Goal: Transaction & Acquisition: Purchase product/service

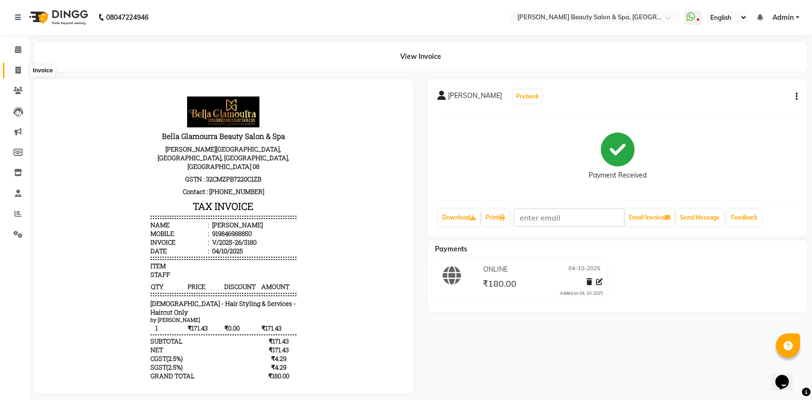
click at [22, 74] on span at bounding box center [18, 70] width 17 height 11
select select "service"
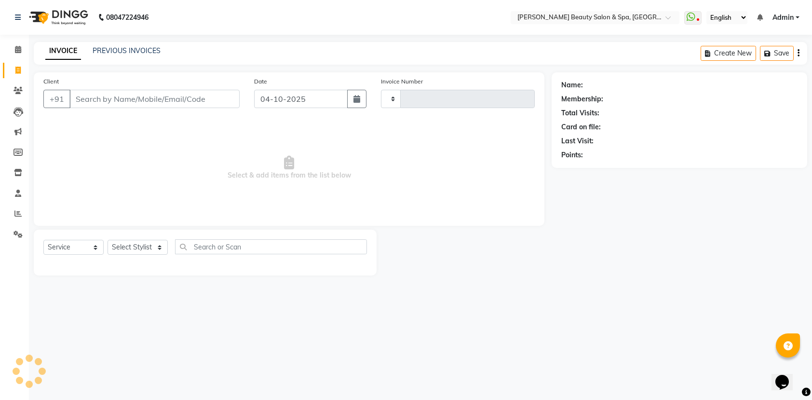
type input "3181"
select select "7524"
click at [120, 47] on link "PREVIOUS INVOICES" at bounding box center [127, 50] width 68 height 9
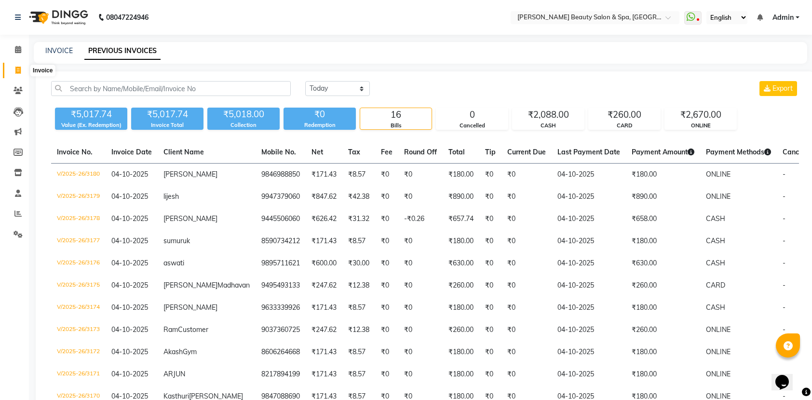
click at [18, 71] on icon at bounding box center [17, 70] width 5 height 7
select select "service"
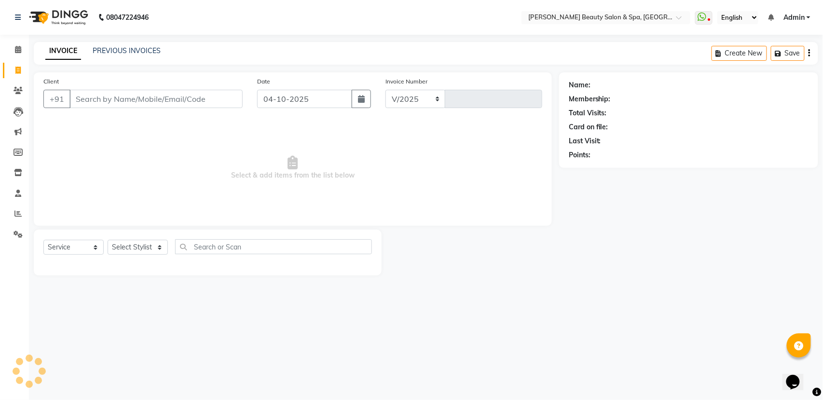
select select "7524"
type input "3181"
click at [120, 56] on div "INVOICE PREVIOUS INVOICES" at bounding box center [103, 51] width 138 height 11
click at [120, 54] on link "PREVIOUS INVOICES" at bounding box center [127, 50] width 68 height 9
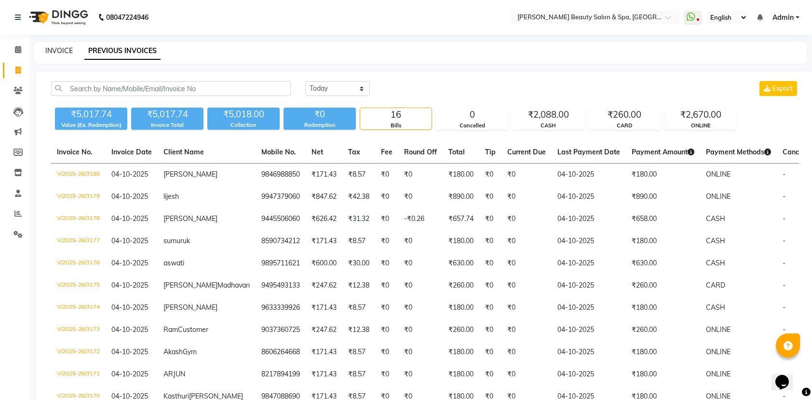
click at [60, 49] on link "INVOICE" at bounding box center [58, 50] width 27 height 9
select select "service"
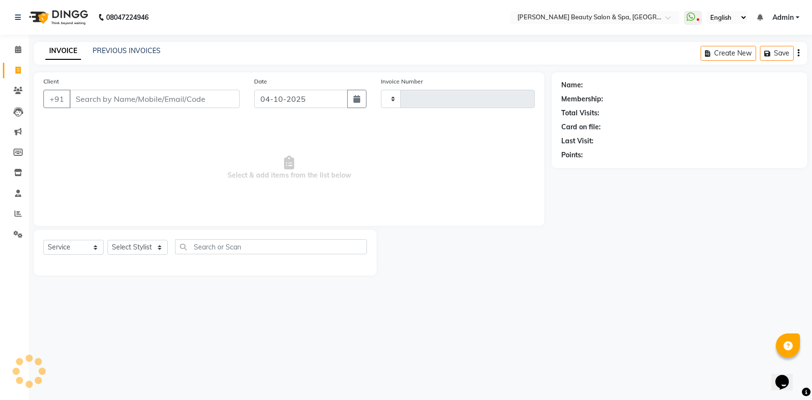
type input "3181"
select select "7524"
click at [108, 95] on input "Client" at bounding box center [155, 99] width 173 height 18
click at [134, 102] on input "9747316742" at bounding box center [131, 99] width 124 height 18
type input "9747316742"
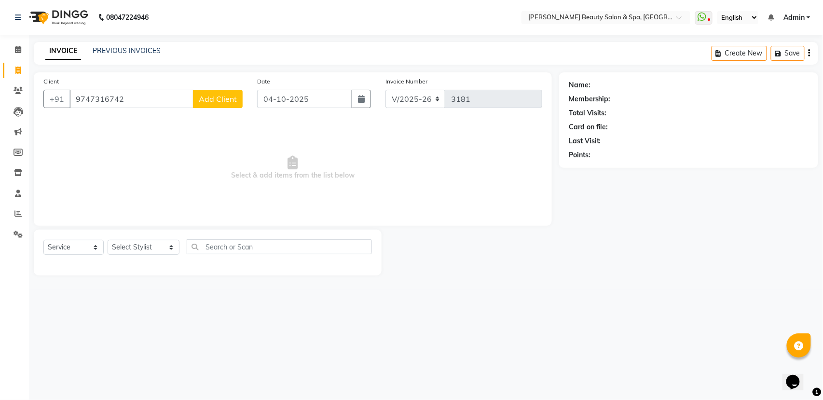
click at [237, 101] on button "Add Client" at bounding box center [218, 99] width 50 height 18
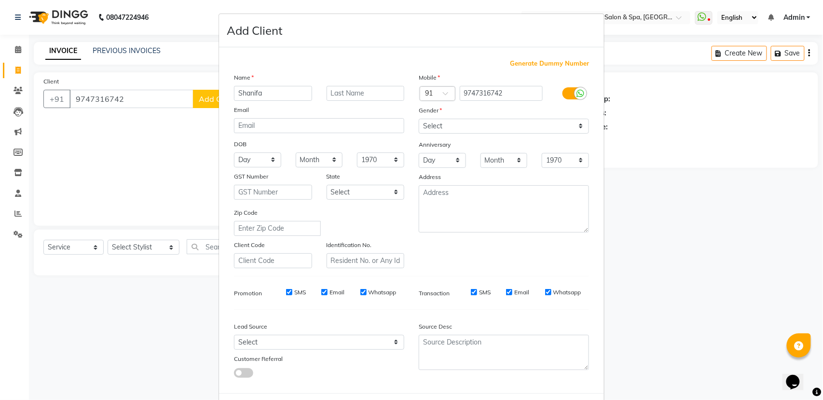
type input "Shanifa"
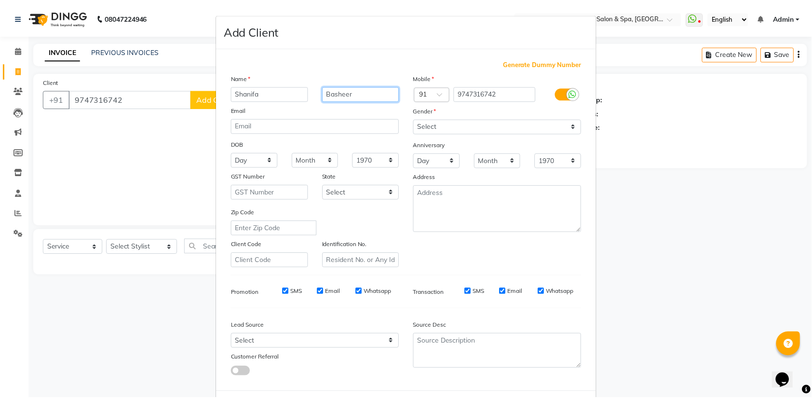
scroll to position [43, 0]
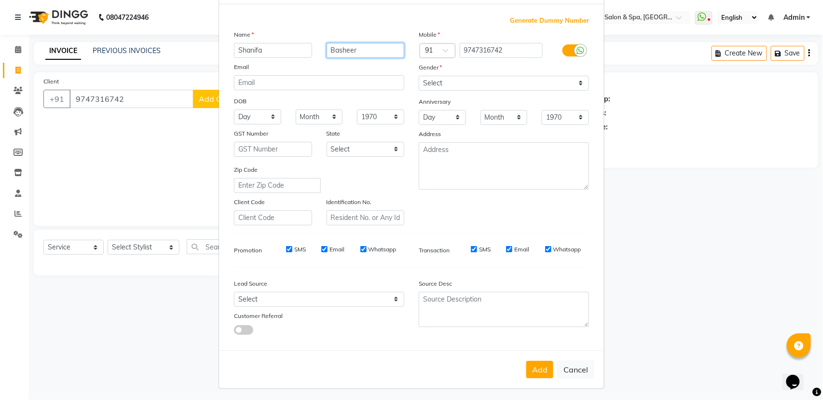
type input "Basheer"
click at [483, 76] on select "Select [DEMOGRAPHIC_DATA] [DEMOGRAPHIC_DATA] Other Prefer Not To Say" at bounding box center [504, 83] width 170 height 15
select select "[DEMOGRAPHIC_DATA]"
click at [419, 76] on select "Select [DEMOGRAPHIC_DATA] [DEMOGRAPHIC_DATA] Other Prefer Not To Say" at bounding box center [504, 83] width 170 height 15
click at [537, 372] on button "Add" at bounding box center [539, 369] width 27 height 17
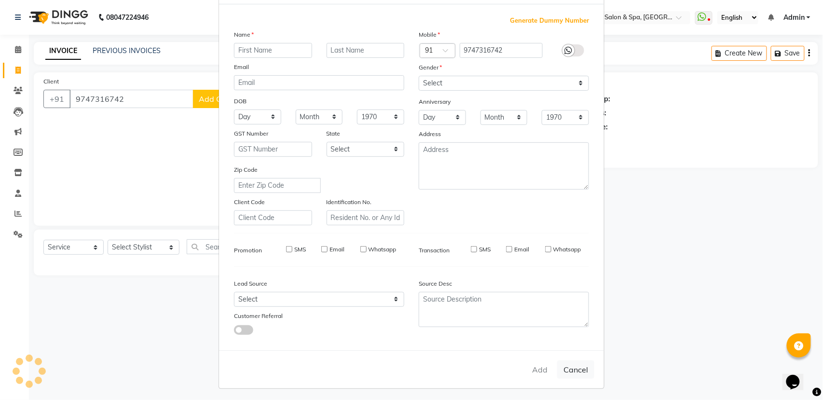
select select
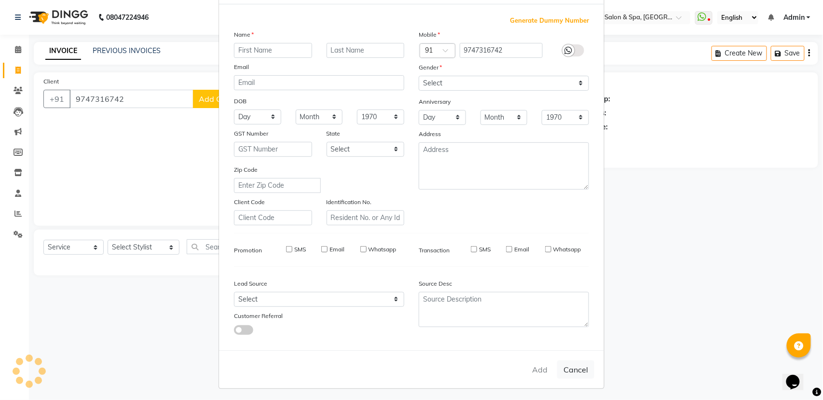
select select
checkbox input "false"
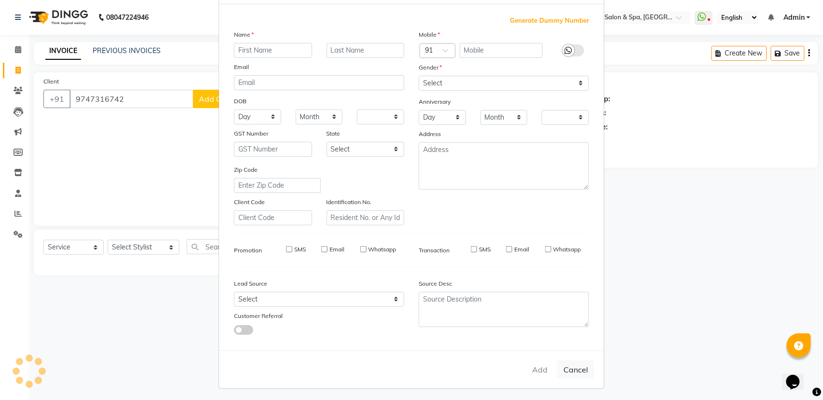
checkbox input "false"
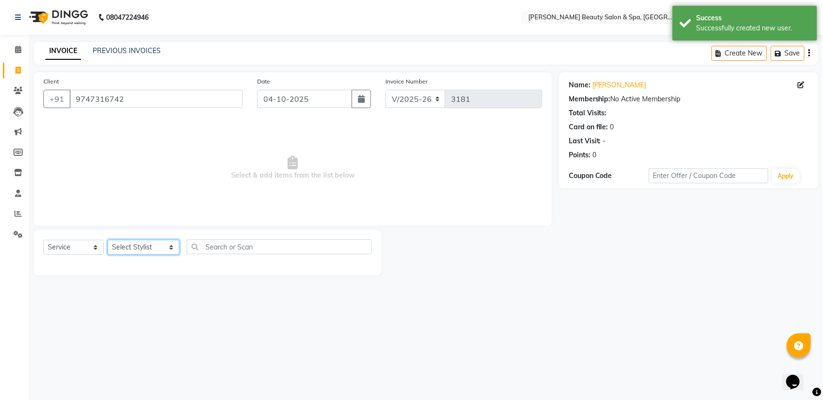
click at [109, 247] on select "Select Stylist Admin [PERSON_NAME] [PERSON_NAME] [PERSON_NAME] [PERSON_NAME] [P…" at bounding box center [144, 247] width 72 height 15
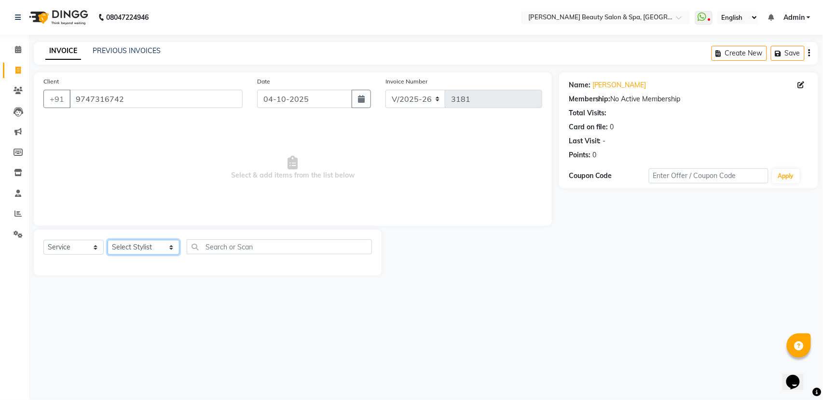
select select "83644"
click at [108, 240] on select "Select Stylist Admin [PERSON_NAME] [PERSON_NAME] [PERSON_NAME] [PERSON_NAME] [P…" at bounding box center [144, 247] width 72 height 15
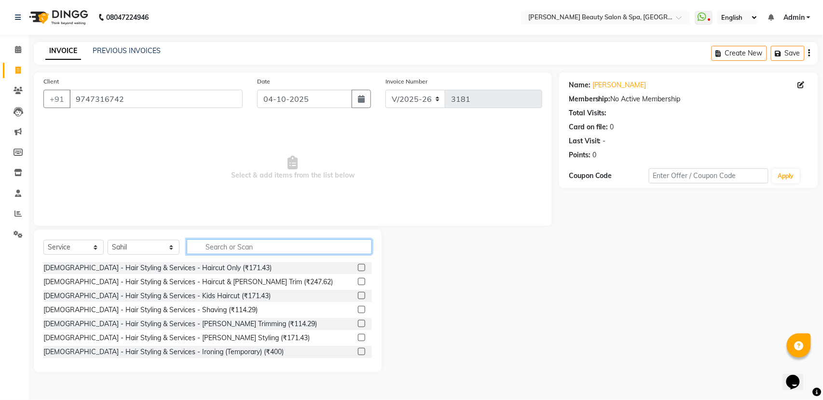
click at [286, 241] on input "text" at bounding box center [279, 246] width 185 height 15
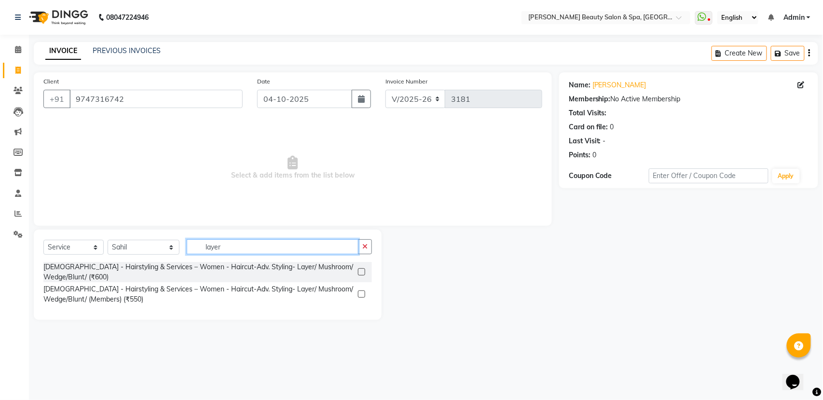
type input "layer"
click at [362, 272] on label at bounding box center [361, 271] width 7 height 7
click at [362, 272] on input "checkbox" at bounding box center [361, 272] width 6 height 6
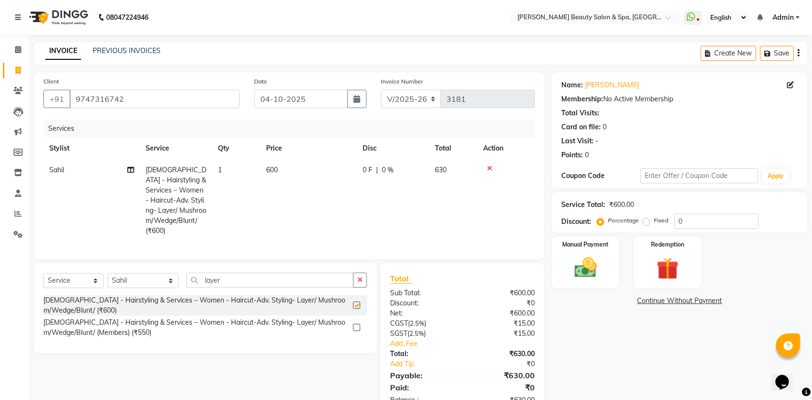
checkbox input "false"
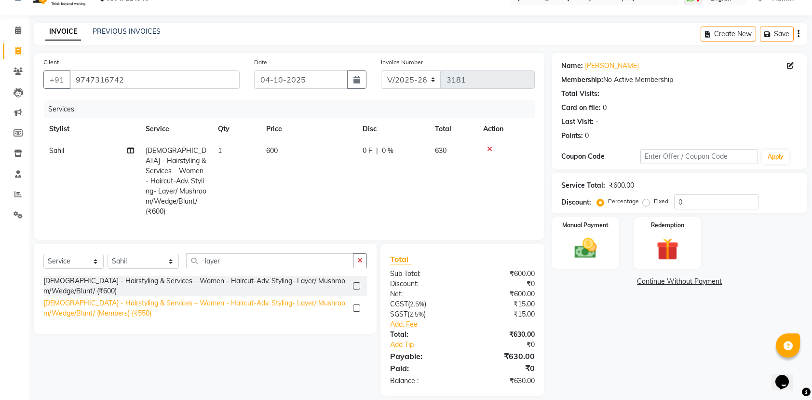
scroll to position [30, 0]
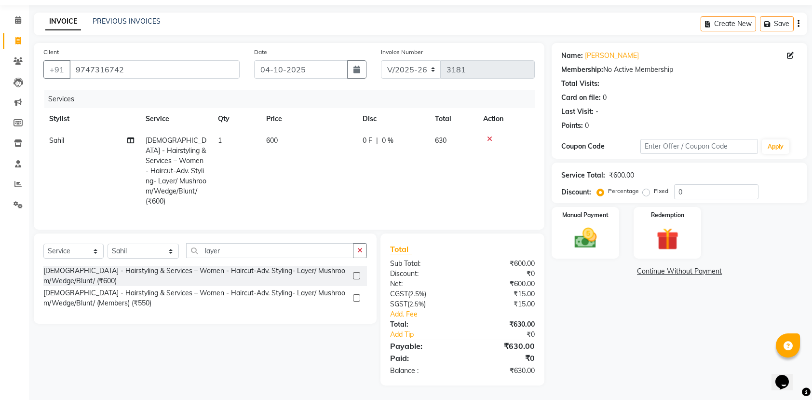
click at [219, 139] on span "1" at bounding box center [220, 140] width 4 height 9
select select "83644"
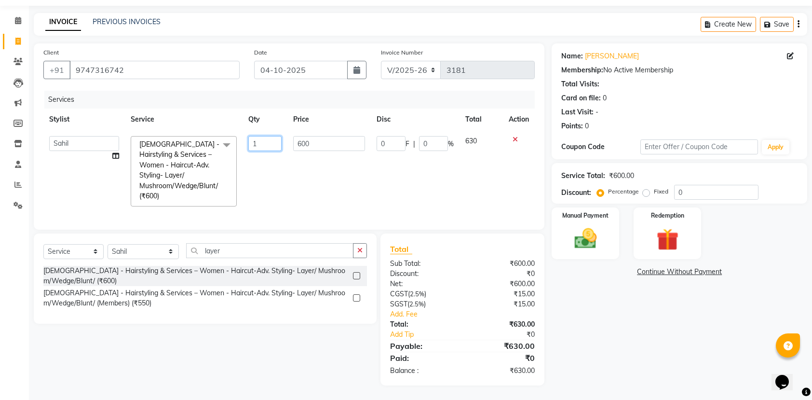
drag, startPoint x: 284, startPoint y: 140, endPoint x: 195, endPoint y: 137, distance: 88.3
click at [195, 137] on tr "Admin Azeem Zameer Bhumika Tamang Gopika Sooraj Meena Chethri Mittalali Barik M…" at bounding box center [288, 171] width 491 height 82
type input "2"
click at [595, 318] on div "Name: Shanifa Basheer Membership: No Active Membership Total Visits: Card on fi…" at bounding box center [683, 214] width 263 height 342
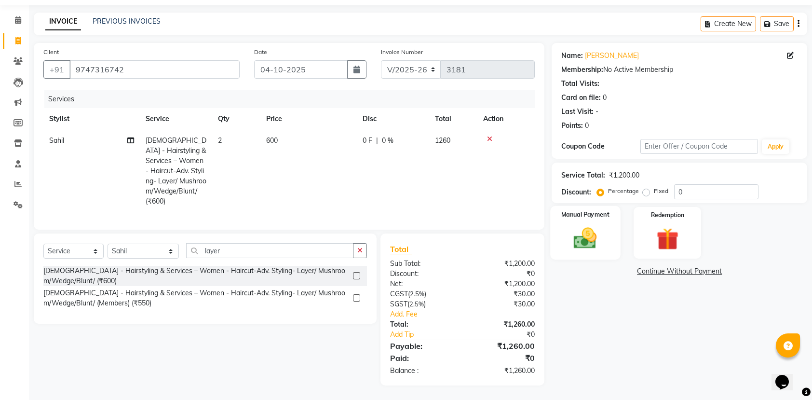
click at [593, 252] on div "Manual Payment" at bounding box center [586, 233] width 70 height 54
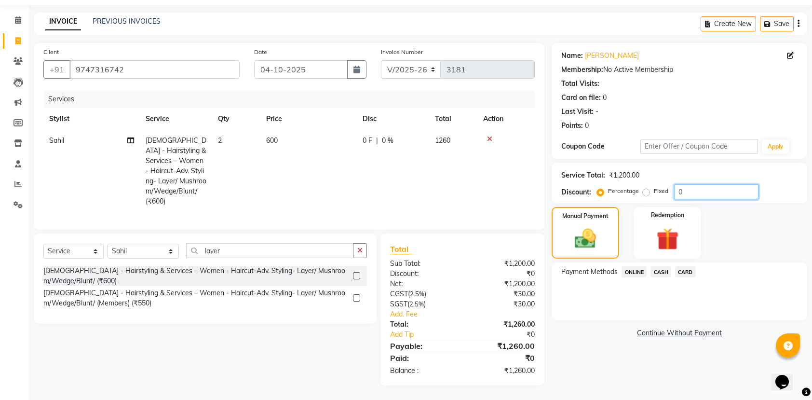
drag, startPoint x: 693, startPoint y: 190, endPoint x: 99, endPoint y: 348, distance: 614.3
click at [99, 348] on div "Client +91 9747316742 Date 04-10-2025 Invoice Number V/2025 V/2025-26 3181 Serv…" at bounding box center [421, 214] width 788 height 342
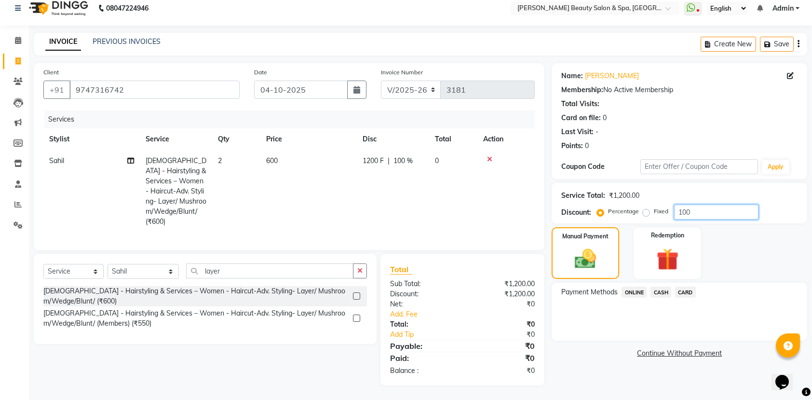
scroll to position [10, 0]
click at [592, 370] on div "Name: Shanifa Basheer Membership: No Active Membership Total Visits: Card on fi…" at bounding box center [683, 224] width 263 height 322
click at [696, 204] on input "100" at bounding box center [716, 211] width 84 height 15
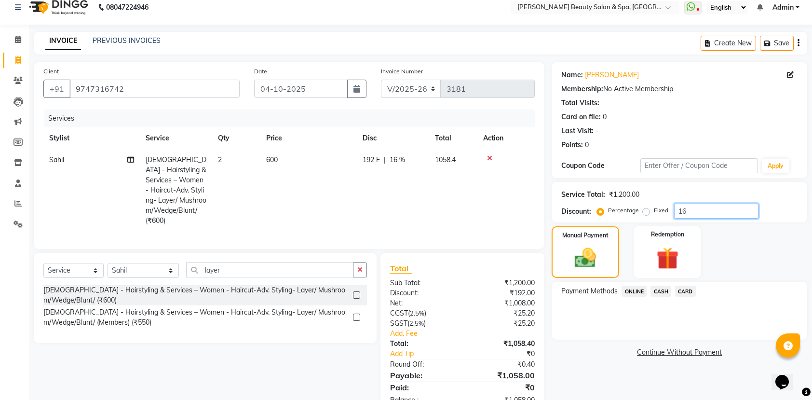
type input "100"
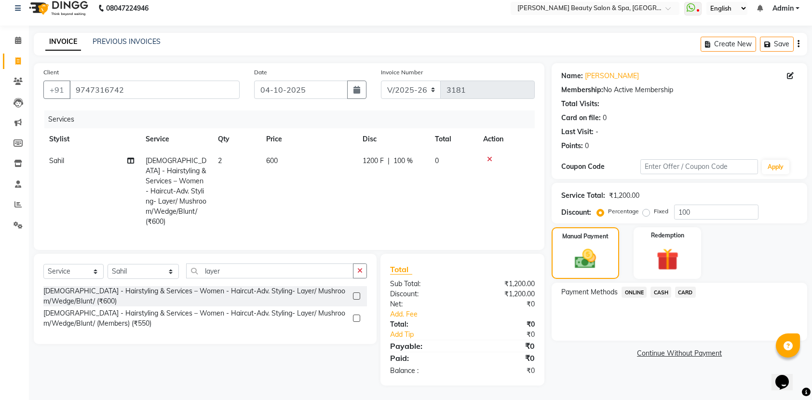
click at [651, 210] on div "Fixed" at bounding box center [657, 211] width 24 height 12
click at [654, 210] on label "Fixed" at bounding box center [661, 211] width 14 height 9
click at [645, 210] on input "Fixed" at bounding box center [648, 211] width 7 height 7
radio input "true"
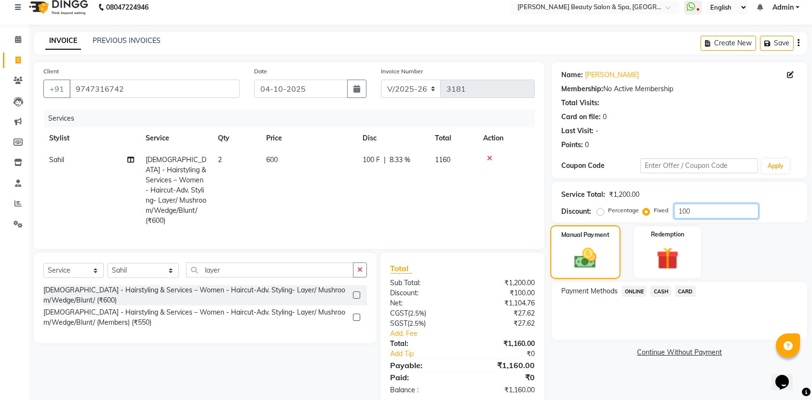
drag, startPoint x: 707, startPoint y: 209, endPoint x: 610, endPoint y: 233, distance: 99.9
click at [610, 233] on div "Name: Shanifa Basheer Membership: No Active Membership Total Visits: Card on fi…" at bounding box center [683, 233] width 263 height 342
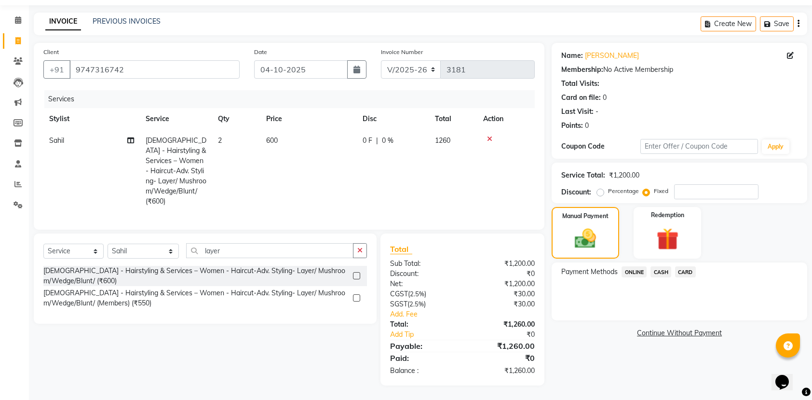
click at [608, 362] on div "Name: Shanifa Basheer Membership: No Active Membership Total Visits: Card on fi…" at bounding box center [683, 214] width 263 height 342
click at [683, 186] on input "number" at bounding box center [716, 191] width 84 height 15
type input "160"
click at [640, 275] on span "ONLINE" at bounding box center [634, 271] width 25 height 11
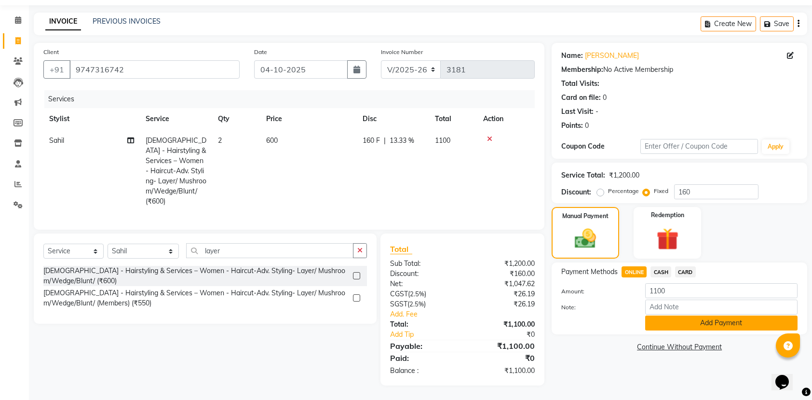
click at [691, 315] on button "Add Payment" at bounding box center [721, 322] width 152 height 15
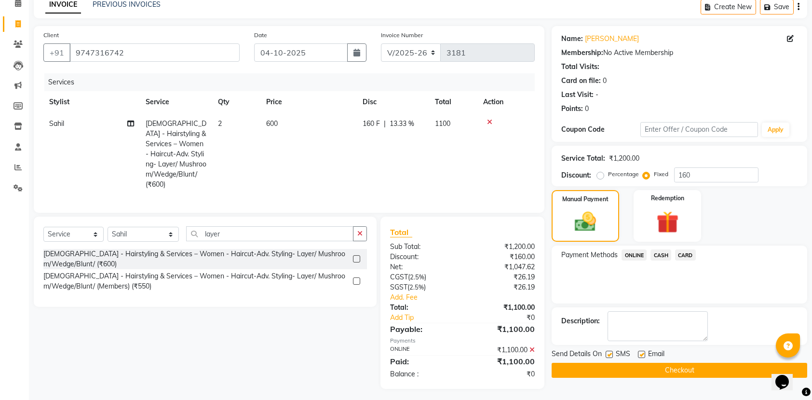
scroll to position [51, 0]
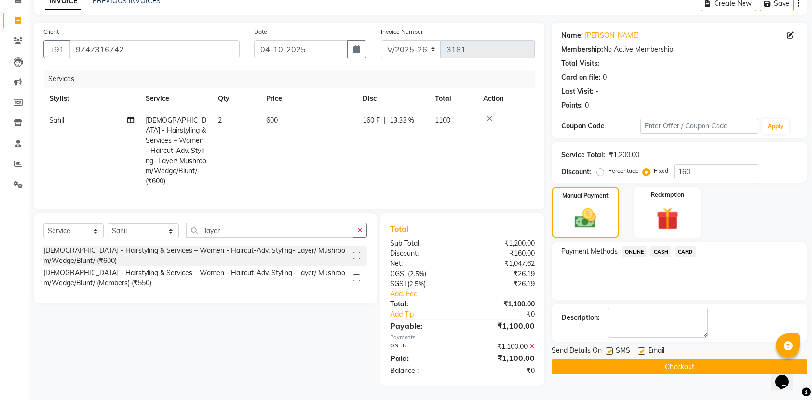
click at [723, 377] on div "Name: Shanifa Basheer Membership: No Active Membership Total Visits: Card on fi…" at bounding box center [683, 204] width 263 height 363
click at [740, 350] on div "Send Details On SMS Email" at bounding box center [680, 351] width 256 height 12
click at [720, 370] on button "Checkout" at bounding box center [680, 366] width 256 height 15
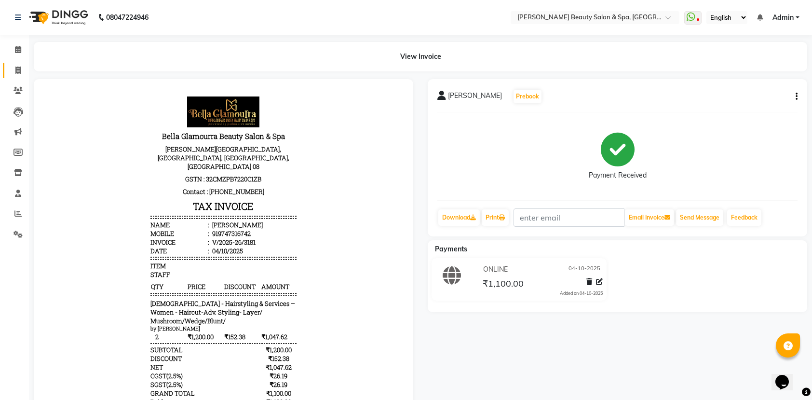
click at [18, 76] on link "Invoice" at bounding box center [14, 71] width 23 height 16
select select "service"
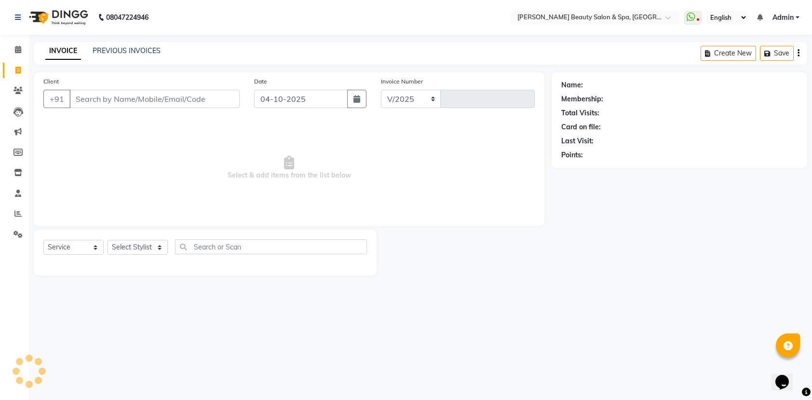
select select "7524"
type input "3182"
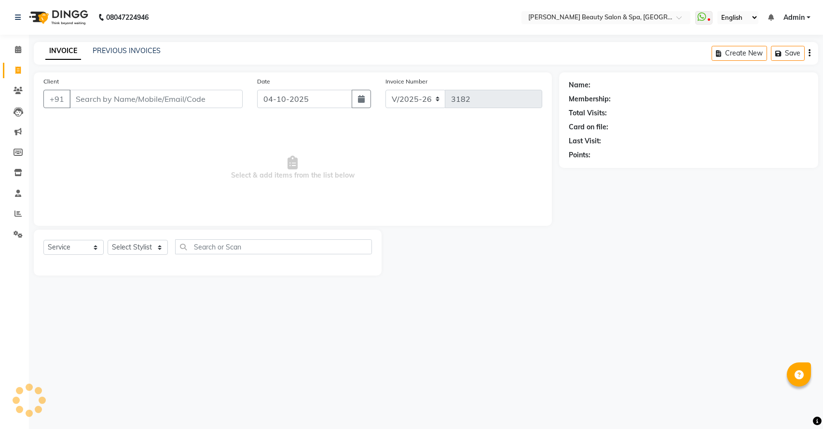
select select "7524"
select select "service"
click at [119, 102] on input "Client" at bounding box center [155, 99] width 173 height 18
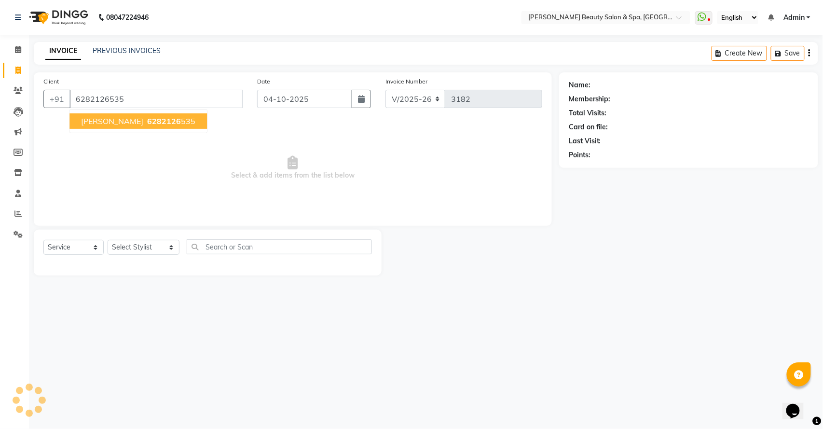
type input "6282126535"
select select "1: Object"
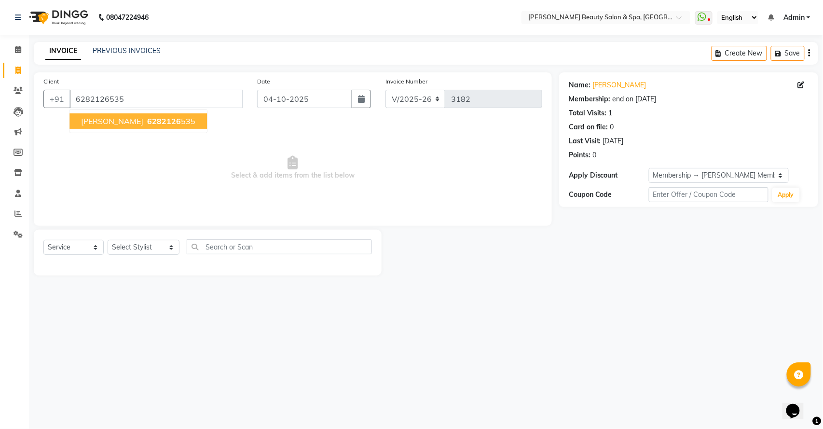
click at [145, 122] on ngb-highlight "6282126 535" at bounding box center [170, 121] width 50 height 10
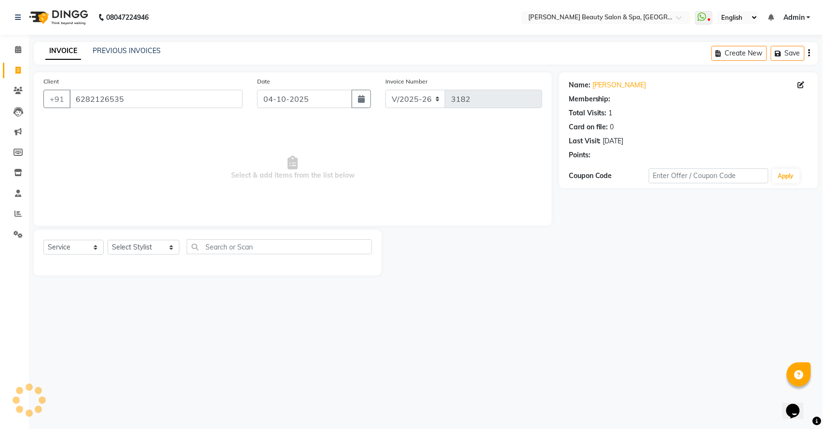
select select "1: Object"
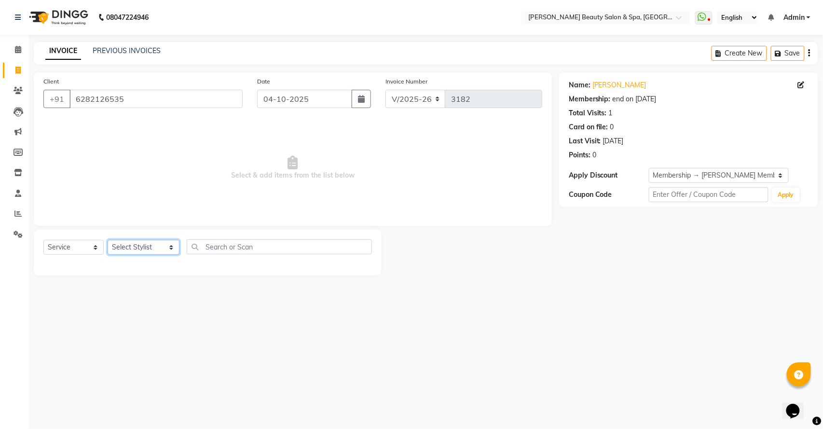
click at [152, 250] on select "Select Stylist Admin [PERSON_NAME] [PERSON_NAME] [PERSON_NAME] [PERSON_NAME] [P…" at bounding box center [144, 247] width 72 height 15
select select "67142"
click at [108, 240] on select "Select Stylist Admin [PERSON_NAME] [PERSON_NAME] [PERSON_NAME] [PERSON_NAME] [P…" at bounding box center [144, 247] width 72 height 15
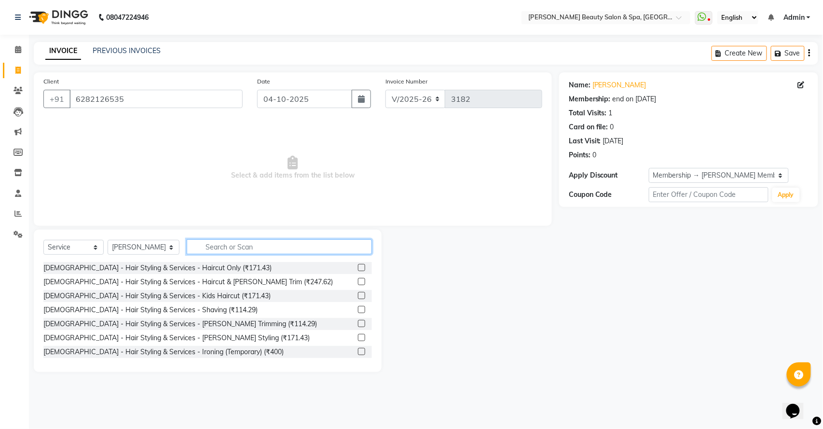
click at [190, 245] on input "text" at bounding box center [279, 246] width 185 height 15
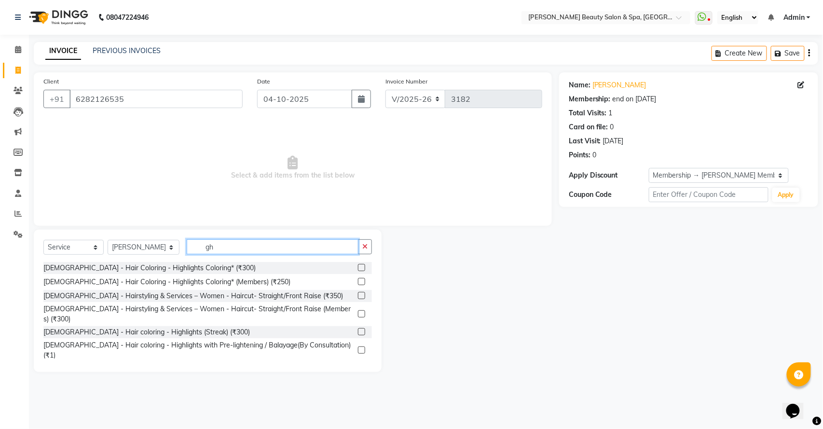
type input "g"
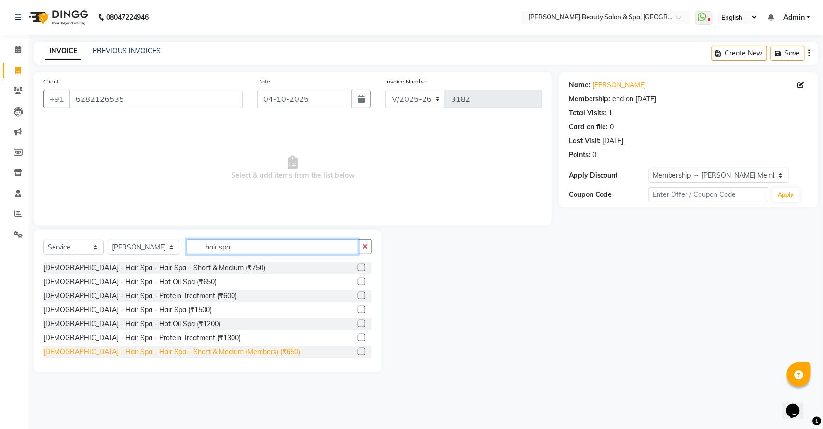
type input "hair spa"
click at [150, 352] on div "[DEMOGRAPHIC_DATA] - Hair Spa - Hair Spa – Short & Medium (Members) (₹650)" at bounding box center [171, 352] width 257 height 10
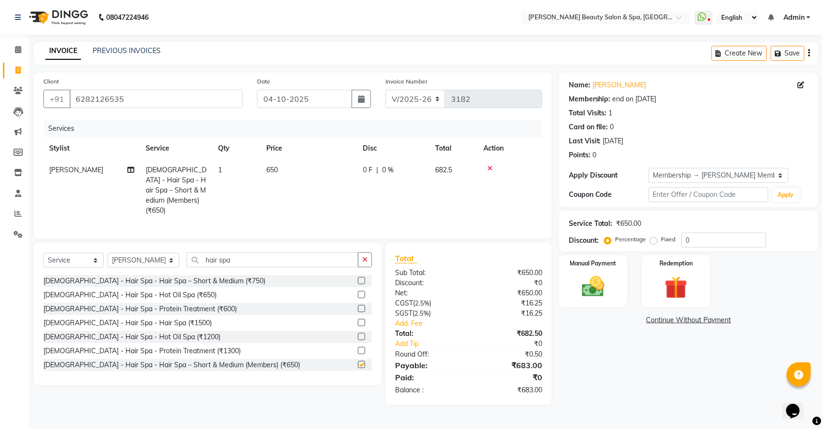
checkbox input "false"
click at [145, 261] on select "Select Stylist Admin [PERSON_NAME] [PERSON_NAME] [PERSON_NAME] [PERSON_NAME] [P…" at bounding box center [144, 260] width 72 height 15
select select "79765"
click at [108, 254] on select "Select Stylist Admin [PERSON_NAME] [PERSON_NAME] [PERSON_NAME] [PERSON_NAME] [P…" at bounding box center [144, 260] width 72 height 15
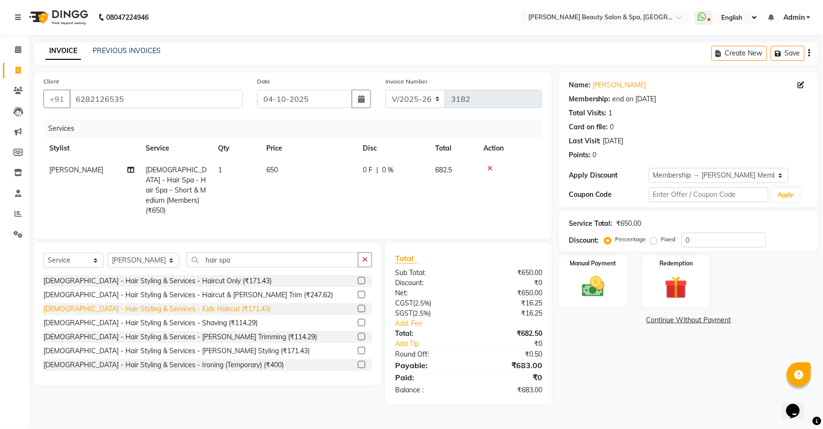
click at [193, 309] on div "[DEMOGRAPHIC_DATA] - Hair Styling & Services - Kids Haircut (₹171.43)" at bounding box center [156, 309] width 227 height 10
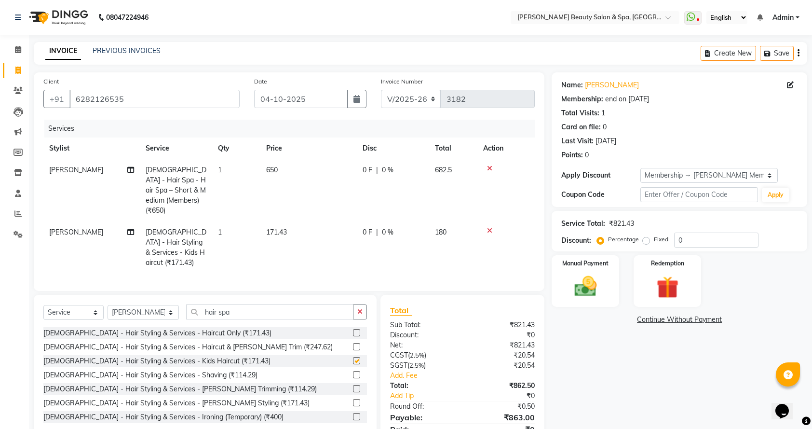
checkbox input "false"
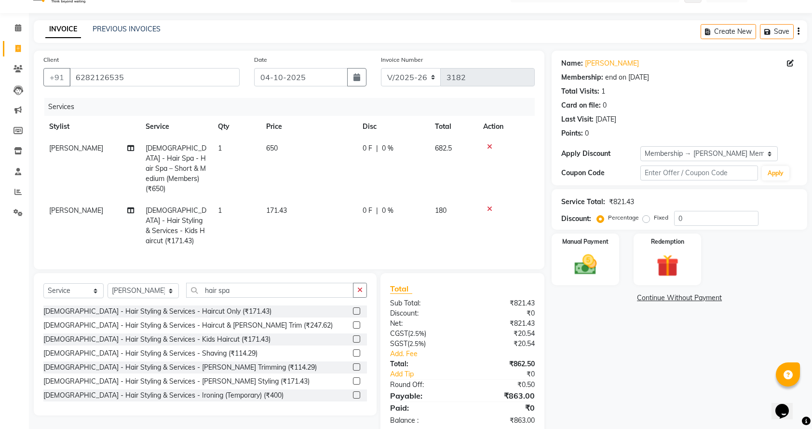
scroll to position [33, 0]
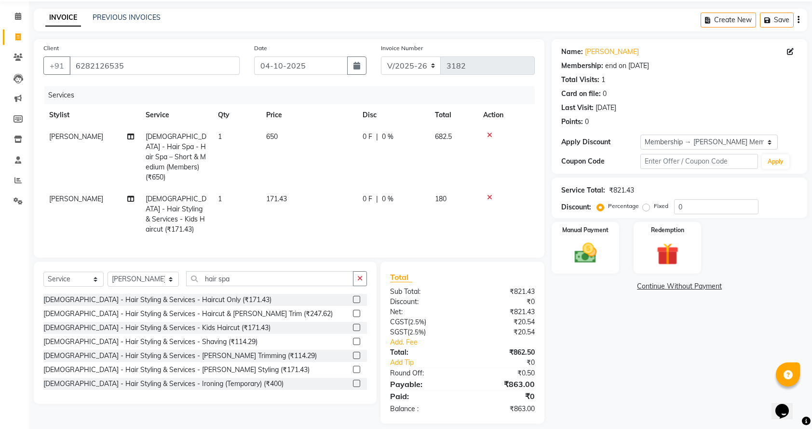
click at [483, 194] on div at bounding box center [506, 197] width 46 height 7
click at [492, 194] on icon at bounding box center [489, 197] width 5 height 7
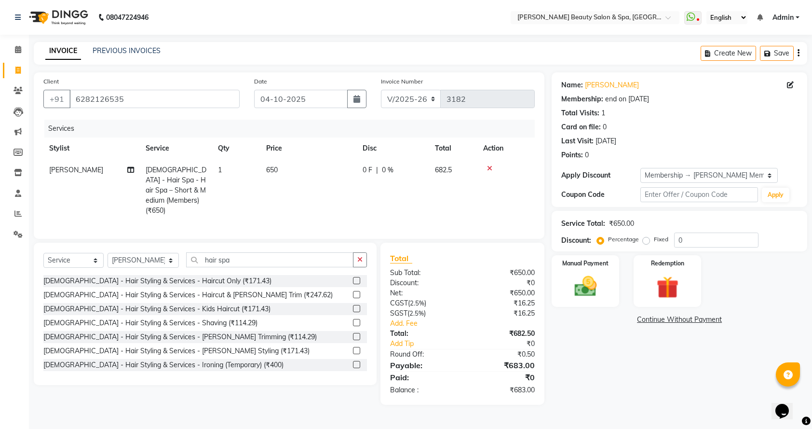
scroll to position [0, 0]
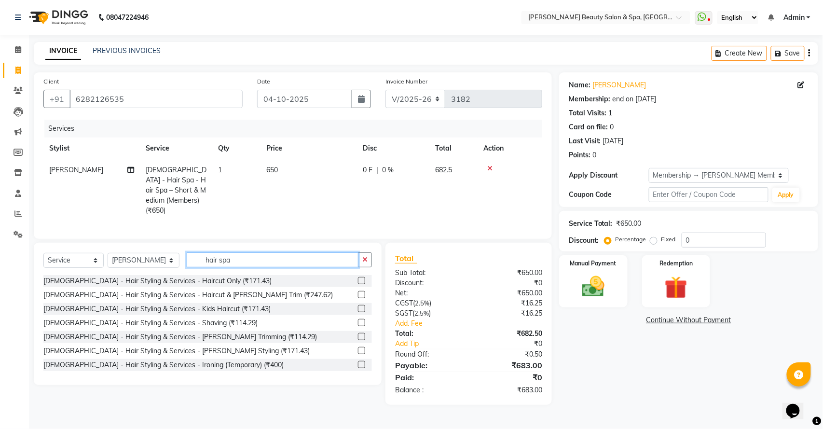
click at [236, 260] on input "hair spa" at bounding box center [273, 259] width 172 height 15
type input "h"
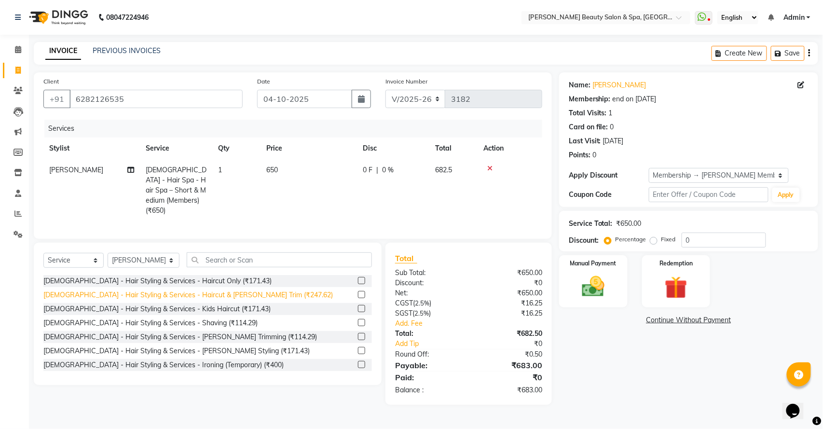
click at [192, 292] on div "[DEMOGRAPHIC_DATA] - Hair Styling & Services - Haircut & [PERSON_NAME] Trim (₹2…" at bounding box center [187, 295] width 289 height 10
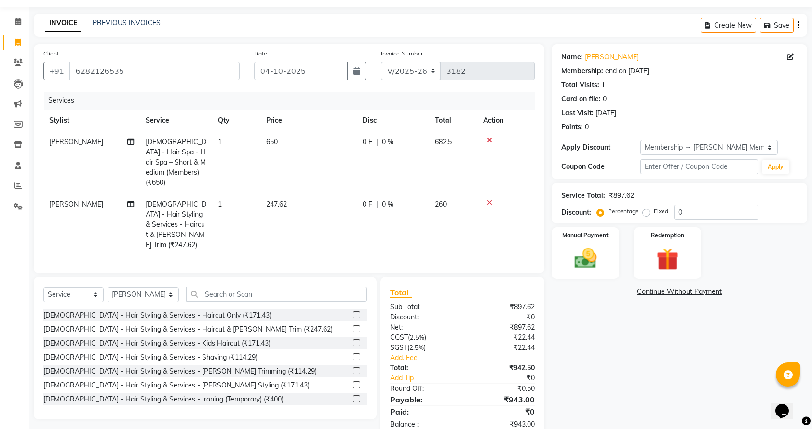
scroll to position [43, 0]
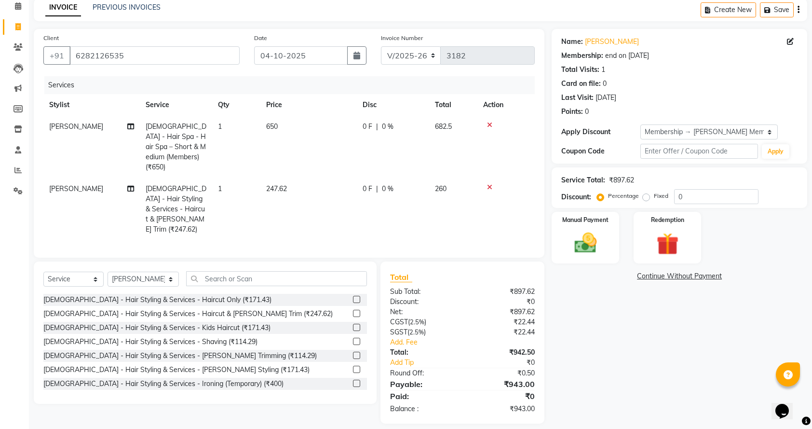
click at [488, 184] on icon at bounding box center [489, 187] width 5 height 7
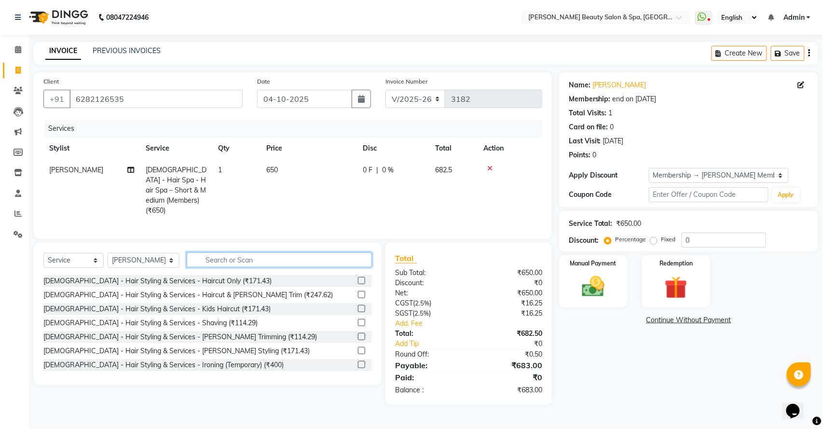
click at [235, 262] on input "text" at bounding box center [279, 259] width 185 height 15
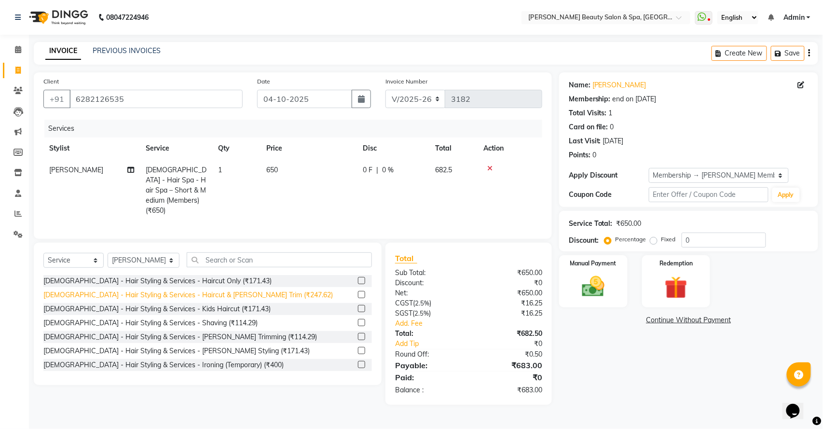
click at [216, 294] on div "[DEMOGRAPHIC_DATA] - Hair Styling & Services - Haircut & [PERSON_NAME] Trim (₹2…" at bounding box center [187, 295] width 289 height 10
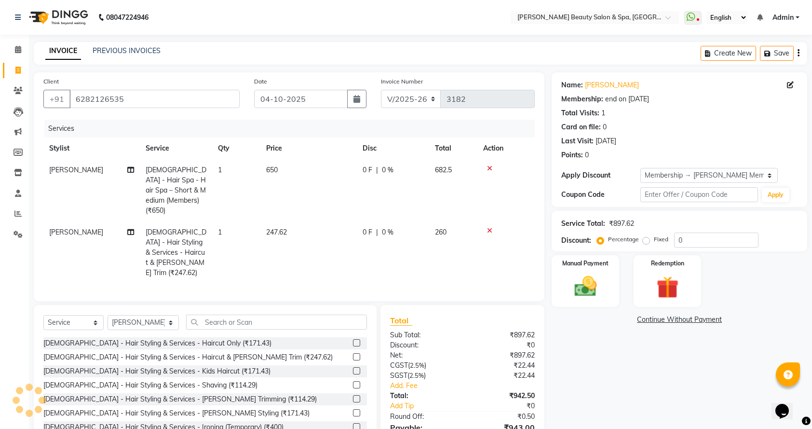
scroll to position [43, 0]
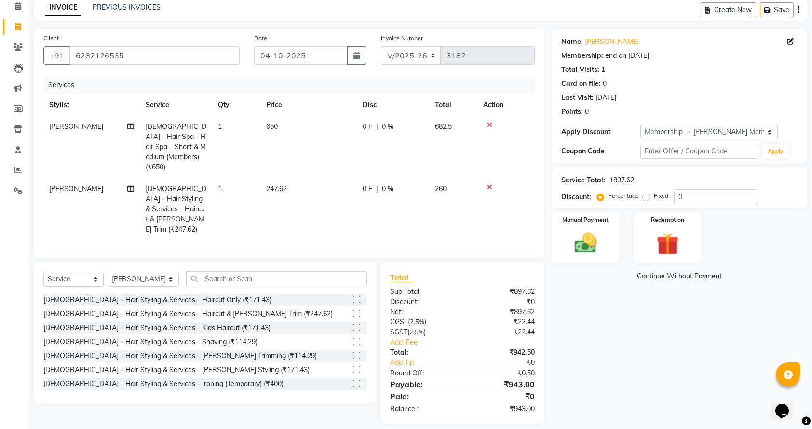
click at [492, 184] on div at bounding box center [506, 187] width 46 height 7
click at [487, 184] on icon at bounding box center [489, 187] width 5 height 7
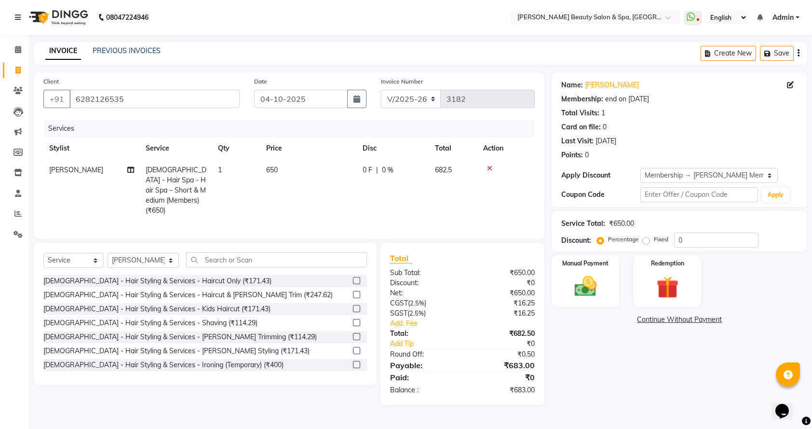
scroll to position [0, 0]
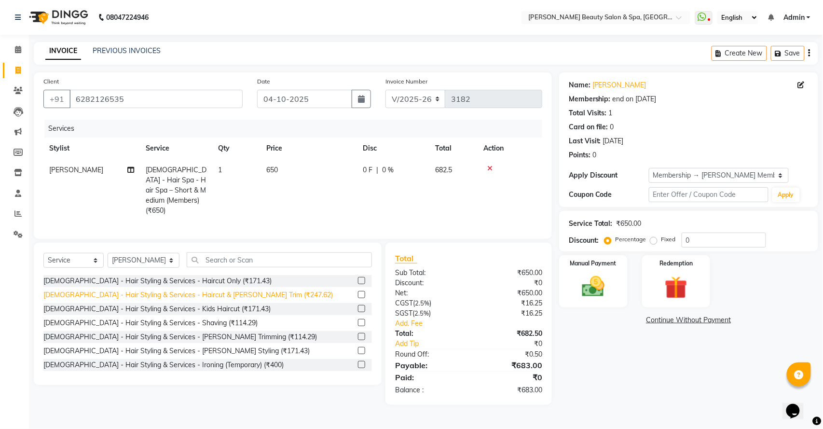
click at [186, 294] on div "[DEMOGRAPHIC_DATA] - Hair Styling & Services - Haircut & [PERSON_NAME] Trim (₹2…" at bounding box center [187, 295] width 289 height 10
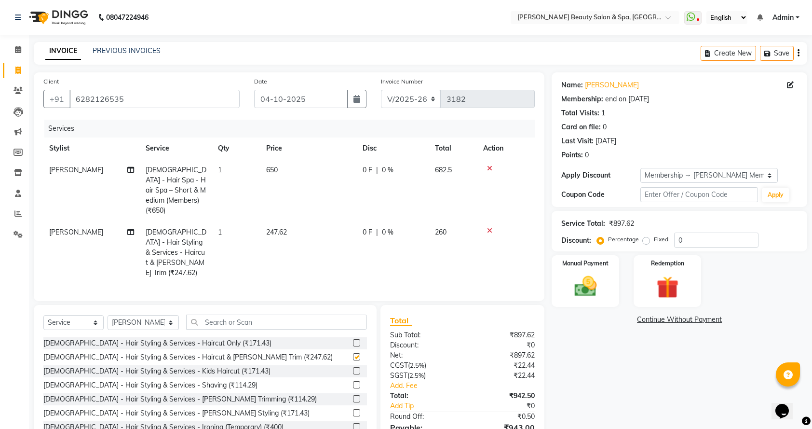
checkbox input "false"
click at [489, 227] on icon at bounding box center [489, 230] width 5 height 7
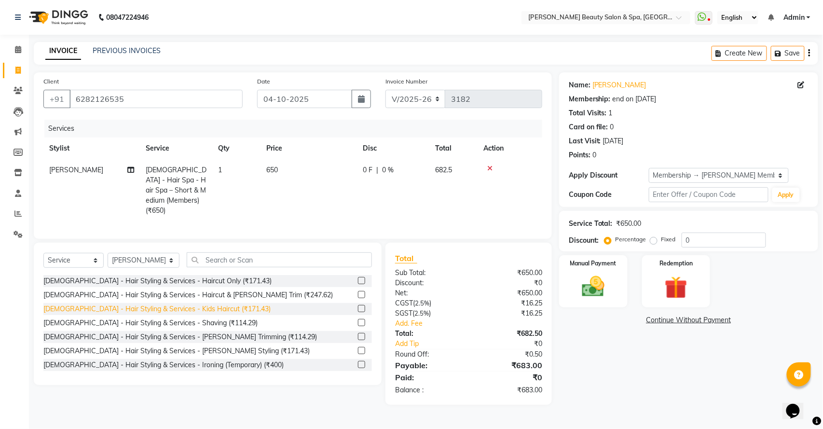
click at [205, 307] on div "[DEMOGRAPHIC_DATA] - Hair Styling & Services - Kids Haircut (₹171.43)" at bounding box center [156, 309] width 227 height 10
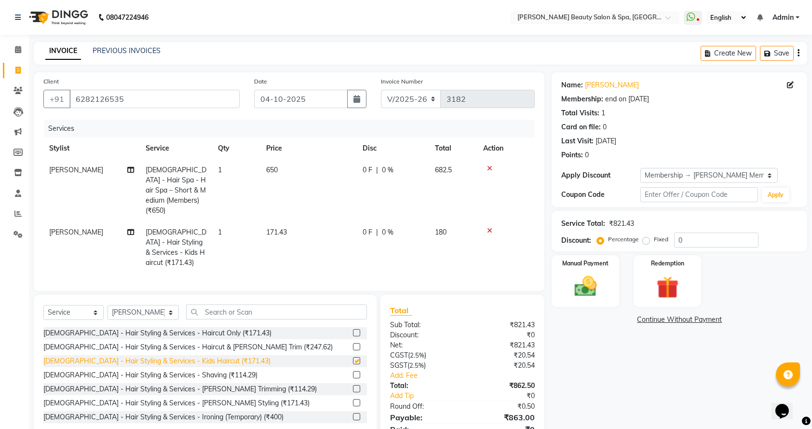
checkbox input "false"
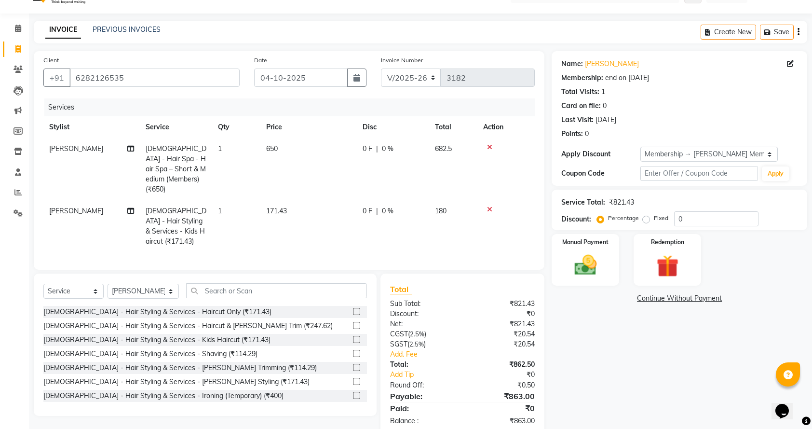
scroll to position [33, 0]
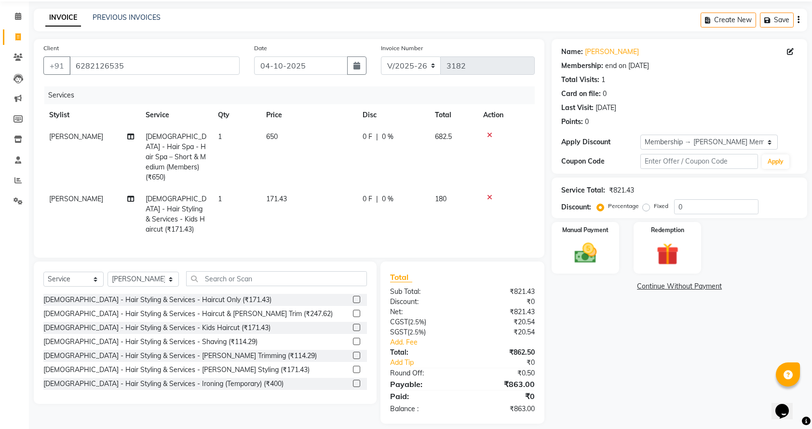
click at [490, 194] on icon at bounding box center [489, 197] width 5 height 7
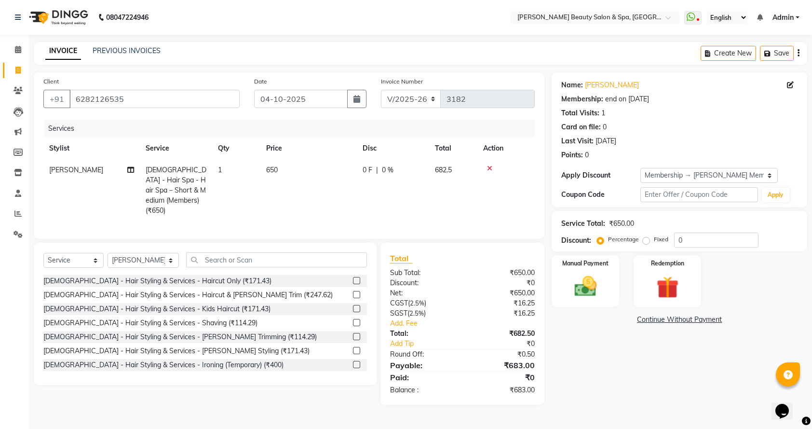
scroll to position [0, 0]
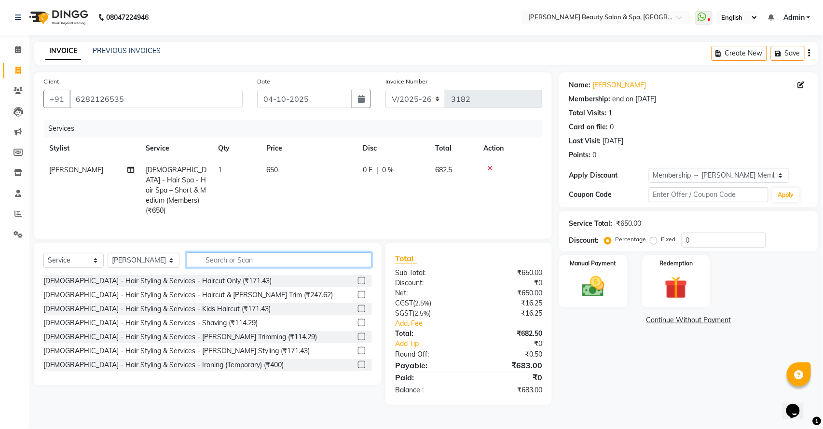
click at [228, 259] on input "text" at bounding box center [279, 259] width 185 height 15
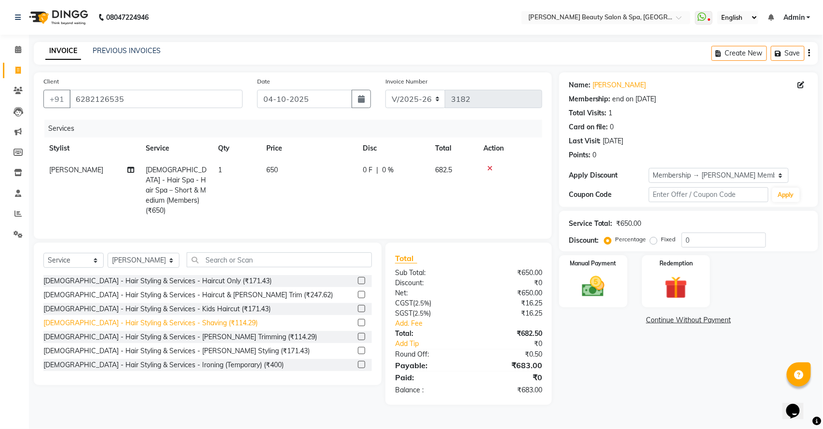
click at [169, 321] on div "[DEMOGRAPHIC_DATA] - Hair Styling & Services - Shaving (₹114.29)" at bounding box center [150, 323] width 214 height 10
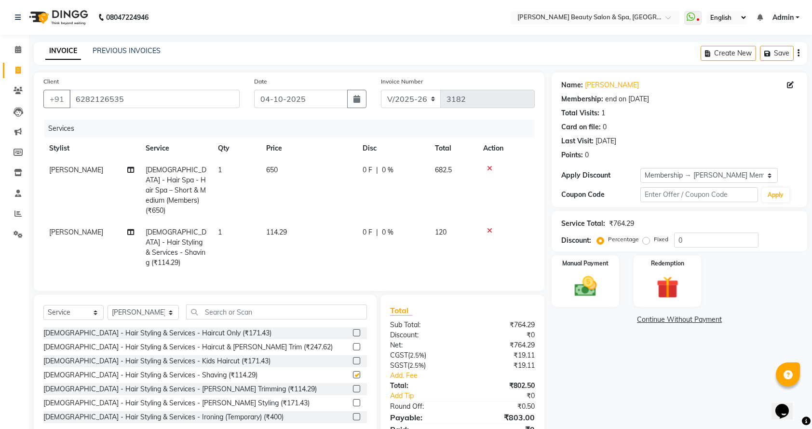
checkbox input "false"
click at [594, 287] on img at bounding box center [586, 286] width 38 height 27
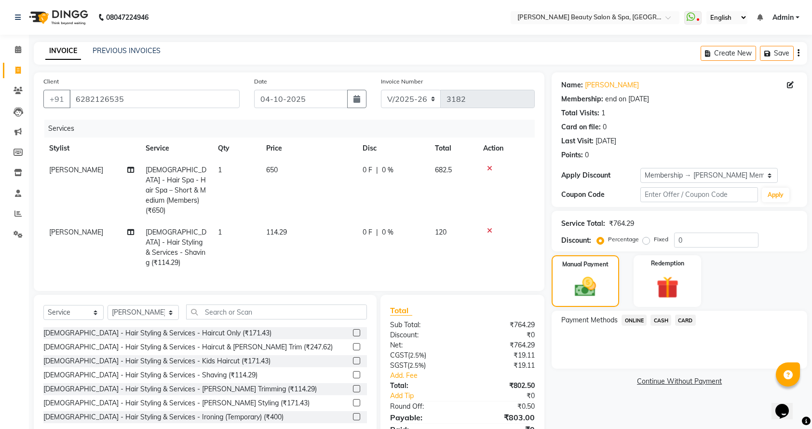
click at [640, 320] on span "ONLINE" at bounding box center [634, 319] width 25 height 11
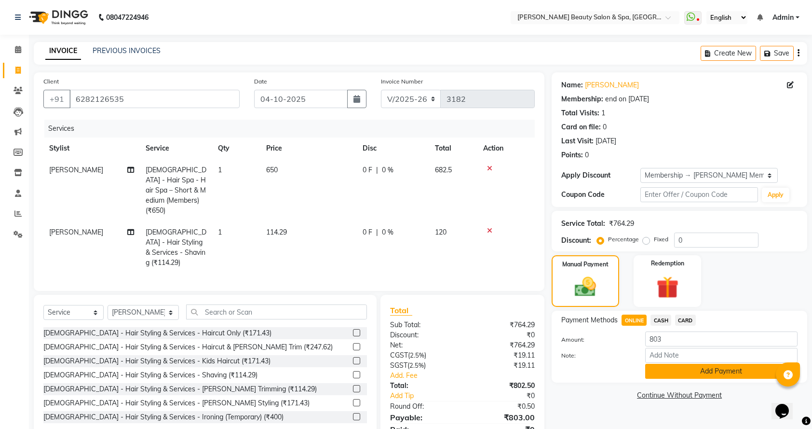
click at [656, 369] on button "Add Payment" at bounding box center [721, 371] width 152 height 15
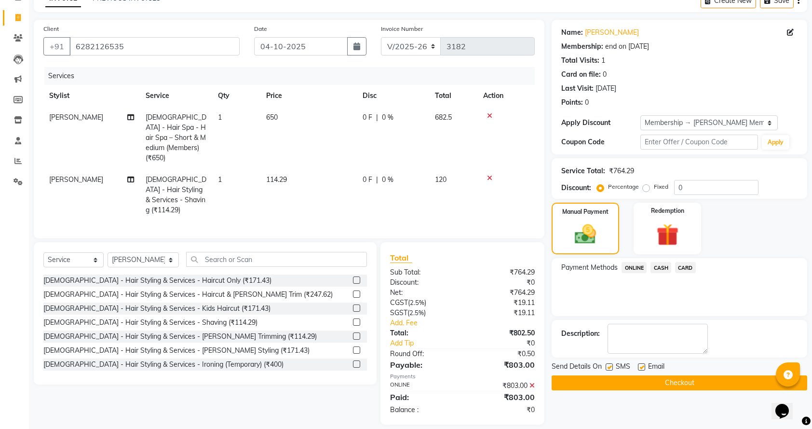
scroll to position [53, 0]
click at [656, 383] on button "Checkout" at bounding box center [680, 382] width 256 height 15
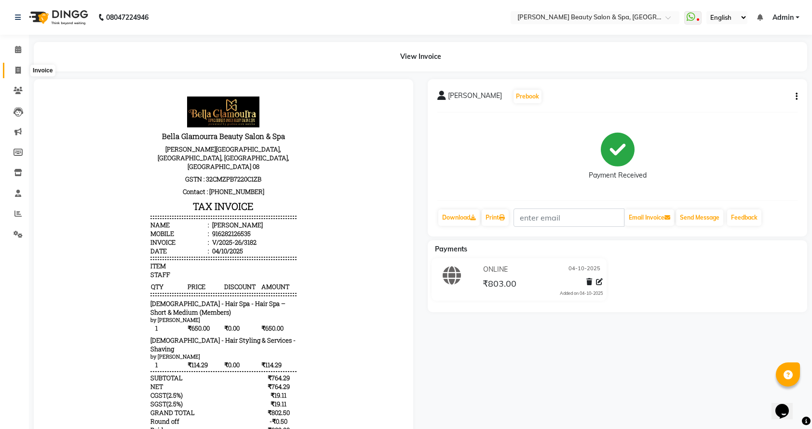
click at [14, 72] on span at bounding box center [18, 70] width 17 height 11
select select "service"
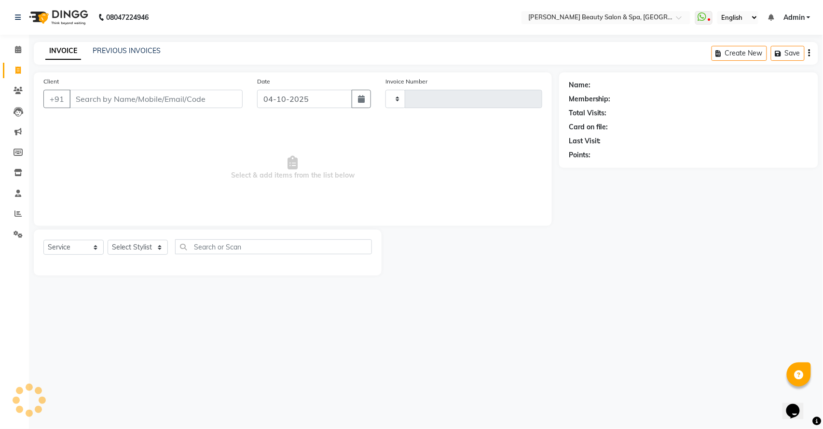
type input "3183"
select select "7524"
click at [116, 102] on input "Client" at bounding box center [155, 99] width 173 height 18
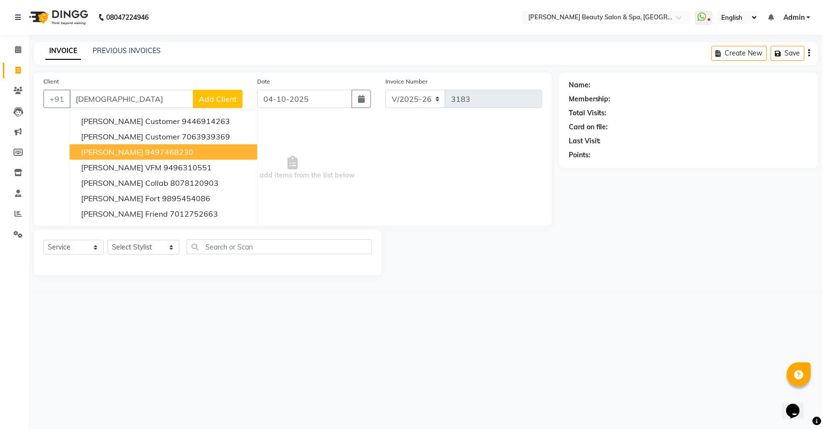
click at [117, 149] on span "Gayathri S Nair" at bounding box center [112, 152] width 62 height 10
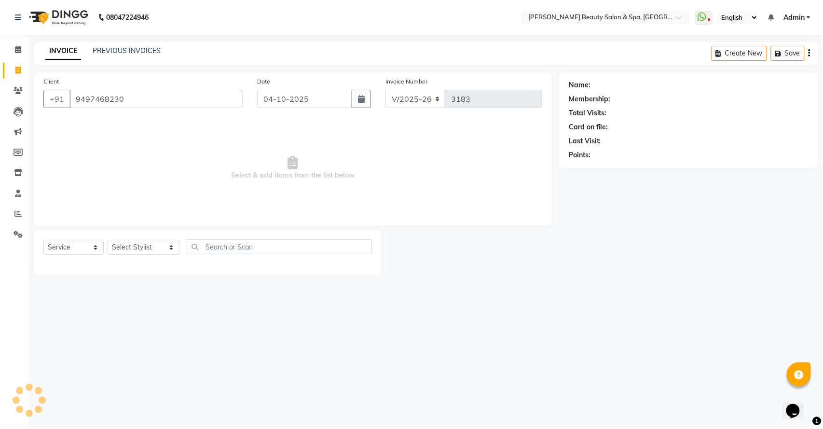
type input "9497468230"
select select "1: Object"
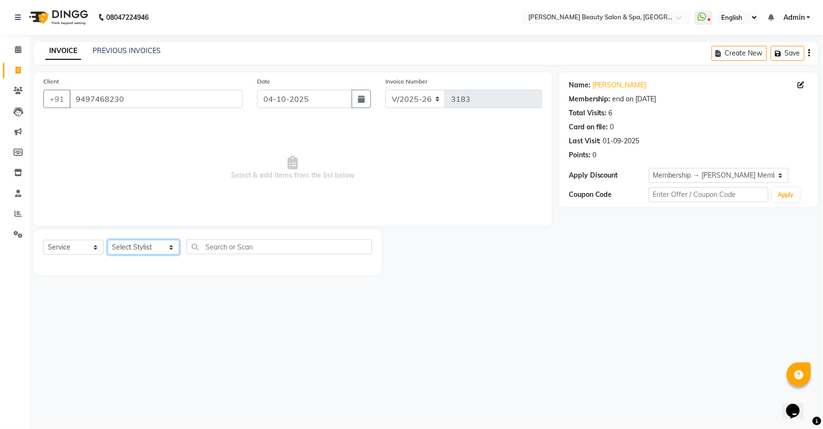
click at [141, 247] on select "Select Stylist Admin [PERSON_NAME] [PERSON_NAME] [PERSON_NAME] [PERSON_NAME] [P…" at bounding box center [144, 247] width 72 height 15
select select "67141"
click at [108, 240] on select "Select Stylist Admin [PERSON_NAME] [PERSON_NAME] [PERSON_NAME] [PERSON_NAME] [P…" at bounding box center [144, 247] width 72 height 15
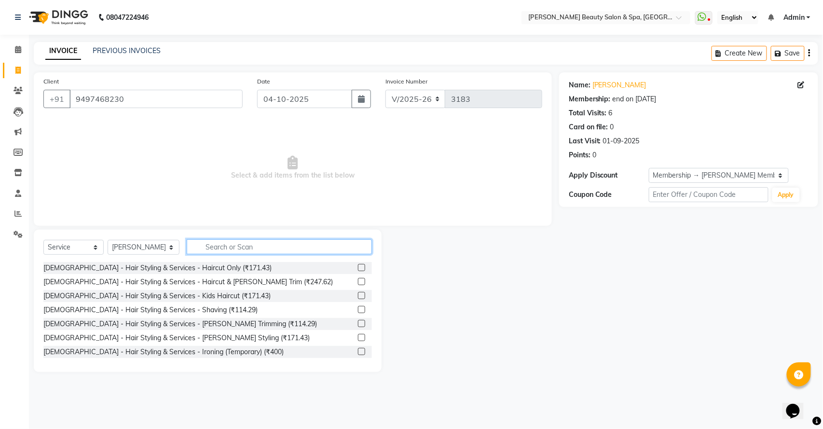
click at [207, 252] on input "text" at bounding box center [279, 246] width 185 height 15
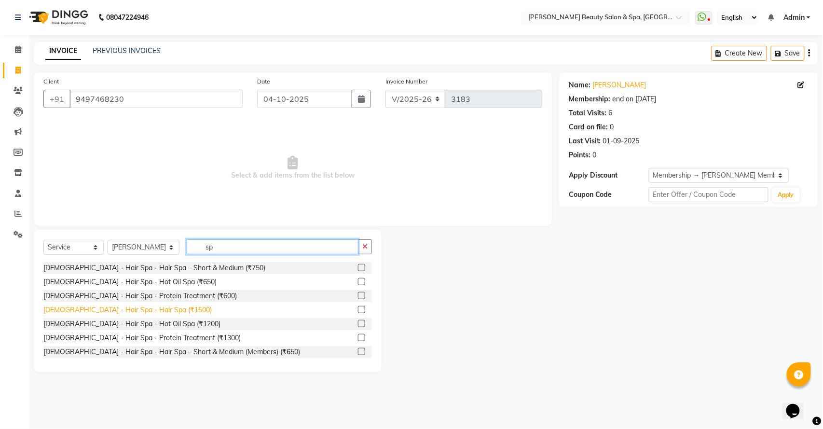
type input "sp"
click at [110, 306] on div "[DEMOGRAPHIC_DATA] - Hair Spa - Hair Spa (₹1500)" at bounding box center [127, 310] width 168 height 10
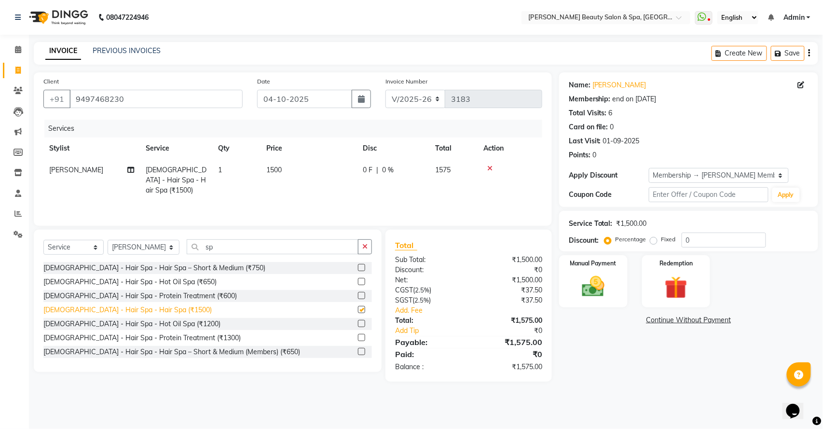
checkbox input "false"
click at [661, 237] on label "Fixed" at bounding box center [668, 239] width 14 height 9
click at [652, 237] on input "Fixed" at bounding box center [655, 239] width 7 height 7
radio input "true"
click at [729, 242] on input "0" at bounding box center [723, 239] width 84 height 15
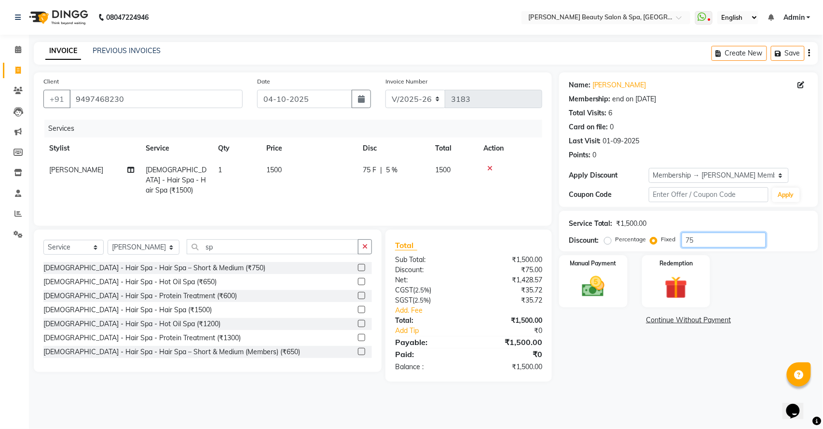
click at [728, 241] on input "75" at bounding box center [723, 239] width 84 height 15
type input "75"
click at [241, 252] on input "sp" at bounding box center [273, 246] width 172 height 15
type input "s"
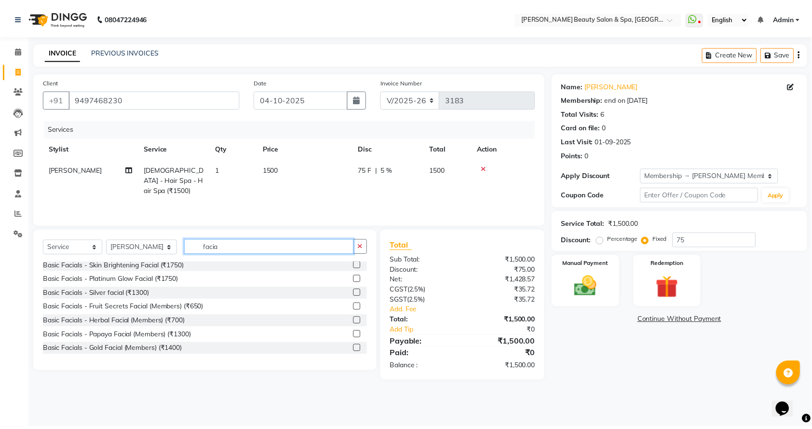
scroll to position [193, 0]
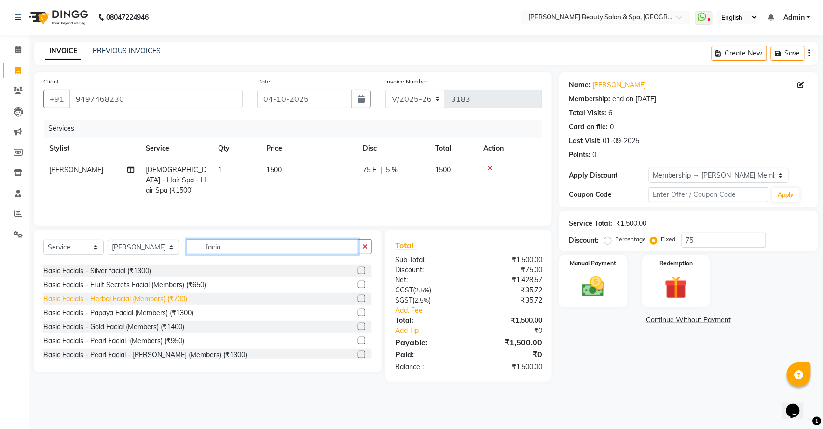
type input "facia"
click at [134, 295] on div "Basic Facials - Herbal Facial (Members) (₹700)" at bounding box center [115, 299] width 144 height 10
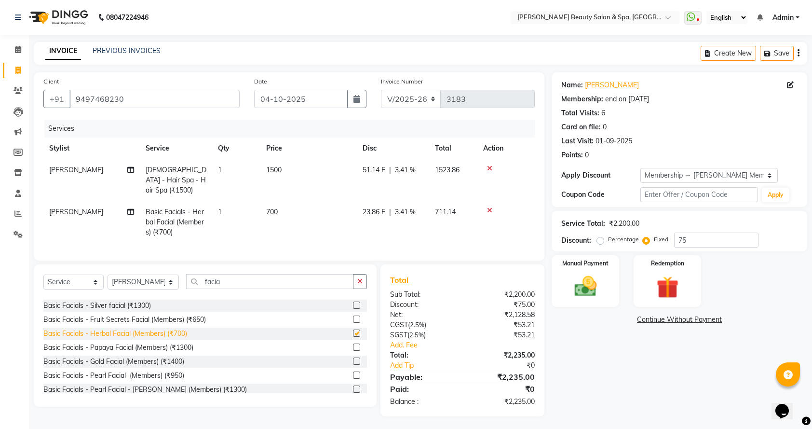
checkbox input "false"
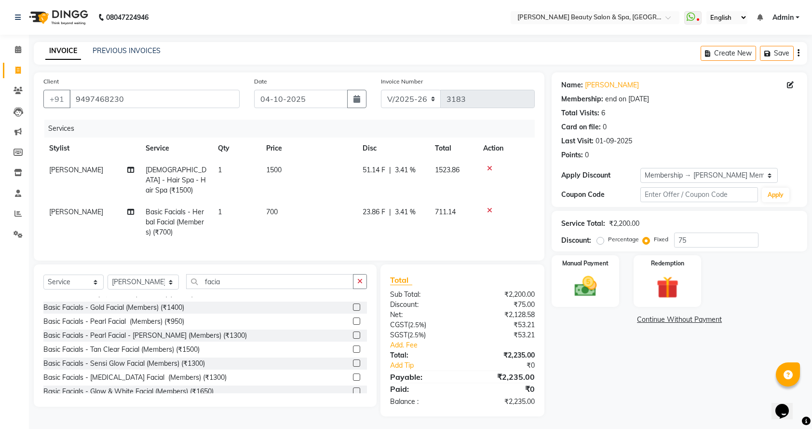
scroll to position [321, 0]
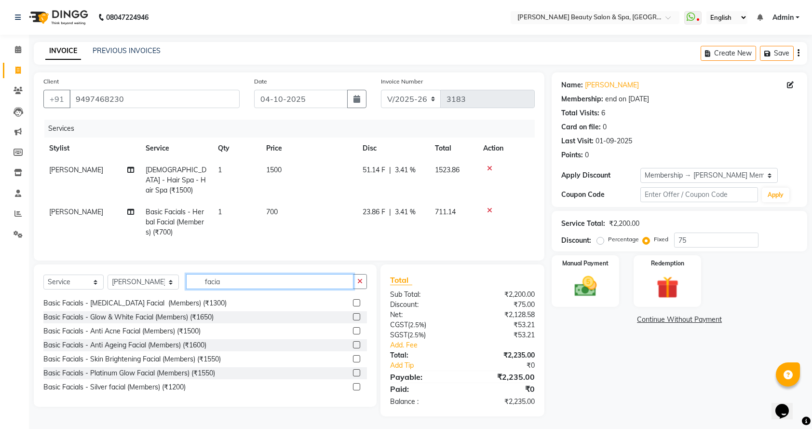
click at [223, 280] on input "facia" at bounding box center [269, 281] width 167 height 15
type input "f"
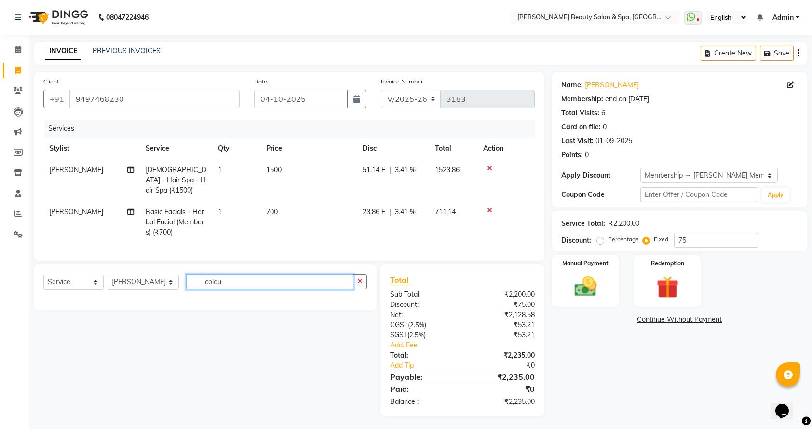
scroll to position [0, 0]
click at [223, 280] on input "colour" at bounding box center [269, 281] width 167 height 15
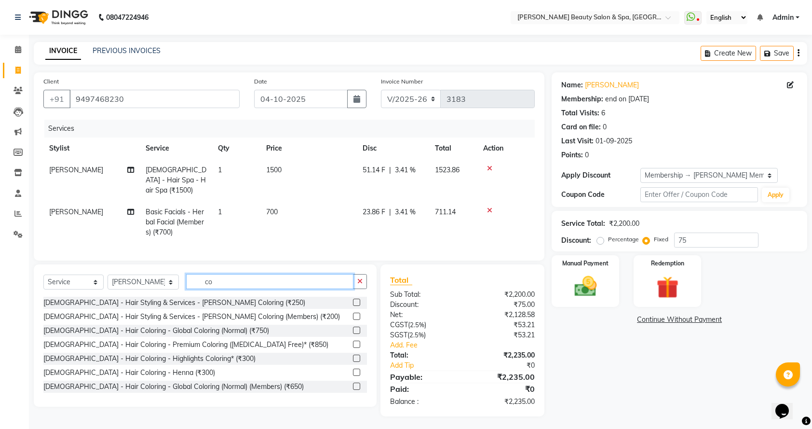
type input "c"
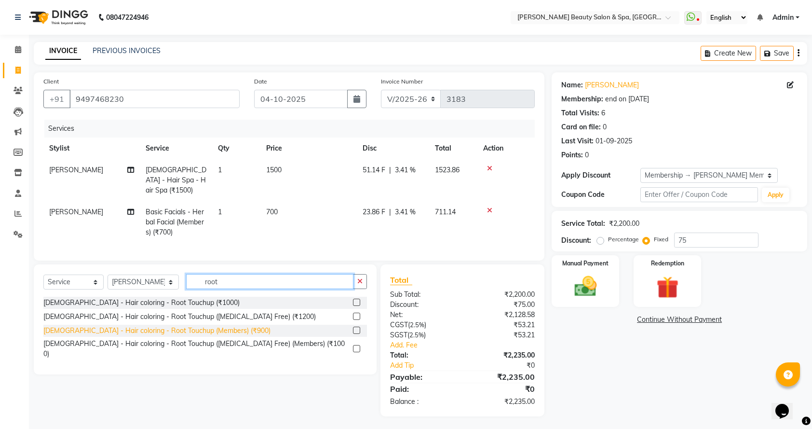
type input "root"
click at [136, 330] on div "[DEMOGRAPHIC_DATA] - Hair coloring - Root Touchup (Members) (₹900)" at bounding box center [156, 331] width 227 height 10
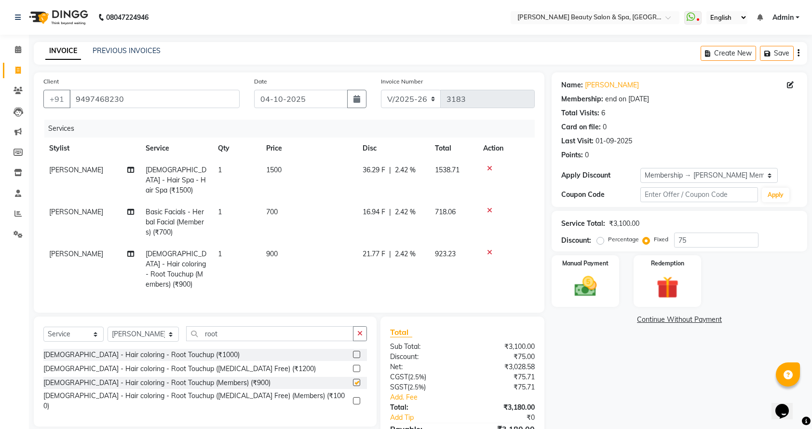
checkbox input "false"
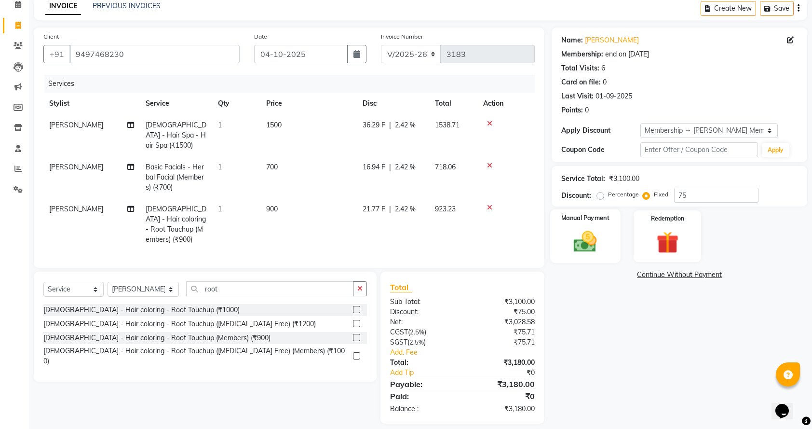
click at [595, 220] on label "Manual Payment" at bounding box center [585, 217] width 48 height 9
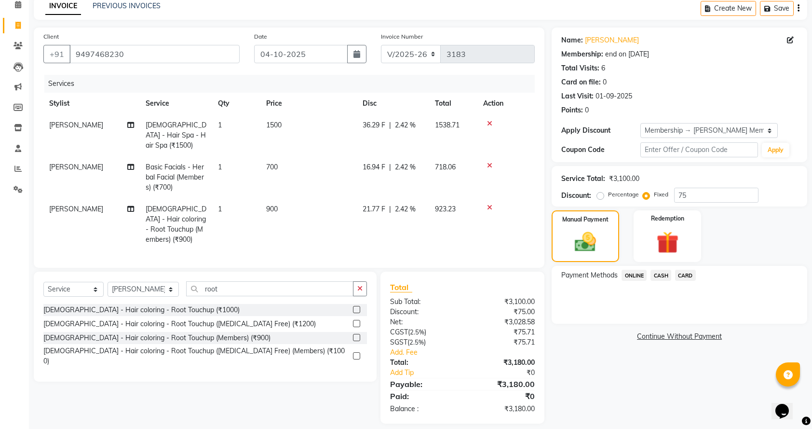
click at [635, 273] on span "ONLINE" at bounding box center [634, 275] width 25 height 11
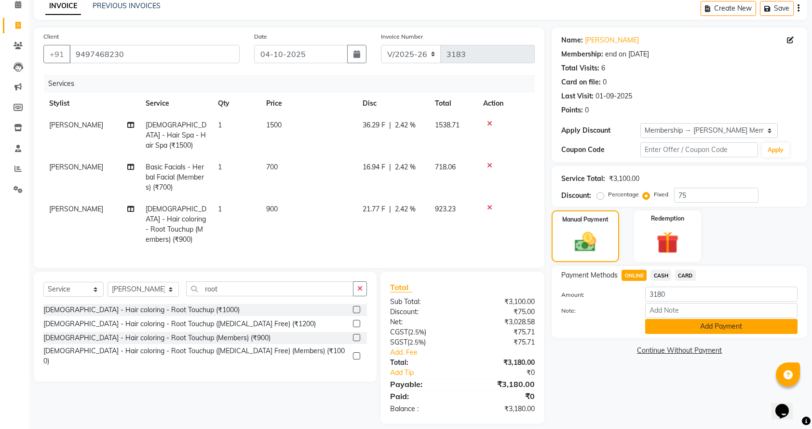
click at [716, 329] on button "Add Payment" at bounding box center [721, 326] width 152 height 15
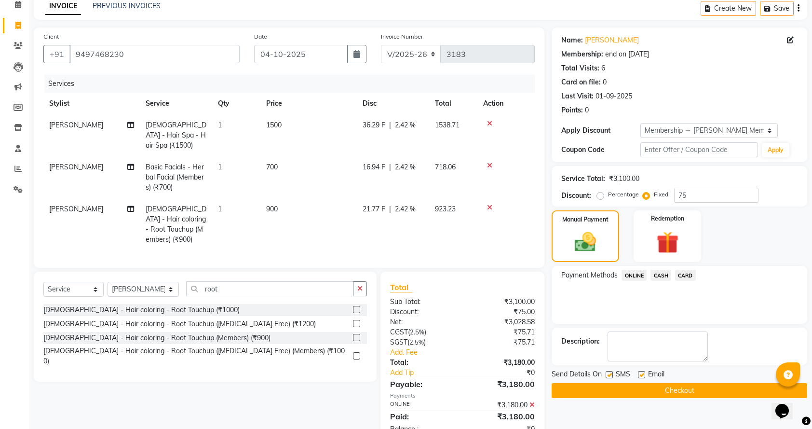
click at [676, 386] on button "Checkout" at bounding box center [680, 390] width 256 height 15
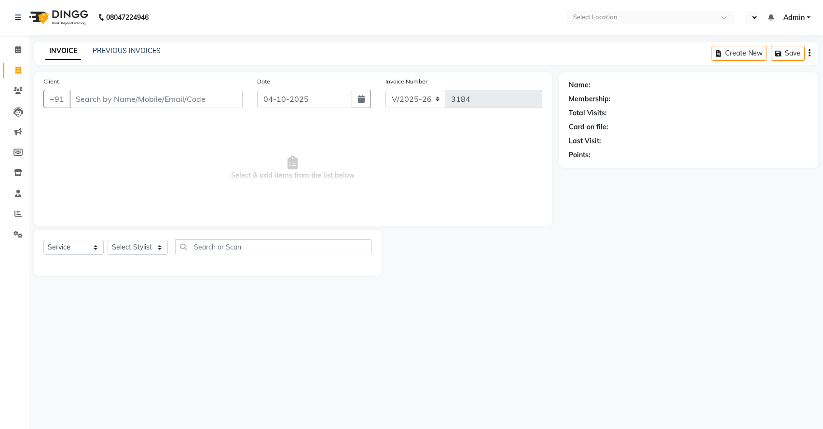
select select "7524"
select select "service"
select select "en"
click at [144, 50] on link "PREVIOUS INVOICES" at bounding box center [127, 50] width 68 height 9
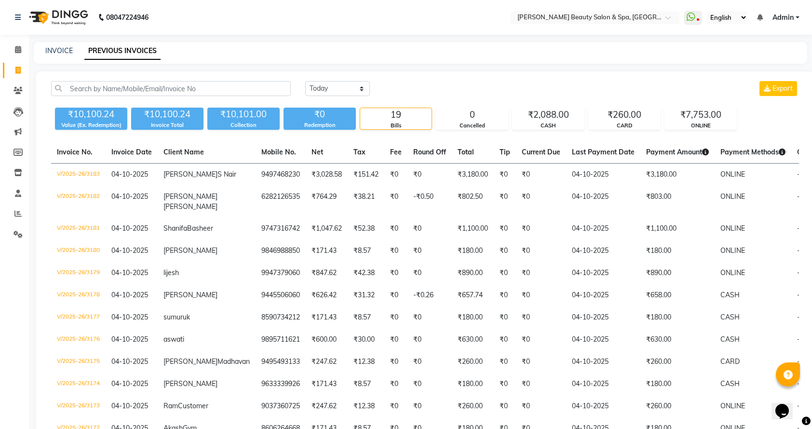
click at [56, 43] on div "INVOICE PREVIOUS INVOICES" at bounding box center [421, 53] width 774 height 22
click at [66, 47] on link "INVOICE" at bounding box center [58, 50] width 27 height 9
select select "service"
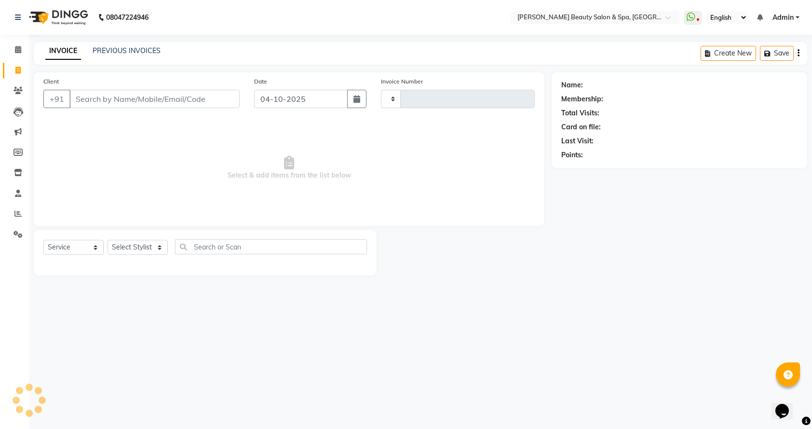
type input "3184"
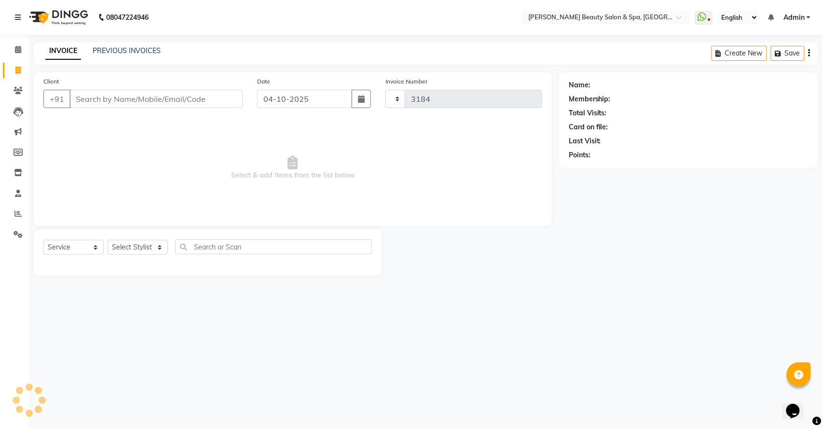
select select "7524"
click at [116, 99] on input "ghuh nn" at bounding box center [131, 99] width 124 height 18
type input "g"
type input "9446693201"
click at [209, 93] on button "Add Client" at bounding box center [218, 99] width 50 height 18
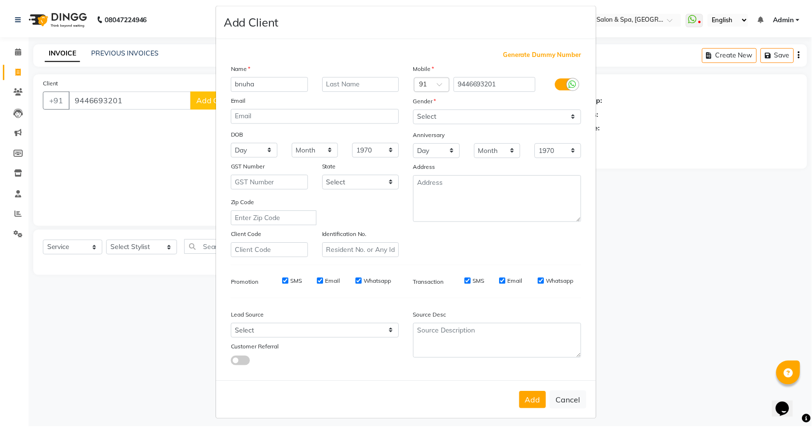
scroll to position [14, 0]
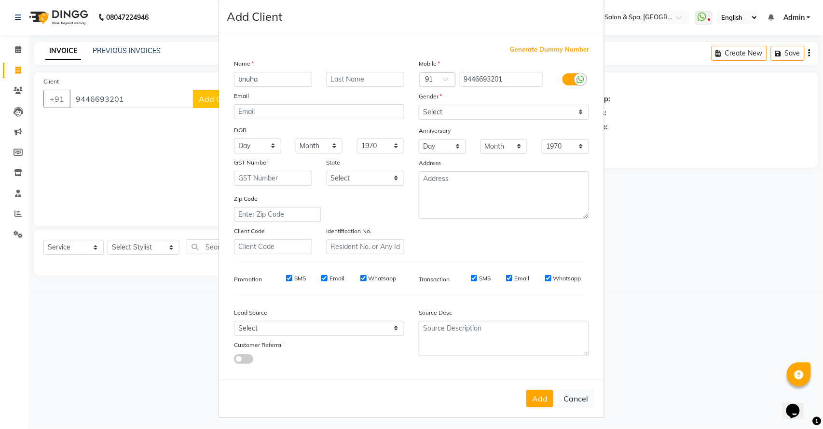
type input "bnuha"
click at [419, 112] on select "Select [DEMOGRAPHIC_DATA] [DEMOGRAPHIC_DATA] Other Prefer Not To Say" at bounding box center [504, 112] width 170 height 15
select select "[DEMOGRAPHIC_DATA]"
click at [419, 105] on select "Select [DEMOGRAPHIC_DATA] [DEMOGRAPHIC_DATA] Other Prefer Not To Say" at bounding box center [504, 112] width 170 height 15
click at [529, 396] on button "Add" at bounding box center [539, 398] width 27 height 17
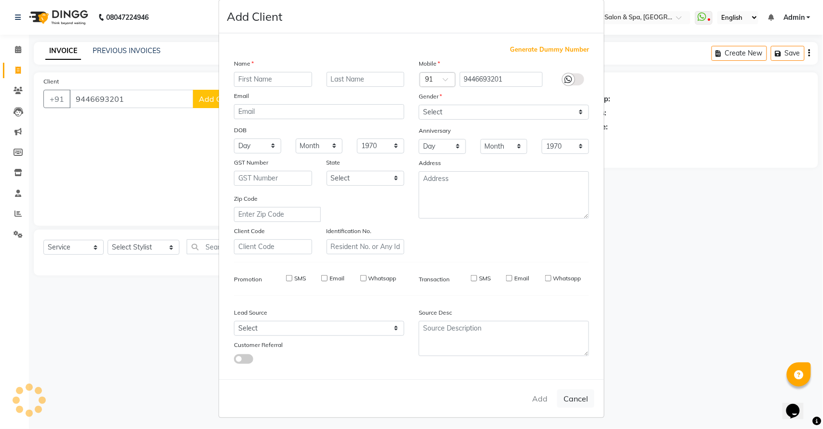
select select
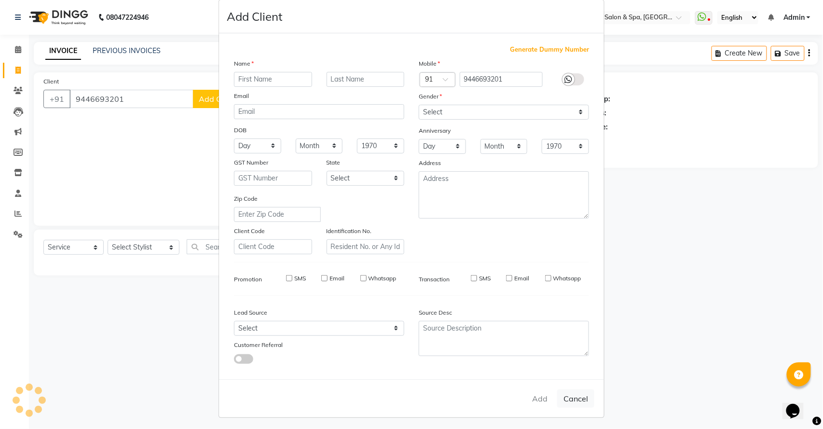
select select
checkbox input "false"
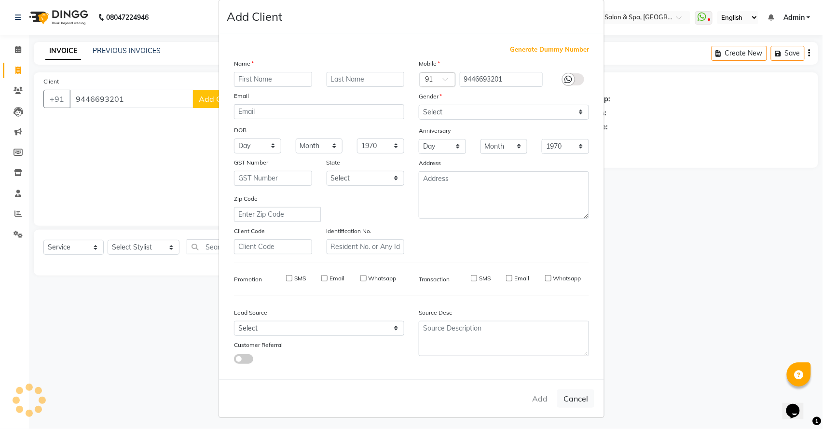
checkbox input "false"
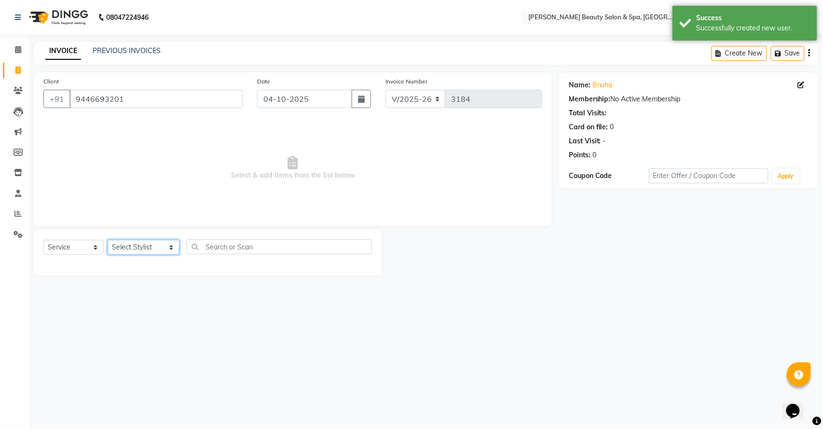
click at [121, 242] on select "Select Stylist Admin [PERSON_NAME] [PERSON_NAME] [PERSON_NAME] [PERSON_NAME] [P…" at bounding box center [144, 247] width 72 height 15
select select "78099"
click at [108, 240] on select "Select Stylist Admin [PERSON_NAME] [PERSON_NAME] [PERSON_NAME] [PERSON_NAME] [P…" at bounding box center [144, 247] width 72 height 15
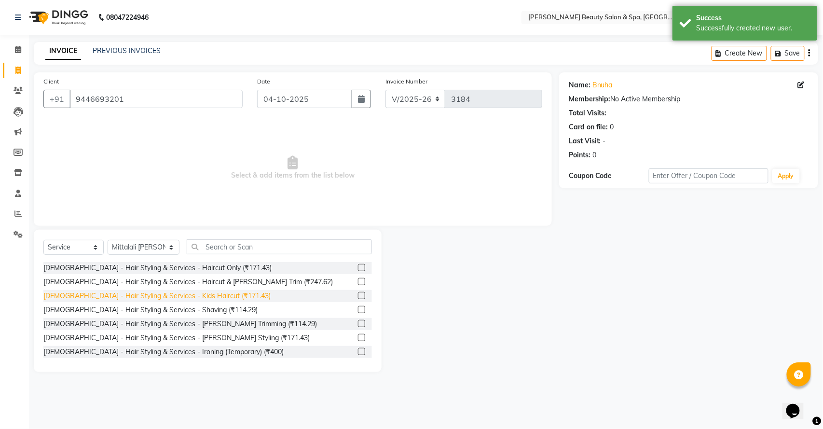
drag, startPoint x: 186, startPoint y: 311, endPoint x: 217, endPoint y: 301, distance: 32.3
click at [192, 313] on div "[DEMOGRAPHIC_DATA] - Hair Styling & Services - Shaving (₹114.29)" at bounding box center [150, 310] width 214 height 10
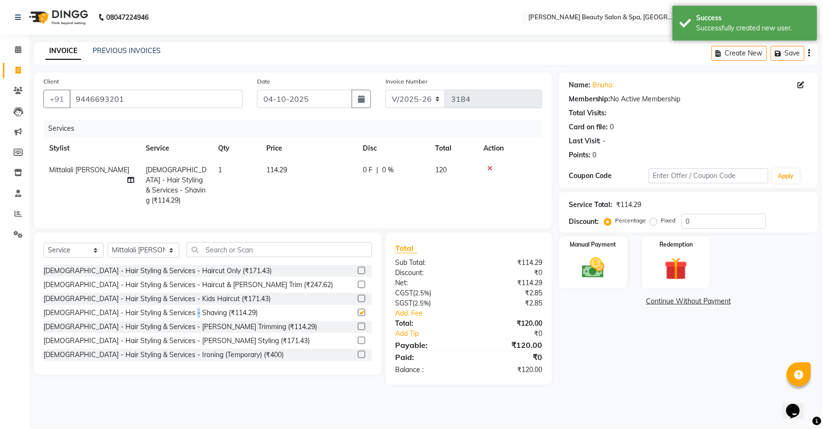
checkbox input "false"
click at [599, 259] on img at bounding box center [593, 267] width 38 height 27
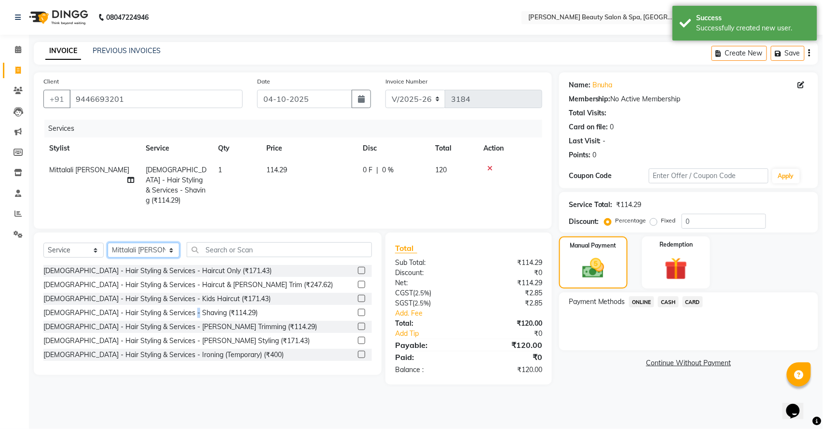
click at [128, 245] on select "Select Stylist Admin [PERSON_NAME] [PERSON_NAME] [PERSON_NAME] [PERSON_NAME] [P…" at bounding box center [144, 250] width 72 height 15
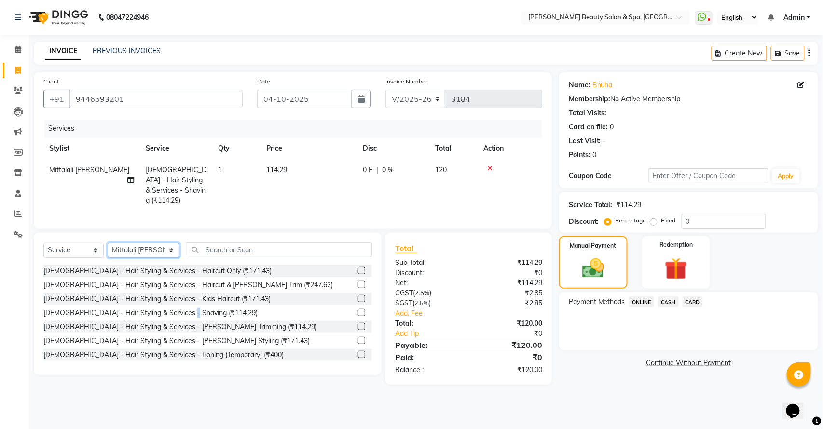
select select "83646"
click at [108, 244] on select "Select Stylist Admin [PERSON_NAME] [PERSON_NAME] [PERSON_NAME] [PERSON_NAME] [P…" at bounding box center [144, 250] width 72 height 15
click at [627, 305] on div "ONLINE" at bounding box center [639, 302] width 29 height 13
click at [486, 165] on div at bounding box center [509, 168] width 53 height 7
drag, startPoint x: 496, startPoint y: 166, endPoint x: 490, endPoint y: 166, distance: 5.8
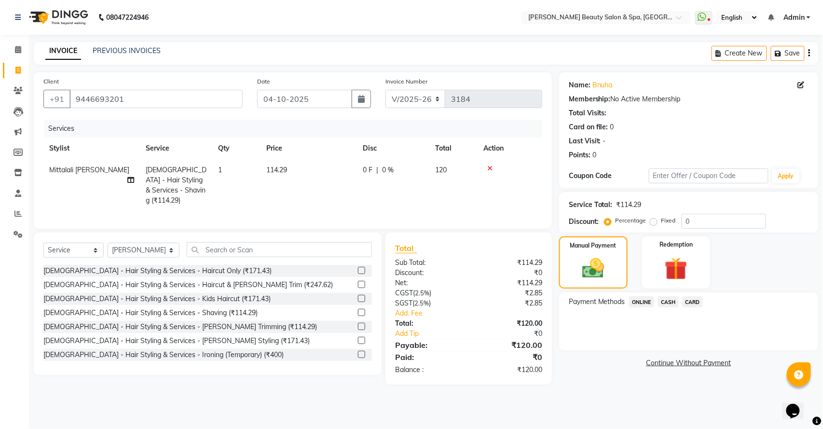
click at [490, 166] on div at bounding box center [509, 168] width 53 height 7
click at [490, 166] on icon at bounding box center [489, 168] width 5 height 7
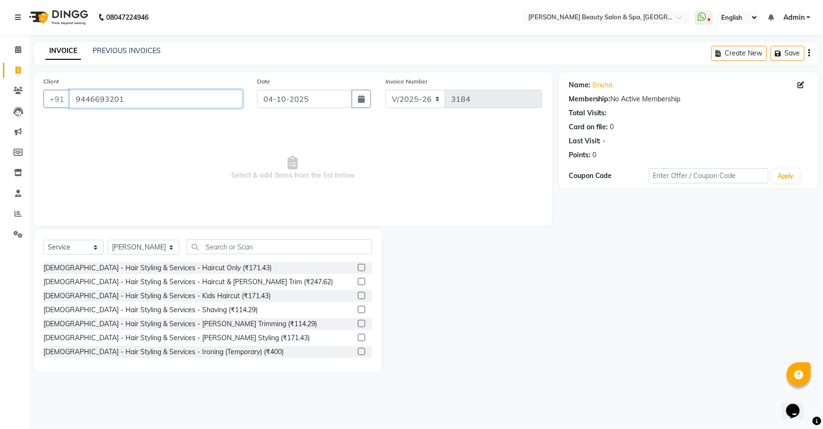
click at [126, 107] on input "9446693201" at bounding box center [155, 99] width 173 height 18
drag, startPoint x: 126, startPoint y: 107, endPoint x: 0, endPoint y: 46, distance: 139.6
click at [0, 46] on app-home "08047224946 Select Location × Bella Glamourra Beauty Salon & Spa, Eenchakkal, P…" at bounding box center [411, 193] width 823 height 386
type input "e"
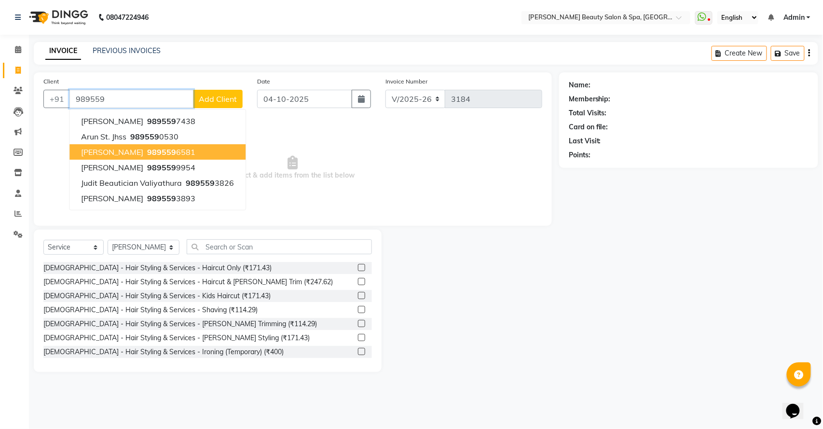
click at [182, 154] on button "Priya Ospyn 989559 6581" at bounding box center [157, 151] width 176 height 15
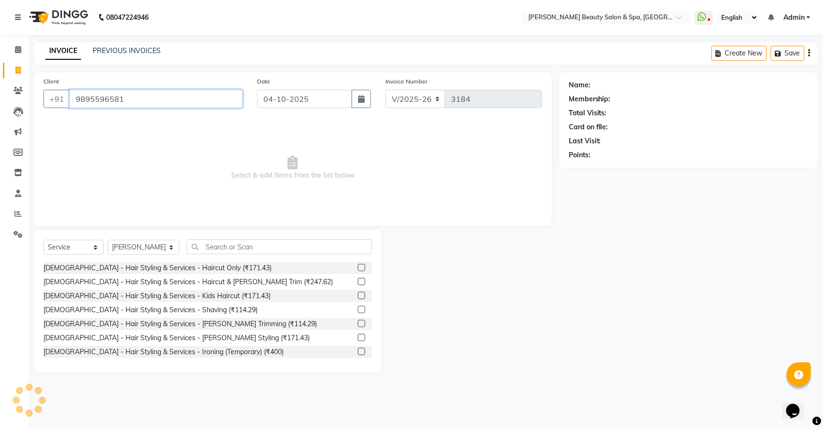
type input "9895596581"
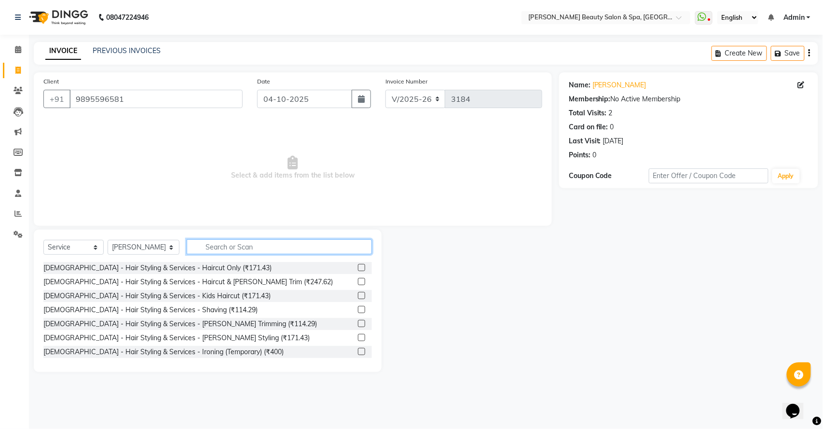
click at [204, 254] on input "text" at bounding box center [279, 246] width 185 height 15
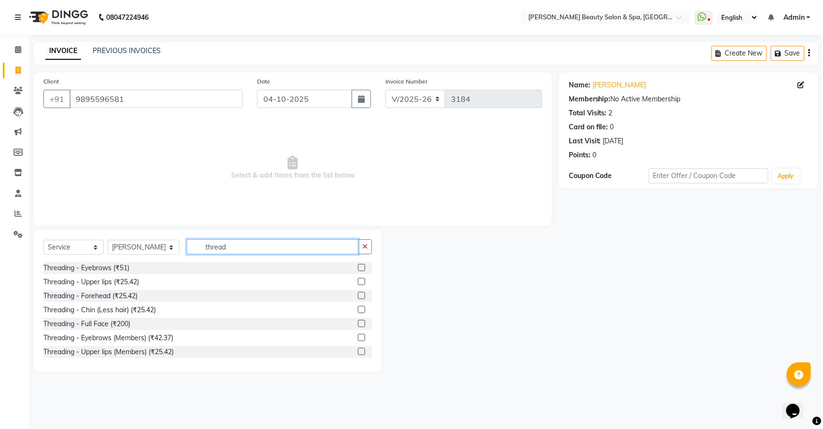
type input "thread"
click at [358, 264] on label at bounding box center [361, 267] width 7 height 7
click at [358, 265] on input "checkbox" at bounding box center [361, 268] width 6 height 6
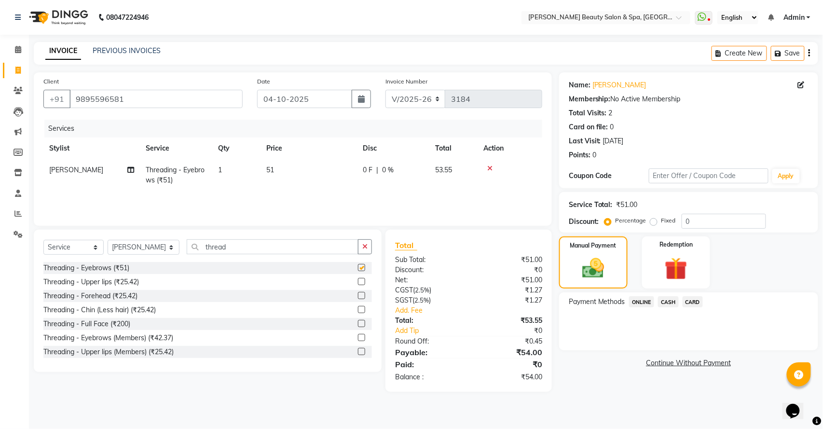
checkbox input "false"
drag, startPoint x: 245, startPoint y: 246, endPoint x: 15, endPoint y: 239, distance: 230.2
click at [15, 239] on app-home "08047224946 Select Location × Bella Glamourra Beauty Salon & Spa, Eenchakkal, P…" at bounding box center [411, 203] width 823 height 406
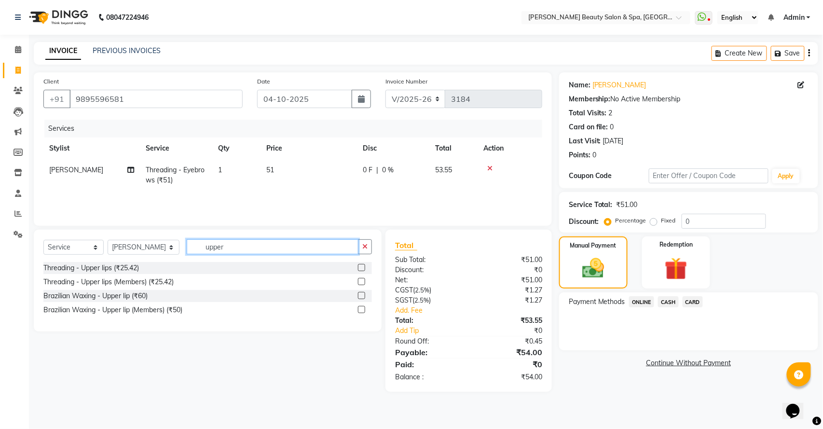
click at [278, 249] on input "upper" at bounding box center [273, 246] width 172 height 15
drag, startPoint x: 294, startPoint y: 250, endPoint x: 0, endPoint y: 249, distance: 293.7
click at [0, 249] on app-home "08047224946 Select Location × Bella Glamourra Beauty Salon & Spa, Eenchakkal, P…" at bounding box center [411, 203] width 823 height 406
type input "fore"
click at [358, 269] on label at bounding box center [361, 267] width 7 height 7
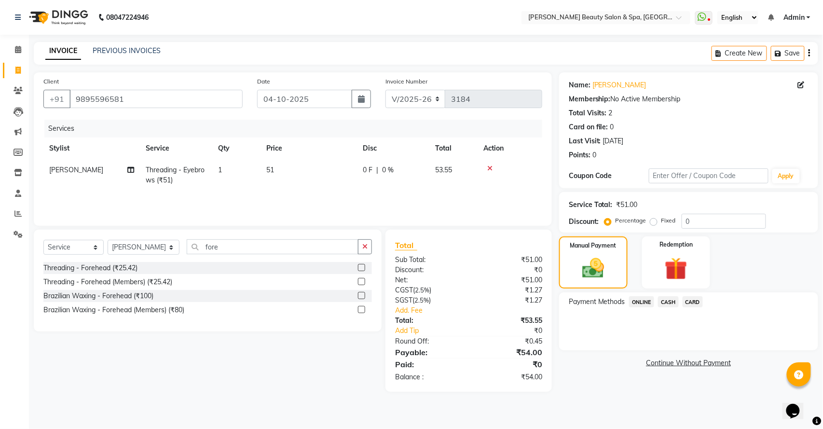
click at [358, 269] on input "checkbox" at bounding box center [361, 268] width 6 height 6
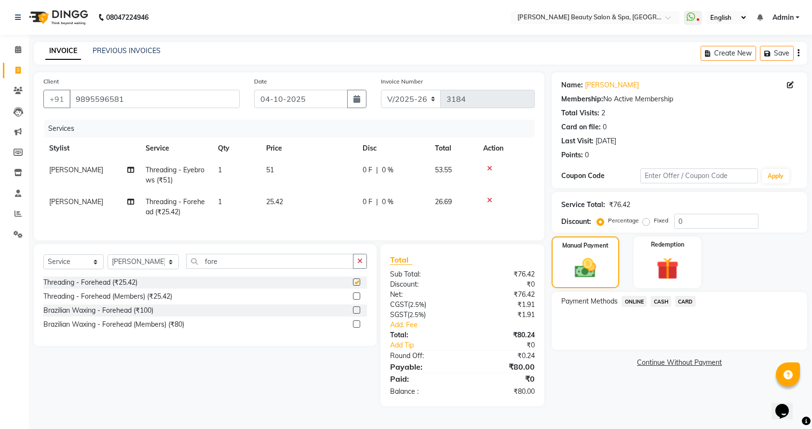
checkbox input "false"
drag, startPoint x: 238, startPoint y: 270, endPoint x: 0, endPoint y: 236, distance: 240.2
click at [0, 236] on app-home "08047224946 Select Location × Bella Glamourra Beauty Salon & Spa, Eenchakkal, P…" at bounding box center [406, 210] width 812 height 421
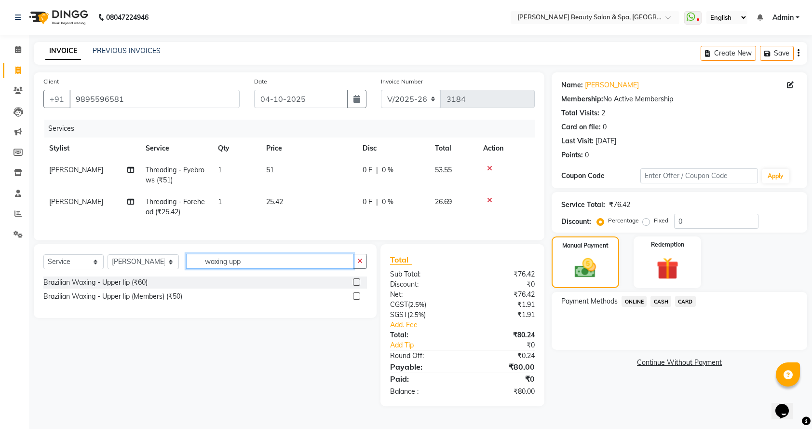
type input "waxing upp"
click at [360, 288] on div at bounding box center [360, 282] width 14 height 12
click at [357, 286] on label at bounding box center [356, 281] width 7 height 7
click at [357, 286] on input "checkbox" at bounding box center [356, 282] width 6 height 6
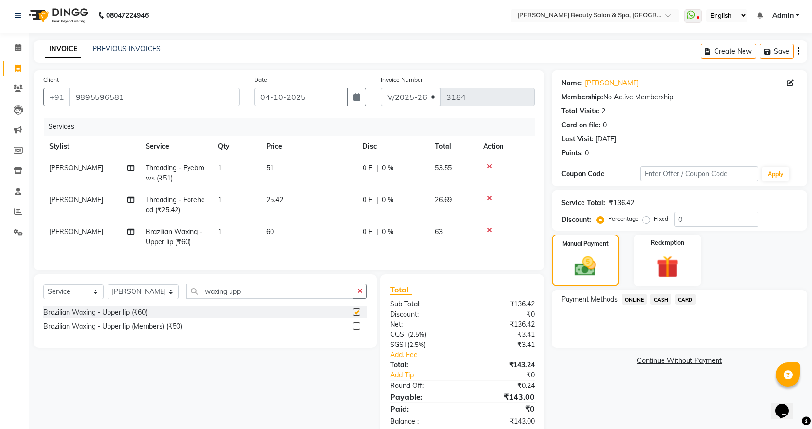
scroll to position [35, 0]
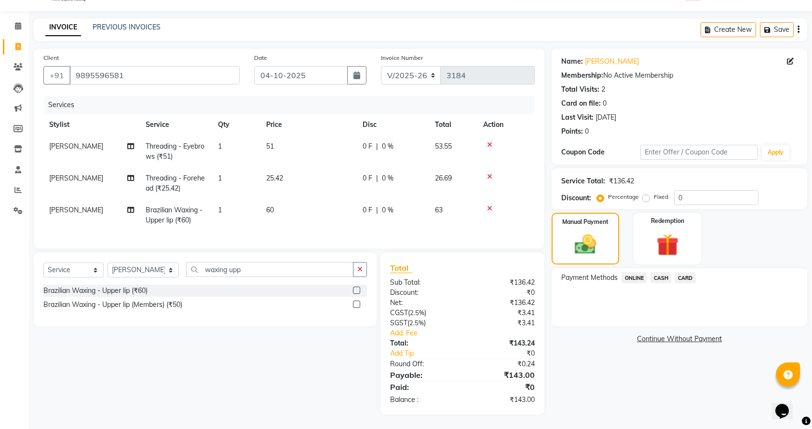
checkbox input "false"
drag, startPoint x: 141, startPoint y: 68, endPoint x: 0, endPoint y: 184, distance: 182.4
click at [0, 184] on app-home "08047224946 Select Location × Bella Glamourra Beauty Salon & Spa, Eenchakkal, P…" at bounding box center [406, 202] width 812 height 452
click at [128, 23] on link "PREVIOUS INVOICES" at bounding box center [127, 27] width 68 height 9
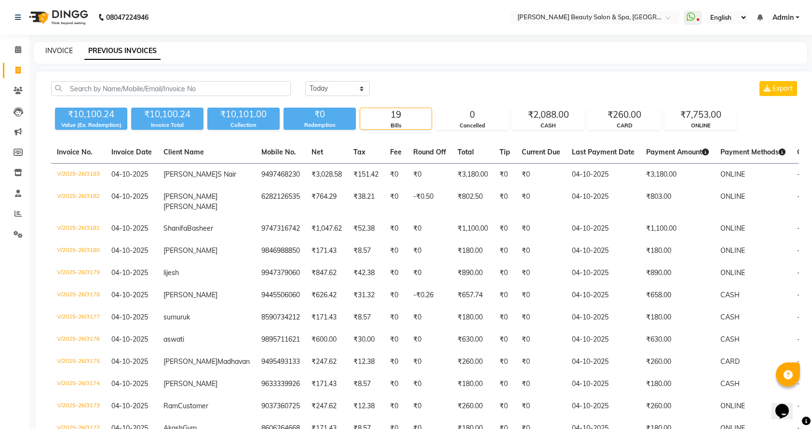
click at [56, 52] on link "INVOICE" at bounding box center [58, 50] width 27 height 9
select select "7524"
select select "service"
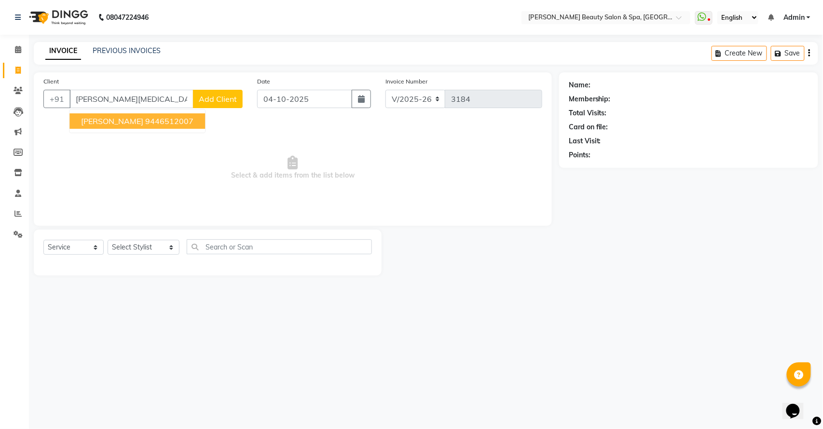
click at [145, 129] on ngb-typeahead-window "Usha Thampi 9446512007" at bounding box center [137, 121] width 136 height 24
click at [153, 126] on button "Usha Thampi 9446512007" at bounding box center [137, 120] width 136 height 15
type input "9446512007"
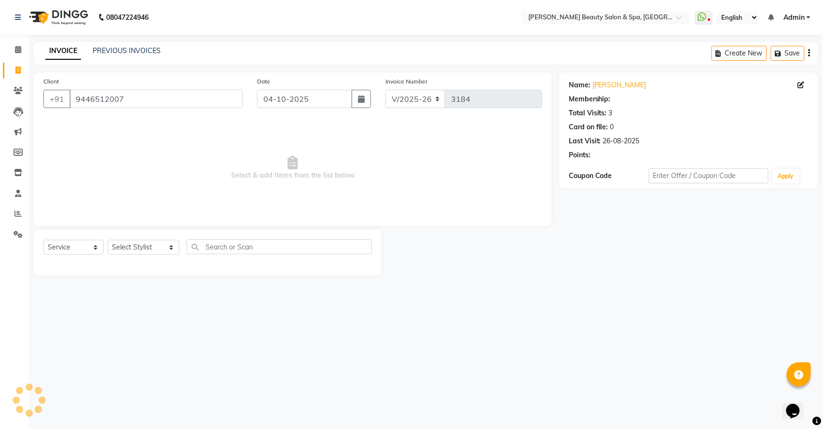
select select "1: Object"
click at [145, 259] on div "Select Service Product Membership Package Voucher Prepaid Gift Card Select Styl…" at bounding box center [207, 250] width 328 height 23
click at [141, 257] on div "Select Service Product Membership Package Voucher Prepaid Gift Card Select Styl…" at bounding box center [207, 250] width 328 height 23
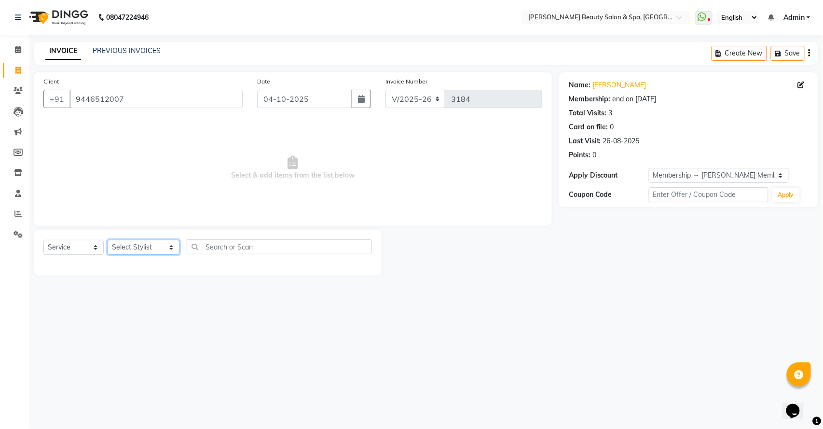
click at [138, 240] on select "Select Stylist Admin [PERSON_NAME] [PERSON_NAME] [PERSON_NAME] [PERSON_NAME] [P…" at bounding box center [144, 247] width 72 height 15
select select "87595"
click at [108, 240] on select "Select Stylist Admin [PERSON_NAME] [PERSON_NAME] [PERSON_NAME] [PERSON_NAME] [P…" at bounding box center [144, 247] width 72 height 15
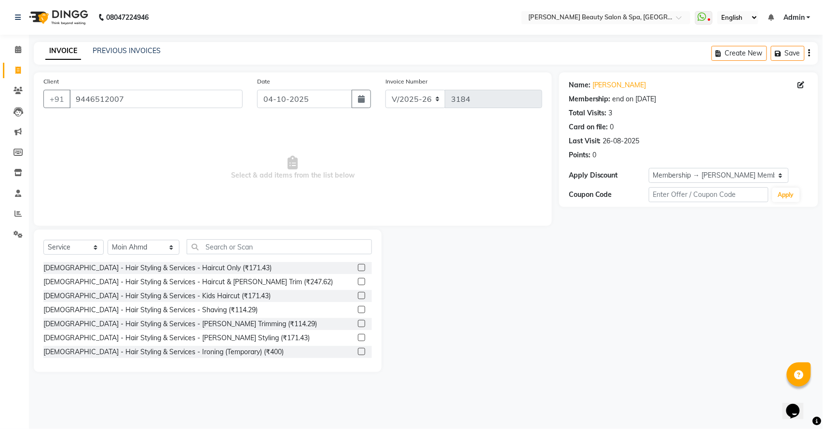
click at [277, 234] on div "Select Service Product Membership Package Voucher Prepaid Gift Card Select Styl…" at bounding box center [208, 301] width 348 height 142
click at [255, 248] on input "text" at bounding box center [279, 246] width 185 height 15
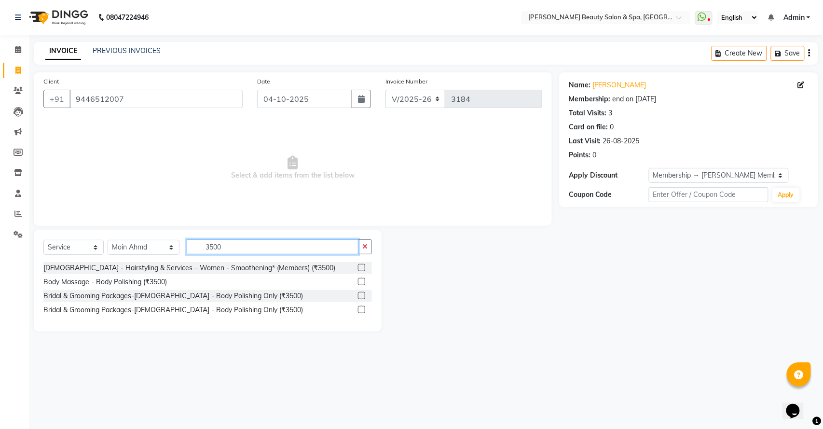
drag, startPoint x: 274, startPoint y: 252, endPoint x: 0, endPoint y: 261, distance: 274.6
click at [0, 261] on app-home "08047224946 Select Location × Bella Glamourra Beauty Salon & Spa, Eenchakkal, P…" at bounding box center [411, 173] width 823 height 346
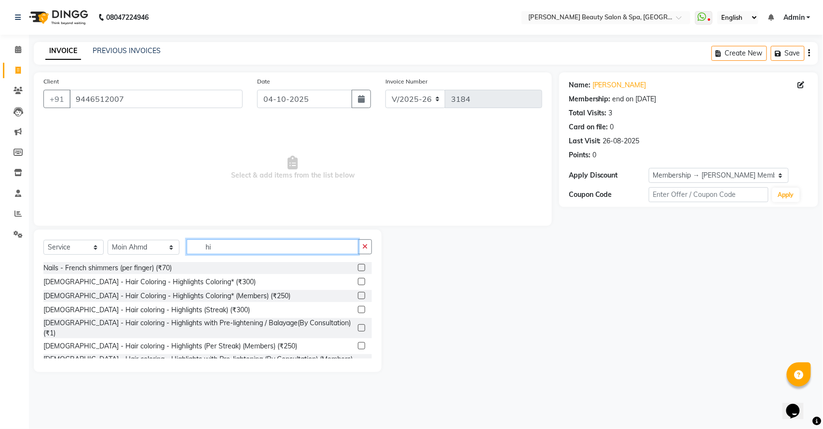
type input "h"
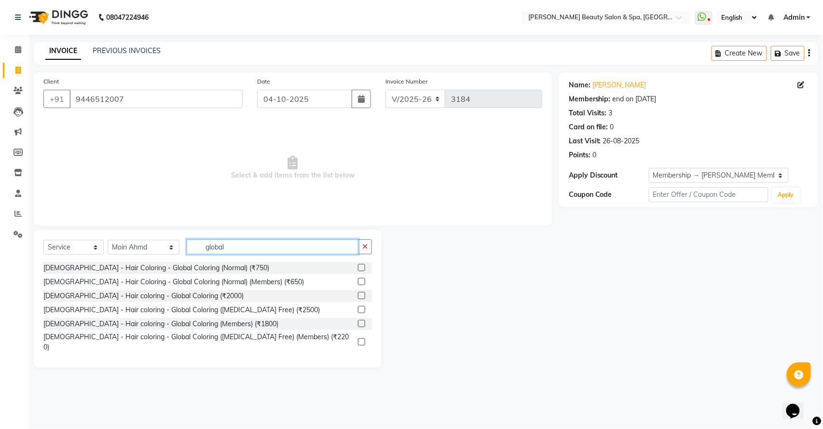
type input "global"
click at [360, 306] on label at bounding box center [361, 309] width 7 height 7
click at [360, 307] on input "checkbox" at bounding box center [361, 310] width 6 height 6
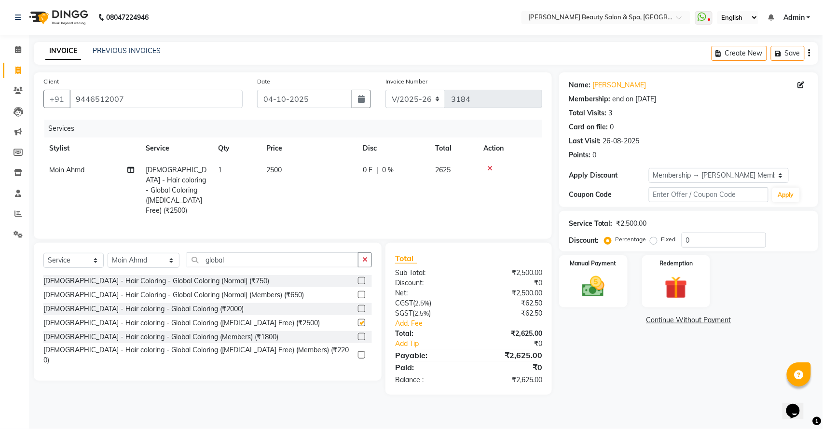
checkbox input "false"
click at [301, 167] on td "2500" at bounding box center [308, 190] width 96 height 62
select select "87595"
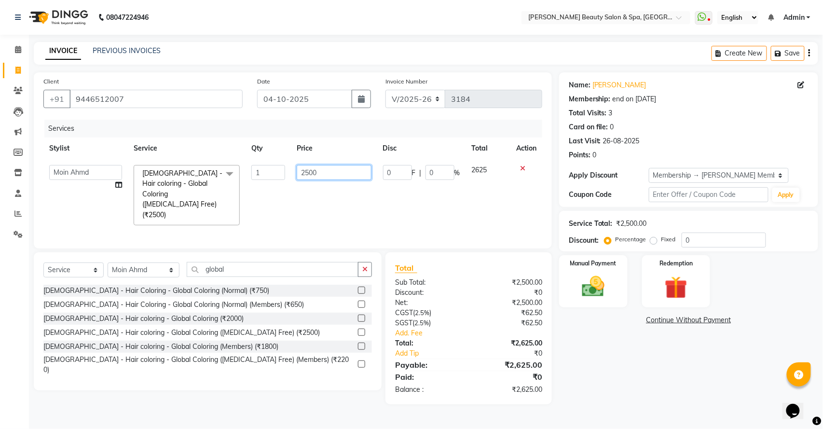
drag, startPoint x: 319, startPoint y: 174, endPoint x: 137, endPoint y: 181, distance: 182.0
click at [137, 181] on tr "Admin Azeem Zameer Bhumika Tamang Gopika Sooraj Meena Chethri Mittalali Barik M…" at bounding box center [292, 195] width 499 height 72
type input "4000"
click at [662, 367] on div "Name: Usha Thampi Membership: end on 13-05-2035 Total Visits: 3 Card on file: 0…" at bounding box center [692, 238] width 266 height 332
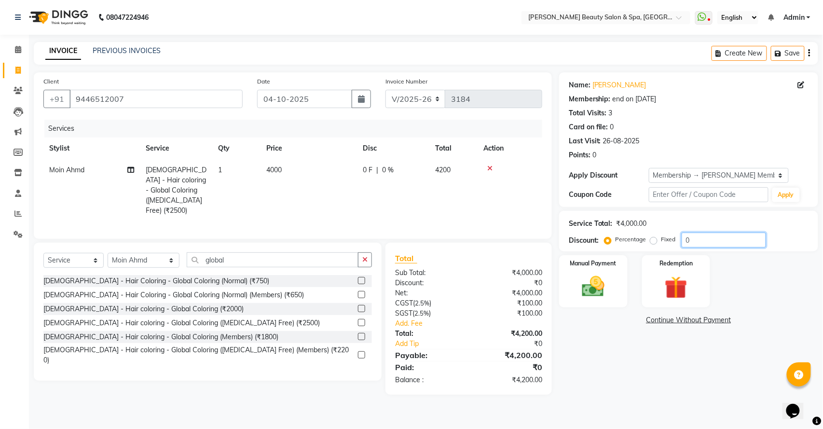
drag, startPoint x: 697, startPoint y: 244, endPoint x: 598, endPoint y: 220, distance: 102.1
click at [599, 221] on div "Service Total: ₹4,000.00 Discount: Percentage Fixed 0" at bounding box center [689, 231] width 240 height 33
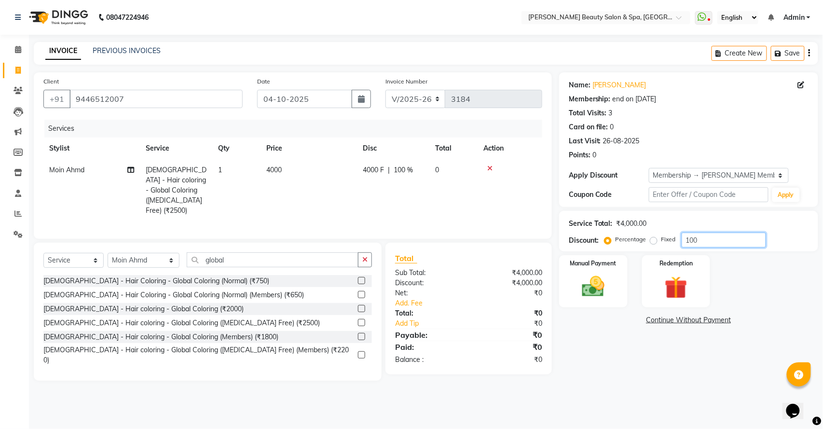
type input "100"
click at [668, 242] on label "Fixed" at bounding box center [668, 239] width 14 height 9
click at [659, 242] on input "Fixed" at bounding box center [655, 239] width 7 height 7
radio input "true"
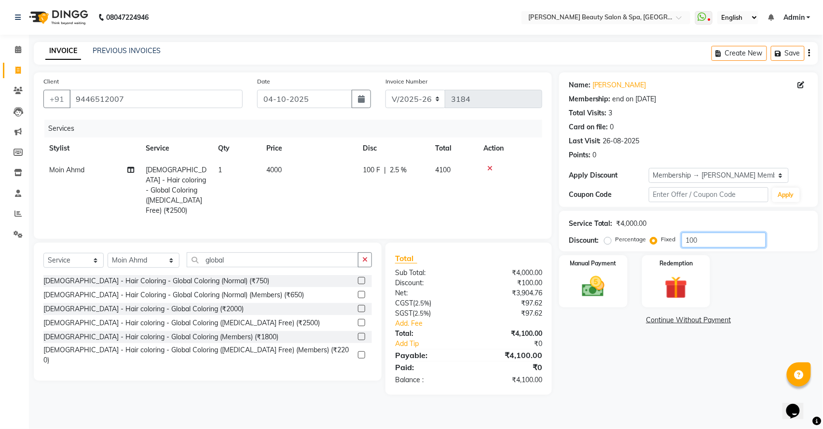
drag, startPoint x: 707, startPoint y: 242, endPoint x: 560, endPoint y: 235, distance: 146.8
click at [560, 235] on div "Service Total: ₹4,000.00 Discount: Percentage Fixed 100" at bounding box center [688, 231] width 259 height 41
type input "500"
click at [611, 283] on img at bounding box center [593, 286] width 38 height 27
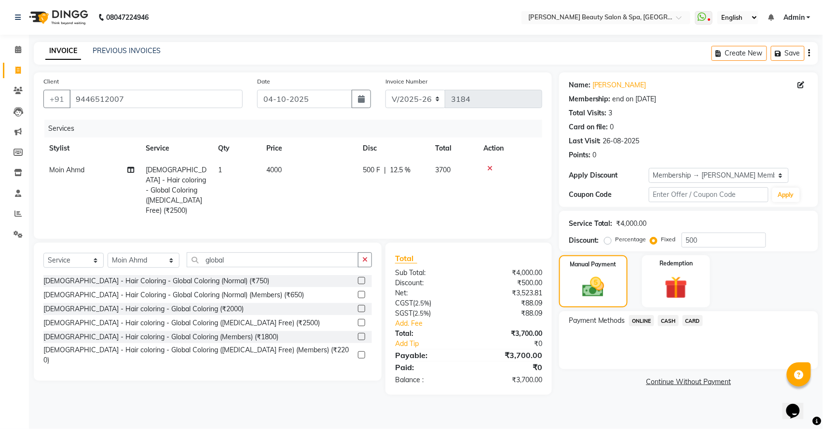
click at [377, 173] on span "500 F" at bounding box center [371, 170] width 17 height 10
select select "87595"
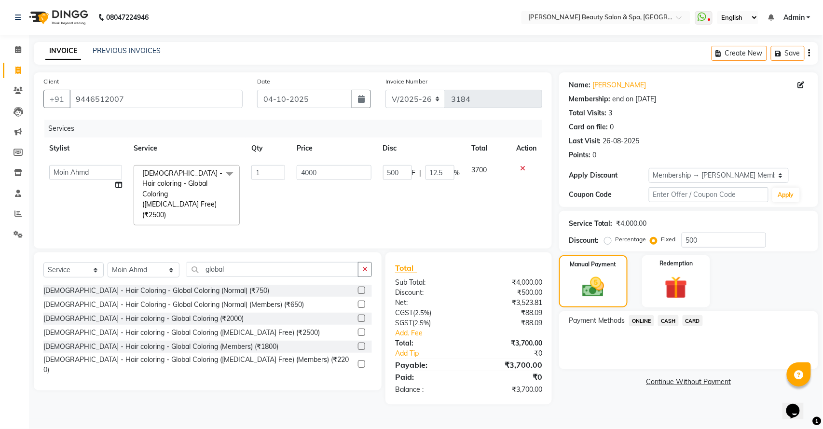
click at [637, 325] on span "ONLINE" at bounding box center [641, 320] width 25 height 11
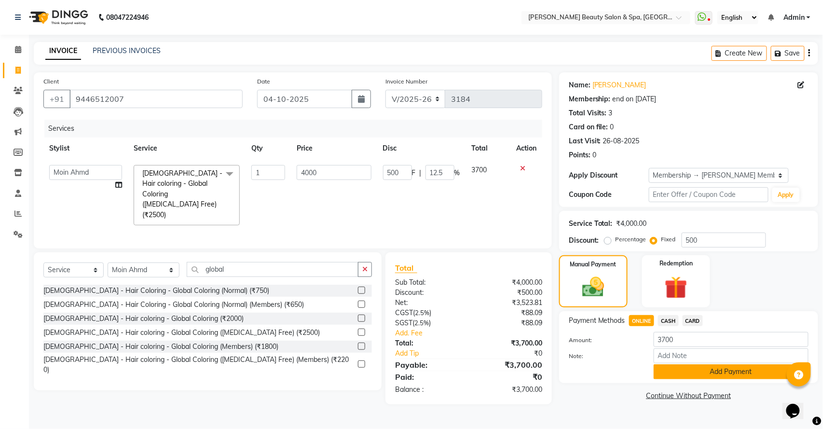
click at [712, 373] on button "Add Payment" at bounding box center [731, 371] width 155 height 15
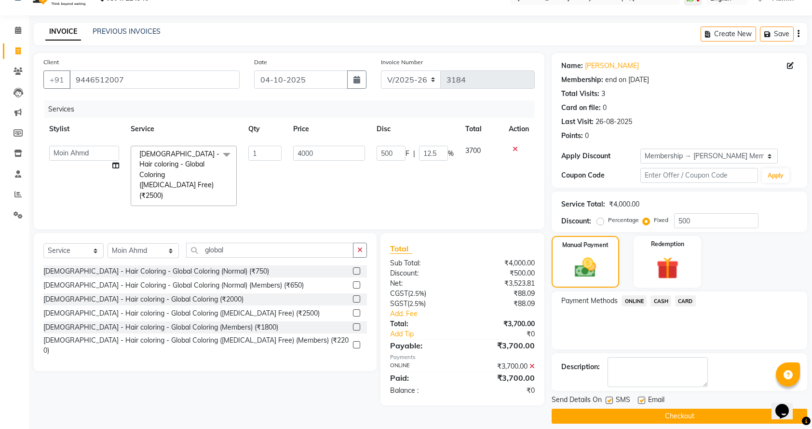
scroll to position [29, 0]
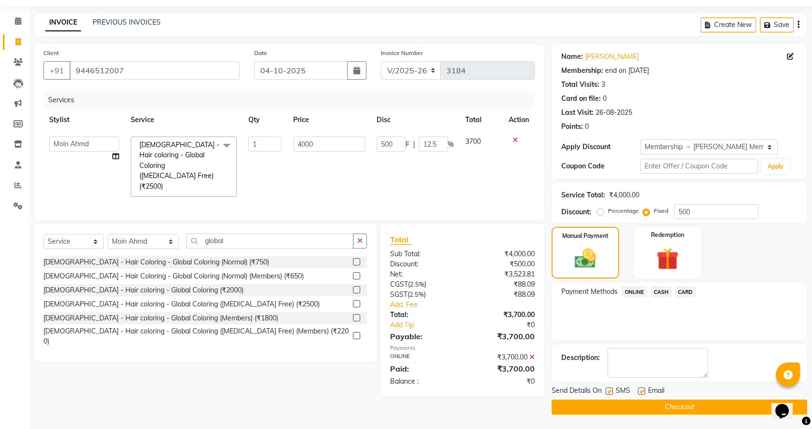
click at [703, 402] on button "Checkout" at bounding box center [680, 406] width 256 height 15
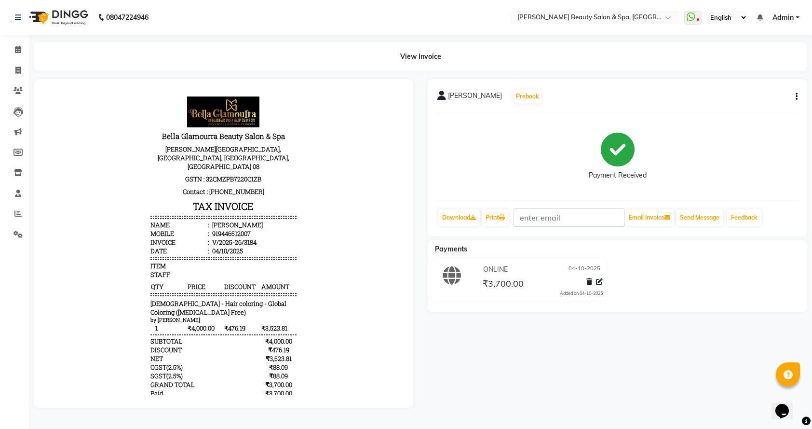
click at [210, 220] on div "Usha Thampi" at bounding box center [236, 224] width 53 height 9
click at [19, 66] on span at bounding box center [18, 70] width 17 height 11
select select "service"
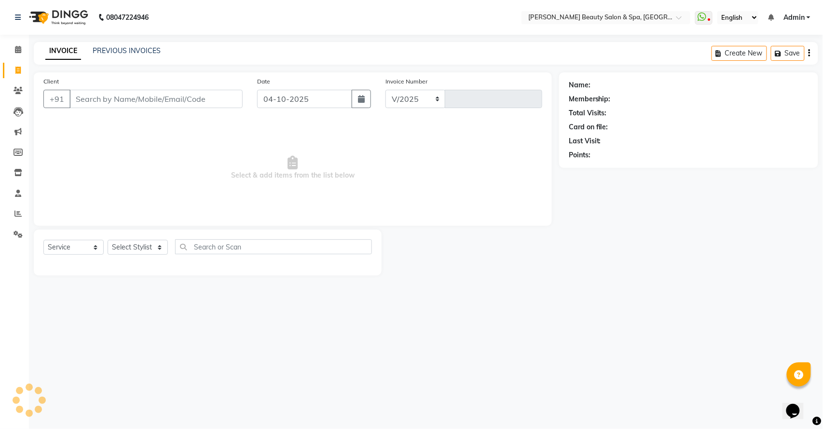
select select "7524"
type input "3185"
click at [124, 45] on div "INVOICE PREVIOUS INVOICES Create New Save" at bounding box center [426, 53] width 784 height 23
click at [121, 52] on link "PREVIOUS INVOICES" at bounding box center [127, 50] width 68 height 9
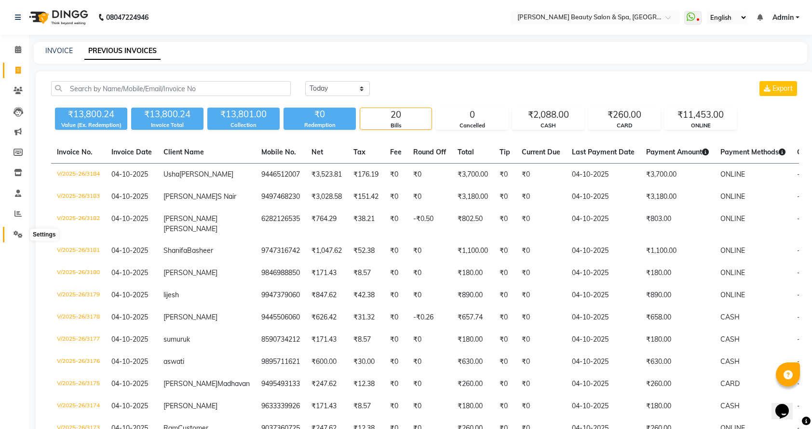
click at [14, 234] on icon at bounding box center [18, 234] width 9 height 7
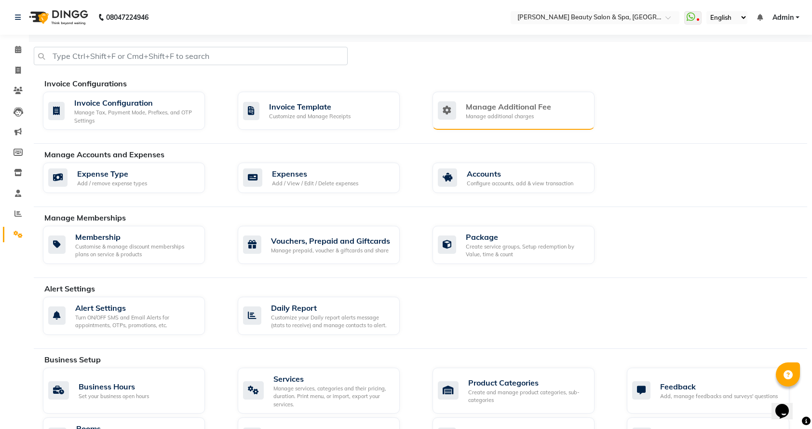
click at [483, 112] on div "Manage additional charges" at bounding box center [508, 116] width 85 height 8
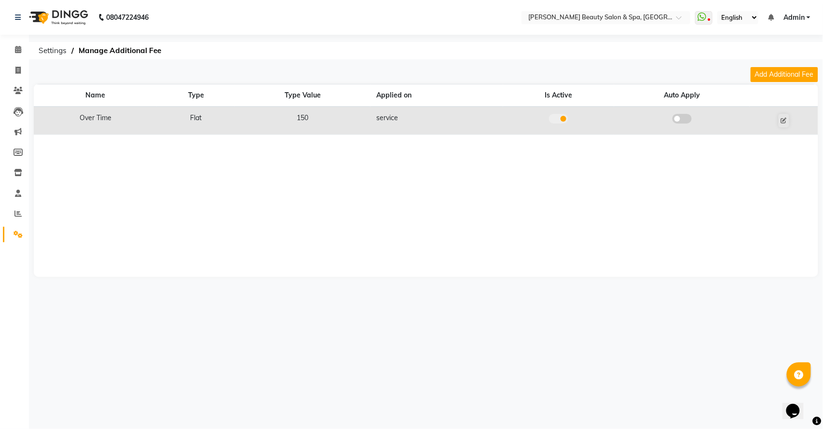
click at [683, 120] on span at bounding box center [681, 119] width 19 height 10
click at [682, 120] on input "checkbox" at bounding box center [682, 120] width 0 height 0
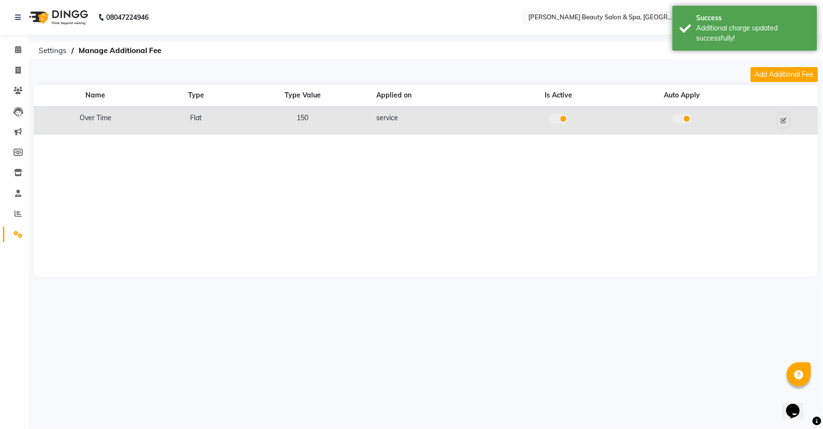
click at [683, 120] on span at bounding box center [681, 119] width 19 height 10
click at [682, 120] on input "checkbox" at bounding box center [682, 120] width 0 height 0
click at [16, 212] on icon at bounding box center [17, 213] width 7 height 7
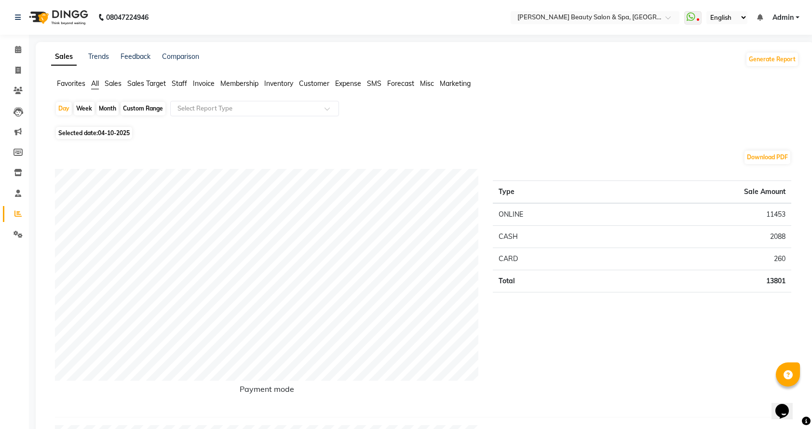
click at [114, 109] on div "Month" at bounding box center [107, 109] width 22 height 14
select select "10"
select select "2025"
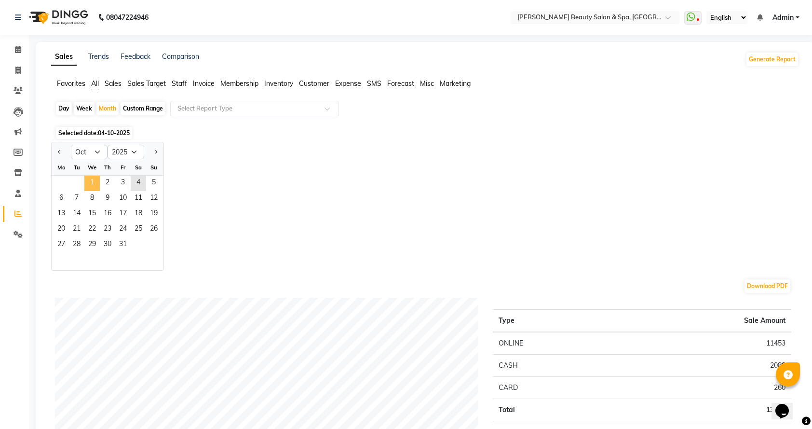
click at [93, 177] on span "1" at bounding box center [91, 183] width 15 height 15
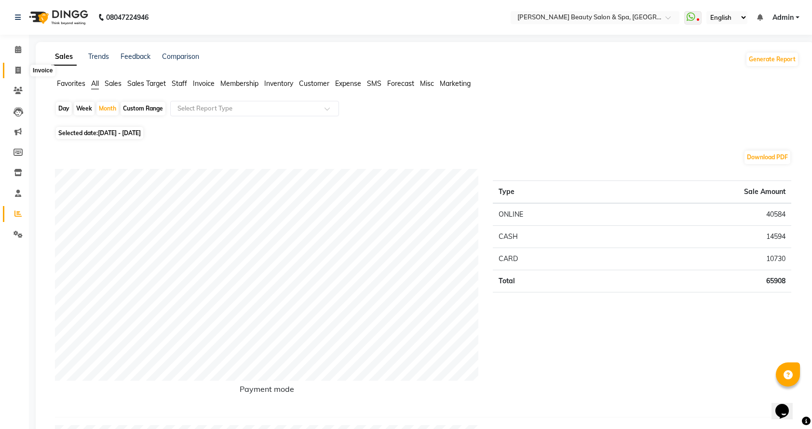
click at [12, 73] on span at bounding box center [18, 70] width 17 height 11
select select "service"
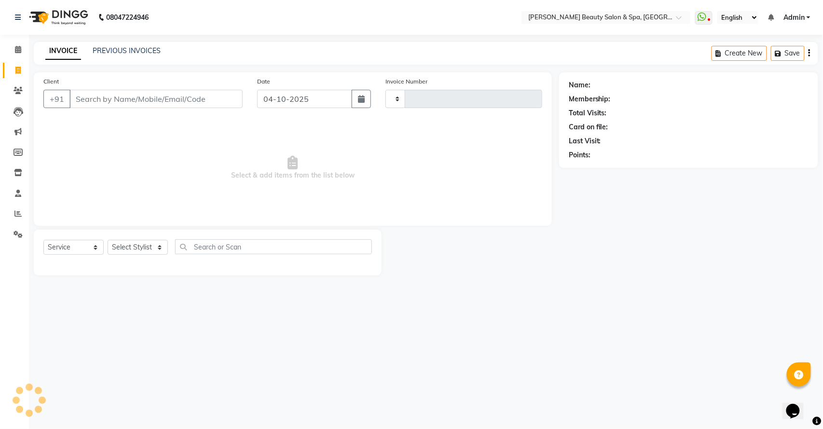
type input "3185"
select select "7524"
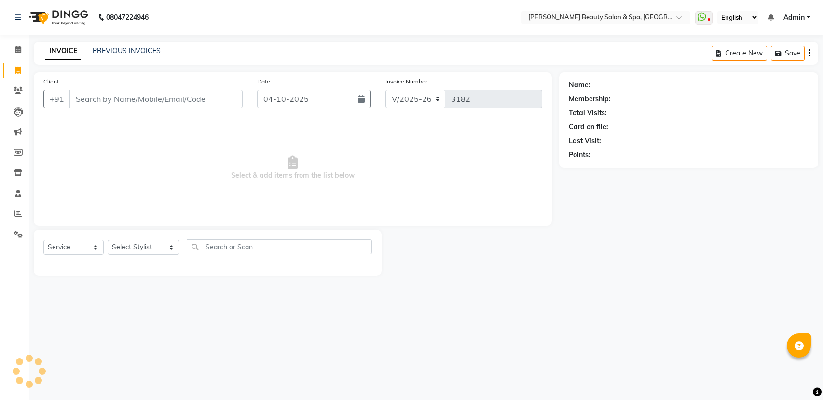
select select "7524"
select select "service"
click at [16, 215] on icon at bounding box center [17, 213] width 7 height 7
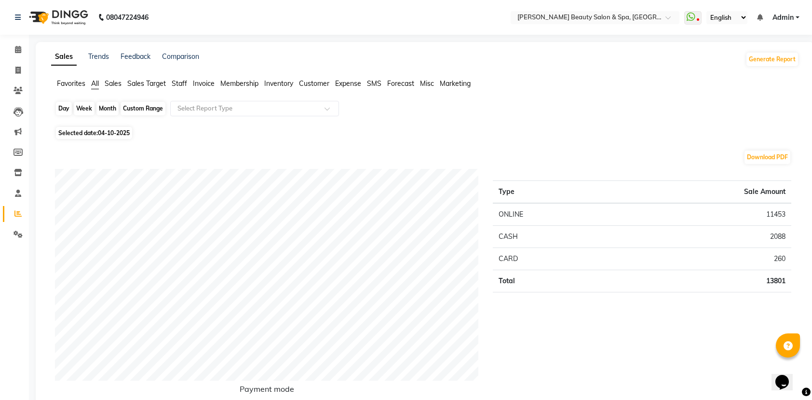
click at [59, 108] on div "Day" at bounding box center [64, 109] width 16 height 14
select select "10"
select select "2025"
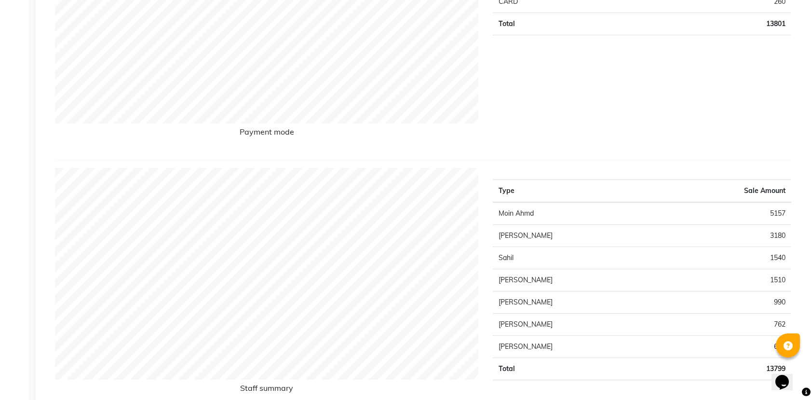
scroll to position [128, 0]
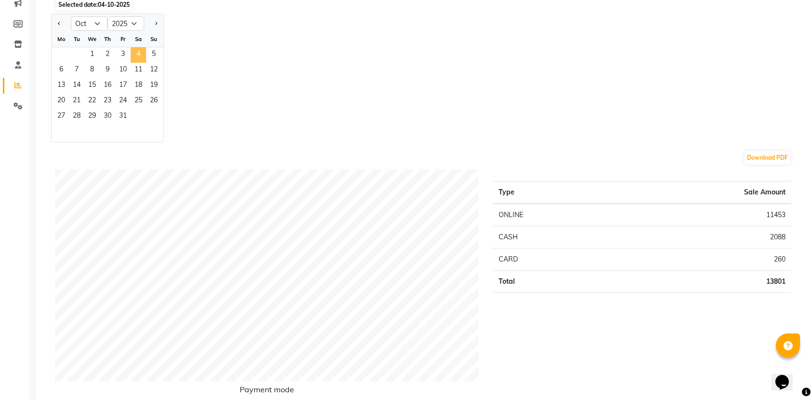
click at [137, 57] on span "4" at bounding box center [138, 54] width 15 height 15
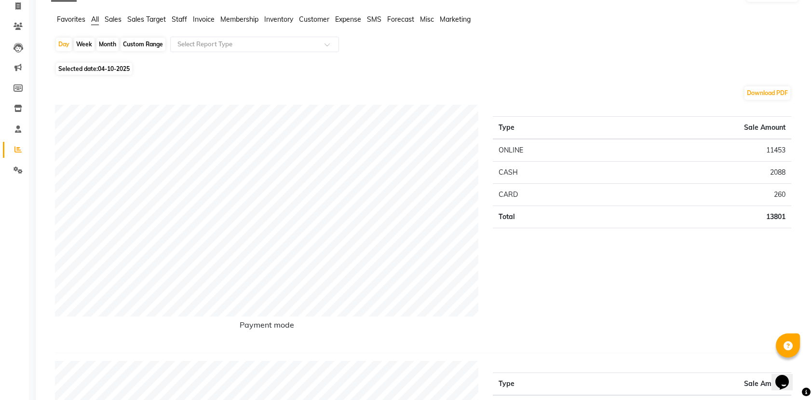
scroll to position [0, 0]
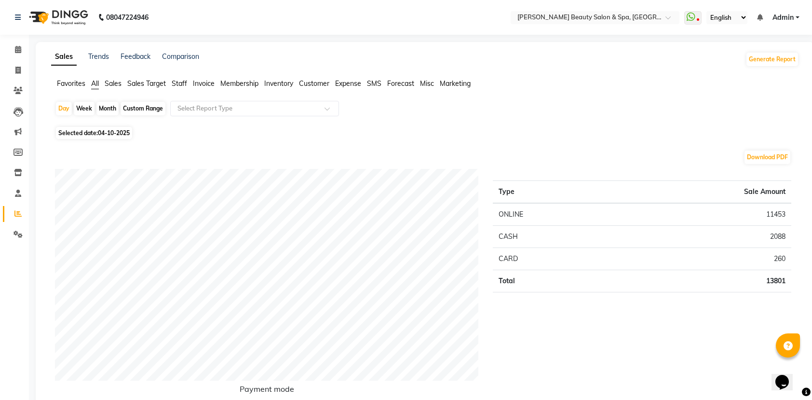
click at [110, 136] on span "04-10-2025" at bounding box center [114, 132] width 32 height 7
select select "10"
select select "2025"
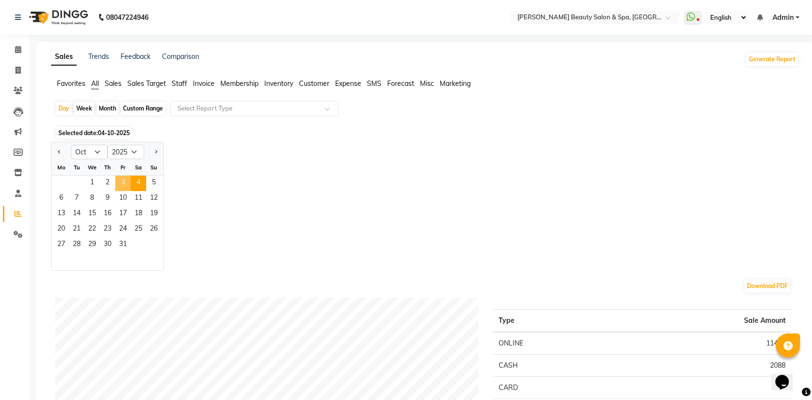
click at [118, 186] on span "3" at bounding box center [122, 183] width 15 height 15
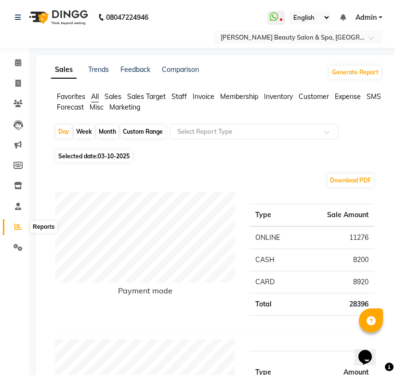
click at [10, 230] on span at bounding box center [18, 226] width 17 height 11
click at [64, 136] on div "Day" at bounding box center [64, 132] width 16 height 14
select select "10"
select select "2025"
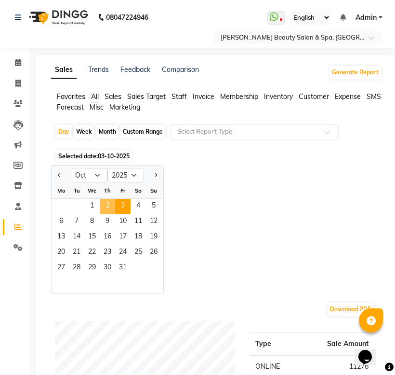
click at [114, 205] on span "2" at bounding box center [107, 206] width 15 height 15
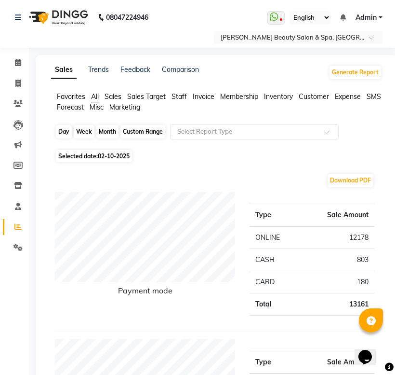
click at [70, 131] on div "Day" at bounding box center [64, 132] width 16 height 14
select select "10"
select select "2025"
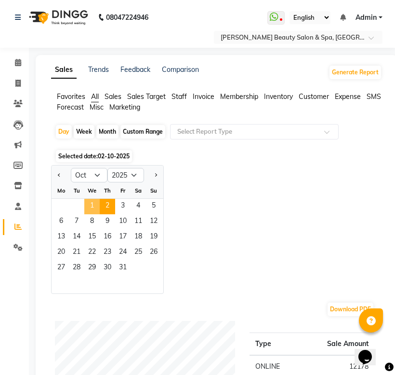
click at [93, 201] on span "1" at bounding box center [91, 206] width 15 height 15
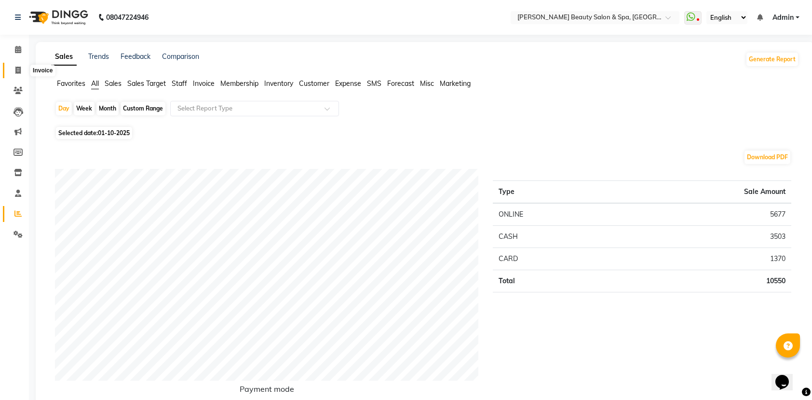
click at [12, 70] on span at bounding box center [18, 70] width 17 height 11
select select "service"
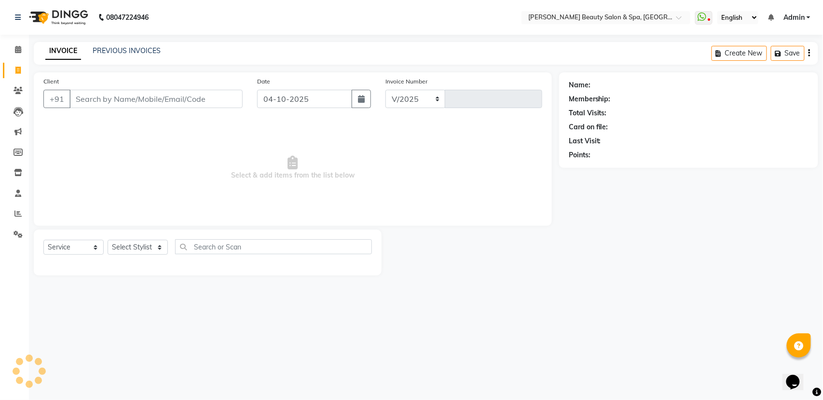
select select "7524"
type input "3185"
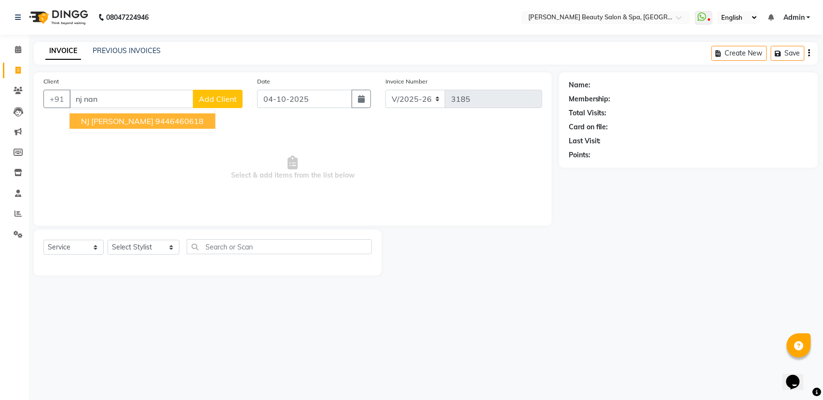
click at [114, 121] on span "NJ [PERSON_NAME]" at bounding box center [117, 121] width 72 height 10
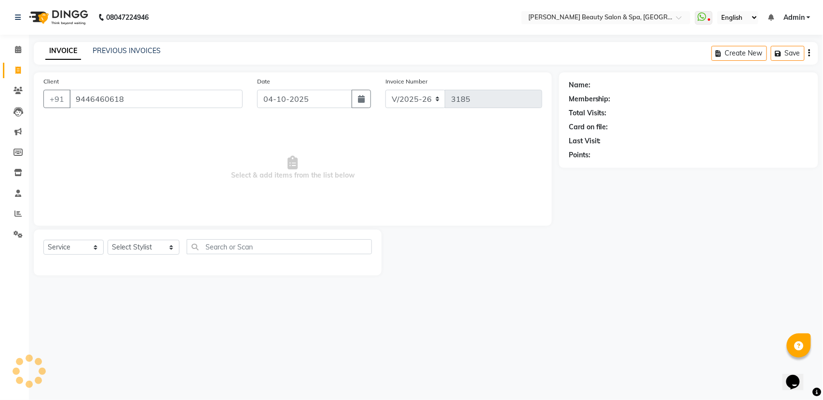
type input "9446460618"
select select "1: Object"
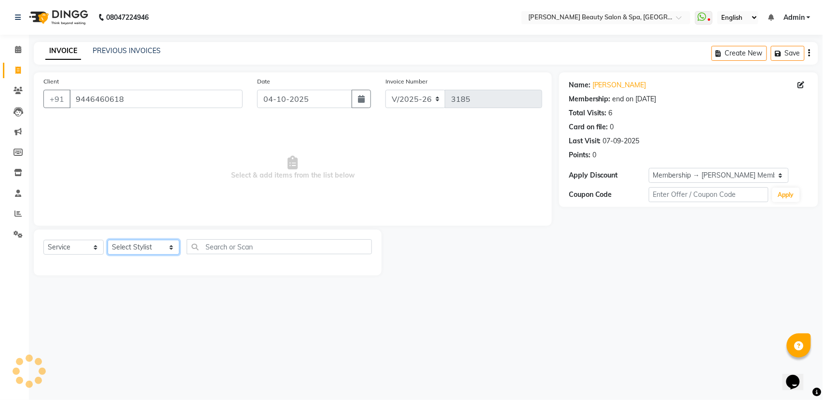
click at [145, 250] on select "Select Stylist Admin [PERSON_NAME] [PERSON_NAME] [PERSON_NAME] [PERSON_NAME] [P…" at bounding box center [144, 247] width 72 height 15
select select "87595"
click at [108, 240] on select "Select Stylist Admin [PERSON_NAME] [PERSON_NAME] [PERSON_NAME] [PERSON_NAME] [P…" at bounding box center [144, 247] width 72 height 15
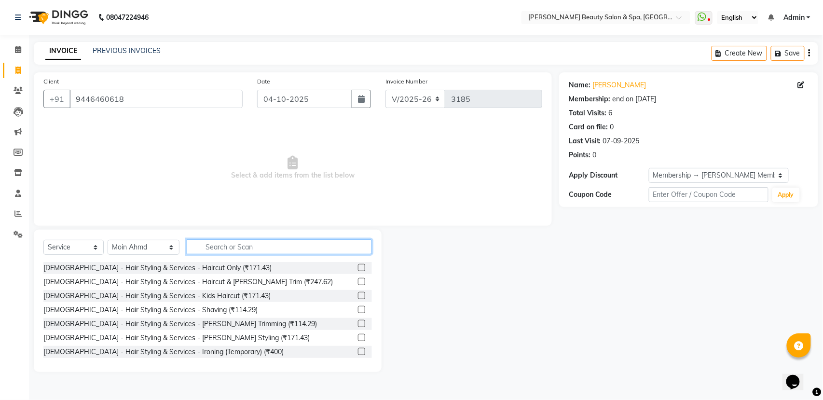
click at [269, 249] on input "text" at bounding box center [279, 246] width 185 height 15
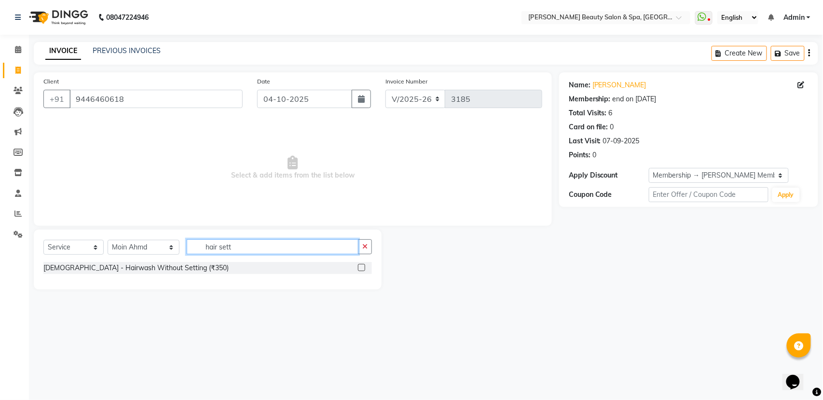
drag, startPoint x: 177, startPoint y: 262, endPoint x: 9, endPoint y: 282, distance: 169.9
click at [9, 282] on app-home "08047224946 Select Location × [PERSON_NAME] Beauty Salon & Spa, [GEOGRAPHIC_DAT…" at bounding box center [411, 152] width 823 height 304
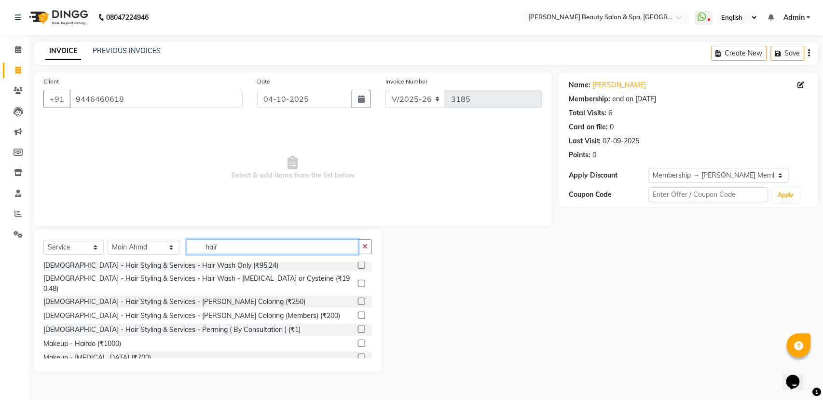
scroll to position [321, 0]
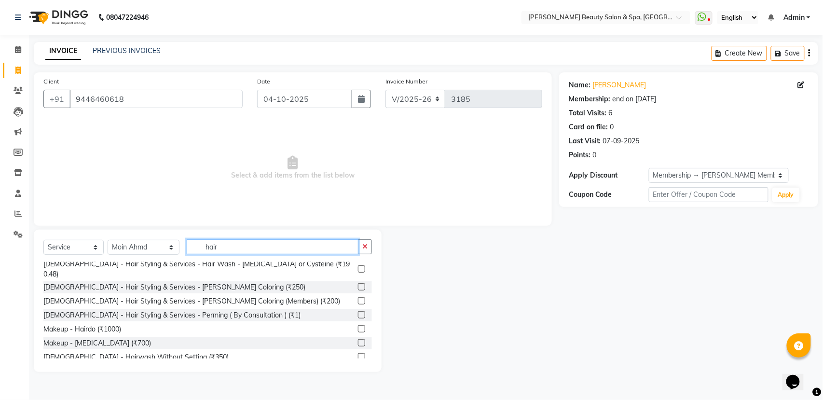
type input "hair"
click at [358, 325] on label at bounding box center [361, 328] width 7 height 7
click at [358, 326] on input "checkbox" at bounding box center [361, 329] width 6 height 6
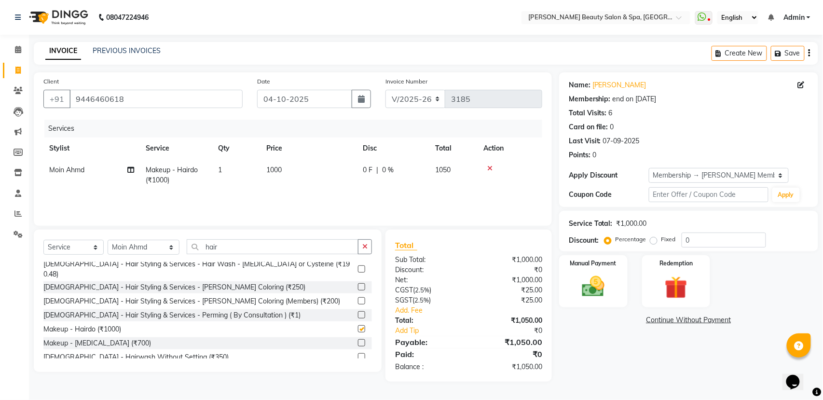
checkbox input "false"
click at [153, 251] on select "Select Stylist Admin [PERSON_NAME] [PERSON_NAME] [PERSON_NAME] [PERSON_NAME] [P…" at bounding box center [144, 247] width 72 height 15
select select "89094"
click at [108, 240] on select "Select Stylist Admin [PERSON_NAME] [PERSON_NAME] [PERSON_NAME] [PERSON_NAME] [P…" at bounding box center [144, 247] width 72 height 15
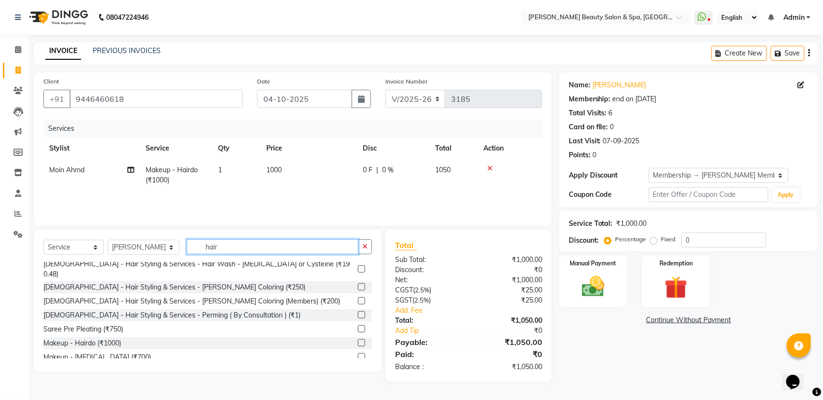
click at [231, 240] on input "hair" at bounding box center [273, 246] width 172 height 15
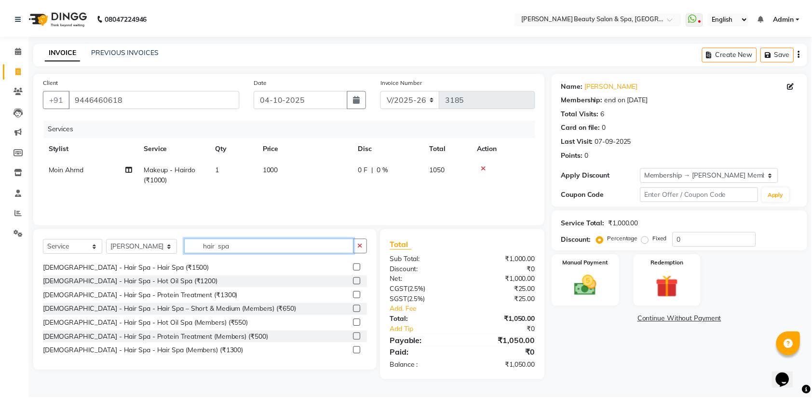
scroll to position [64, 0]
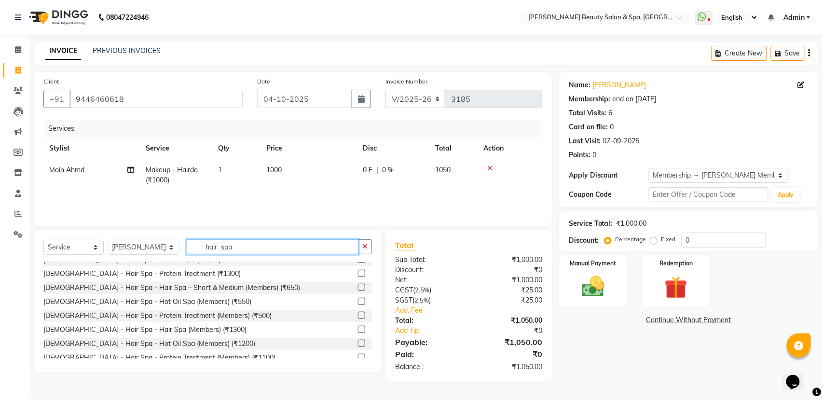
type input "hair spa"
click at [358, 326] on label at bounding box center [361, 329] width 7 height 7
click at [358, 327] on input "checkbox" at bounding box center [361, 330] width 6 height 6
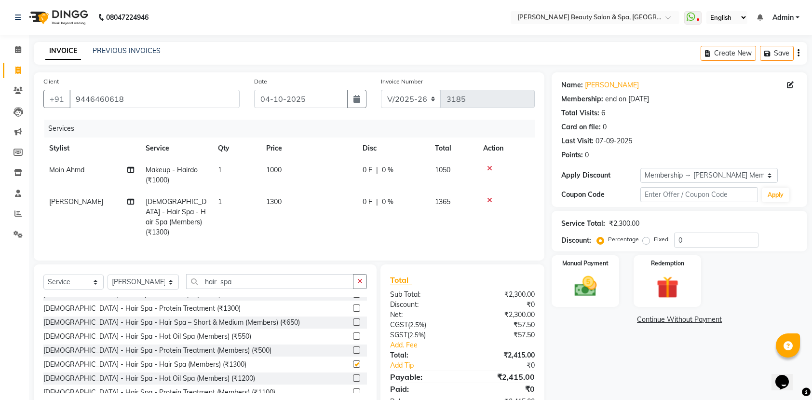
checkbox input "false"
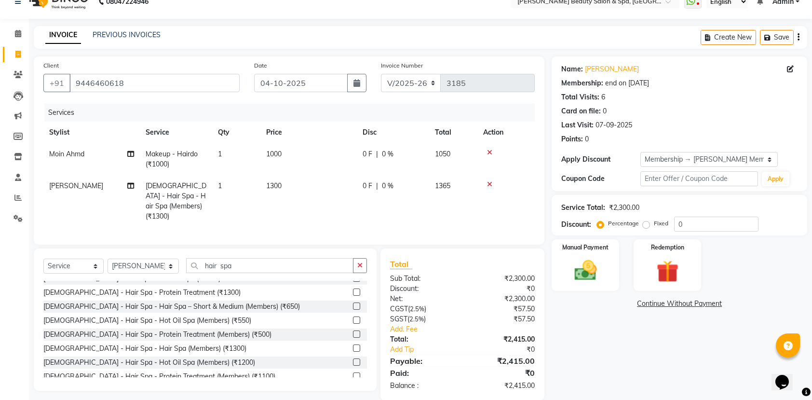
scroll to position [32, 0]
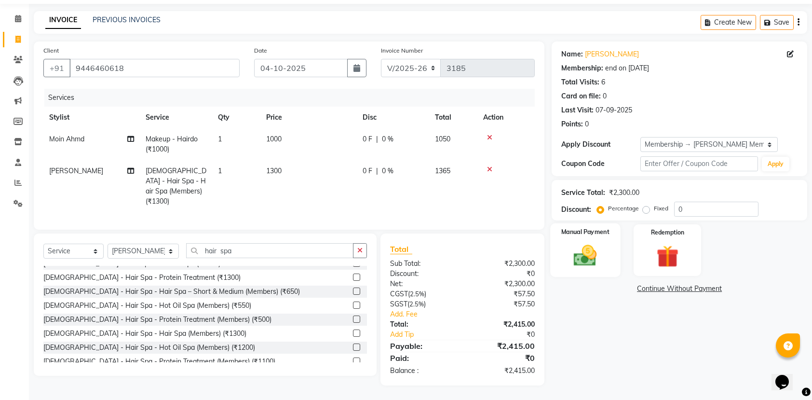
click at [587, 240] on div "Manual Payment" at bounding box center [586, 250] width 70 height 54
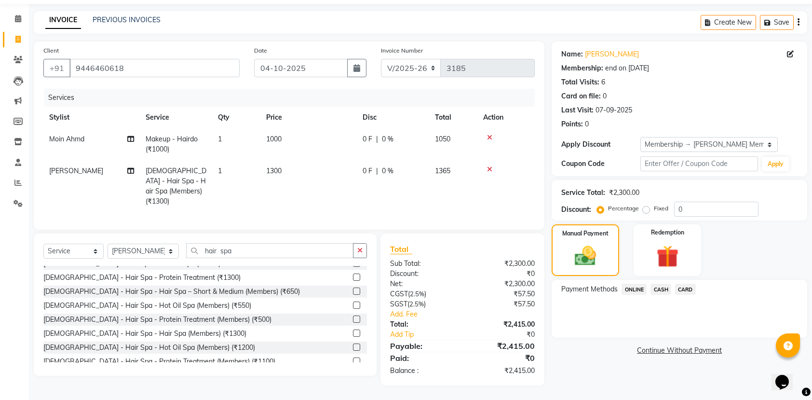
click at [633, 288] on span "ONLINE" at bounding box center [634, 289] width 25 height 11
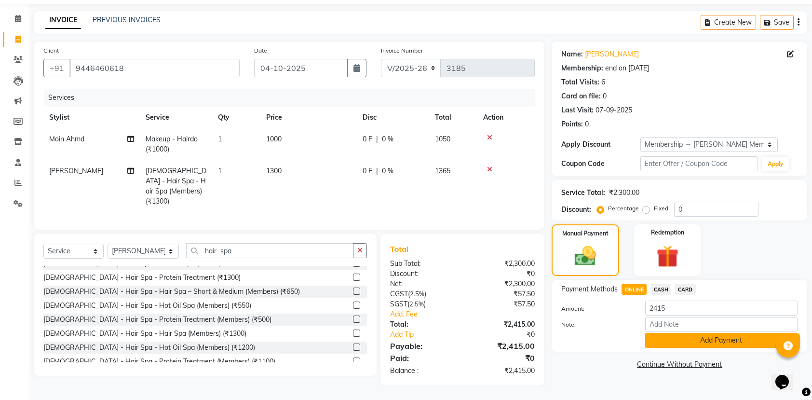
click at [687, 341] on button "Add Payment" at bounding box center [721, 340] width 152 height 15
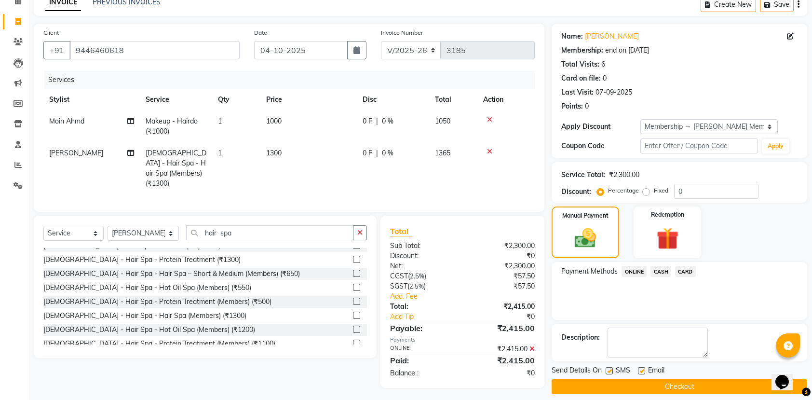
scroll to position [58, 0]
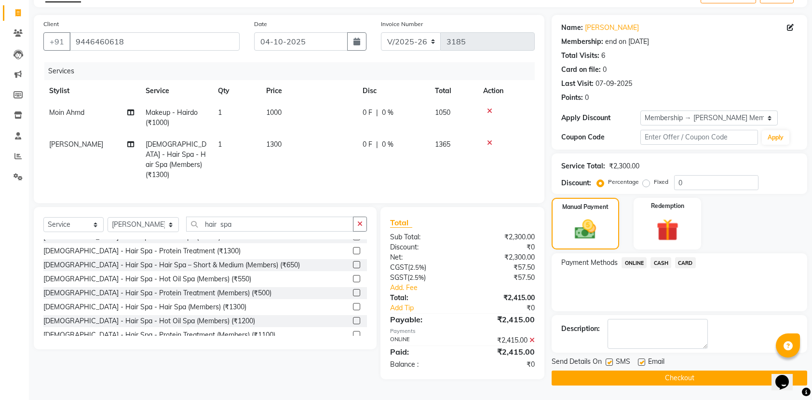
click at [668, 382] on button "Checkout" at bounding box center [680, 377] width 256 height 15
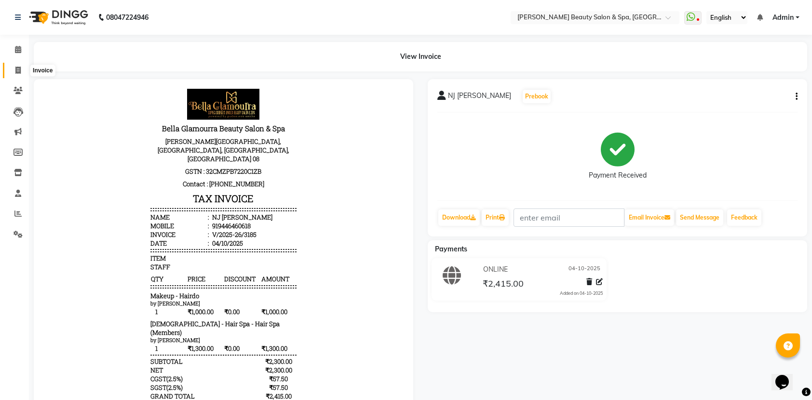
click at [14, 70] on span at bounding box center [18, 70] width 17 height 11
select select "service"
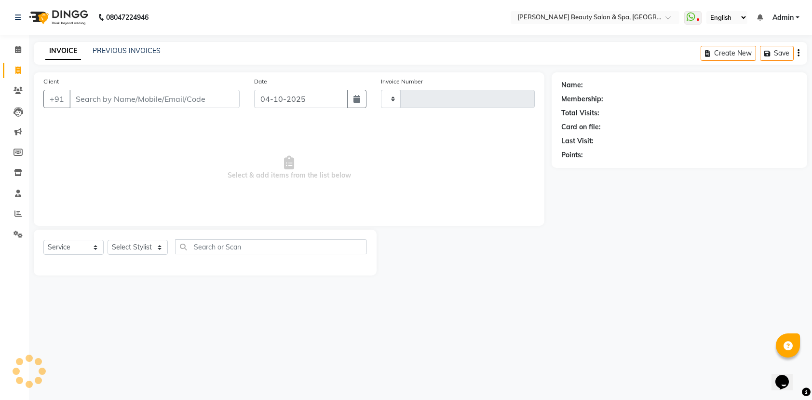
type input "3186"
select select "7524"
click at [137, 47] on link "PREVIOUS INVOICES" at bounding box center [127, 50] width 68 height 9
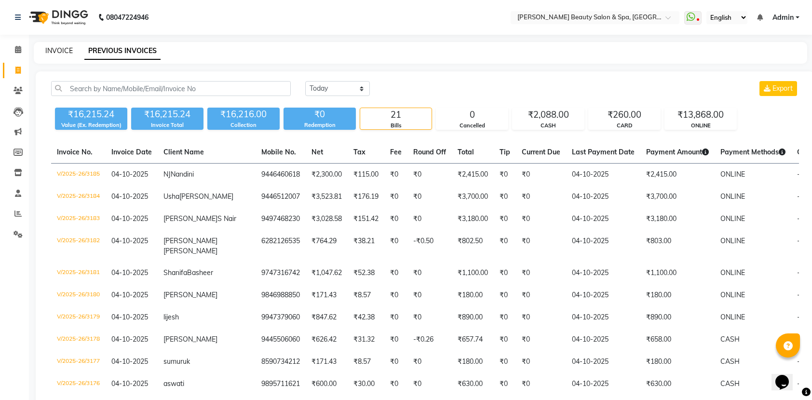
click at [66, 50] on link "INVOICE" at bounding box center [58, 50] width 27 height 9
select select "service"
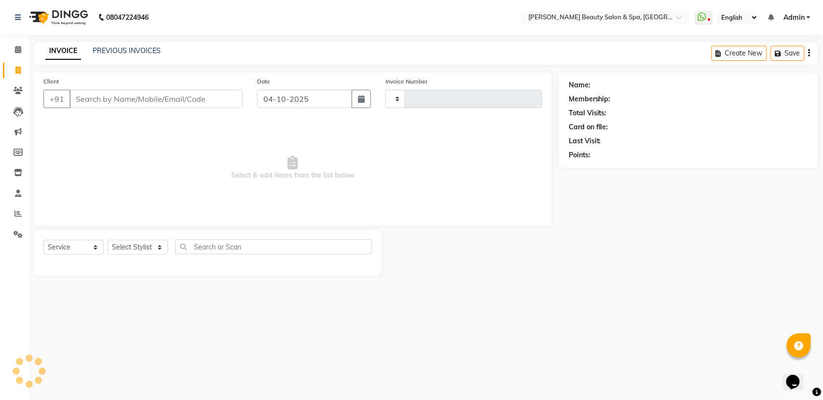
type input "3186"
select select "7524"
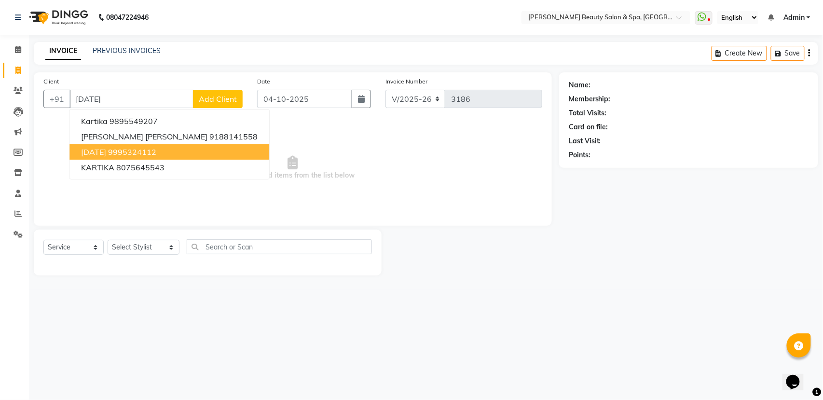
click at [123, 153] on ngb-highlight "9995324112" at bounding box center [132, 152] width 48 height 10
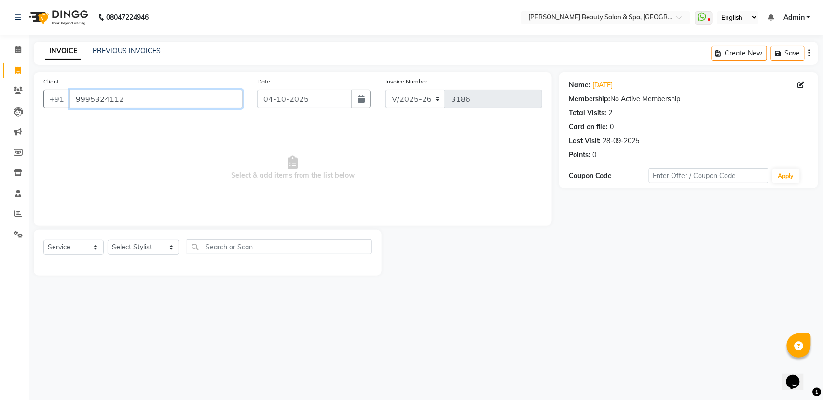
click at [151, 104] on input "9995324112" at bounding box center [155, 99] width 173 height 18
type input "9"
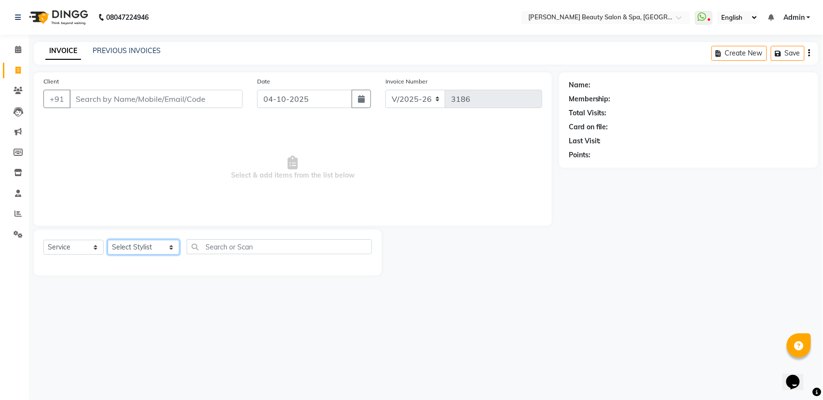
click at [136, 249] on select "Select Stylist Admin [PERSON_NAME] [PERSON_NAME] [PERSON_NAME] [PERSON_NAME] [P…" at bounding box center [144, 247] width 72 height 15
select select "67138"
click at [108, 240] on select "Select Stylist Admin [PERSON_NAME] [PERSON_NAME] [PERSON_NAME] [PERSON_NAME] [P…" at bounding box center [144, 247] width 72 height 15
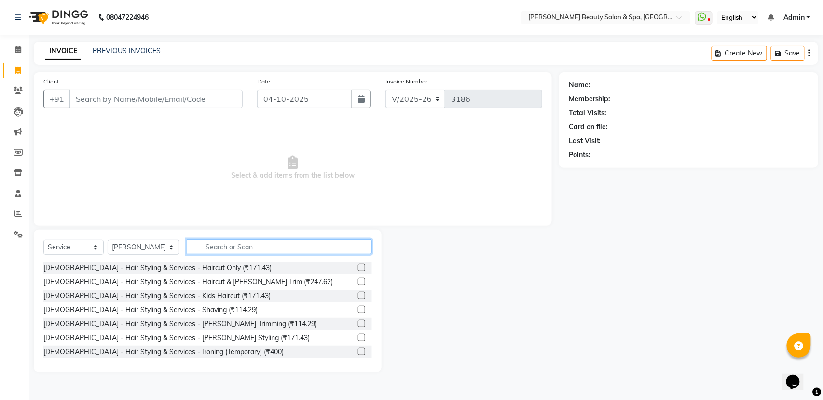
click at [257, 247] on input "text" at bounding box center [279, 246] width 185 height 15
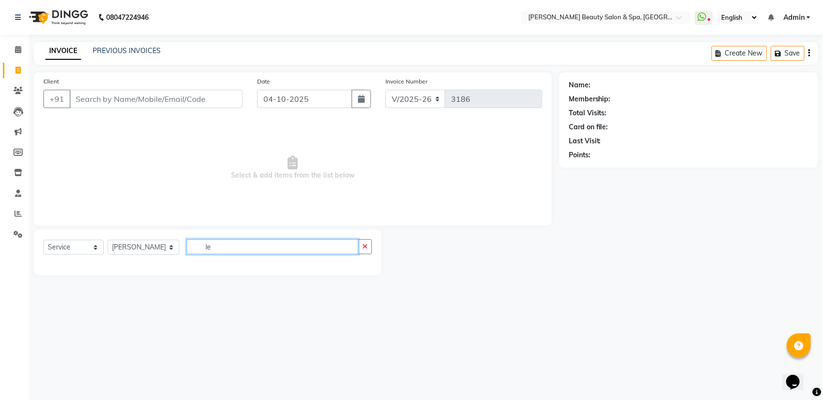
type input "l"
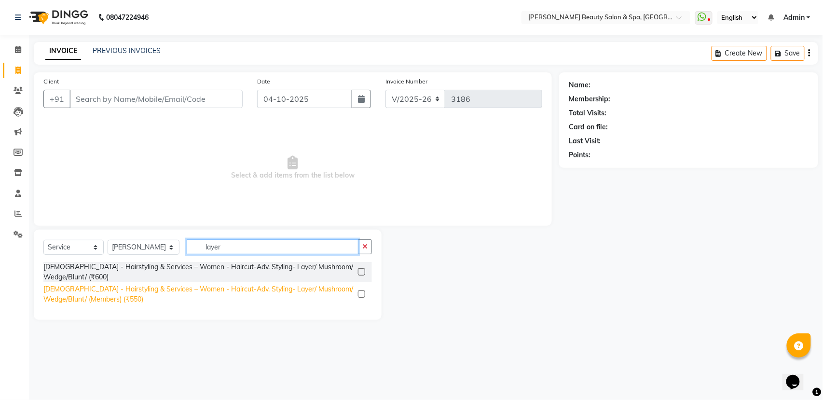
type input "layer"
click at [107, 296] on div "[DEMOGRAPHIC_DATA] - Hairstyling & Services – Women - Haircut-Adv. Styling- Lay…" at bounding box center [198, 294] width 311 height 20
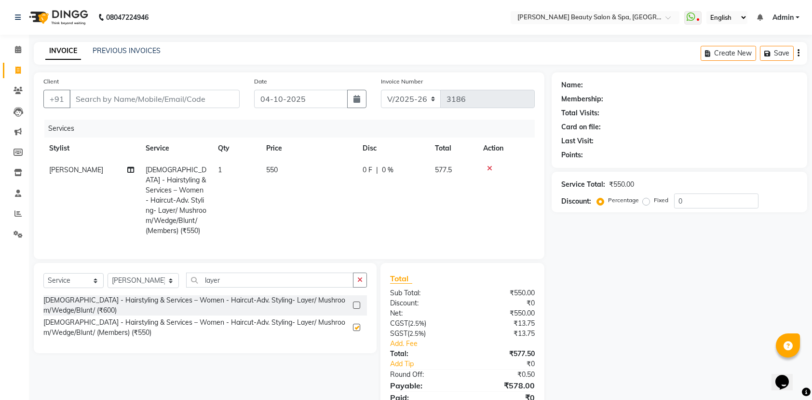
checkbox input "false"
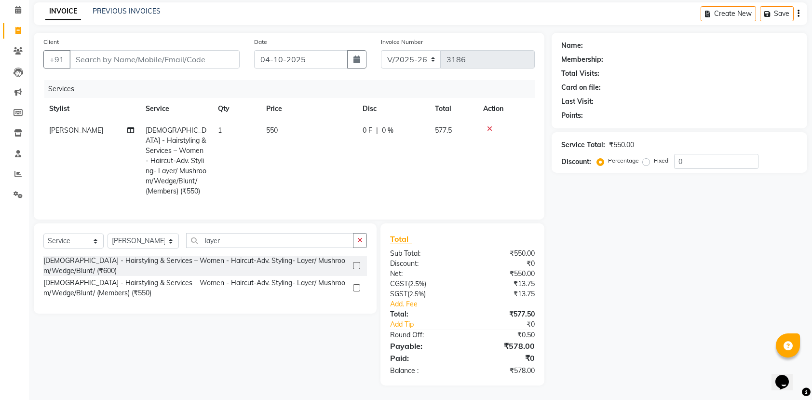
click at [488, 125] on icon at bounding box center [489, 128] width 5 height 7
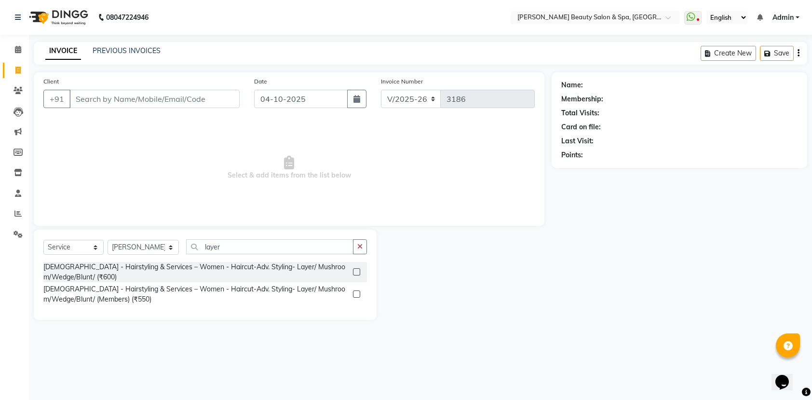
scroll to position [0, 0]
click at [234, 245] on input "layer" at bounding box center [273, 246] width 172 height 15
type input "l"
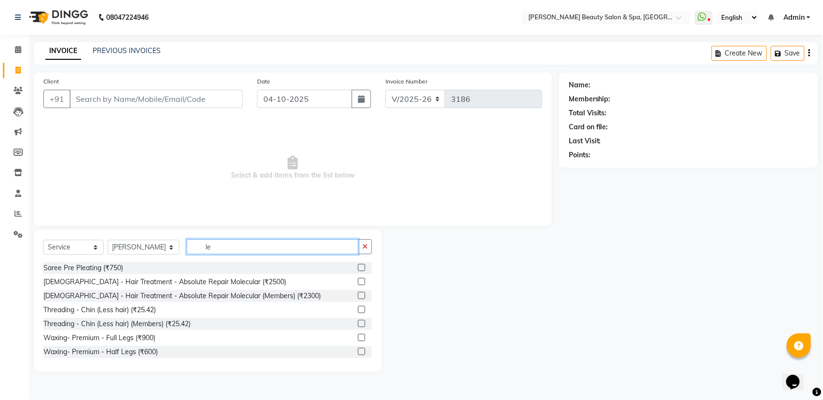
type input "l"
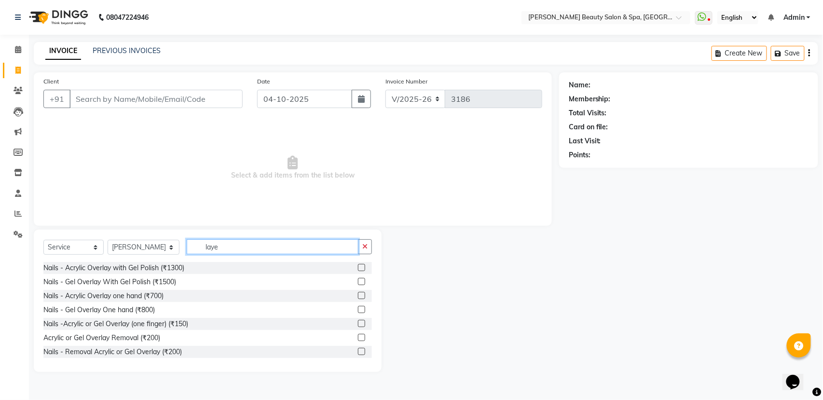
type input "layer"
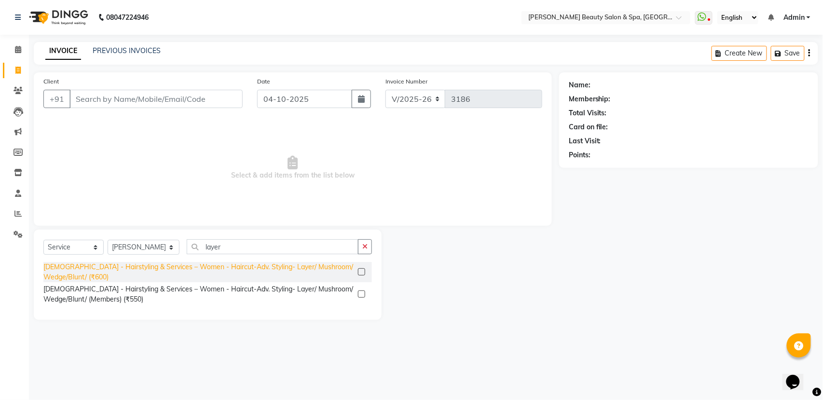
click at [54, 270] on div "[DEMOGRAPHIC_DATA] - Hairstyling & Services – Women - Haircut-Adv. Styling- Lay…" at bounding box center [198, 272] width 311 height 20
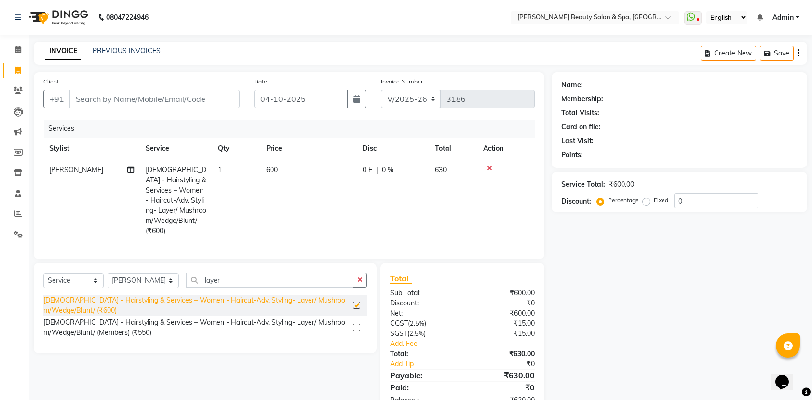
checkbox input "false"
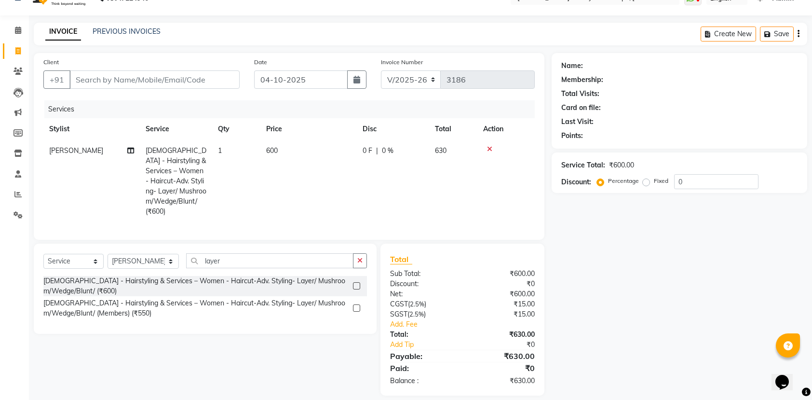
scroll to position [30, 0]
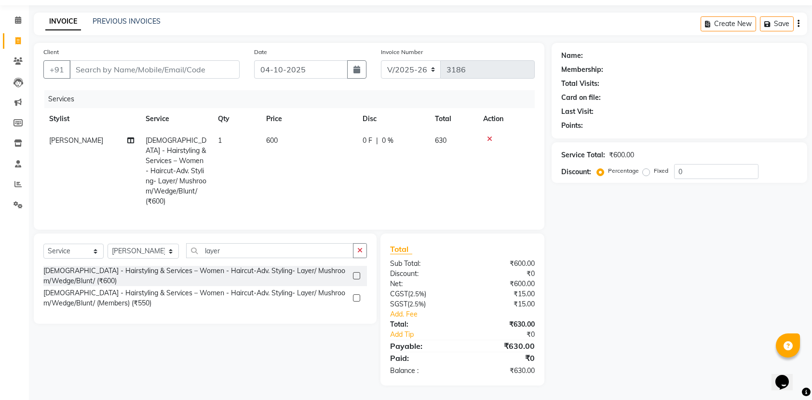
click at [489, 136] on icon at bounding box center [489, 139] width 5 height 7
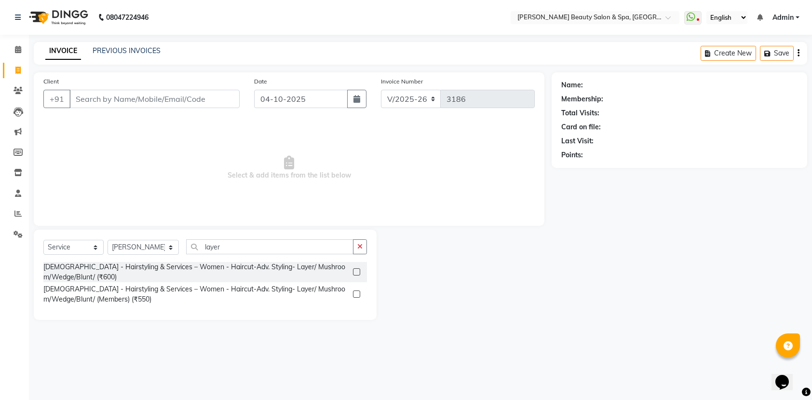
scroll to position [0, 0]
click at [365, 295] on label at bounding box center [361, 293] width 7 height 7
click at [364, 295] on input "checkbox" at bounding box center [361, 294] width 6 height 6
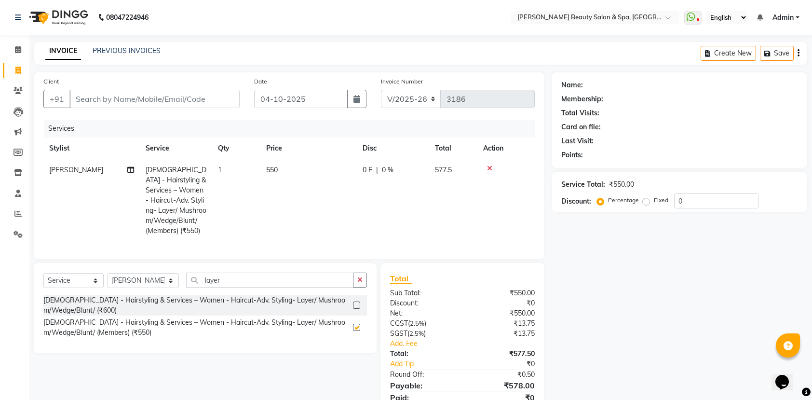
checkbox input "false"
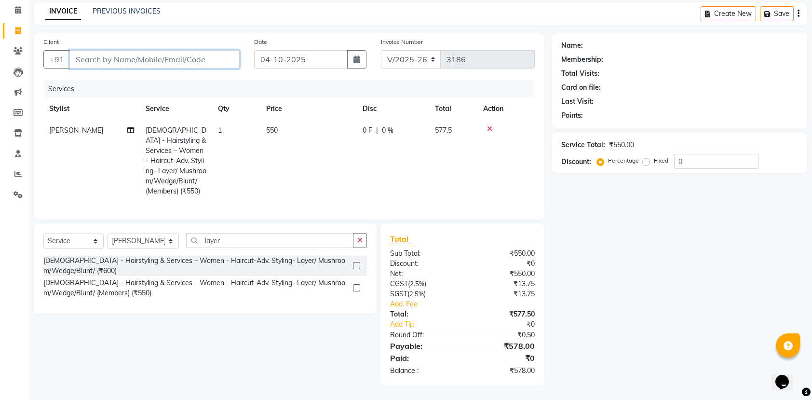
click at [120, 50] on input "Client" at bounding box center [154, 59] width 170 height 18
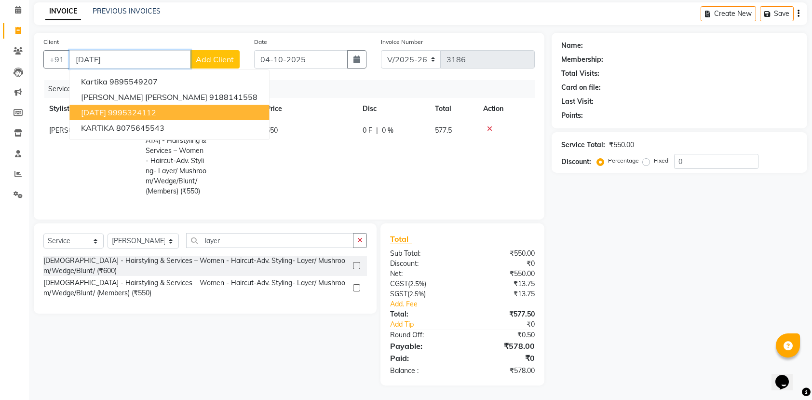
click at [101, 108] on span "[DATE]" at bounding box center [93, 113] width 25 height 10
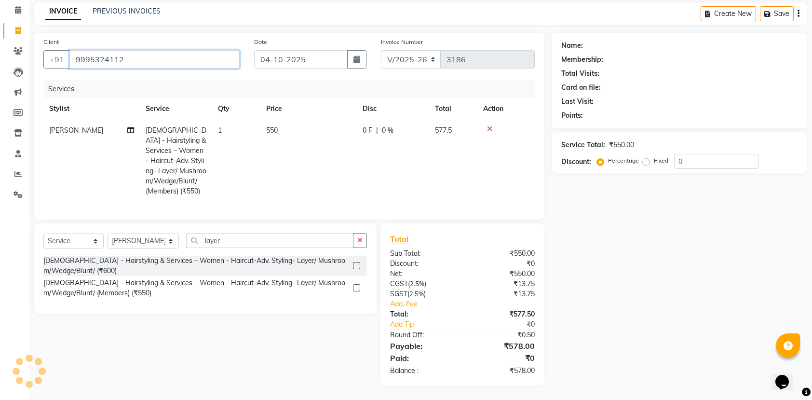
type input "9995324112"
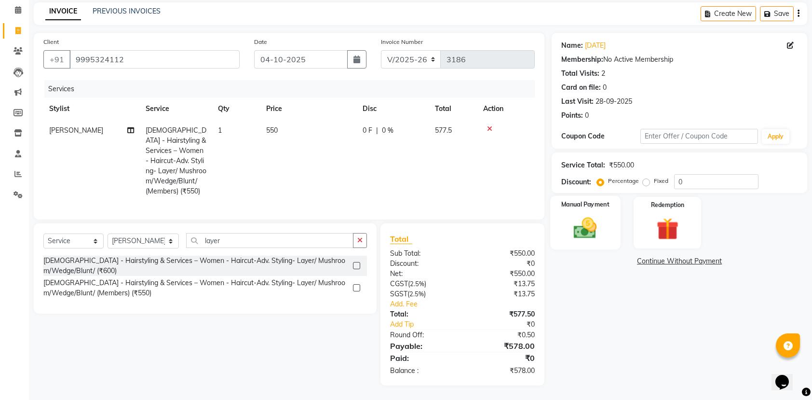
click at [606, 219] on div "Manual Payment" at bounding box center [586, 223] width 70 height 54
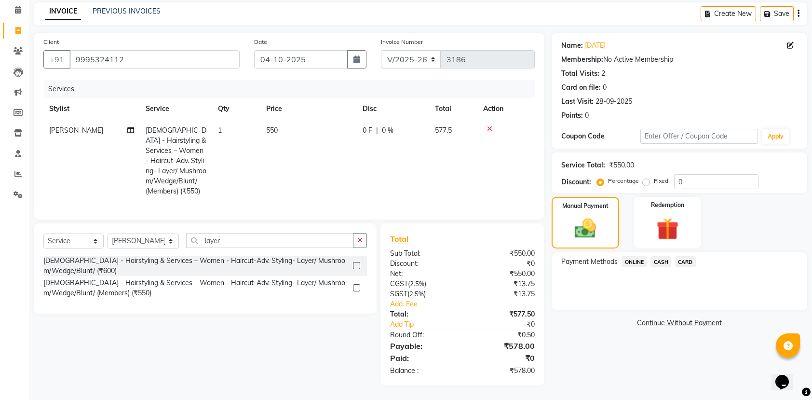
click at [636, 256] on span "ONLINE" at bounding box center [634, 261] width 25 height 11
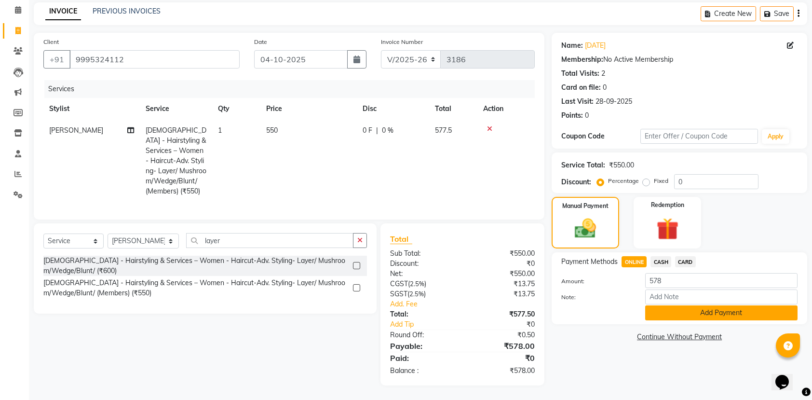
click at [660, 305] on button "Add Payment" at bounding box center [721, 312] width 152 height 15
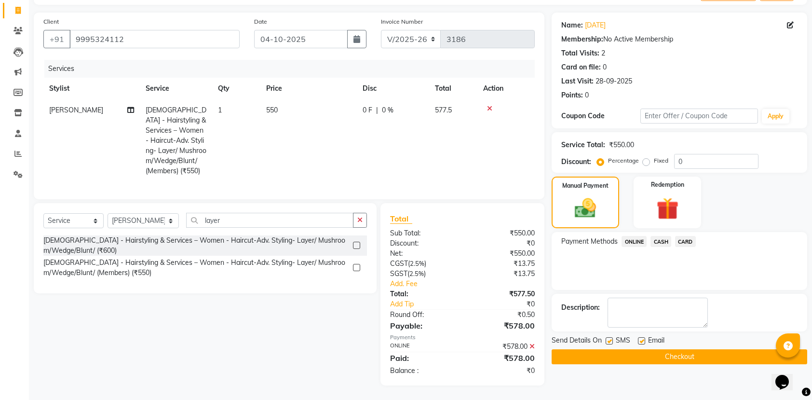
scroll to position [70, 0]
drag, startPoint x: 676, startPoint y: 347, endPoint x: 668, endPoint y: 341, distance: 10.6
click at [672, 349] on button "Checkout" at bounding box center [680, 356] width 256 height 15
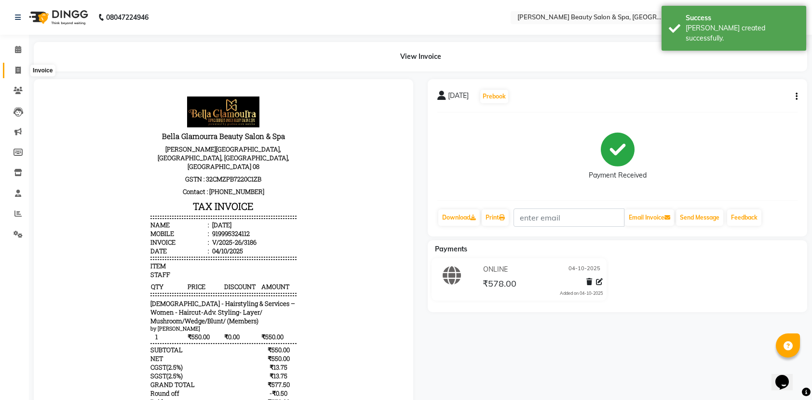
click at [14, 69] on span at bounding box center [18, 70] width 17 height 11
select select "service"
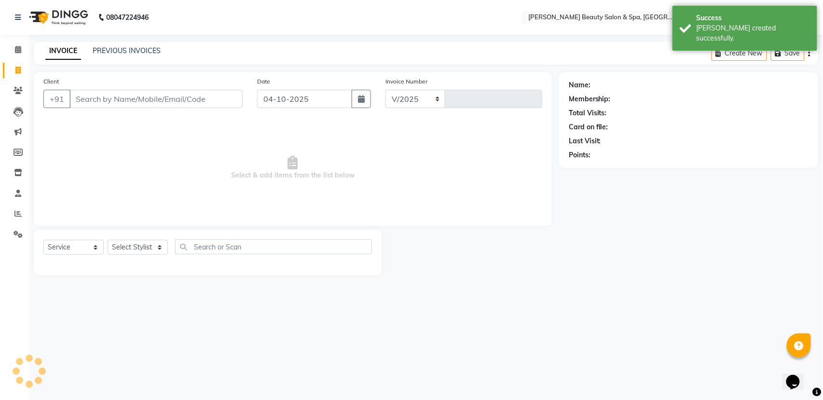
select select "7524"
type input "3187"
click at [126, 247] on select "Select Stylist" at bounding box center [138, 247] width 60 height 15
select select "67141"
click at [108, 240] on select "Select Stylist Admin [PERSON_NAME] [PERSON_NAME] [PERSON_NAME] [PERSON_NAME] [P…" at bounding box center [144, 247] width 72 height 15
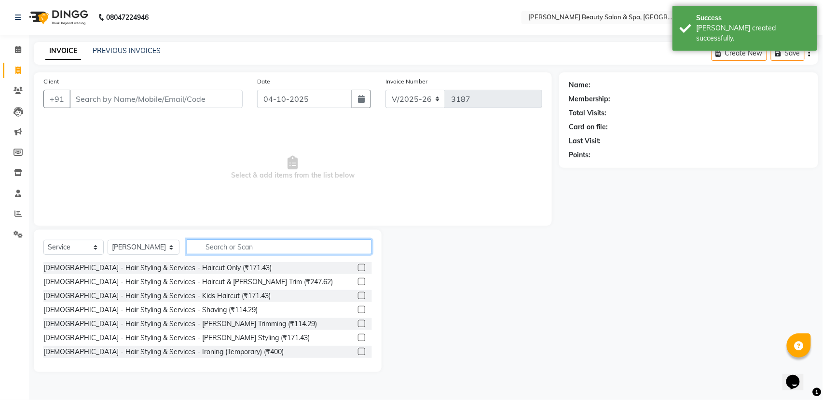
click at [194, 245] on input "text" at bounding box center [279, 246] width 185 height 15
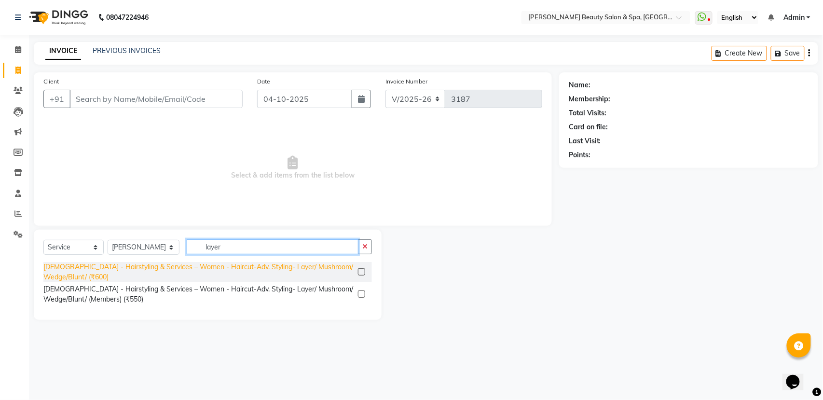
type input "layer"
click at [76, 270] on div "[DEMOGRAPHIC_DATA] - Hairstyling & Services – Women - Haircut-Adv. Styling- Lay…" at bounding box center [198, 272] width 311 height 20
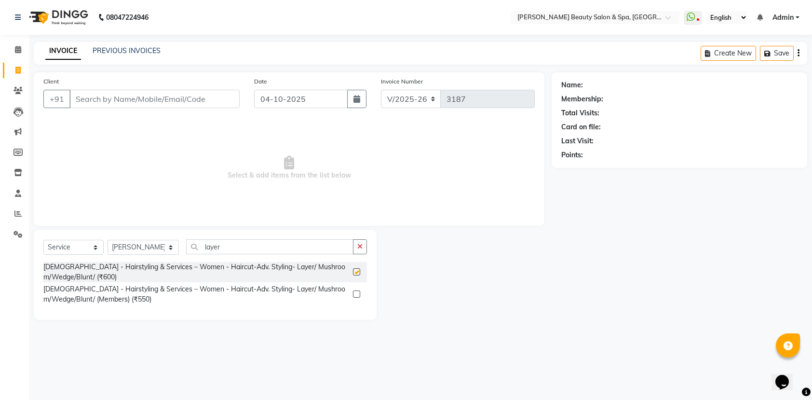
checkbox input "false"
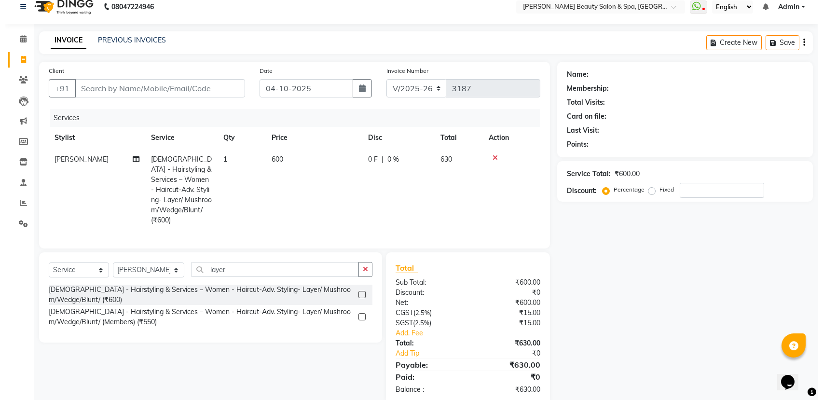
scroll to position [30, 0]
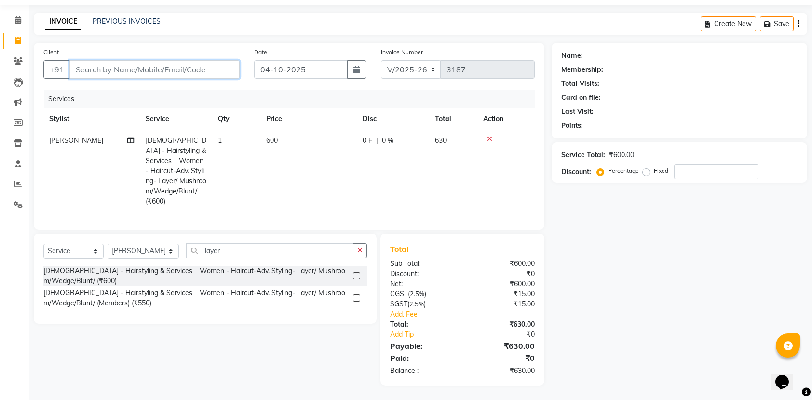
click at [132, 64] on input "Client" at bounding box center [154, 69] width 170 height 18
type input "9"
type input "0"
type input "9895192785"
click at [214, 72] on span "Add Client" at bounding box center [215, 70] width 38 height 10
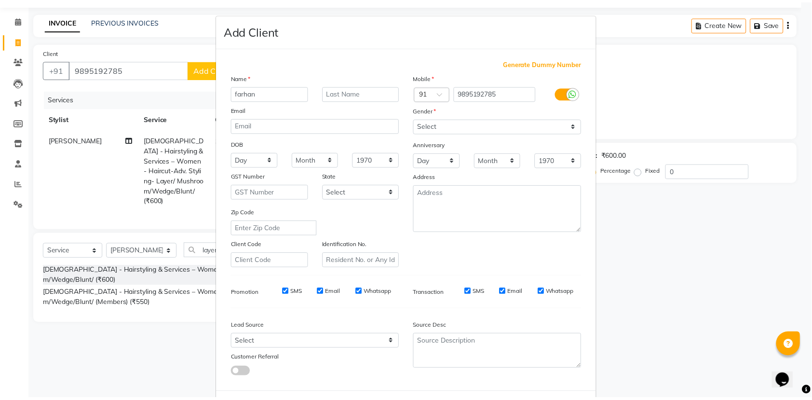
scroll to position [43, 0]
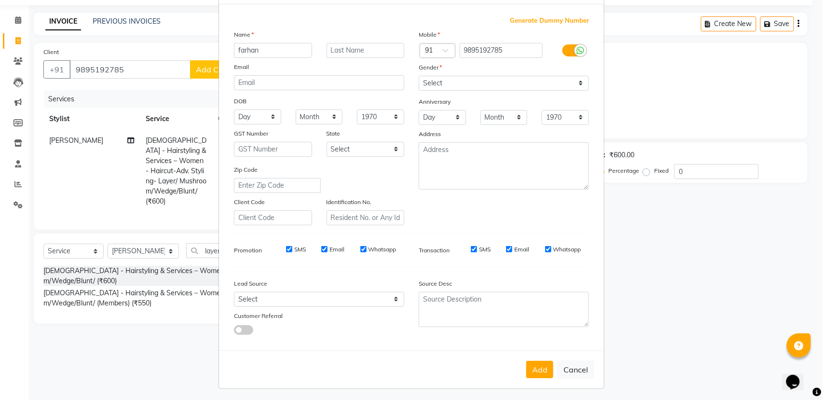
type input "farhan"
click at [435, 78] on select "Select Male Female Other Prefer Not To Say" at bounding box center [504, 83] width 170 height 15
select select "male"
click at [419, 76] on select "Select Male Female Other Prefer Not To Say" at bounding box center [504, 83] width 170 height 15
click at [539, 363] on button "Add" at bounding box center [539, 369] width 27 height 17
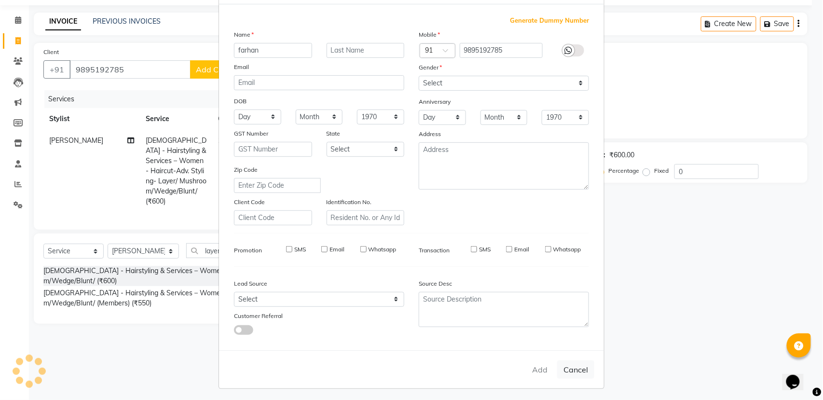
select select
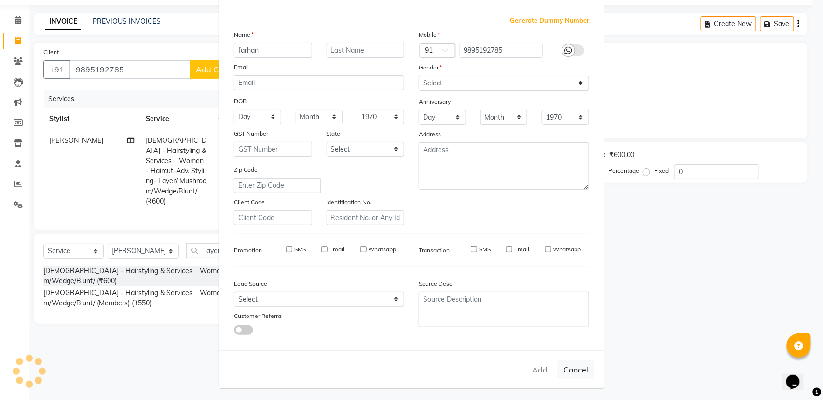
select select
checkbox input "false"
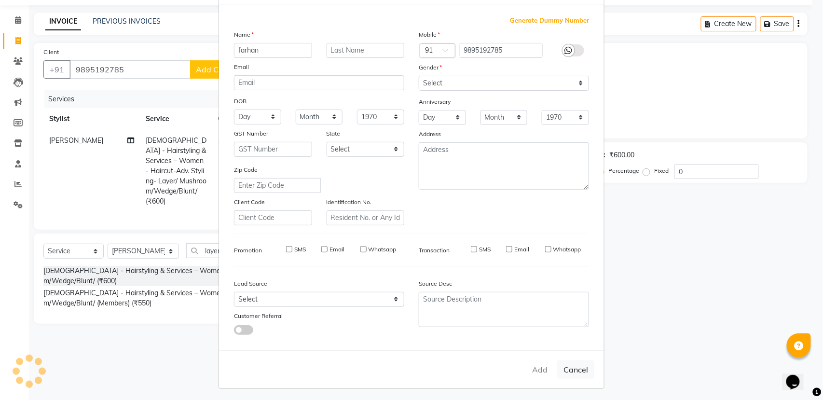
checkbox input "false"
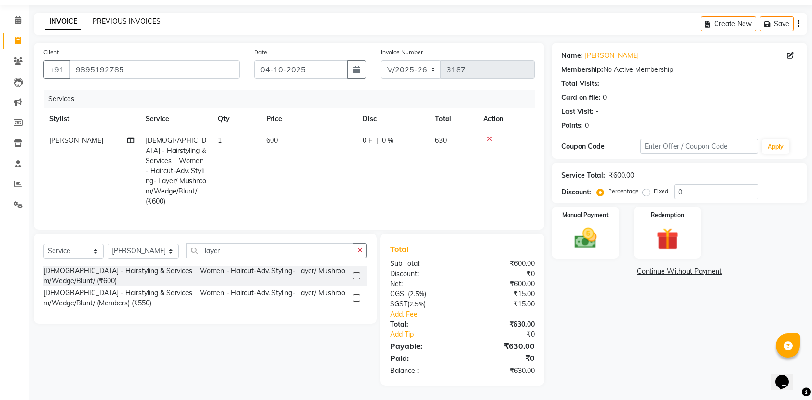
click at [107, 22] on link "PREVIOUS INVOICES" at bounding box center [127, 21] width 68 height 9
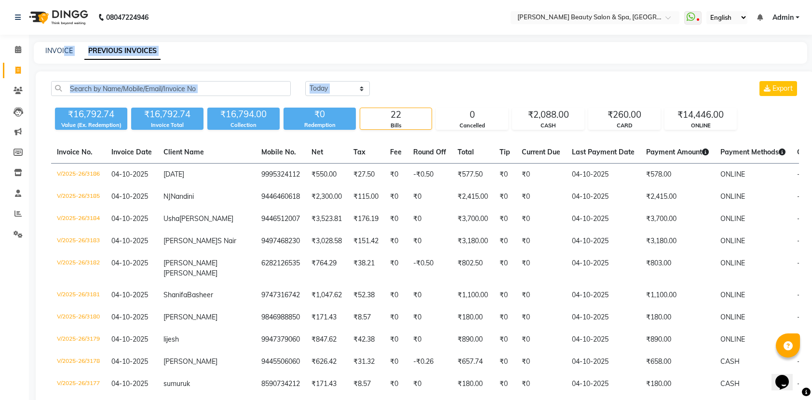
drag, startPoint x: 63, startPoint y: 107, endPoint x: 195, endPoint y: 81, distance: 135.1
click at [110, 70] on main "INVOICE PREVIOUS INVOICES Today Yesterday Custom Range Export ₹16,792.74 Value …" at bounding box center [420, 378] width 783 height 672
drag, startPoint x: 14, startPoint y: 66, endPoint x: 27, endPoint y: 62, distance: 13.6
click at [14, 65] on span at bounding box center [18, 70] width 17 height 11
select select "service"
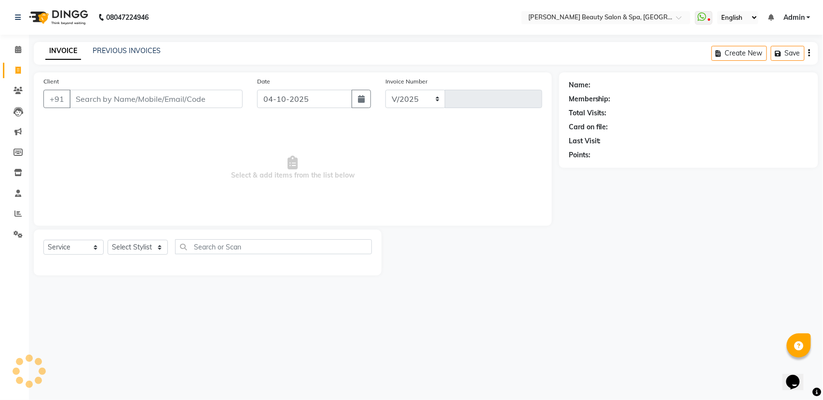
select select "7524"
type input "3187"
click at [99, 99] on input "Client" at bounding box center [155, 99] width 173 height 18
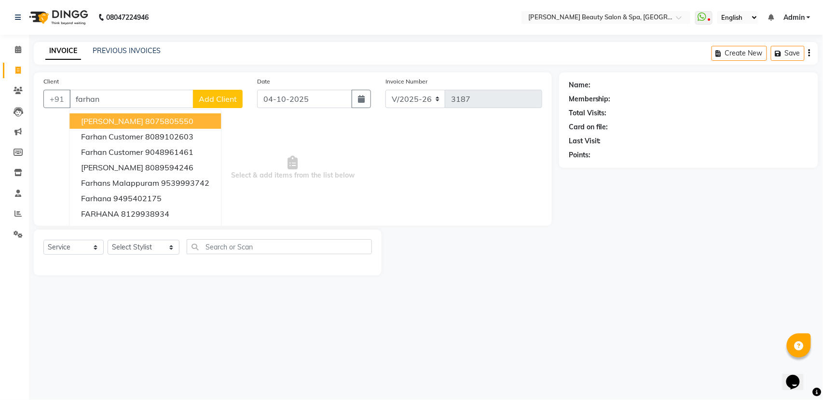
click at [137, 97] on input "farhan" at bounding box center [131, 99] width 124 height 18
type input "f"
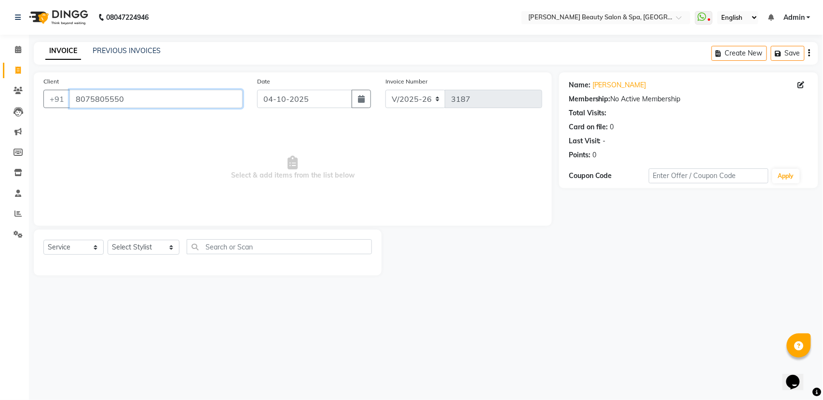
click at [123, 104] on input "8075805550" at bounding box center [155, 99] width 173 height 18
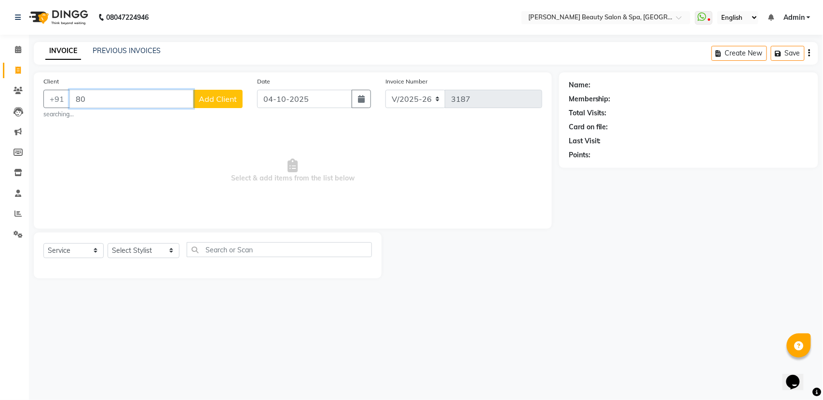
type input "8"
click at [109, 100] on input "Client" at bounding box center [155, 99] width 173 height 18
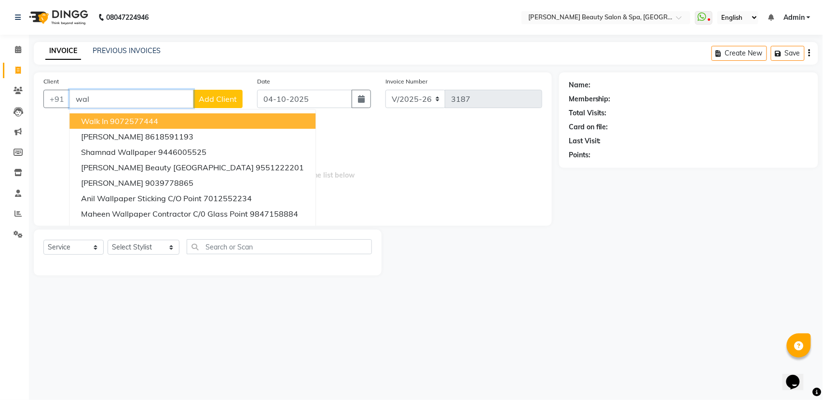
click at [150, 125] on ngb-highlight "9072577444" at bounding box center [134, 121] width 48 height 10
type input "9072577444"
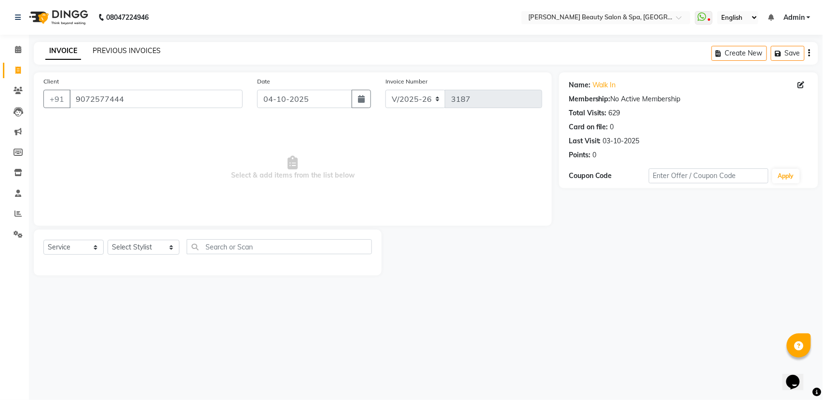
click at [101, 50] on link "PREVIOUS INVOICES" at bounding box center [127, 50] width 68 height 9
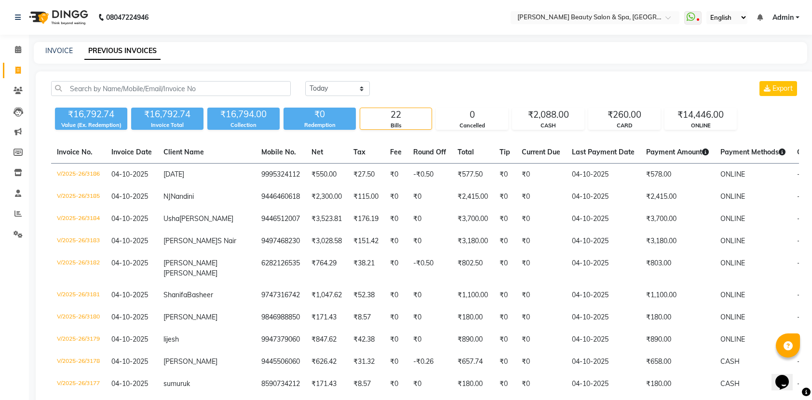
drag, startPoint x: 0, startPoint y: 76, endPoint x: 27, endPoint y: 76, distance: 27.0
click at [12, 76] on li "Invoice" at bounding box center [14, 70] width 29 height 21
drag, startPoint x: 53, startPoint y: 126, endPoint x: 10, endPoint y: 126, distance: 42.4
click at [24, 126] on app-home "08047224946 Select Location × Bella Glamourra Beauty Salon & Spa, Eenchakkal, P…" at bounding box center [406, 357] width 812 height 714
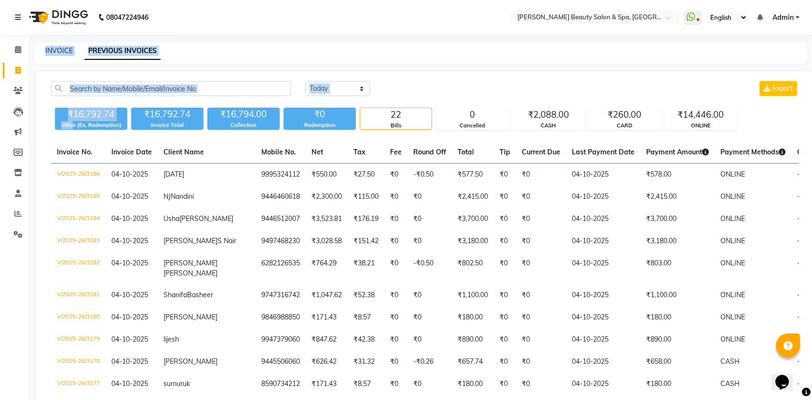
click at [622, 45] on div "INVOICE PREVIOUS INVOICES" at bounding box center [421, 53] width 774 height 22
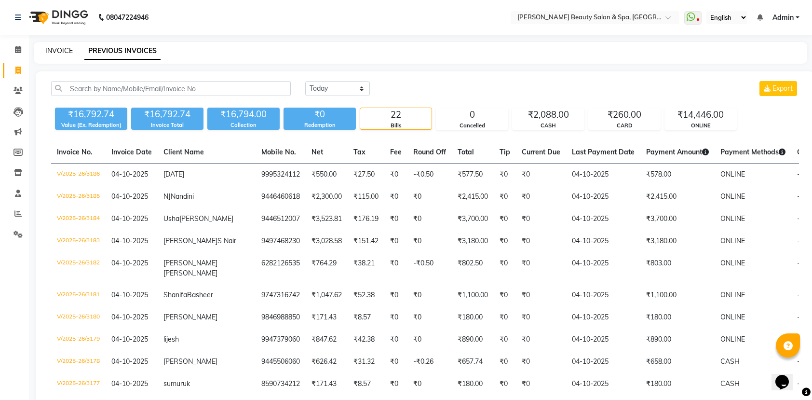
click at [49, 49] on link "INVOICE" at bounding box center [58, 50] width 27 height 9
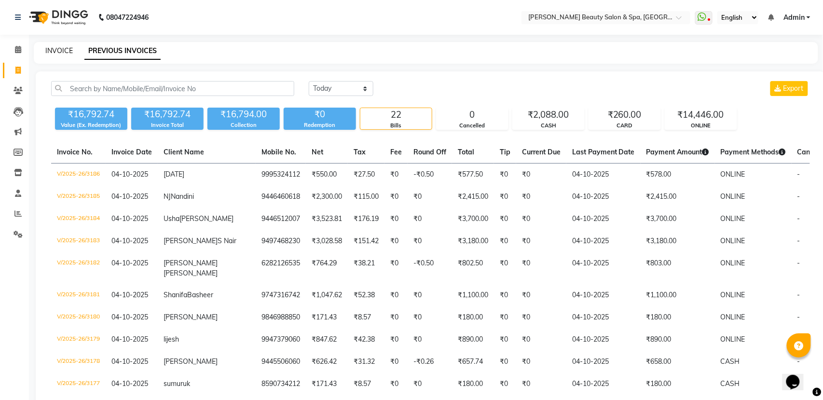
select select "service"
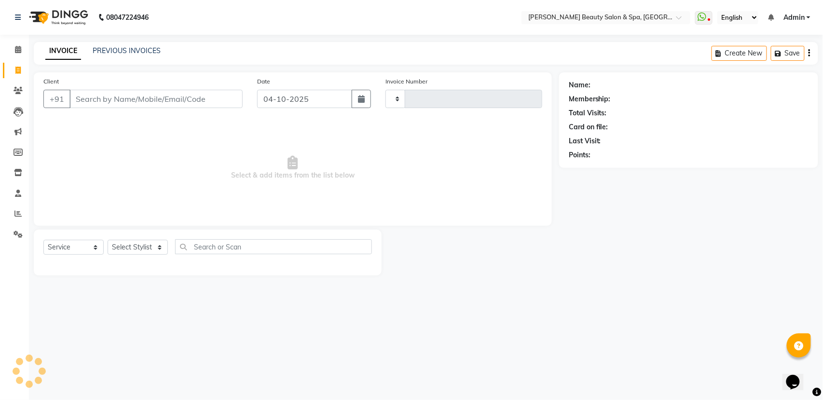
type input "3187"
select select "7524"
click at [120, 94] on input "Client" at bounding box center [155, 99] width 173 height 18
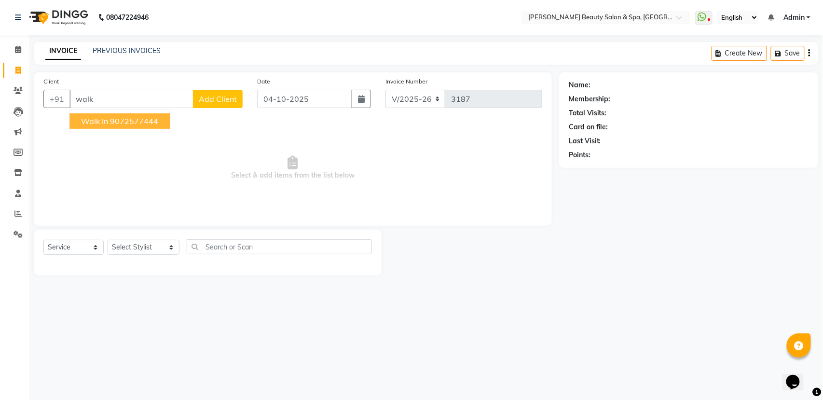
click at [103, 119] on span "Walk In" at bounding box center [94, 121] width 27 height 10
type input "9072577444"
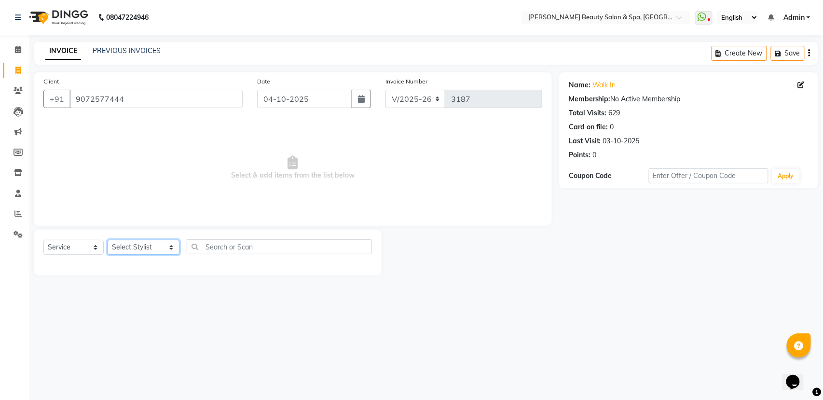
click at [164, 245] on select "Select Stylist Admin [PERSON_NAME] [PERSON_NAME] [PERSON_NAME] [PERSON_NAME] [P…" at bounding box center [144, 247] width 72 height 15
select select "67141"
click at [108, 240] on select "Select Stylist Admin [PERSON_NAME] [PERSON_NAME] [PERSON_NAME] [PERSON_NAME] [P…" at bounding box center [144, 247] width 72 height 15
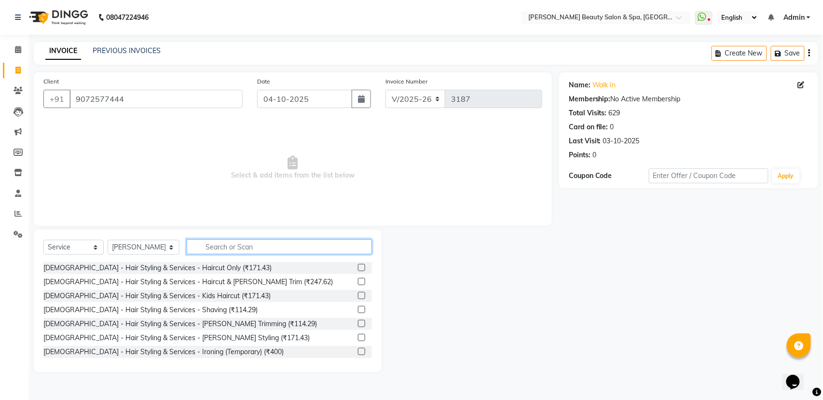
click at [215, 247] on input "text" at bounding box center [279, 246] width 185 height 15
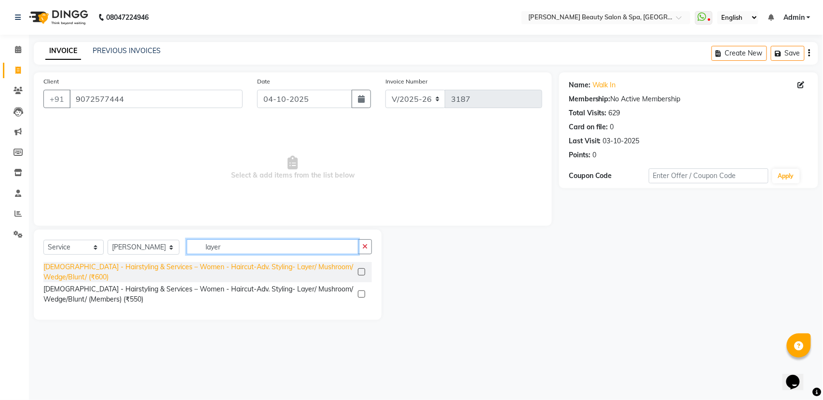
type input "layer"
click at [151, 264] on div "[DEMOGRAPHIC_DATA] - Hairstyling & Services – Women - Haircut-Adv. Styling- Lay…" at bounding box center [198, 272] width 311 height 20
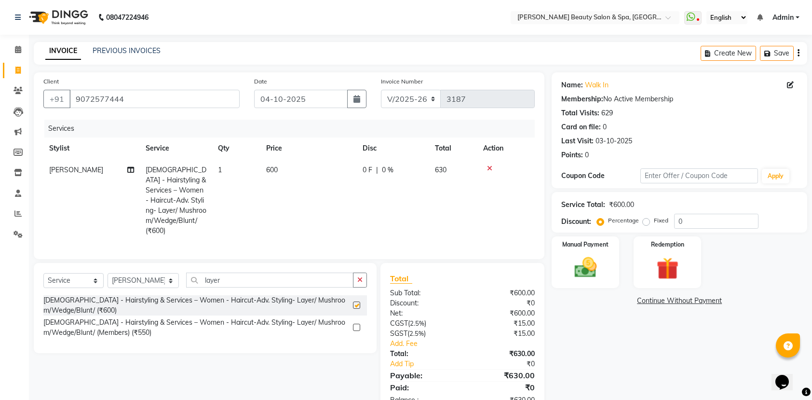
checkbox input "false"
click at [596, 275] on img at bounding box center [586, 267] width 38 height 27
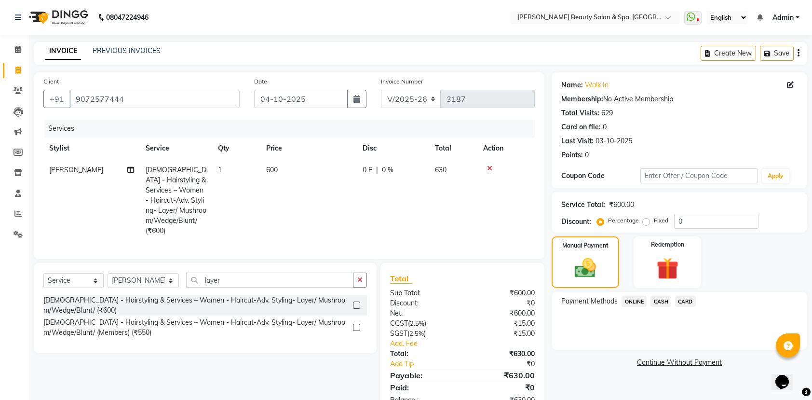
click at [639, 301] on span "ONLINE" at bounding box center [634, 301] width 25 height 11
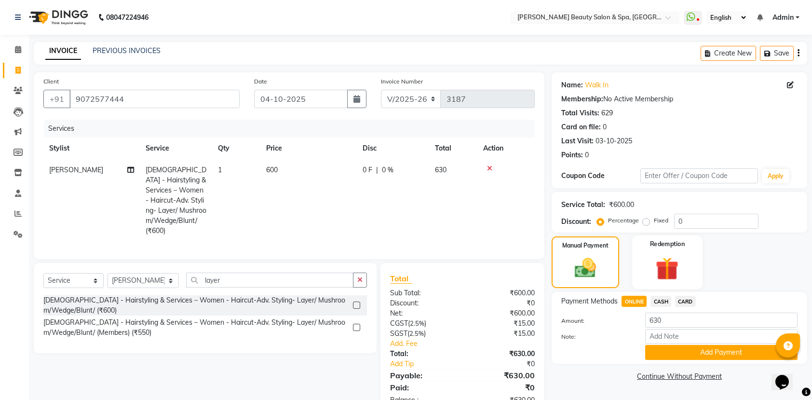
scroll to position [30, 0]
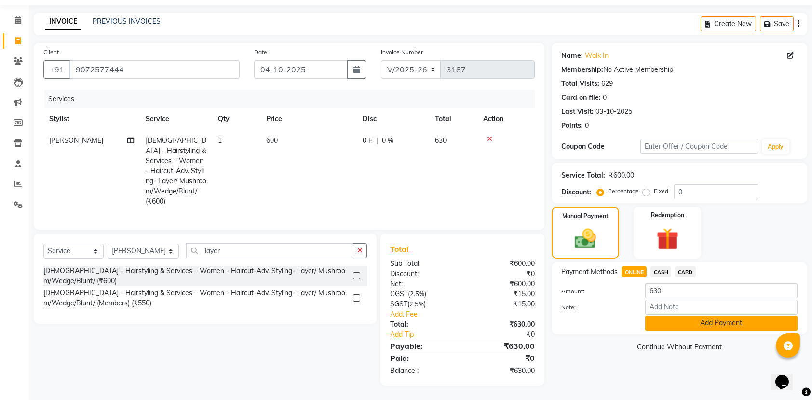
click at [671, 321] on button "Add Payment" at bounding box center [721, 322] width 152 height 15
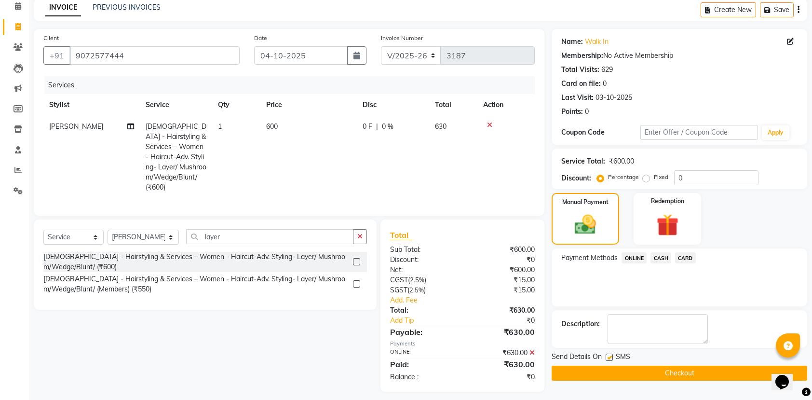
scroll to position [51, 0]
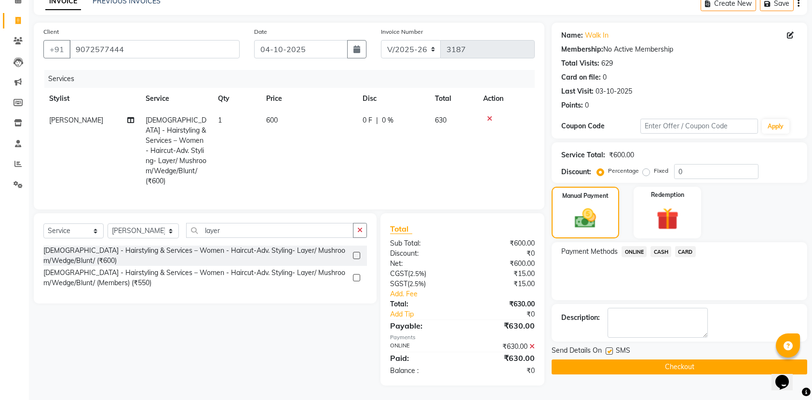
click at [663, 365] on button "Checkout" at bounding box center [680, 366] width 256 height 15
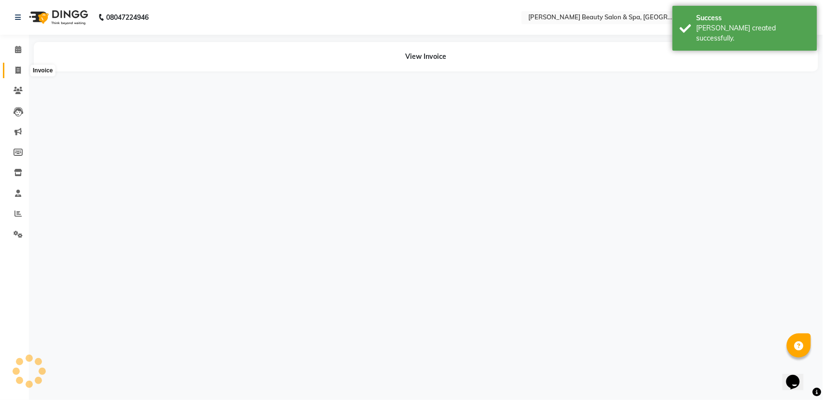
click at [16, 70] on icon at bounding box center [17, 70] width 5 height 7
select select "service"
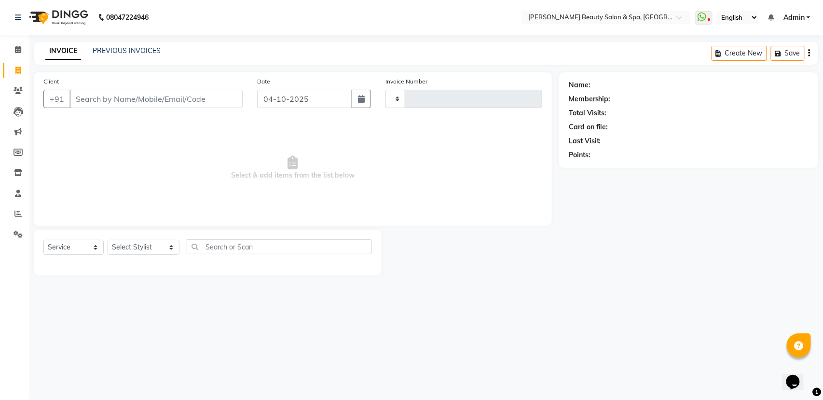
click at [123, 107] on input "Client" at bounding box center [155, 99] width 173 height 18
type input "7510644853"
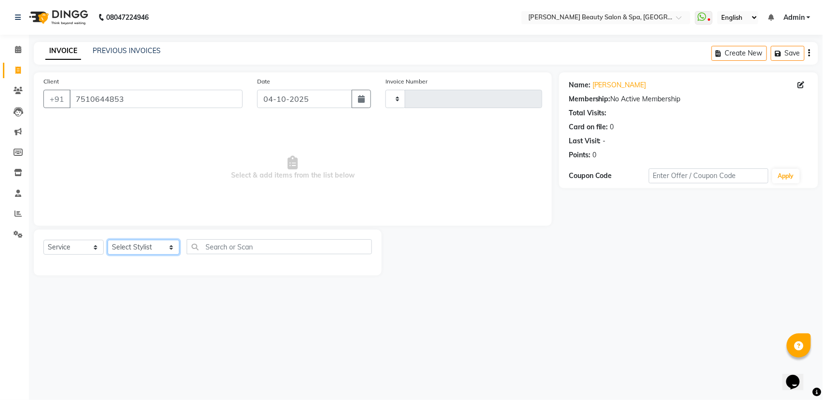
drag, startPoint x: 130, startPoint y: 247, endPoint x: 134, endPoint y: 255, distance: 8.2
click at [130, 247] on select "Select Stylist Admin [PERSON_NAME] [PERSON_NAME] [PERSON_NAME] [PERSON_NAME] [P…" at bounding box center [144, 247] width 72 height 15
select select "90334"
click at [108, 240] on select "Select Stylist Admin [PERSON_NAME] [PERSON_NAME] [PERSON_NAME] [PERSON_NAME] [P…" at bounding box center [144, 247] width 72 height 15
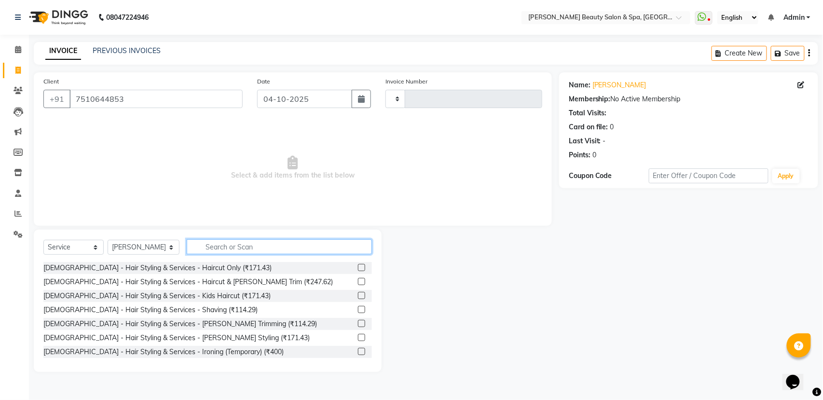
click at [223, 244] on input "text" at bounding box center [279, 246] width 185 height 15
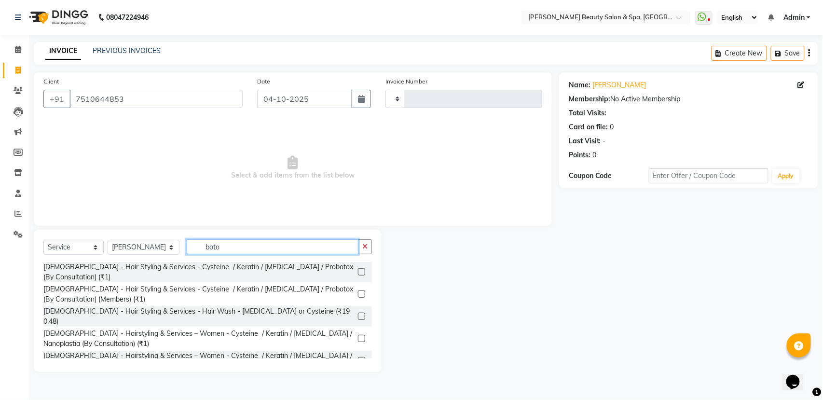
type input "boto"
click at [83, 249] on select "Select Service Product Membership Package Voucher Prepaid Gift Card" at bounding box center [73, 247] width 60 height 15
select select "product"
click at [43, 240] on select "Select Service Product Membership Package Voucher Prepaid Gift Card" at bounding box center [73, 247] width 60 height 15
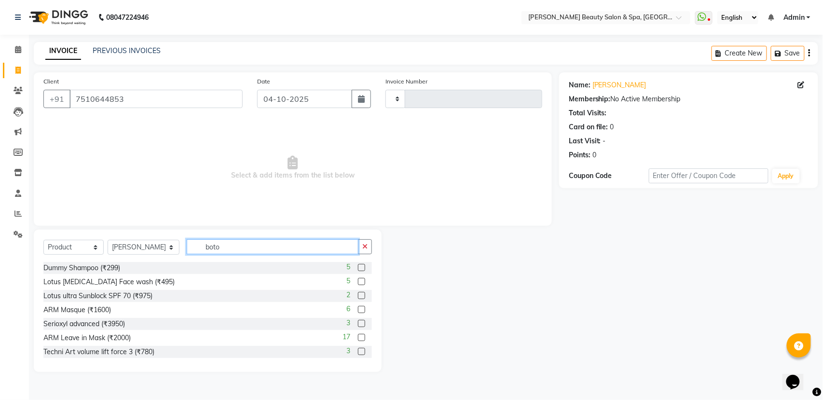
click at [263, 244] on input "boto" at bounding box center [273, 246] width 172 height 15
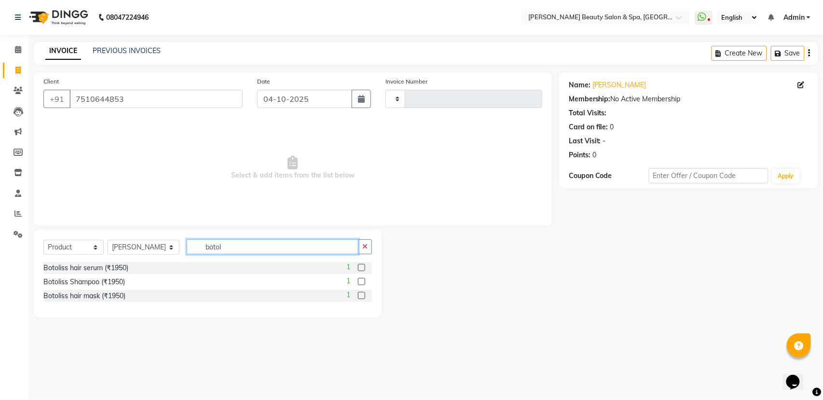
type input "botol"
drag, startPoint x: 188, startPoint y: 95, endPoint x: 0, endPoint y: 95, distance: 187.6
click at [0, 95] on app-home "08047224946 Select Location × Bella Glamourra Beauty Salon & Spa, Eenchakkal, P…" at bounding box center [411, 166] width 823 height 332
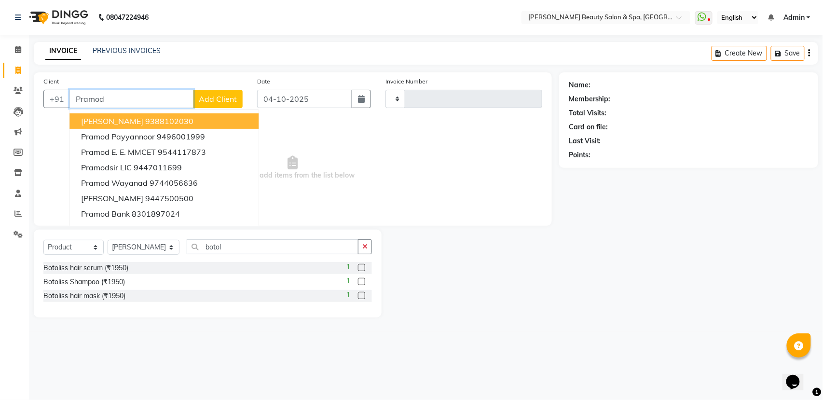
type input "Pramod"
click at [238, 93] on button "Add Client" at bounding box center [218, 99] width 50 height 18
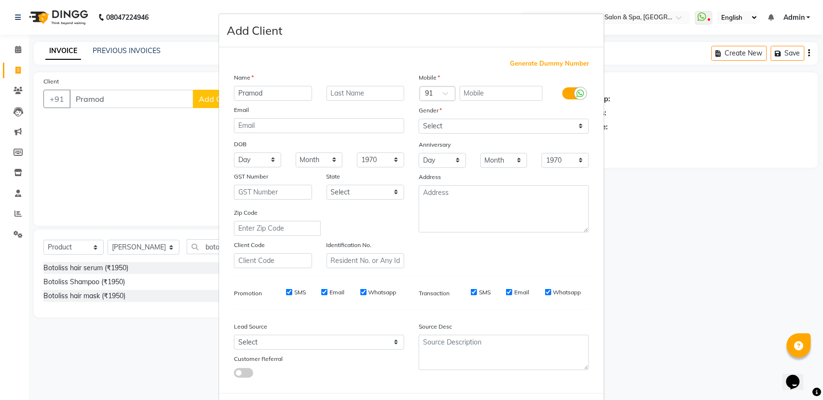
click at [529, 59] on span "Generate Dummy Number" at bounding box center [549, 64] width 79 height 10
type input "1332600000019"
checkbox input "false"
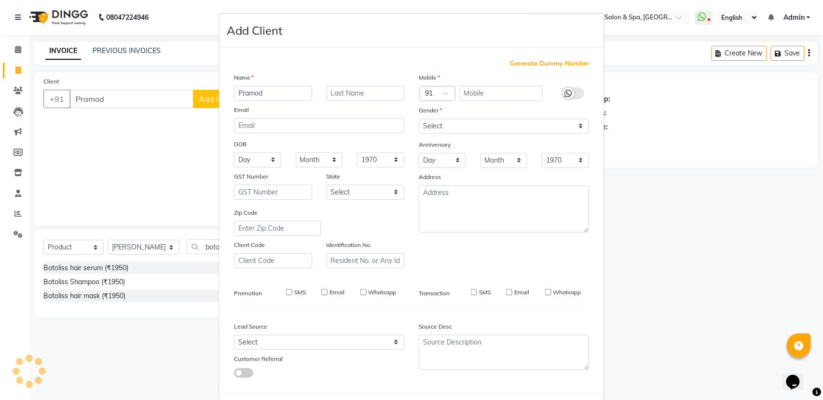
checkbox input "false"
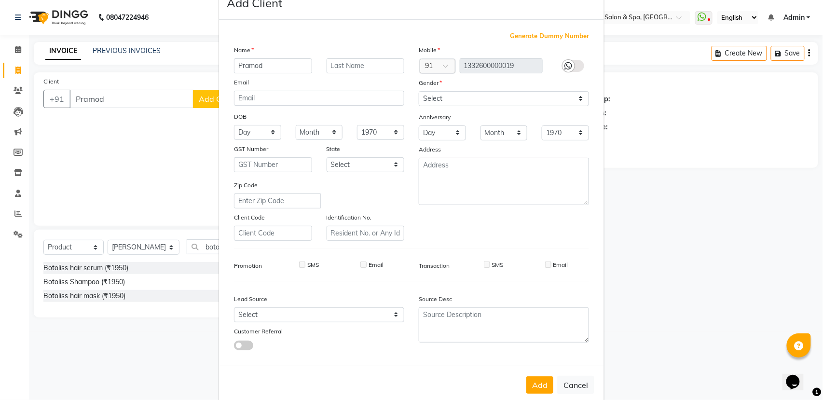
scroll to position [43, 0]
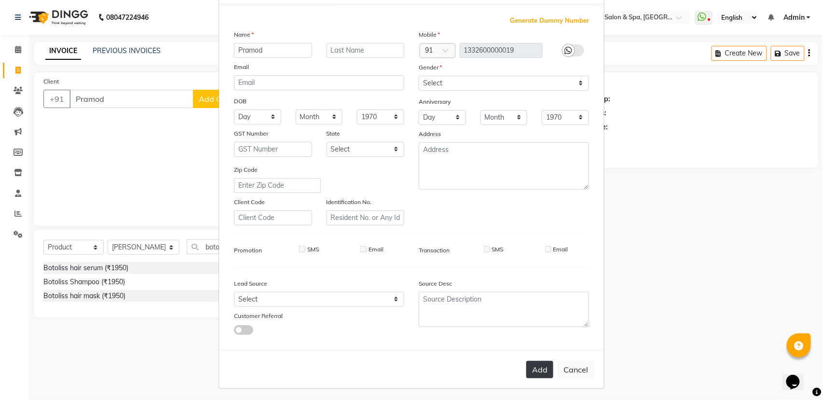
click at [529, 362] on button "Add" at bounding box center [539, 369] width 27 height 17
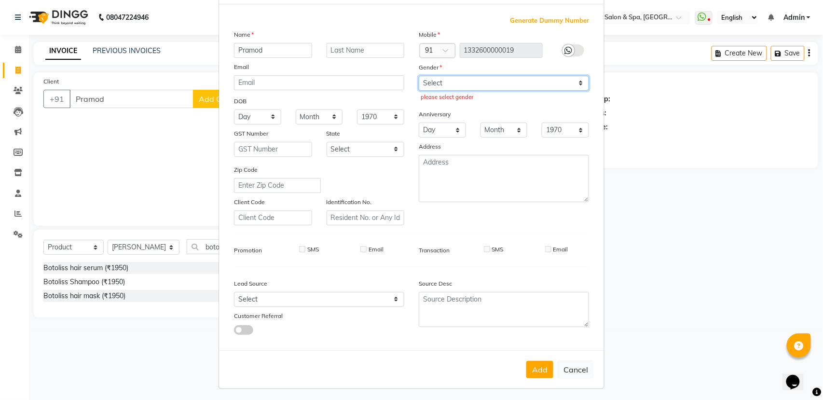
click at [452, 85] on select "Select Male Female Other Prefer Not To Say" at bounding box center [504, 83] width 170 height 15
select select "[DEMOGRAPHIC_DATA]"
click at [419, 76] on select "Select Male Female Other Prefer Not To Say" at bounding box center [504, 83] width 170 height 15
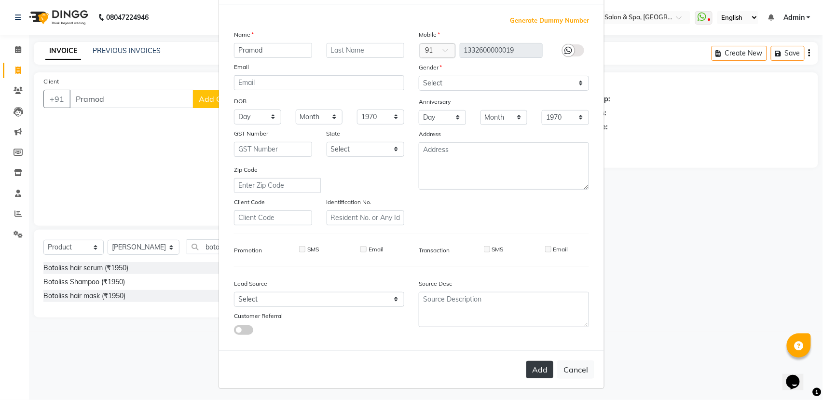
click at [532, 373] on button "Add" at bounding box center [539, 369] width 27 height 17
type input "1332600000019"
select select
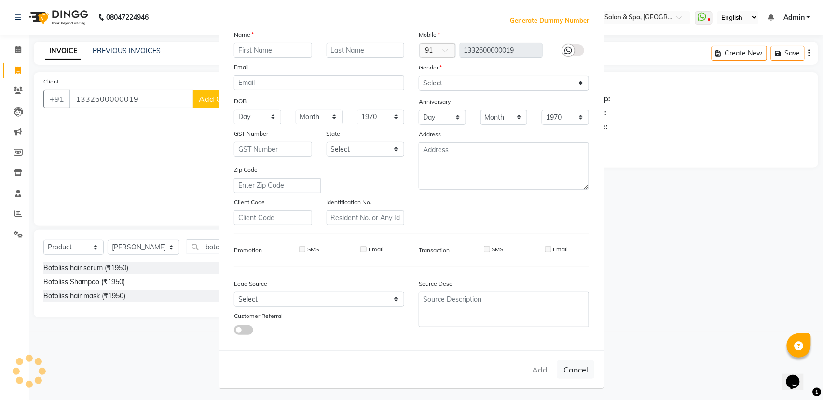
select select
checkbox input "false"
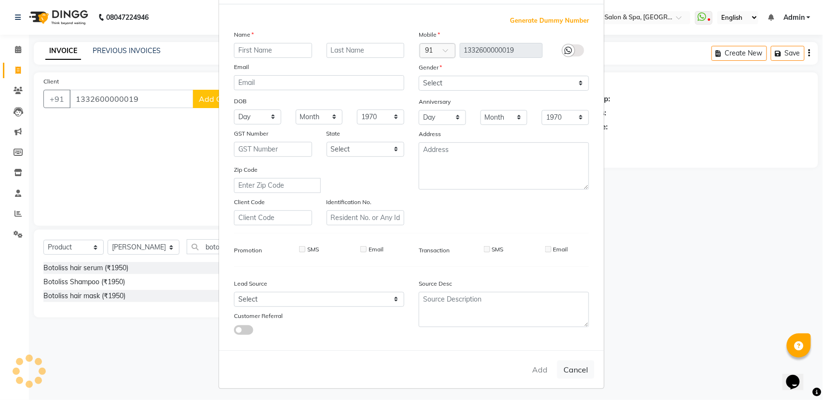
checkbox input "false"
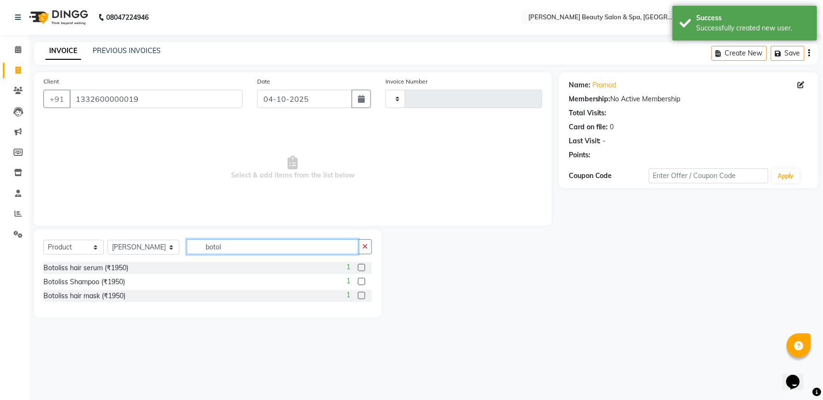
drag, startPoint x: 269, startPoint y: 246, endPoint x: 119, endPoint y: 246, distance: 150.5
click at [119, 246] on div "Select Service Product Membership Package Voucher Prepaid Gift Card Select Styl…" at bounding box center [207, 250] width 328 height 23
type input "hair"
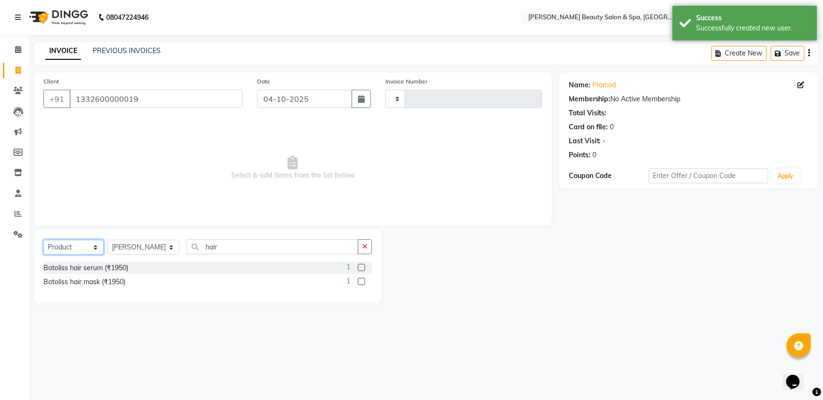
click at [80, 248] on select "Select Service Product Membership Package Voucher Prepaid Gift Card" at bounding box center [73, 247] width 60 height 15
select select "service"
click at [43, 240] on select "Select Service Product Membership Package Voucher Prepaid Gift Card" at bounding box center [73, 247] width 60 height 15
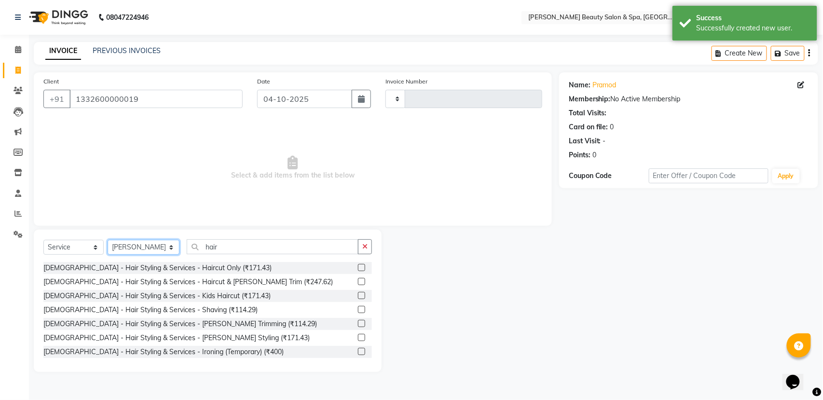
click at [147, 245] on select "Select Stylist Admin [PERSON_NAME] [PERSON_NAME] [PERSON_NAME] [PERSON_NAME] [P…" at bounding box center [144, 247] width 72 height 15
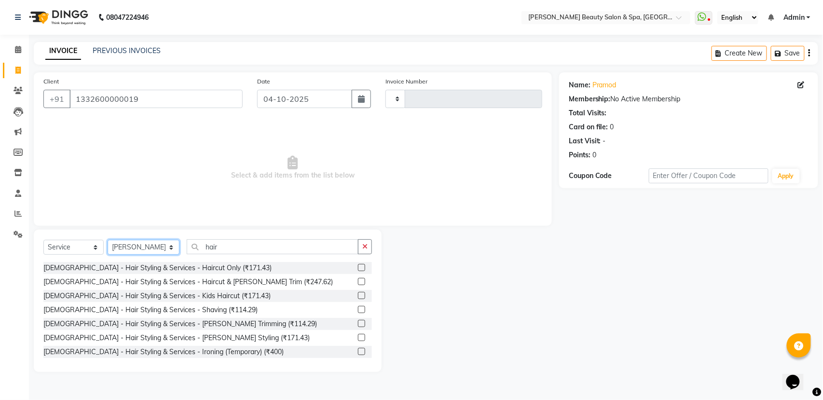
select select "79765"
click at [108, 240] on select "Select Stylist Admin [PERSON_NAME] [PERSON_NAME] [PERSON_NAME] [PERSON_NAME] [P…" at bounding box center [144, 247] width 72 height 15
click at [358, 267] on label at bounding box center [361, 267] width 7 height 7
click at [358, 267] on input "checkbox" at bounding box center [361, 268] width 6 height 6
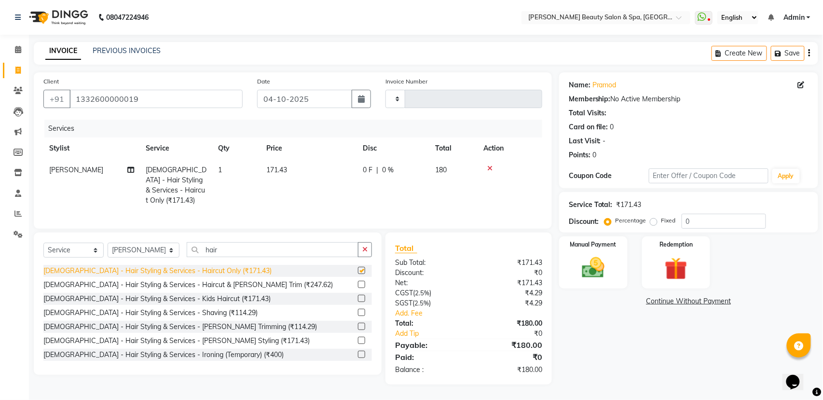
checkbox input "false"
click at [89, 247] on select "Select Service Product Membership Package Voucher Prepaid Gift Card" at bounding box center [73, 250] width 60 height 15
select select "product"
click at [43, 244] on select "Select Service Product Membership Package Voucher Prepaid Gift Card" at bounding box center [73, 250] width 60 height 15
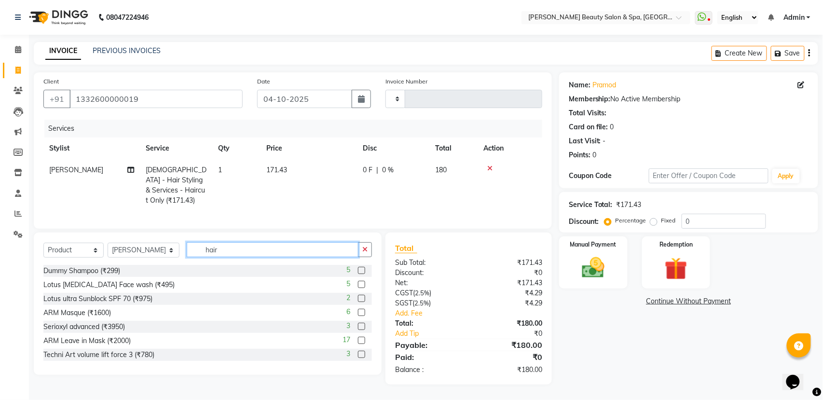
drag, startPoint x: 253, startPoint y: 246, endPoint x: 87, endPoint y: 262, distance: 166.2
click at [87, 262] on div "Select Service Product Membership Package Voucher Prepaid Gift Card Select Styl…" at bounding box center [207, 253] width 328 height 23
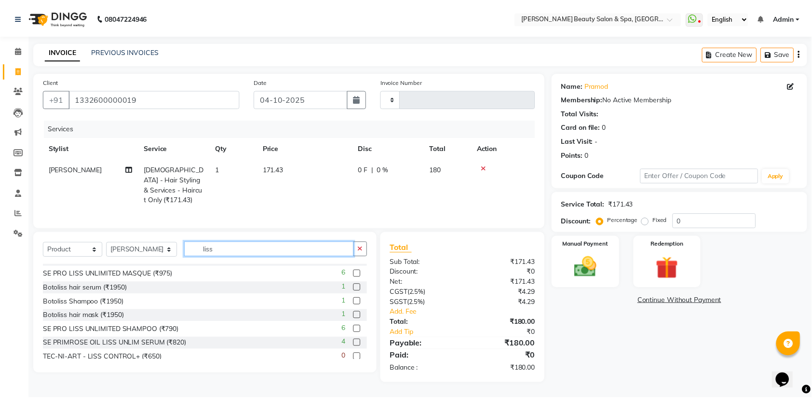
scroll to position [0, 0]
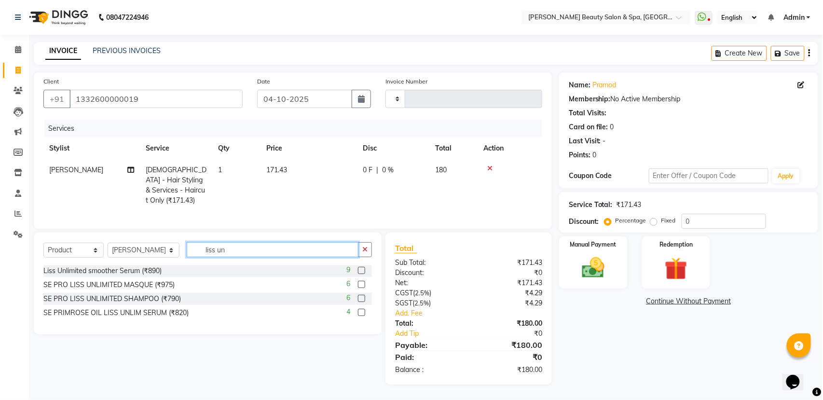
type input "liss un"
click at [361, 314] on label at bounding box center [361, 312] width 7 height 7
click at [361, 314] on input "checkbox" at bounding box center [361, 313] width 6 height 6
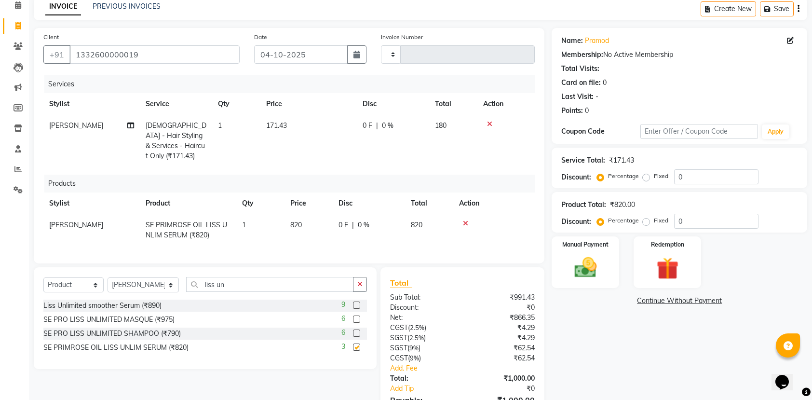
scroll to position [99, 0]
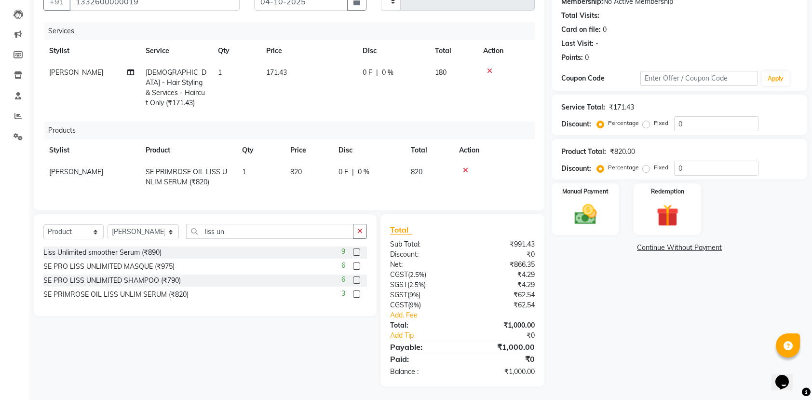
checkbox input "false"
click at [597, 200] on img at bounding box center [586, 213] width 38 height 27
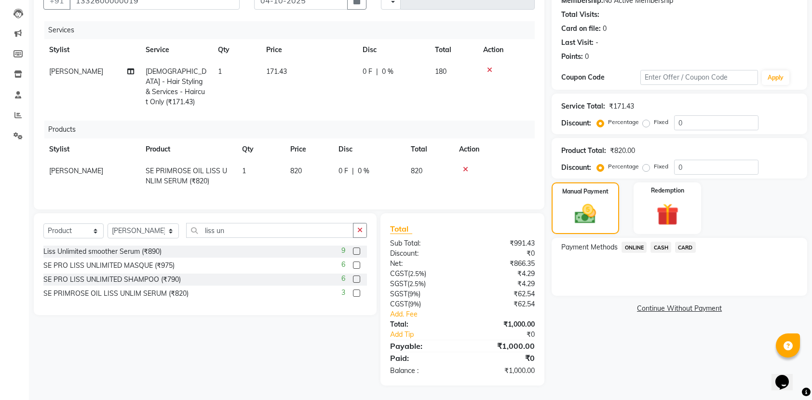
click at [633, 244] on span "ONLINE" at bounding box center [634, 247] width 25 height 11
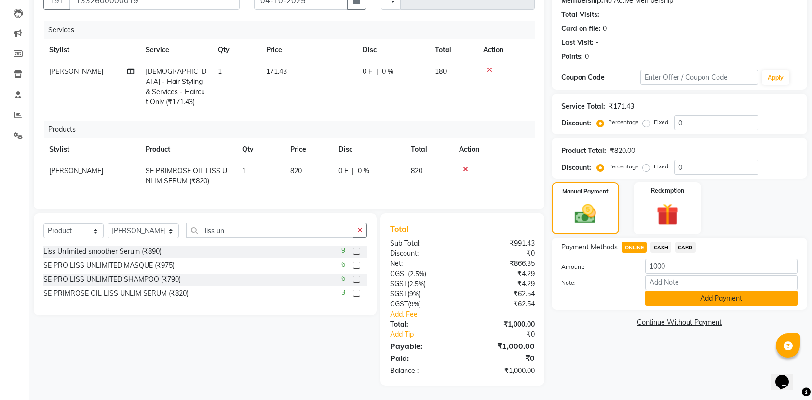
click at [688, 296] on button "Add Payment" at bounding box center [721, 298] width 152 height 15
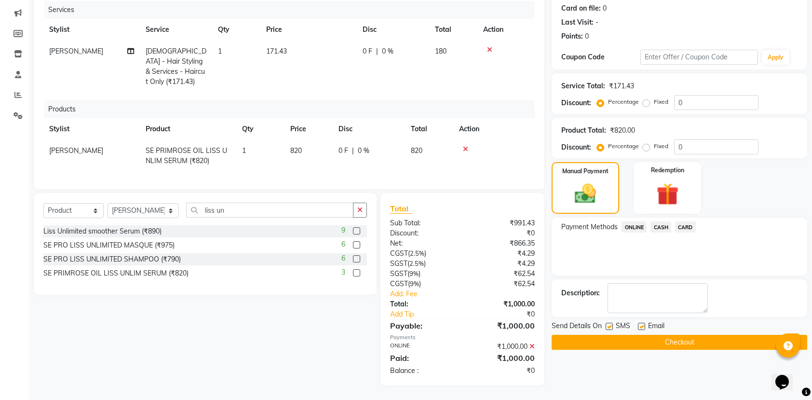
click at [678, 345] on button "Checkout" at bounding box center [680, 342] width 256 height 15
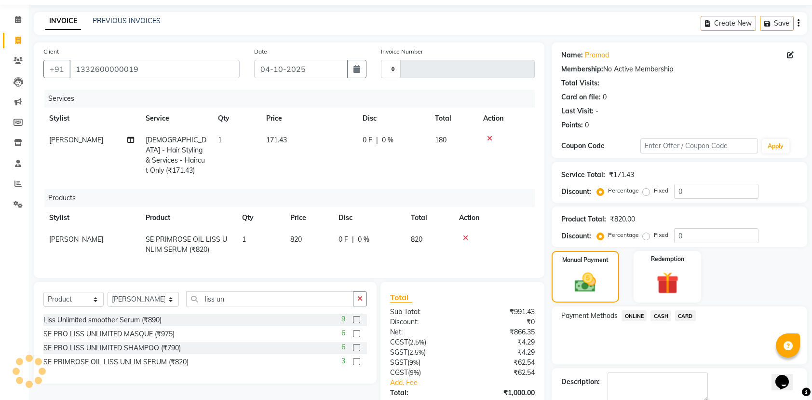
scroll to position [0, 0]
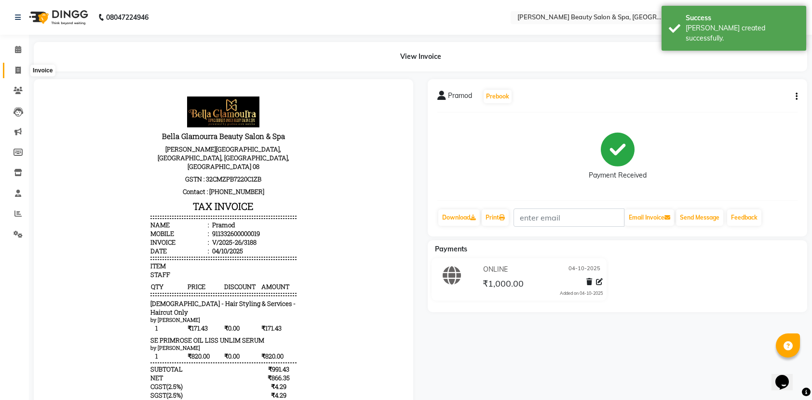
click at [24, 65] on span at bounding box center [18, 70] width 17 height 11
select select "service"
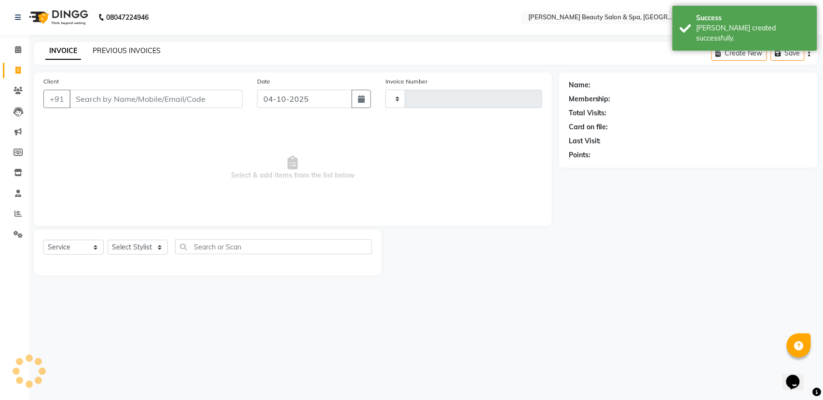
type input "3189"
select select "7524"
click at [140, 53] on link "PREVIOUS INVOICES" at bounding box center [127, 50] width 68 height 9
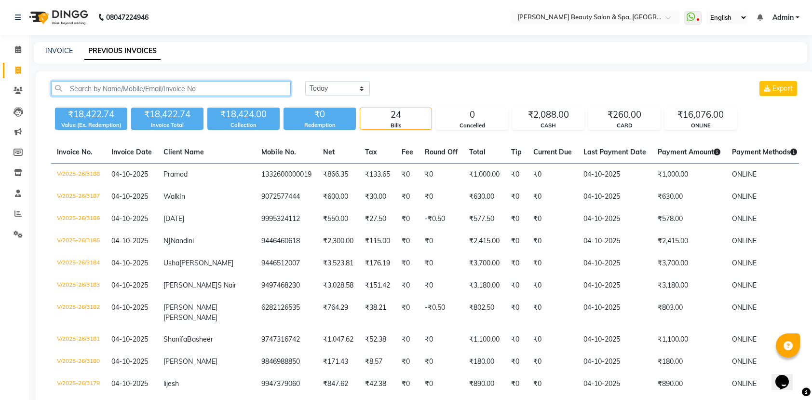
click at [165, 86] on input "text" at bounding box center [171, 88] width 240 height 15
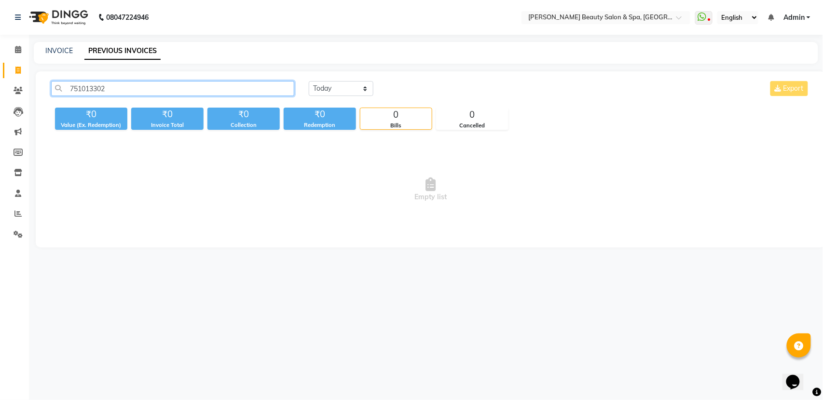
type input "7510133020"
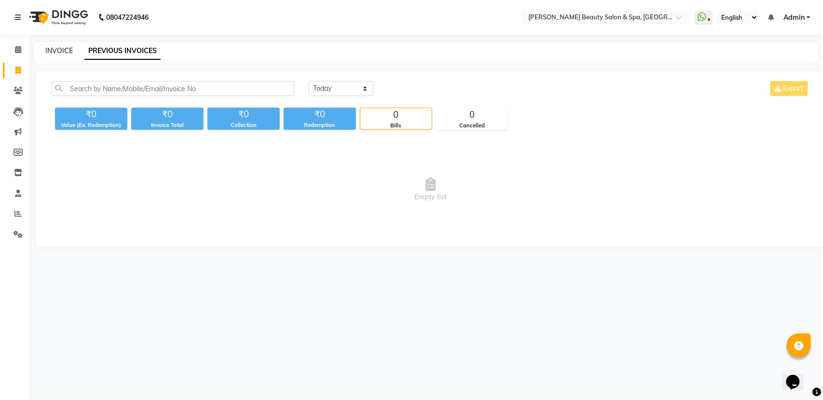
click at [50, 54] on link "INVOICE" at bounding box center [58, 50] width 27 height 9
select select "service"
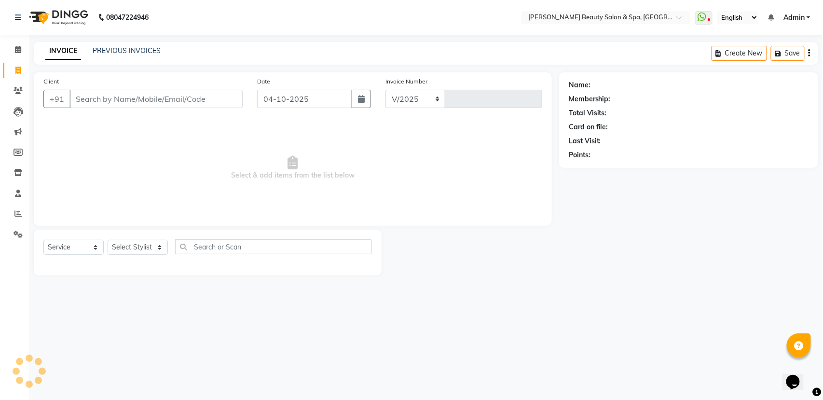
select select "7524"
type input "3189"
type input "7510133020"
click at [209, 101] on span "Add Client" at bounding box center [218, 99] width 38 height 10
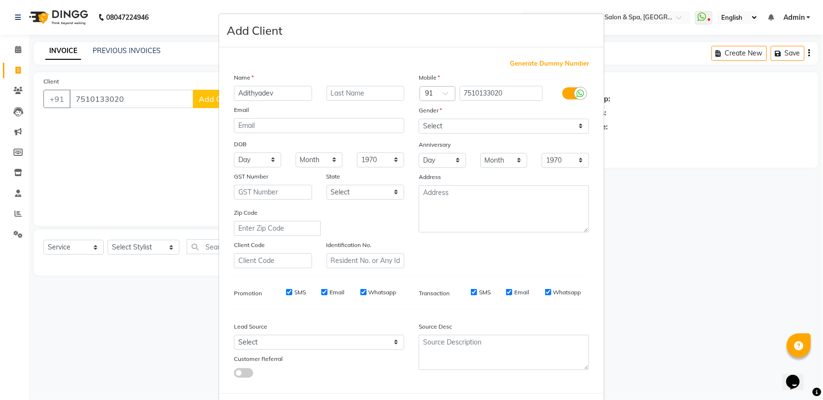
type input "Adithyadev"
click at [381, 94] on input "text" at bounding box center [366, 93] width 78 height 15
click at [496, 125] on select "Select Male Female Other Prefer Not To Say" at bounding box center [504, 126] width 170 height 15
click at [419, 119] on select "Select Male Female Other Prefer Not To Say" at bounding box center [504, 126] width 170 height 15
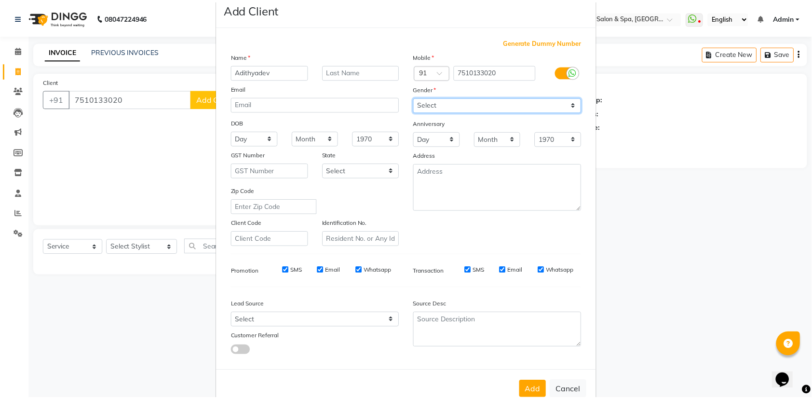
scroll to position [43, 0]
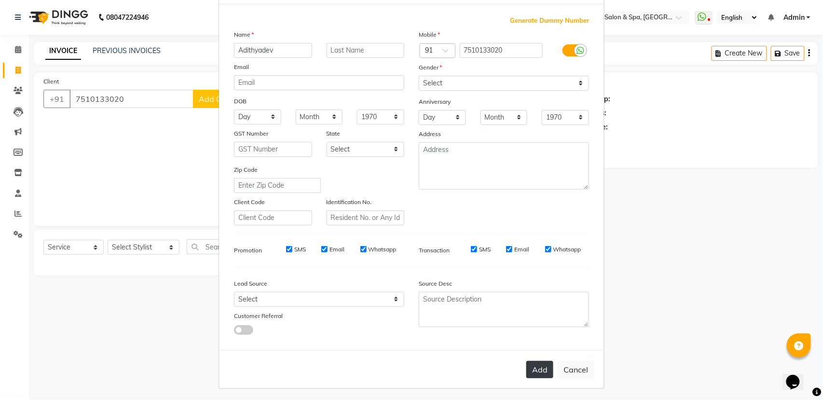
click at [532, 362] on button "Add" at bounding box center [539, 369] width 27 height 17
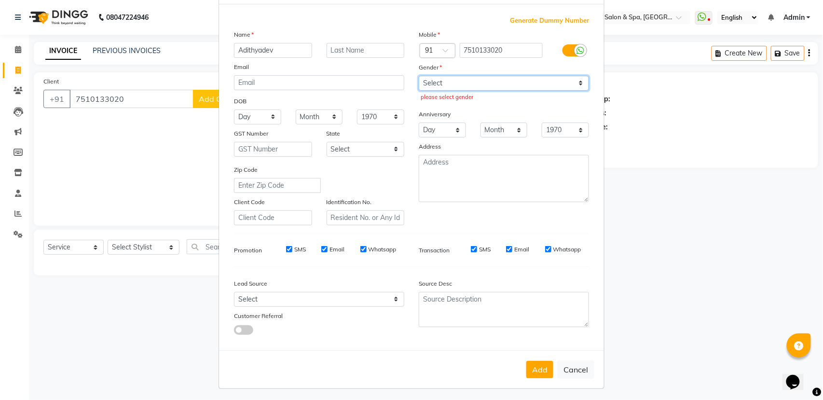
click at [471, 80] on select "Select Male Female Other Prefer Not To Say" at bounding box center [504, 83] width 170 height 15
select select "male"
click at [419, 76] on select "Select Male Female Other Prefer Not To Say" at bounding box center [504, 83] width 170 height 15
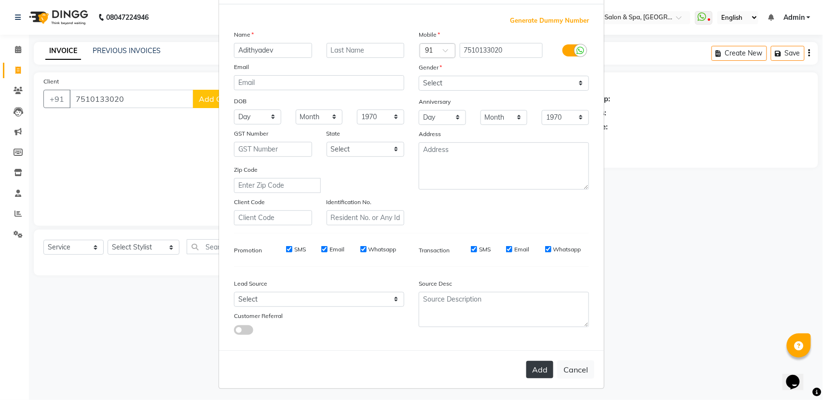
click at [531, 369] on button "Add" at bounding box center [539, 369] width 27 height 17
select select
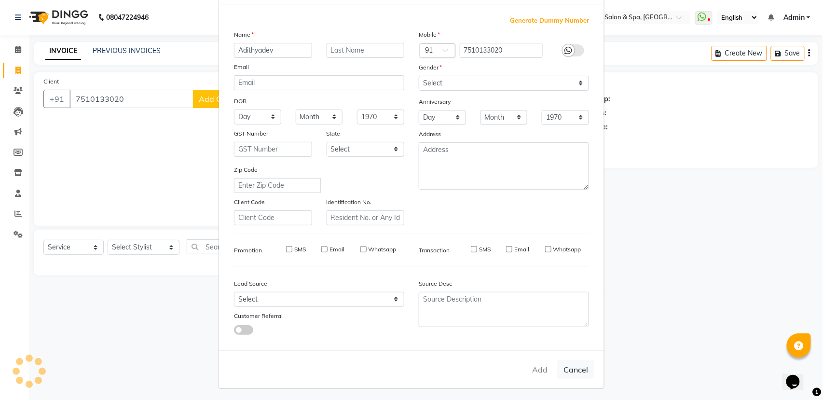
select select
checkbox input "false"
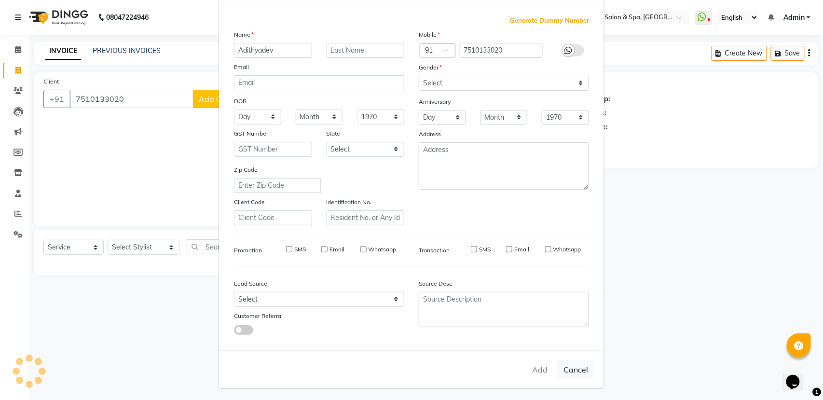
checkbox input "false"
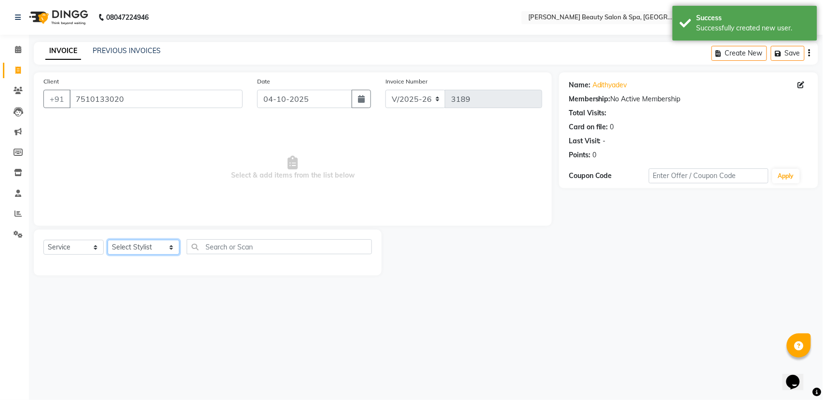
click at [129, 245] on select "Select Stylist Admin [PERSON_NAME] [PERSON_NAME] [PERSON_NAME] [PERSON_NAME] [P…" at bounding box center [144, 247] width 72 height 15
click at [139, 244] on select "Select Stylist Admin [PERSON_NAME] [PERSON_NAME] [PERSON_NAME] [PERSON_NAME] [P…" at bounding box center [144, 247] width 72 height 15
select select "83646"
click at [108, 240] on select "Select Stylist Admin [PERSON_NAME] [PERSON_NAME] [PERSON_NAME] [PERSON_NAME] [P…" at bounding box center [144, 247] width 72 height 15
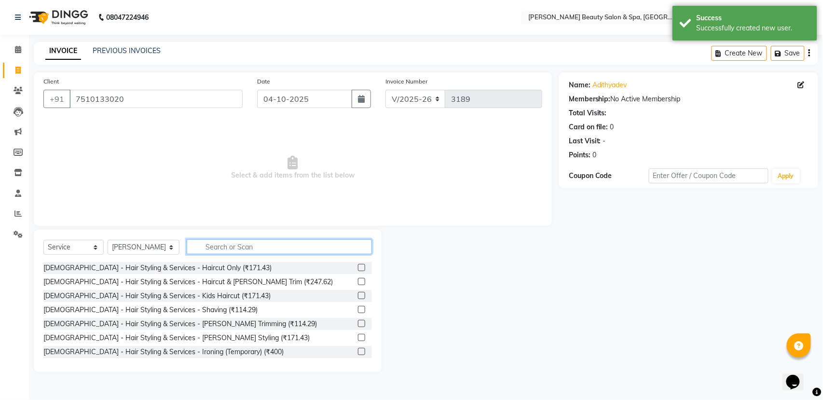
click at [220, 249] on input "text" at bounding box center [279, 246] width 185 height 15
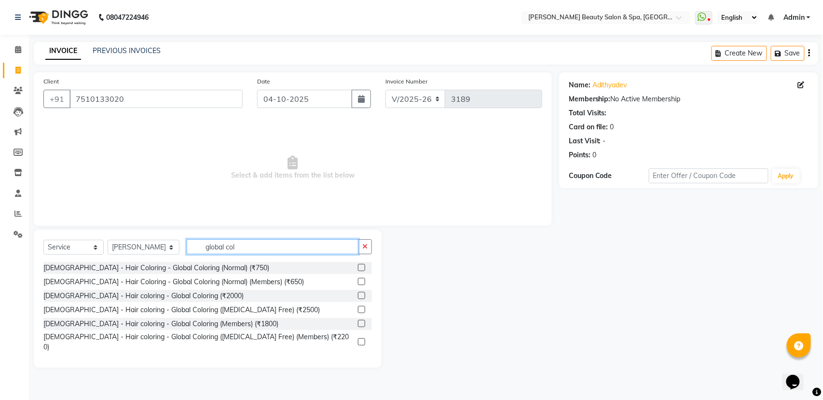
type input "global col"
click at [359, 307] on label at bounding box center [361, 309] width 7 height 7
click at [359, 307] on input "checkbox" at bounding box center [361, 310] width 6 height 6
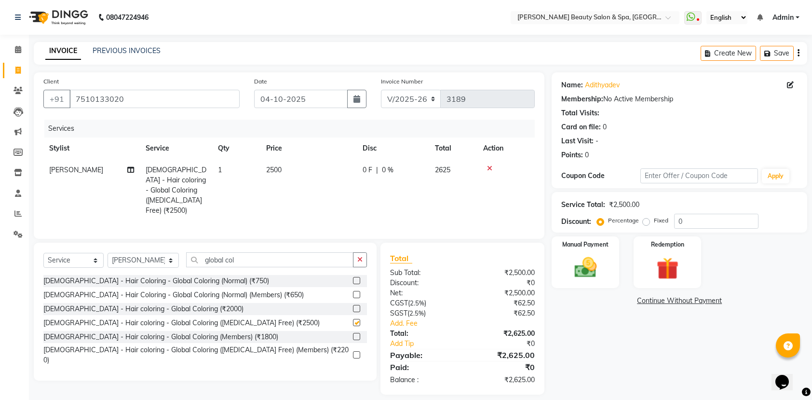
checkbox input "false"
click at [182, 176] on span "[DEMOGRAPHIC_DATA] - Hair coloring - Global Coloring ([MEDICAL_DATA] Free) (₹25…" at bounding box center [176, 189] width 61 height 49
select select "83646"
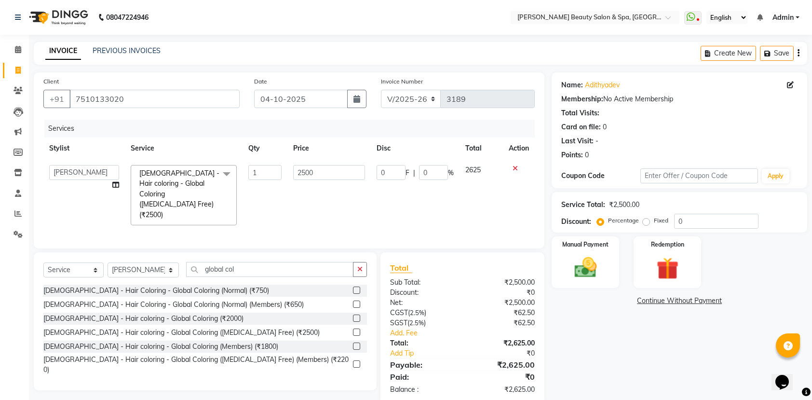
click at [227, 172] on span at bounding box center [226, 174] width 19 height 18
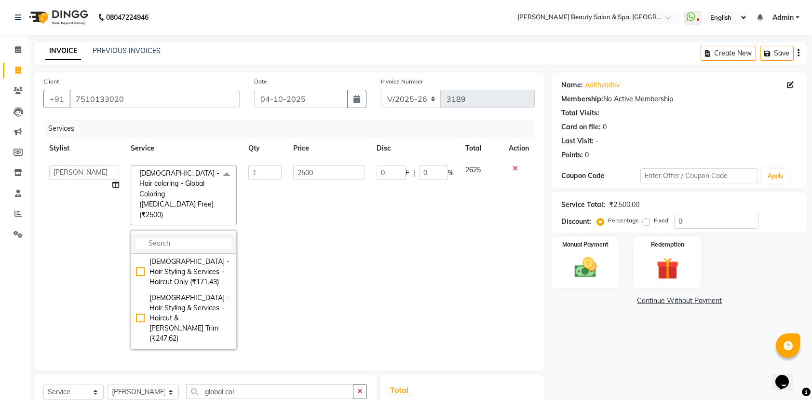
click at [193, 238] on input "multiselect-search" at bounding box center [183, 243] width 95 height 10
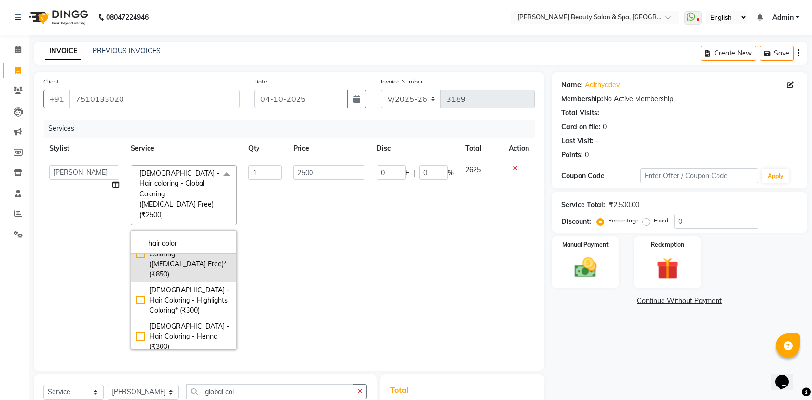
scroll to position [0, 0]
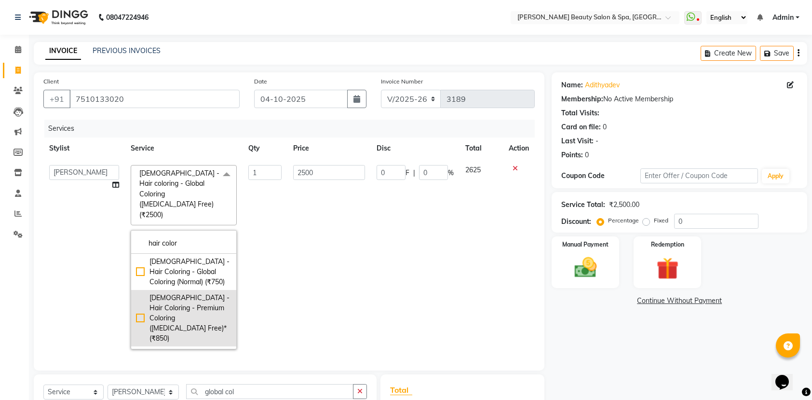
type input "hair color"
click at [137, 299] on div "[DEMOGRAPHIC_DATA] - Hair Coloring - Premium Coloring ([MEDICAL_DATA] Free)* (₹…" at bounding box center [183, 318] width 95 height 51
checkbox input "true"
checkbox input "false"
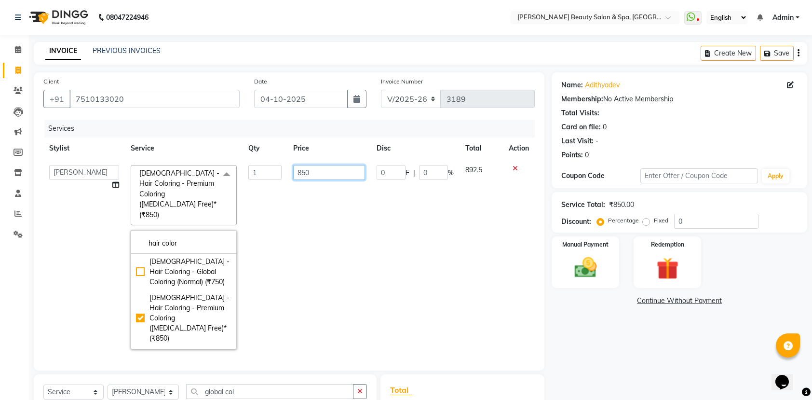
drag, startPoint x: 320, startPoint y: 176, endPoint x: 0, endPoint y: 234, distance: 325.5
click at [0, 234] on app-home "08047224946 Select Location × Bella Glamourra Beauty Salon & Spa, Eenchakkal, P…" at bounding box center [406, 275] width 812 height 551
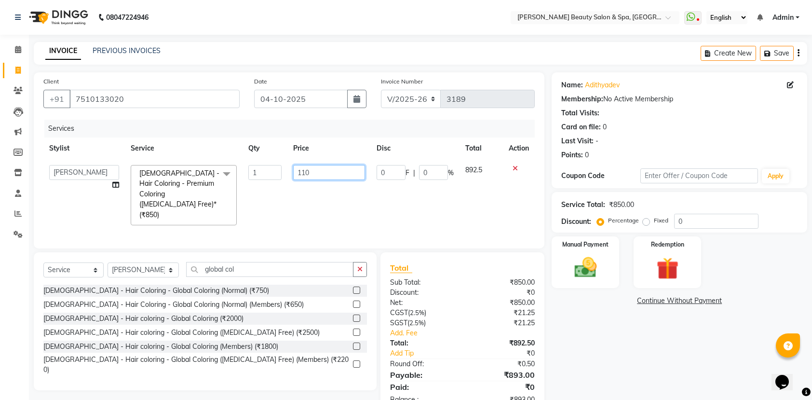
type input "1100"
click at [324, 215] on div "Services Stylist Service Qty Price Disc Total Action Admin Azeem Zameer Bhumika…" at bounding box center [288, 179] width 491 height 119
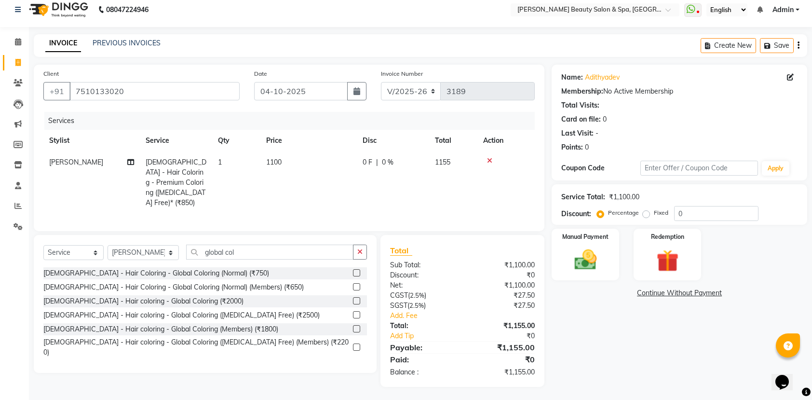
scroll to position [10, 0]
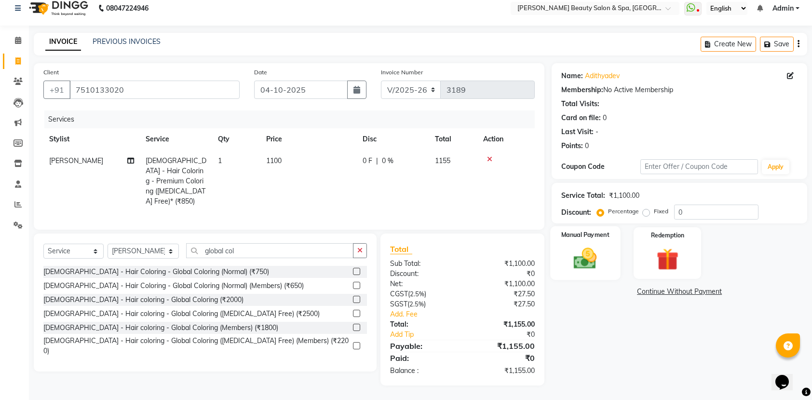
click at [576, 262] on img at bounding box center [586, 258] width 38 height 27
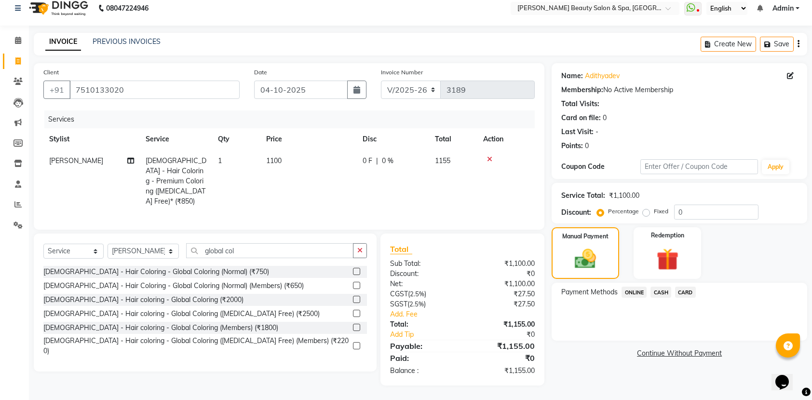
click at [643, 290] on span "ONLINE" at bounding box center [634, 291] width 25 height 11
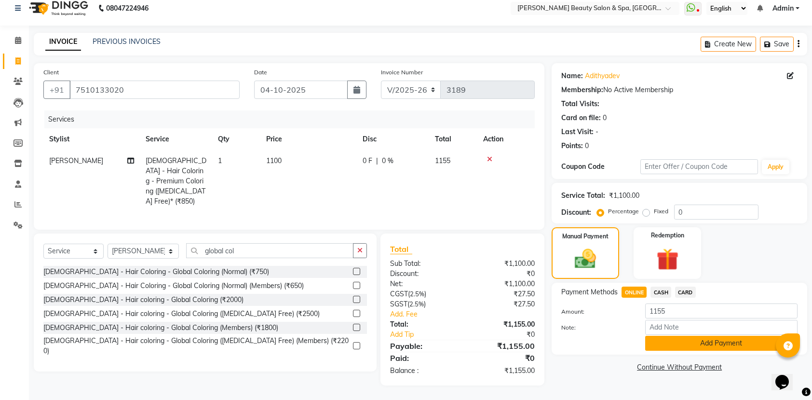
click at [684, 346] on button "Add Payment" at bounding box center [721, 343] width 152 height 15
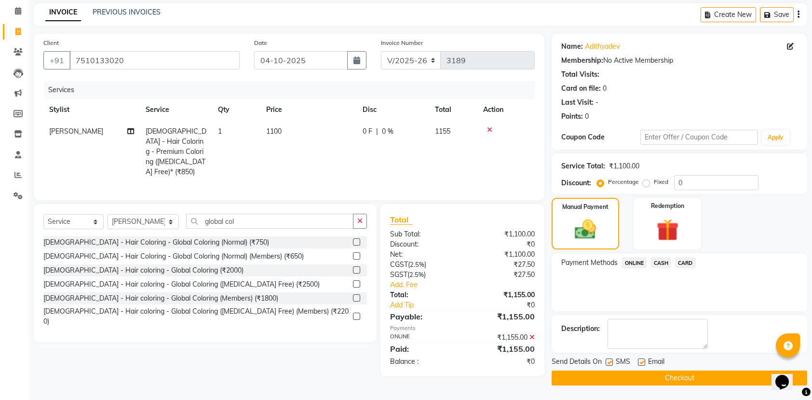
scroll to position [39, 0]
click at [676, 377] on button "Checkout" at bounding box center [680, 377] width 256 height 15
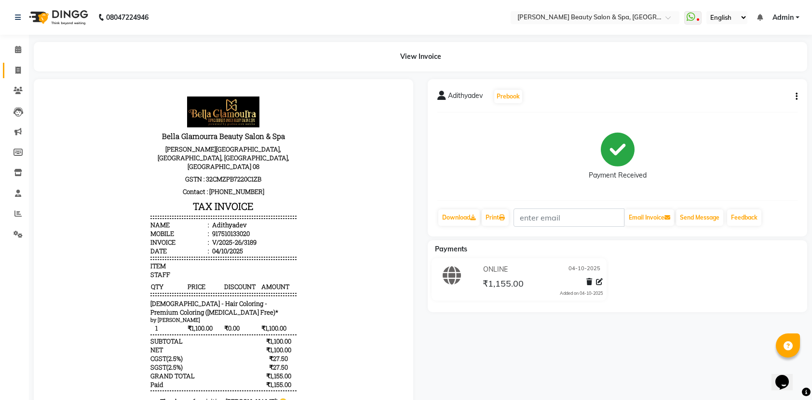
click at [19, 77] on link "Invoice" at bounding box center [14, 71] width 23 height 16
select select "service"
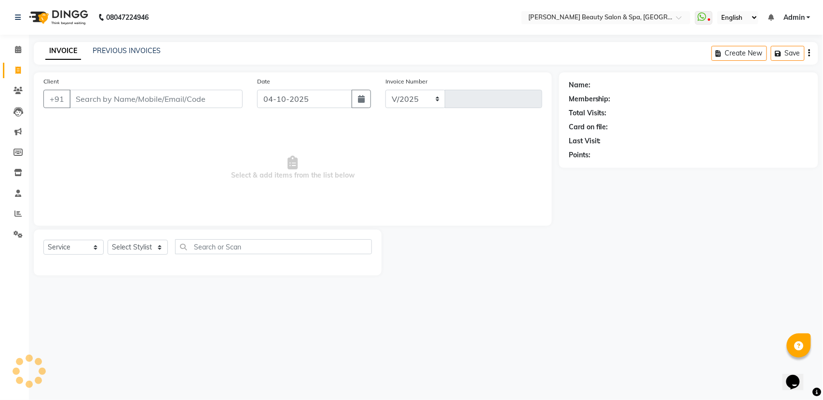
select select "7524"
type input "3190"
click at [143, 44] on div "INVOICE PREVIOUS INVOICES Create New Save" at bounding box center [426, 53] width 784 height 23
click at [121, 50] on link "PREVIOUS INVOICES" at bounding box center [127, 50] width 68 height 9
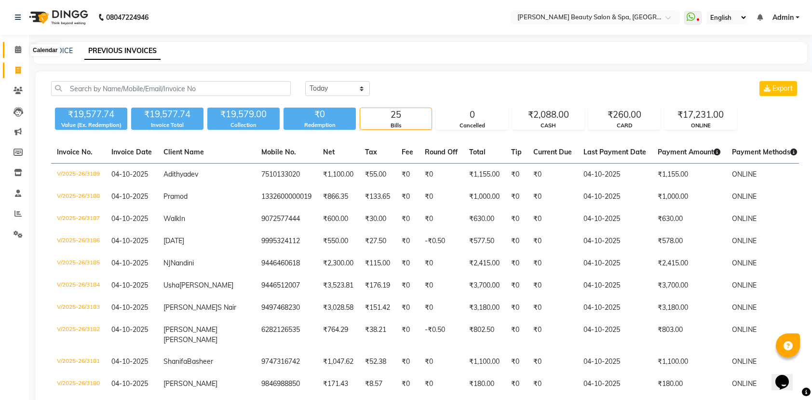
click at [12, 47] on span at bounding box center [18, 49] width 17 height 11
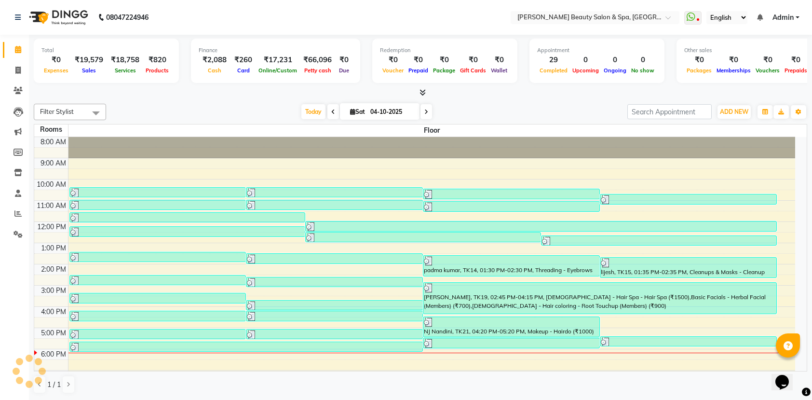
scroll to position [47, 0]
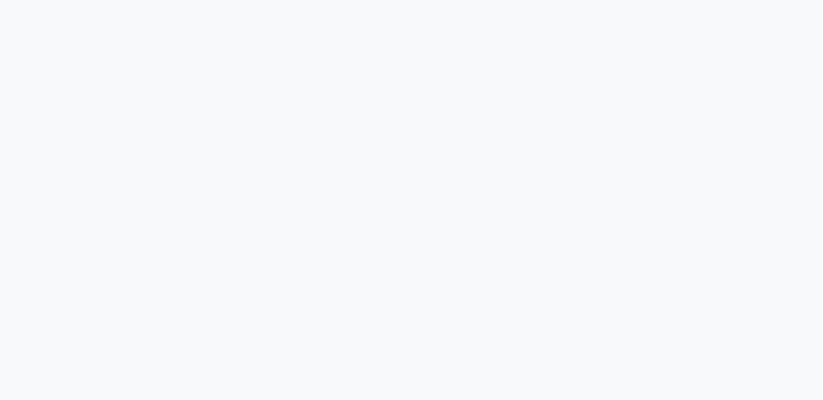
select select "service"
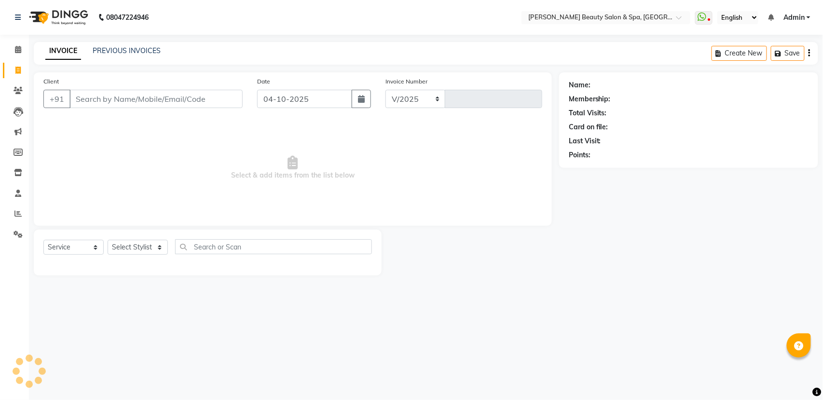
select select "en"
select select "7524"
type input "3190"
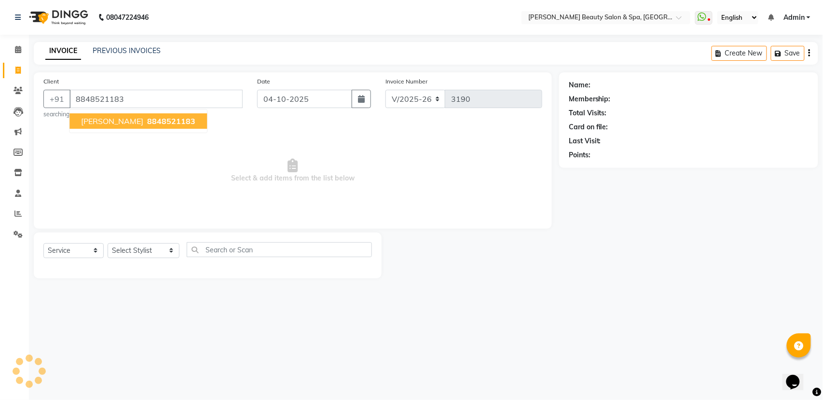
type input "8848521183"
click at [177, 123] on span "8848521183" at bounding box center [171, 121] width 48 height 10
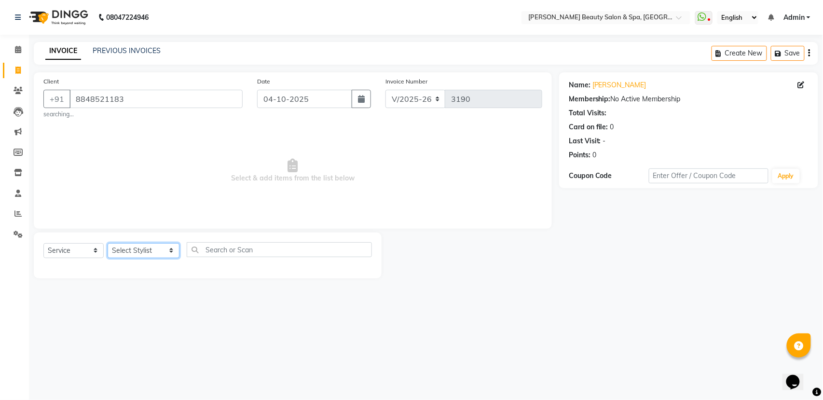
click at [156, 256] on select "Select Stylist Admin [PERSON_NAME] [PERSON_NAME] [PERSON_NAME] [PERSON_NAME] [P…" at bounding box center [144, 250] width 72 height 15
select select "83644"
click at [108, 243] on select "Select Stylist Admin [PERSON_NAME] [PERSON_NAME] [PERSON_NAME] [PERSON_NAME] [P…" at bounding box center [144, 250] width 72 height 15
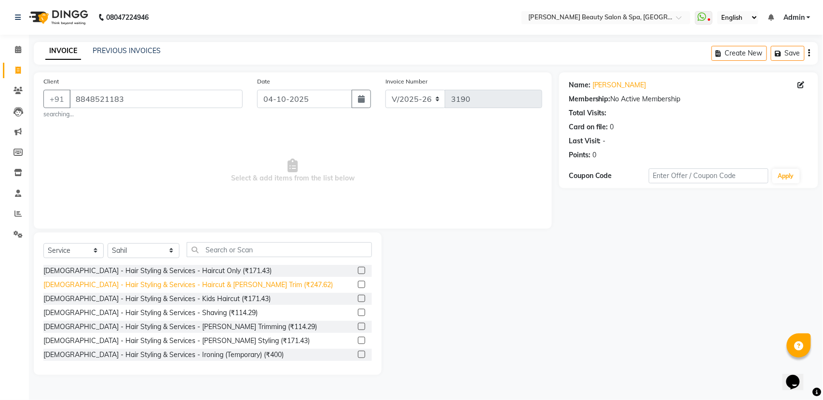
click at [209, 285] on div "[DEMOGRAPHIC_DATA] - Hair Styling & Services - Haircut & [PERSON_NAME] Trim (₹2…" at bounding box center [187, 285] width 289 height 10
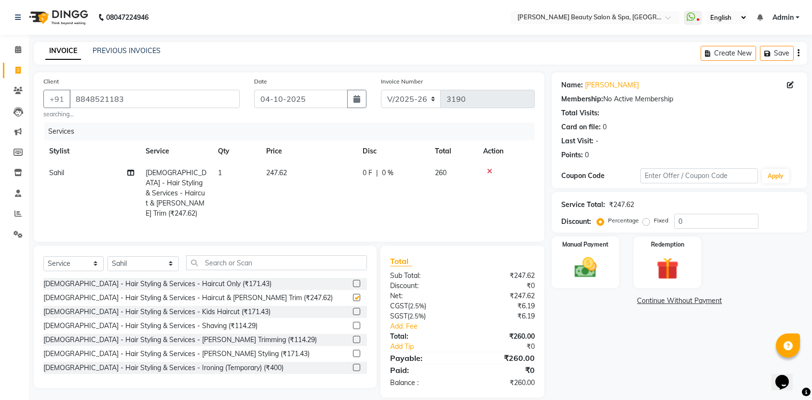
checkbox input "false"
click at [596, 274] on img at bounding box center [586, 267] width 38 height 27
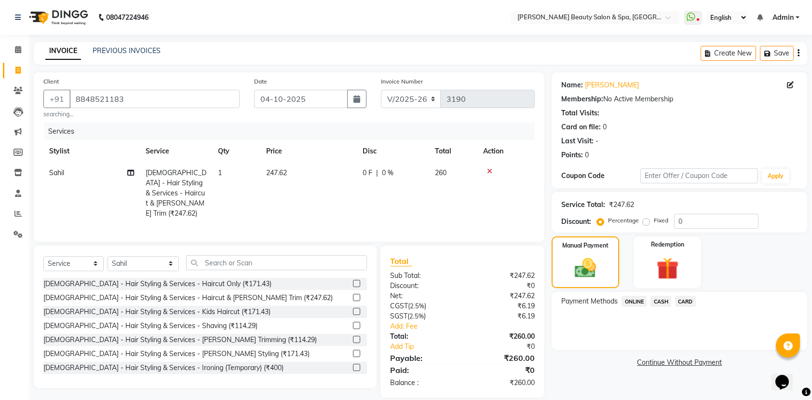
click at [682, 298] on span "CARD" at bounding box center [685, 301] width 21 height 11
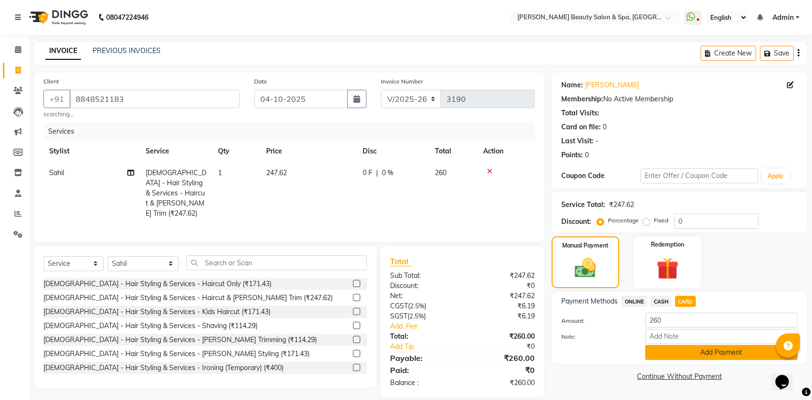
click at [682, 354] on button "Add Payment" at bounding box center [721, 352] width 152 height 15
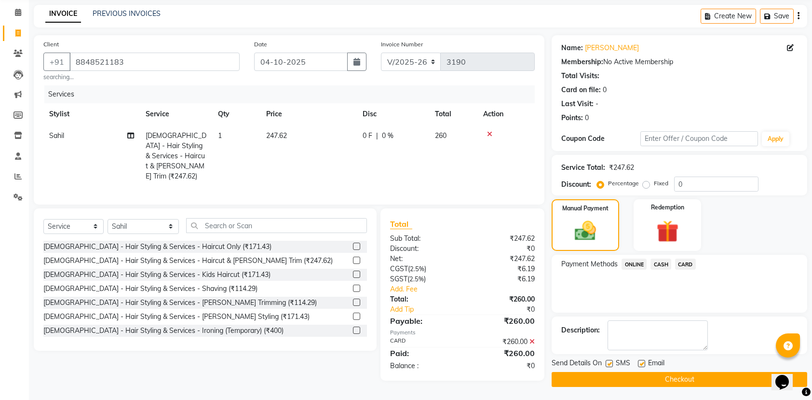
scroll to position [39, 0]
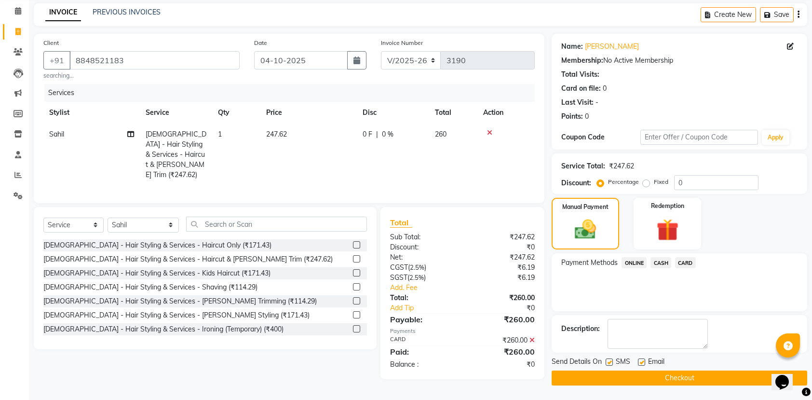
click at [662, 374] on button "Checkout" at bounding box center [680, 377] width 256 height 15
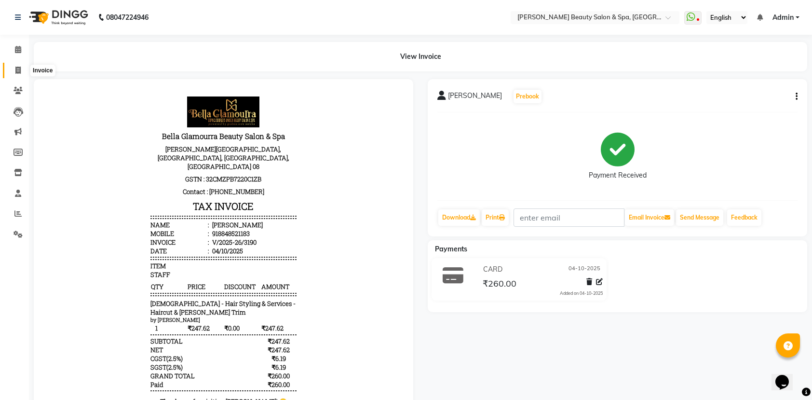
drag, startPoint x: 599, startPoint y: 18, endPoint x: 16, endPoint y: 66, distance: 585.1
click at [16, 67] on icon at bounding box center [17, 70] width 5 height 7
select select "service"
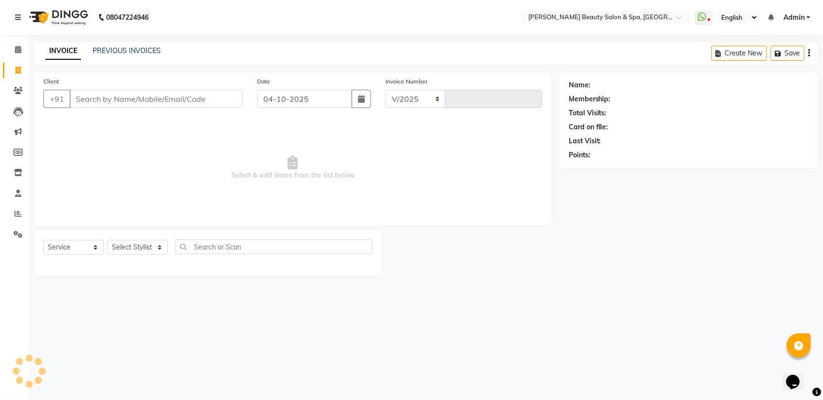
select select "7524"
type input "3191"
click at [130, 245] on select "Select Stylist Admin [PERSON_NAME] [PERSON_NAME] [PERSON_NAME] [PERSON_NAME] [P…" at bounding box center [144, 247] width 72 height 15
select select "89094"
click at [108, 240] on select "Select Stylist Admin [PERSON_NAME] [PERSON_NAME] [PERSON_NAME] [PERSON_NAME] [P…" at bounding box center [144, 247] width 72 height 15
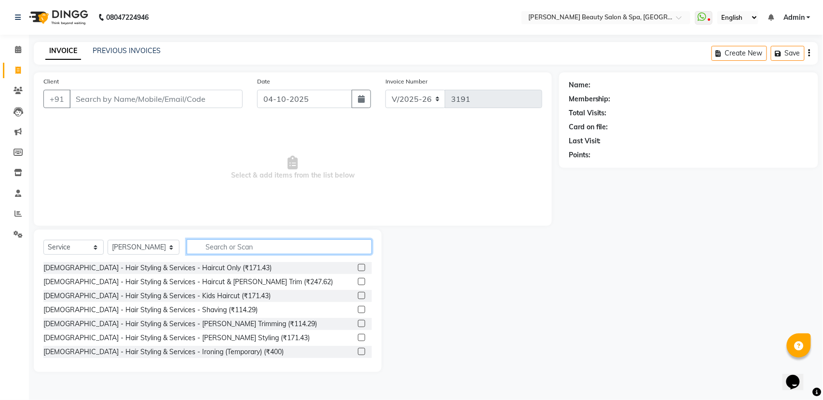
click at [218, 245] on input "text" at bounding box center [279, 246] width 185 height 15
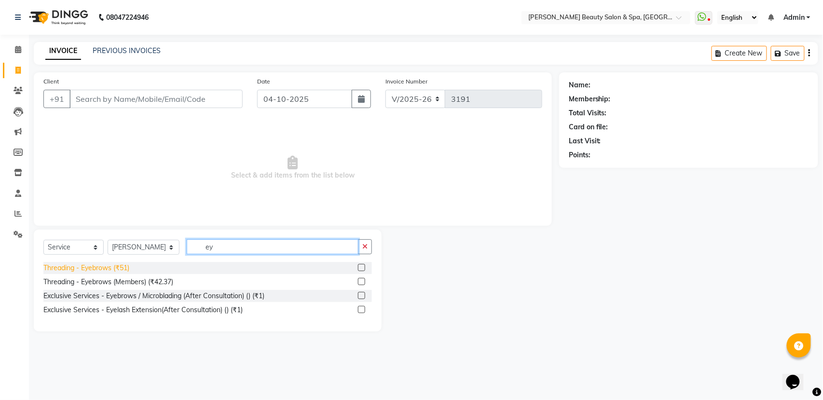
type input "ey"
click at [101, 270] on div "Threading - Eyebrows (₹51)" at bounding box center [86, 268] width 86 height 10
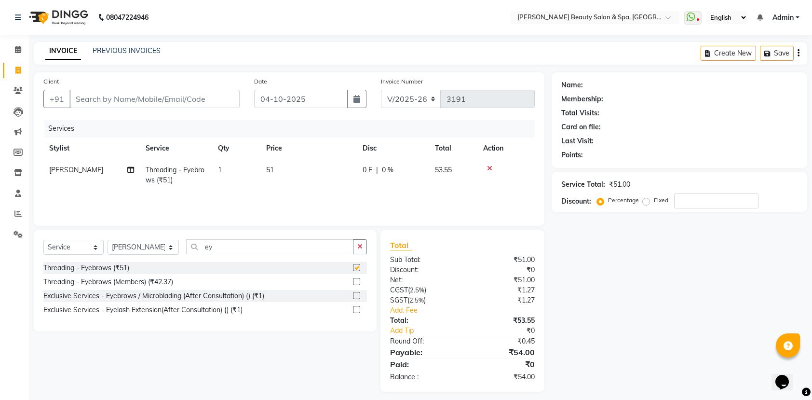
checkbox input "false"
click at [217, 248] on input "ey" at bounding box center [269, 246] width 167 height 15
type input "e"
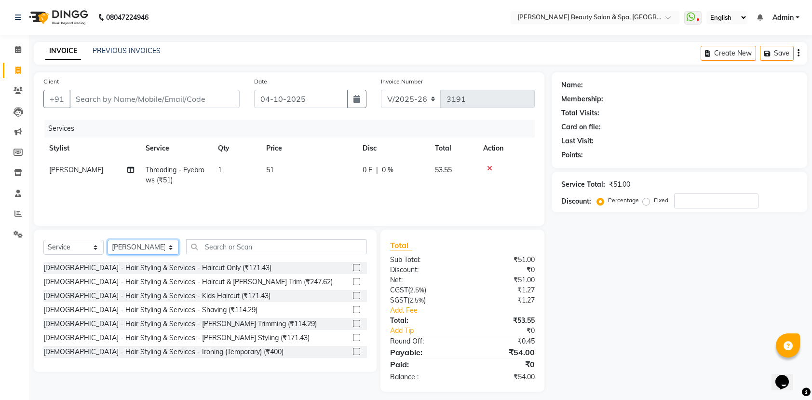
click at [128, 249] on select "Select Stylist Admin [PERSON_NAME] [PERSON_NAME] [PERSON_NAME] [PERSON_NAME] [P…" at bounding box center [143, 247] width 71 height 15
select select "67142"
click at [108, 240] on select "Select Stylist Admin [PERSON_NAME] [PERSON_NAME] [PERSON_NAME] [PERSON_NAME] [P…" at bounding box center [143, 247] width 71 height 15
click at [213, 249] on input "text" at bounding box center [276, 246] width 181 height 15
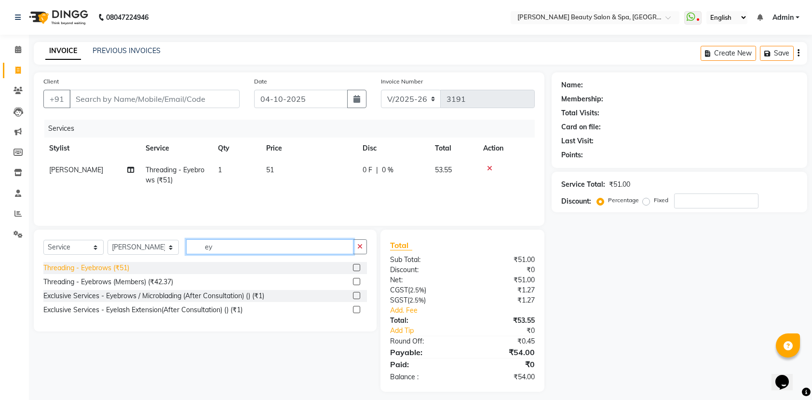
type input "ey"
click at [123, 266] on div "Threading - Eyebrows (₹51)" at bounding box center [86, 268] width 86 height 10
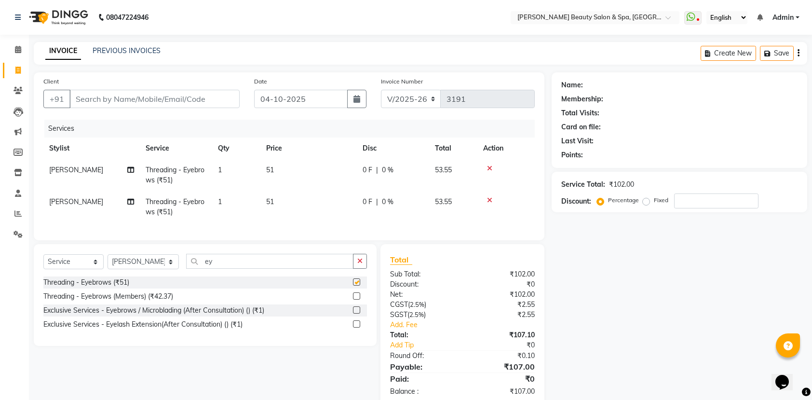
checkbox input "false"
click at [176, 95] on input "Client" at bounding box center [154, 99] width 170 height 18
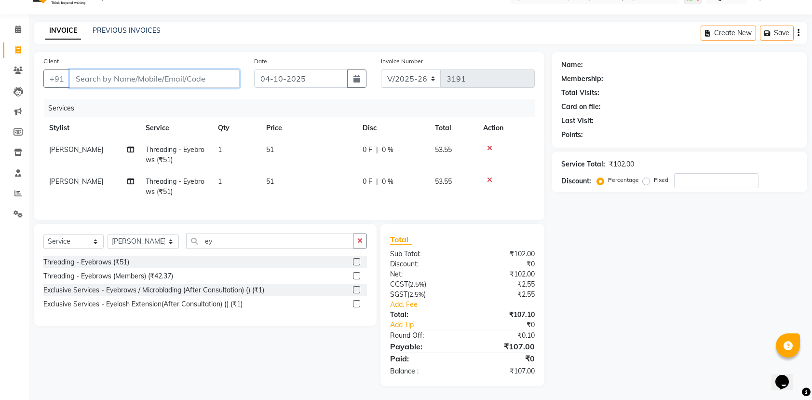
scroll to position [32, 0]
type input "7"
type input "0"
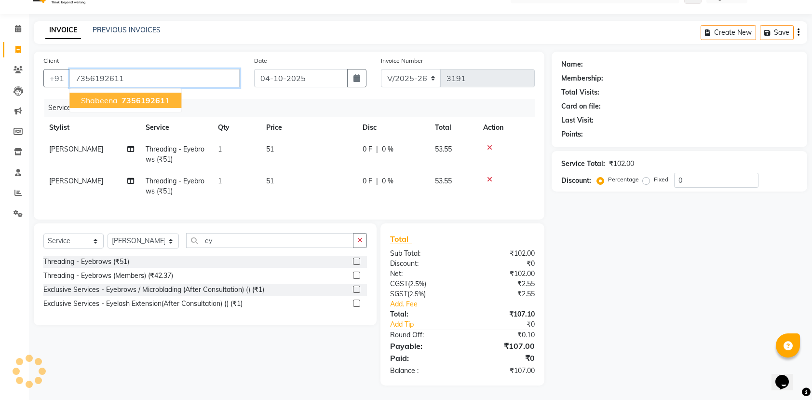
type input "7356192611"
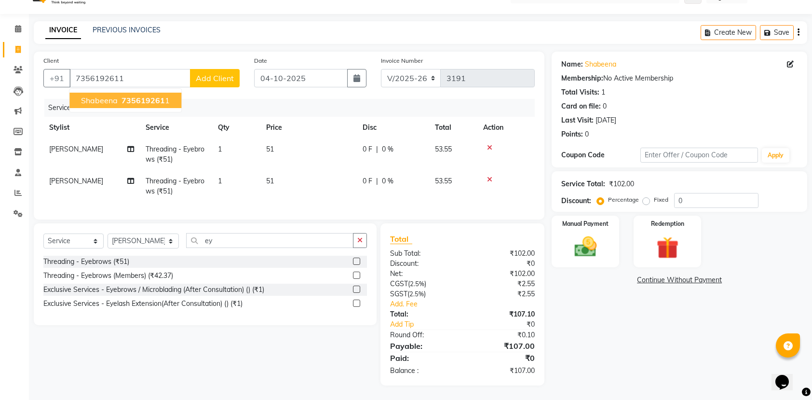
click at [126, 95] on span "735619261" at bounding box center [143, 100] width 43 height 10
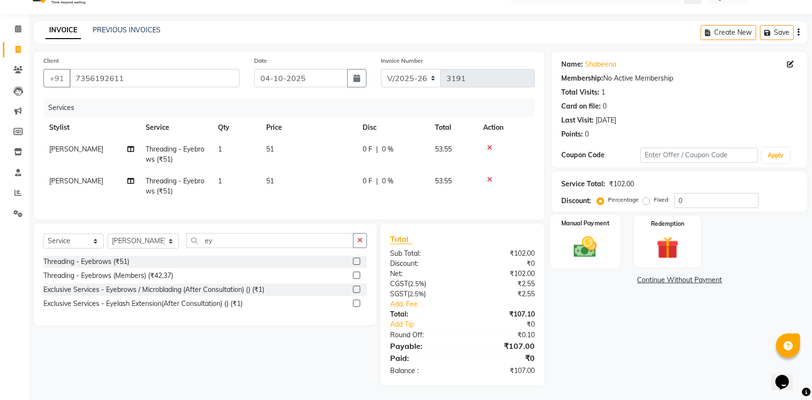
drag, startPoint x: 618, startPoint y: 216, endPoint x: 619, endPoint y: 224, distance: 8.3
click at [621, 219] on div "Manual Payment Redemption" at bounding box center [680, 242] width 270 height 52
click at [594, 233] on img at bounding box center [586, 246] width 38 height 27
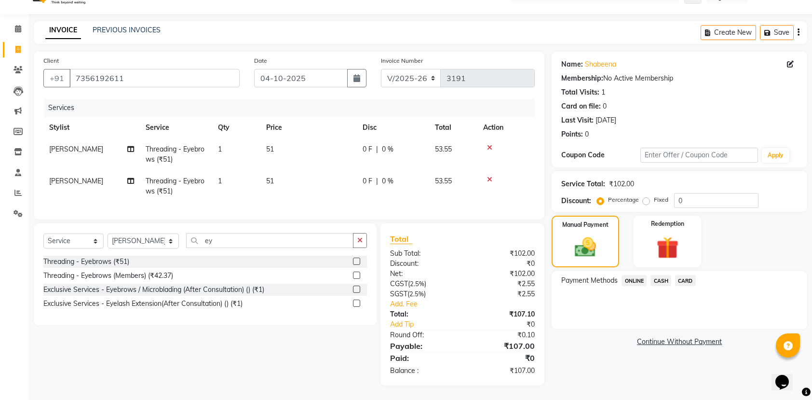
click at [631, 275] on span "ONLINE" at bounding box center [634, 280] width 25 height 11
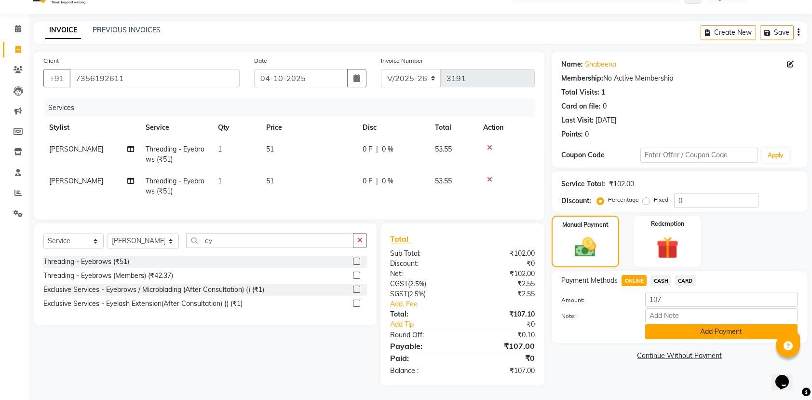
click at [665, 324] on button "Add Payment" at bounding box center [721, 331] width 152 height 15
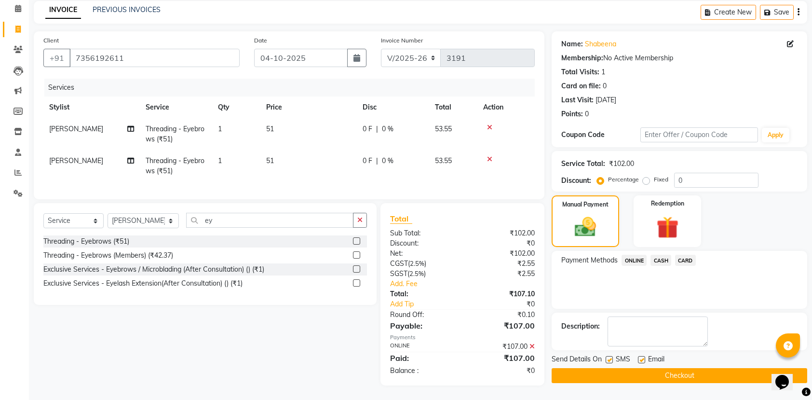
scroll to position [52, 0]
click at [661, 368] on button "Checkout" at bounding box center [680, 375] width 256 height 15
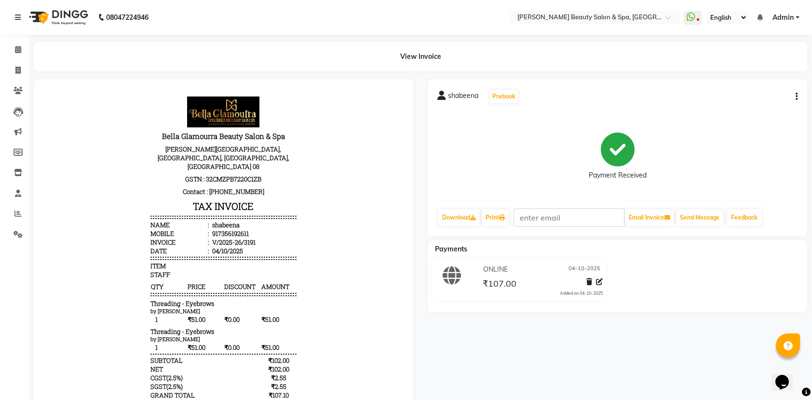
scroll to position [49, 0]
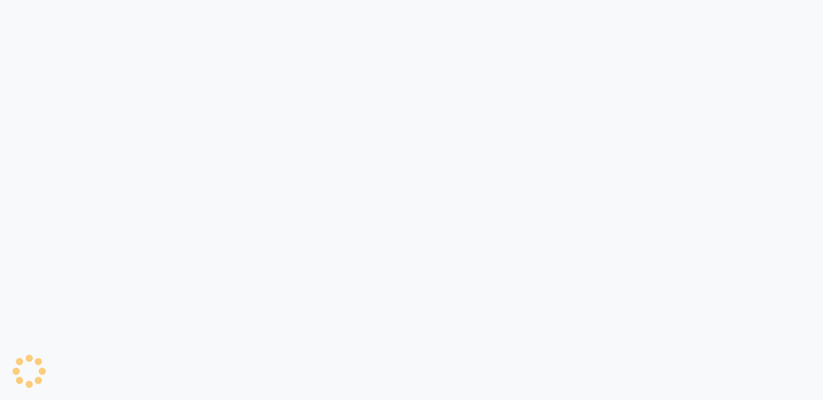
select select "service"
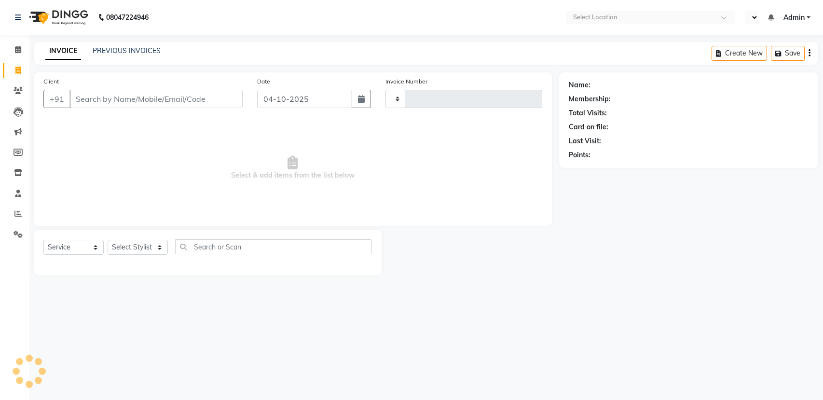
type input "3192"
select select "en"
select select "7524"
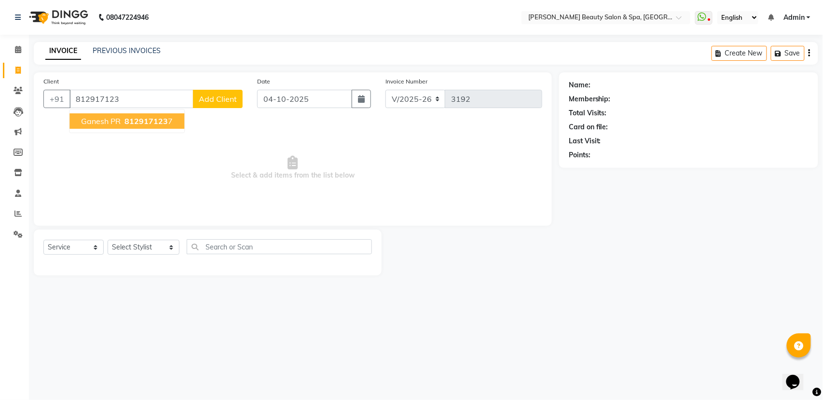
click at [96, 118] on span "Ganesh PR" at bounding box center [101, 121] width 40 height 10
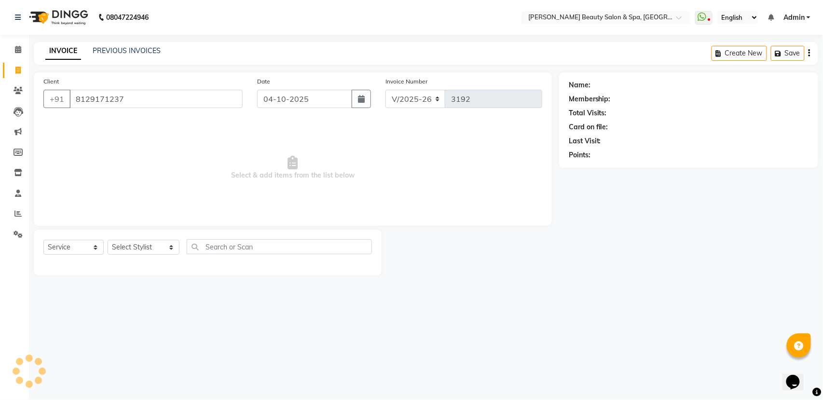
type input "8129171237"
select select "1: Object"
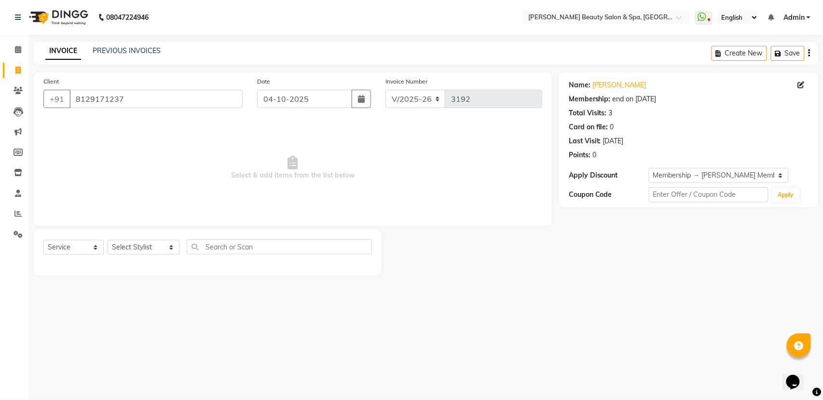
click at [136, 238] on div "Select Service Product Membership Package Voucher Prepaid Gift Card Select Styl…" at bounding box center [208, 253] width 348 height 46
click at [142, 246] on select "Select Stylist Admin [PERSON_NAME] [PERSON_NAME] [PERSON_NAME] [PERSON_NAME] [P…" at bounding box center [144, 247] width 72 height 15
select select "79765"
click at [108, 240] on select "Select Stylist Admin [PERSON_NAME] [PERSON_NAME] [PERSON_NAME] [PERSON_NAME] [P…" at bounding box center [144, 247] width 72 height 15
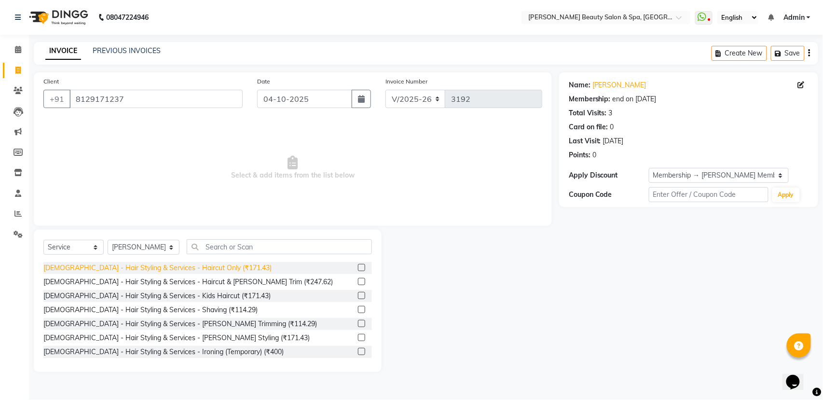
click at [190, 272] on div "[DEMOGRAPHIC_DATA] - Hair Styling & Services - Haircut Only (₹171.43)" at bounding box center [157, 268] width 228 height 10
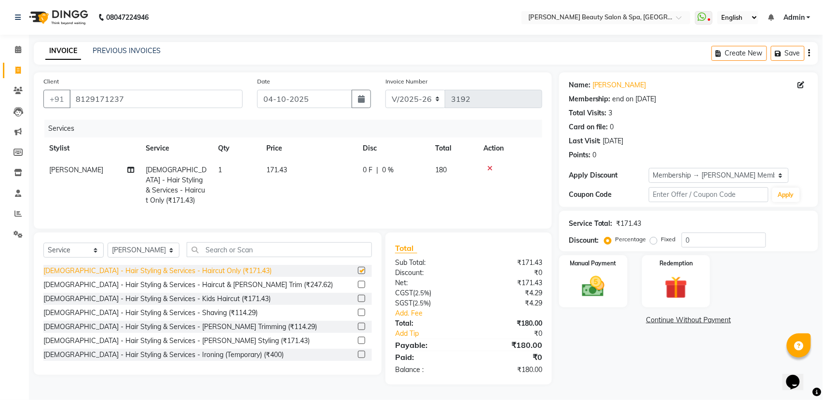
checkbox input "false"
click at [586, 276] on img at bounding box center [593, 286] width 38 height 27
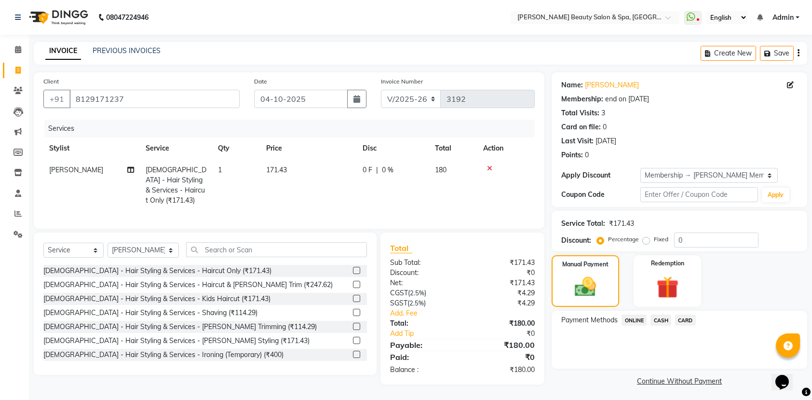
click at [628, 321] on span "ONLINE" at bounding box center [634, 319] width 25 height 11
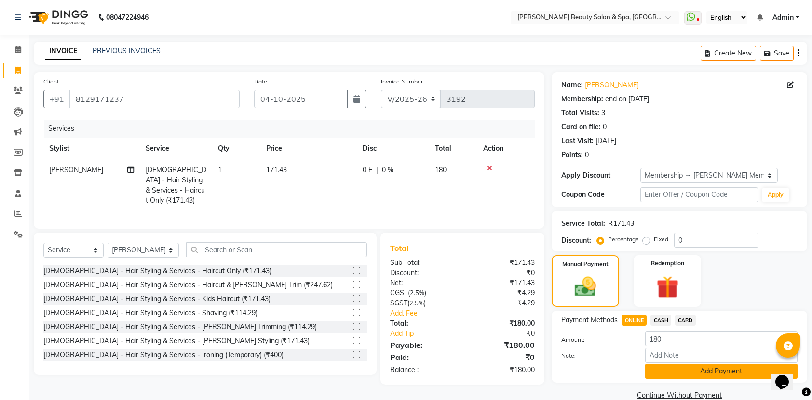
click at [676, 371] on button "Add Payment" at bounding box center [721, 371] width 152 height 15
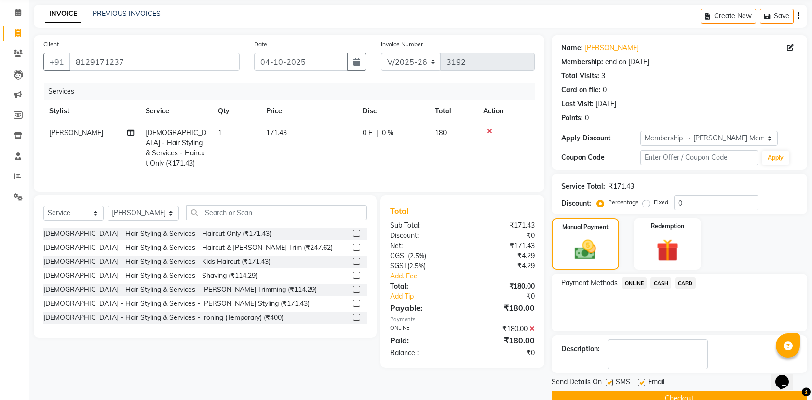
scroll to position [58, 0]
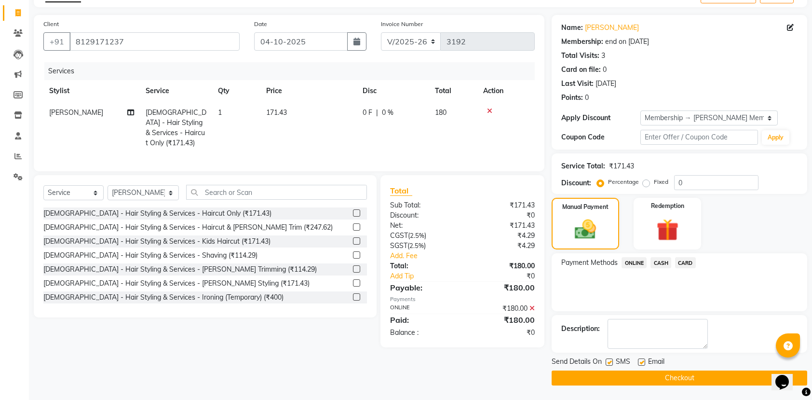
click at [691, 377] on button "Checkout" at bounding box center [680, 377] width 256 height 15
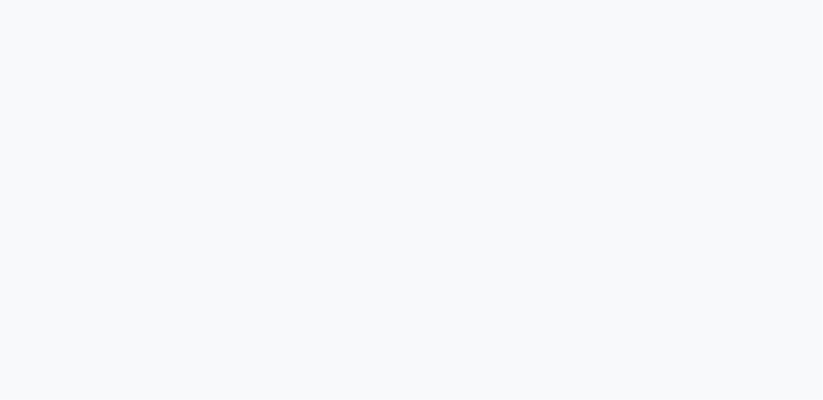
select select "service"
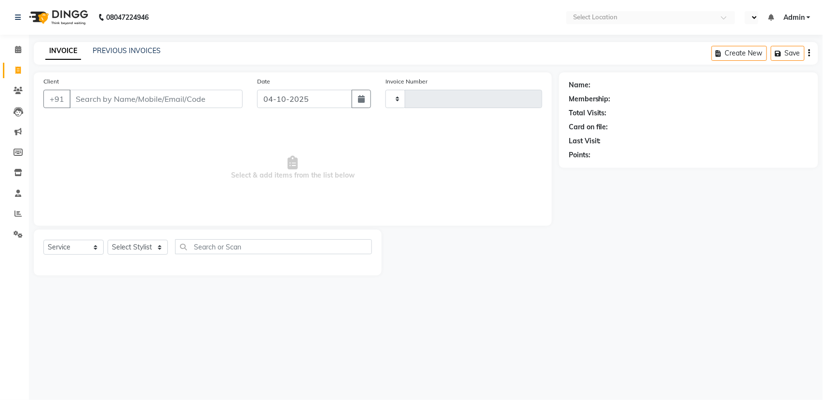
type input "3193"
select select "en"
select select "7524"
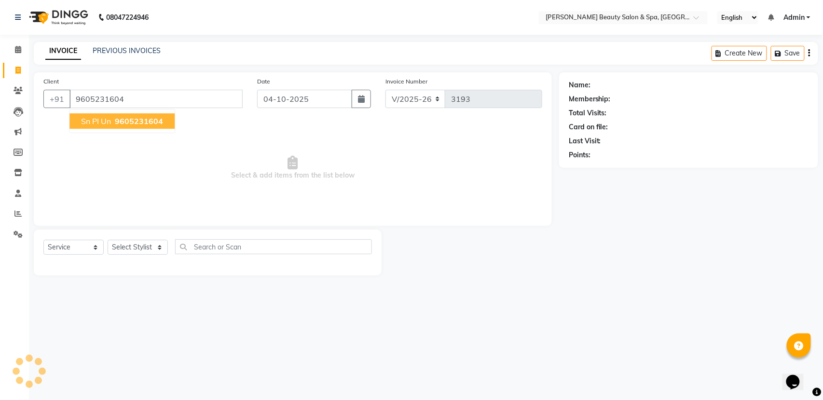
type input "9605231604"
click at [109, 122] on span "Sn PI Un" at bounding box center [96, 121] width 30 height 10
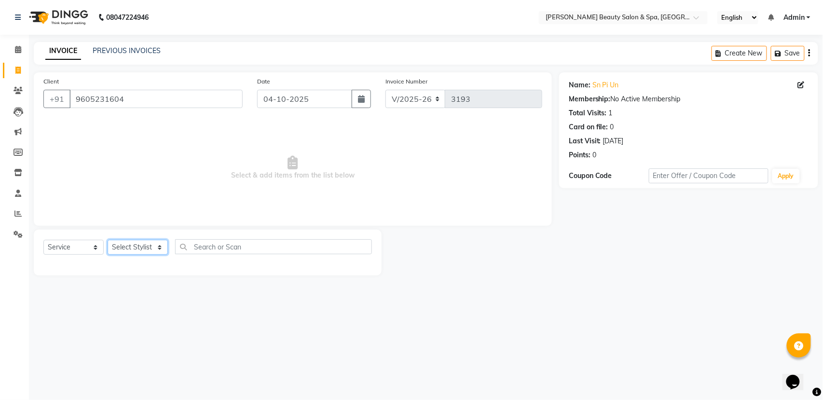
click at [153, 244] on select "Select Stylist" at bounding box center [138, 247] width 60 height 15
click at [151, 240] on select "Select Stylist" at bounding box center [138, 247] width 60 height 15
click at [156, 247] on select "Select Stylist" at bounding box center [138, 247] width 60 height 15
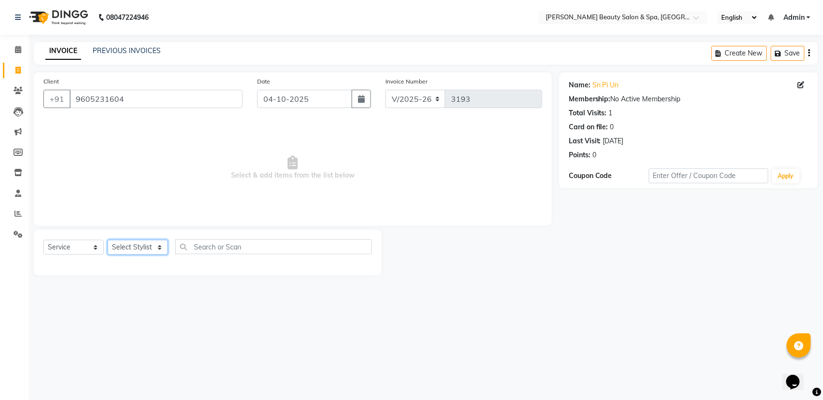
click at [156, 247] on select "Select Stylist" at bounding box center [138, 247] width 60 height 15
click at [71, 241] on select "Select Service Product Membership Package Voucher Prepaid Gift Card" at bounding box center [73, 247] width 60 height 15
click at [124, 246] on select "Select Stylist" at bounding box center [138, 247] width 60 height 15
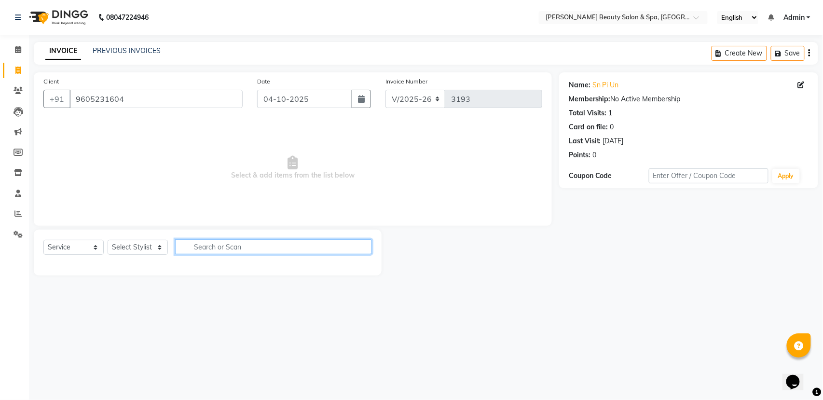
click at [224, 245] on input "text" at bounding box center [273, 246] width 197 height 15
type input "h"
click at [178, 97] on input "9605231604" at bounding box center [155, 99] width 173 height 18
click at [144, 251] on select "Select Stylist" at bounding box center [138, 247] width 60 height 15
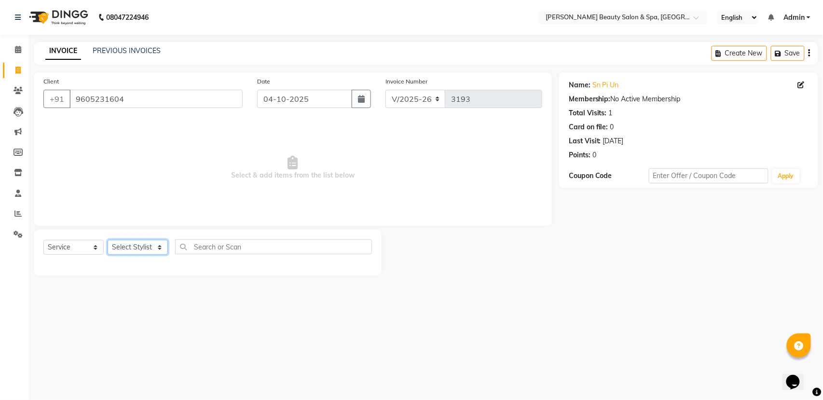
click at [144, 251] on select "Select Stylist" at bounding box center [138, 247] width 60 height 15
click at [203, 96] on input "9605231604" at bounding box center [155, 99] width 173 height 18
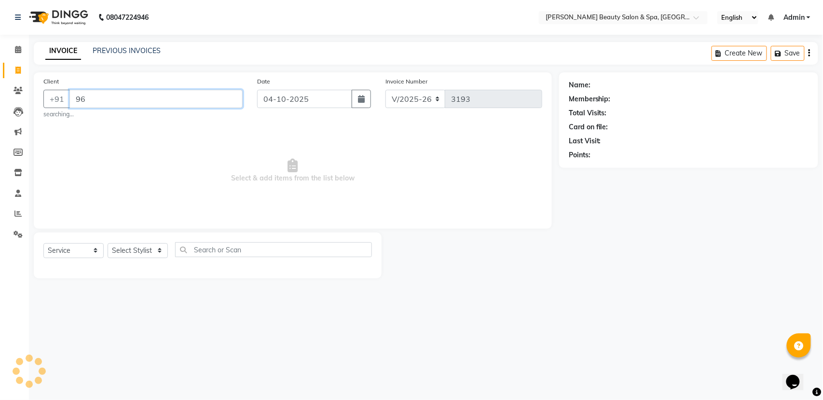
type input "9"
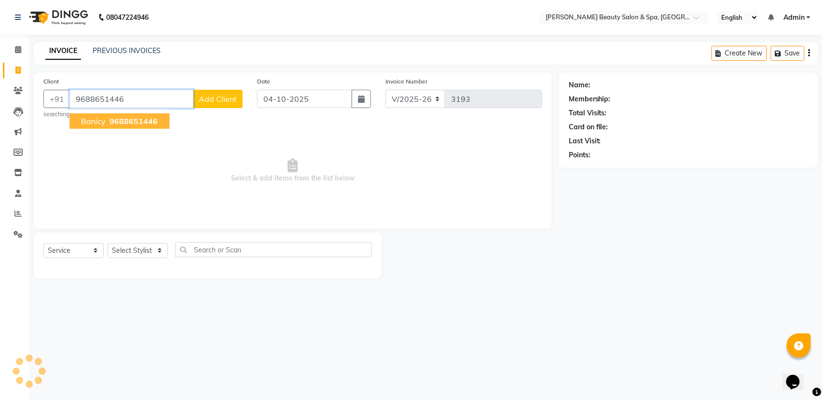
type input "9688651446"
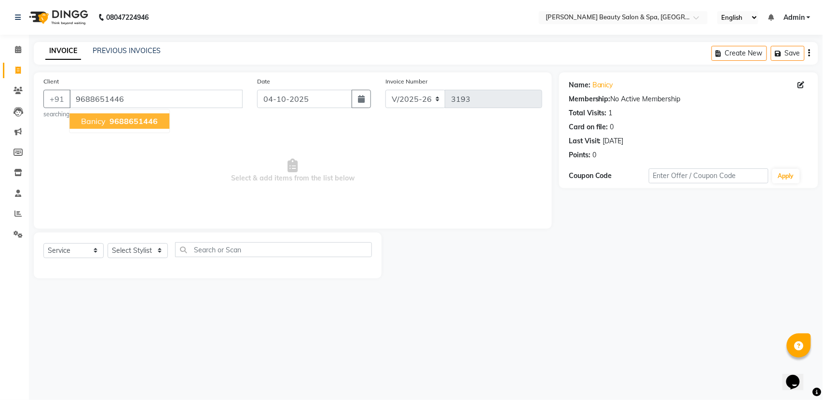
click at [95, 116] on span "banicy" at bounding box center [93, 121] width 25 height 10
click at [149, 249] on select "Select Stylist" at bounding box center [138, 250] width 60 height 15
drag, startPoint x: 157, startPoint y: 248, endPoint x: 159, endPoint y: 256, distance: 8.1
click at [159, 253] on select "Select Stylist" at bounding box center [138, 250] width 60 height 15
click at [149, 249] on select "Select Stylist" at bounding box center [138, 250] width 60 height 15
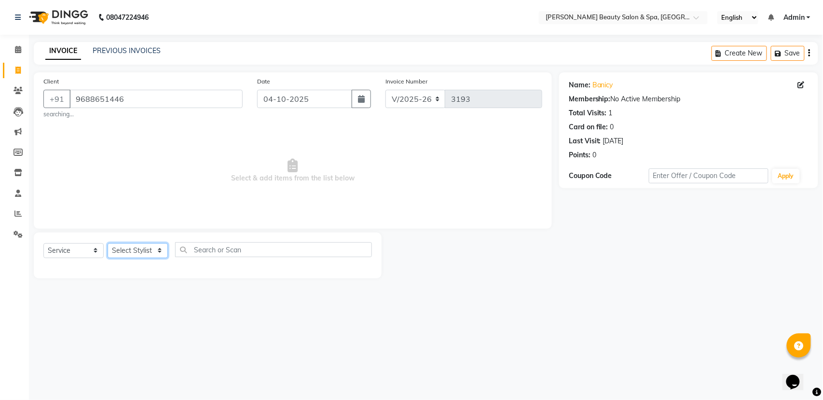
click at [160, 249] on select "Select Stylist" at bounding box center [138, 250] width 60 height 15
drag, startPoint x: 164, startPoint y: 249, endPoint x: 169, endPoint y: 247, distance: 5.2
click at [169, 247] on div "Select Service Product Membership Package Voucher Prepaid Gift Card Select Styl…" at bounding box center [207, 253] width 328 height 23
click at [157, 247] on select "Select Stylist" at bounding box center [138, 250] width 60 height 15
click at [159, 247] on select "Select Stylist" at bounding box center [138, 250] width 60 height 15
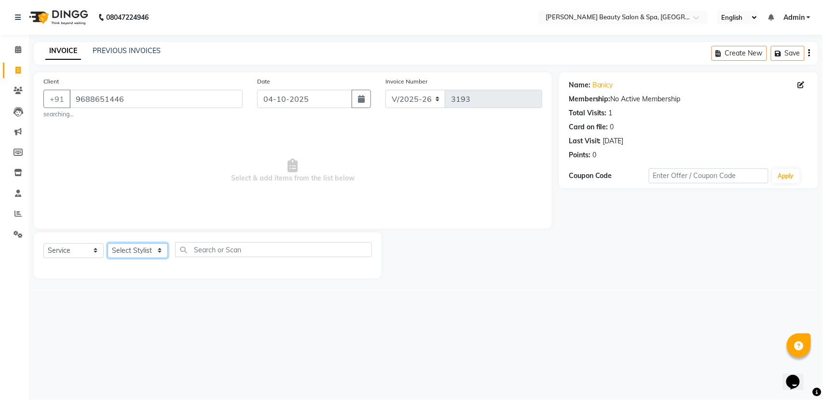
click at [157, 247] on select "Select Stylist" at bounding box center [138, 250] width 60 height 15
drag, startPoint x: 157, startPoint y: 247, endPoint x: 164, endPoint y: 247, distance: 7.2
click at [164, 247] on select "Select Stylist" at bounding box center [138, 250] width 60 height 15
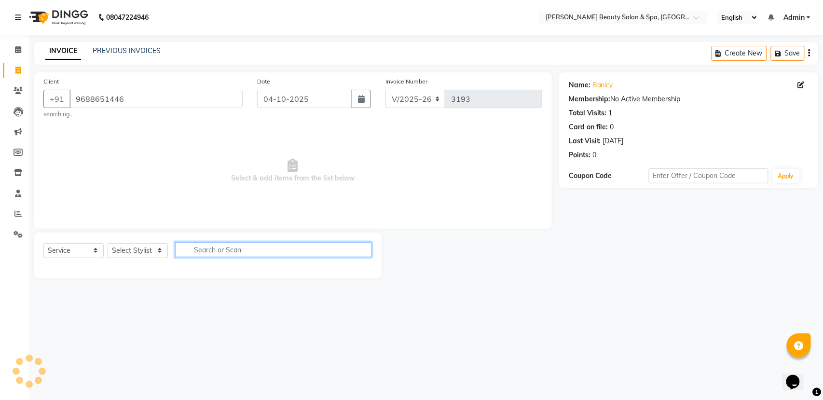
click at [233, 256] on input "text" at bounding box center [273, 249] width 197 height 15
drag, startPoint x: 228, startPoint y: 253, endPoint x: 234, endPoint y: 253, distance: 6.3
click at [234, 253] on input "eye" at bounding box center [266, 249] width 183 height 15
type input "e"
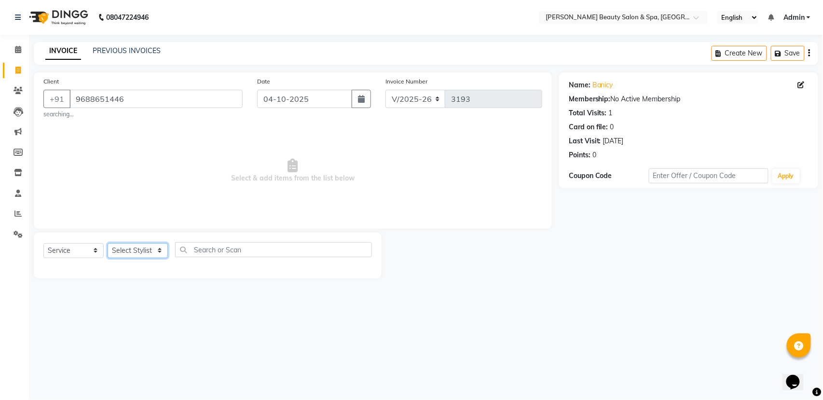
click at [156, 249] on select "Select Stylist" at bounding box center [138, 250] width 60 height 15
click at [148, 255] on select "Select Stylist" at bounding box center [138, 250] width 60 height 15
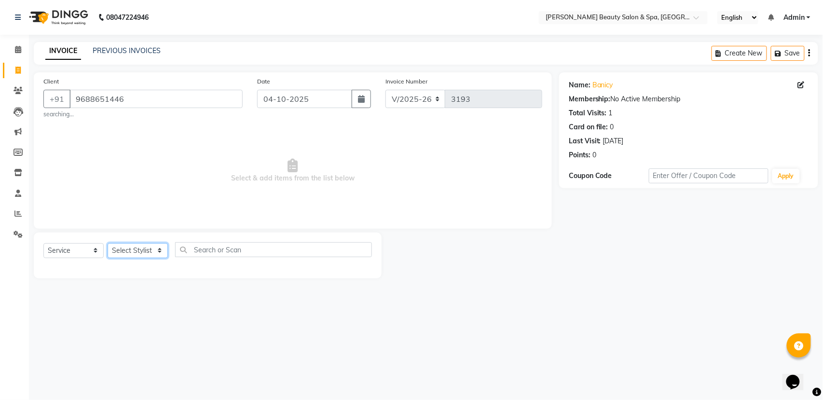
drag, startPoint x: 148, startPoint y: 255, endPoint x: 171, endPoint y: 244, distance: 25.7
click at [171, 244] on div "Select Service Product Membership Package Voucher Prepaid Gift Card Select Styl…" at bounding box center [207, 253] width 328 height 23
click at [157, 253] on select "Select Stylist" at bounding box center [138, 250] width 60 height 15
drag, startPoint x: 153, startPoint y: 101, endPoint x: 0, endPoint y: 8, distance: 179.0
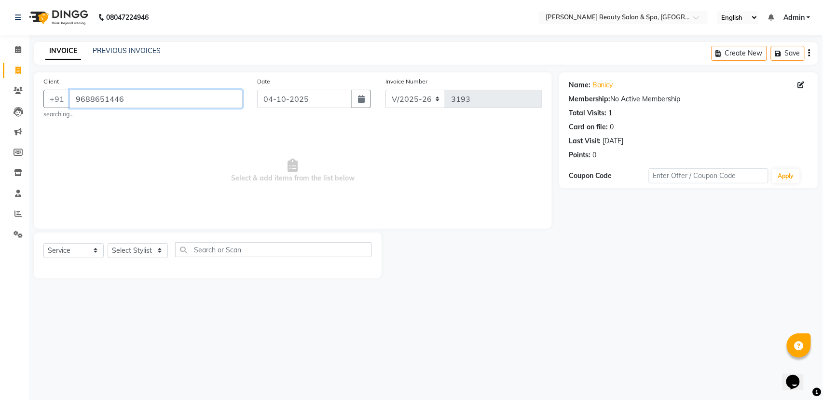
click at [0, 8] on app-home "08047224946 Select Location × Bella Glamourra Beauty Salon & Spa, Eenchakkal, P…" at bounding box center [411, 146] width 823 height 293
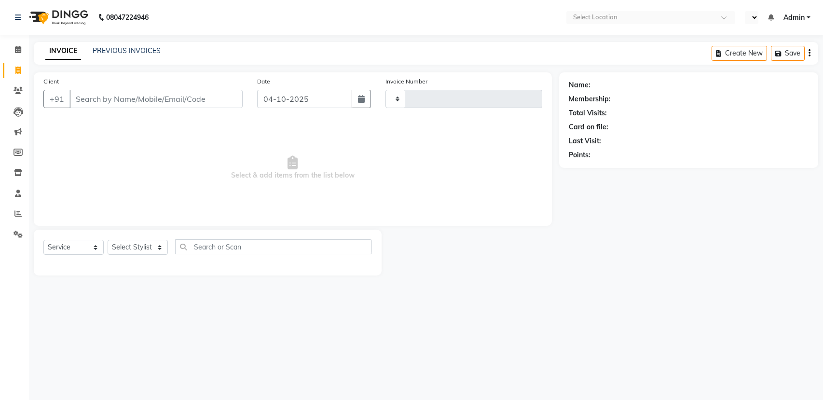
select select "service"
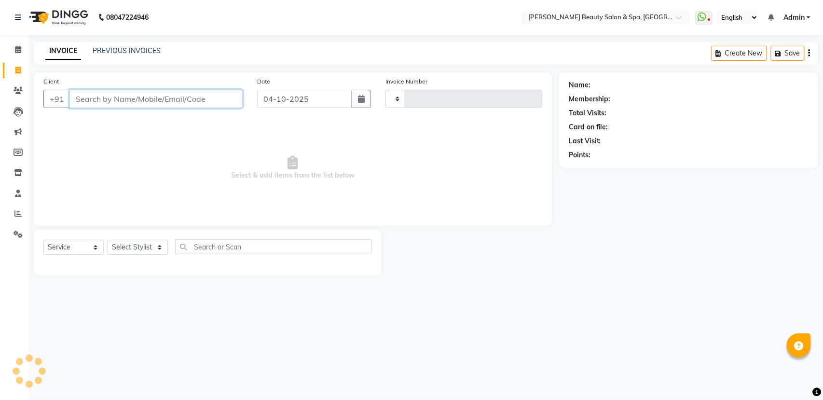
select select "en"
click at [106, 104] on input "Client" at bounding box center [155, 99] width 173 height 18
select select "7524"
type input "3193"
paste input "9688651446"
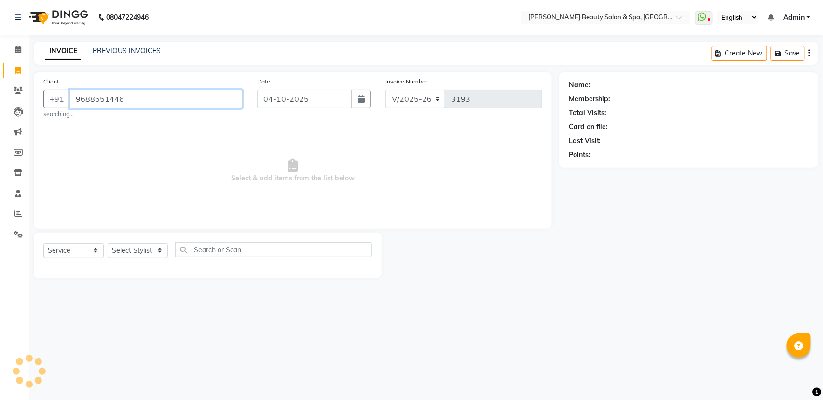
type input "9688651446"
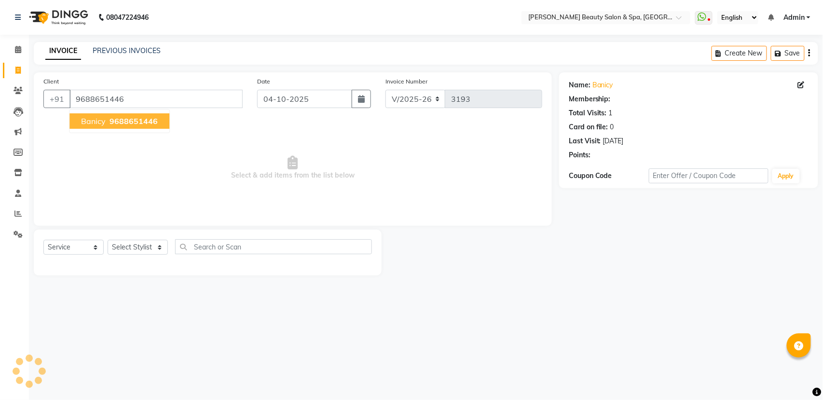
click at [137, 124] on span "9688651446" at bounding box center [133, 121] width 48 height 10
click at [800, 83] on icon at bounding box center [801, 85] width 7 height 7
select select "[DEMOGRAPHIC_DATA]"
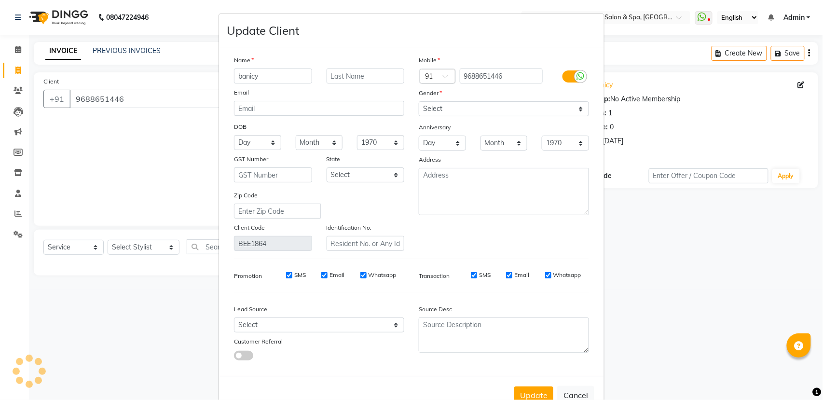
drag, startPoint x: 269, startPoint y: 73, endPoint x: 60, endPoint y: 47, distance: 210.0
click at [55, 53] on ngb-modal-window "Update Client Name banicy Email DOB Day 01 02 03 04 05 06 07 08 09 10 11 12 13 …" at bounding box center [411, 200] width 823 height 400
type input "Benasy"
click at [524, 392] on button "Update" at bounding box center [533, 394] width 39 height 17
select select
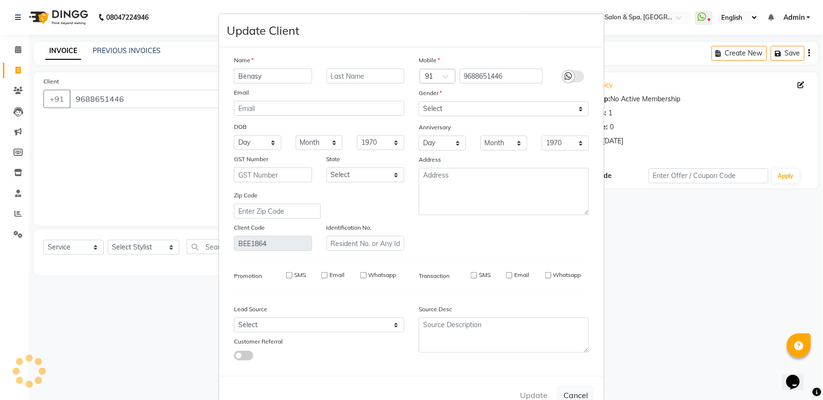
select select
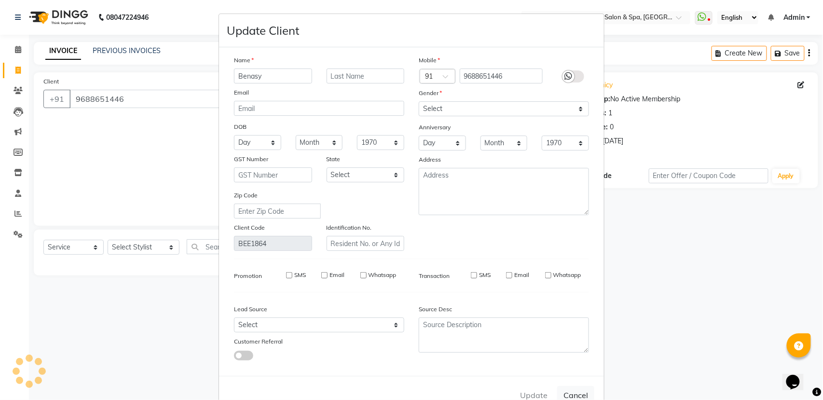
select select
checkbox input "false"
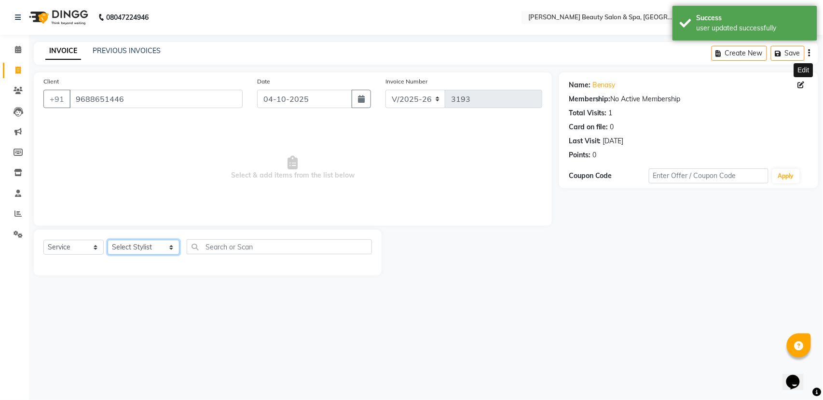
click at [152, 244] on select "Select Stylist Admin [PERSON_NAME] [PERSON_NAME] [PERSON_NAME] [PERSON_NAME] [P…" at bounding box center [144, 247] width 72 height 15
select select "89094"
click at [108, 240] on select "Select Stylist Admin [PERSON_NAME] [PERSON_NAME] [PERSON_NAME] [PERSON_NAME] [P…" at bounding box center [144, 247] width 72 height 15
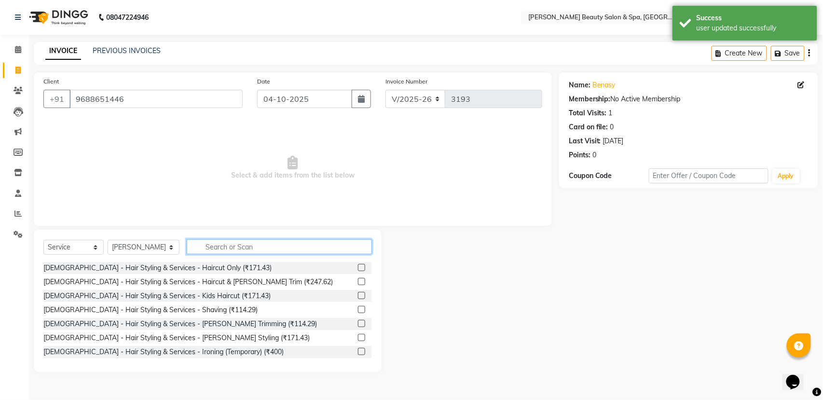
click at [245, 247] on input "text" at bounding box center [279, 246] width 185 height 15
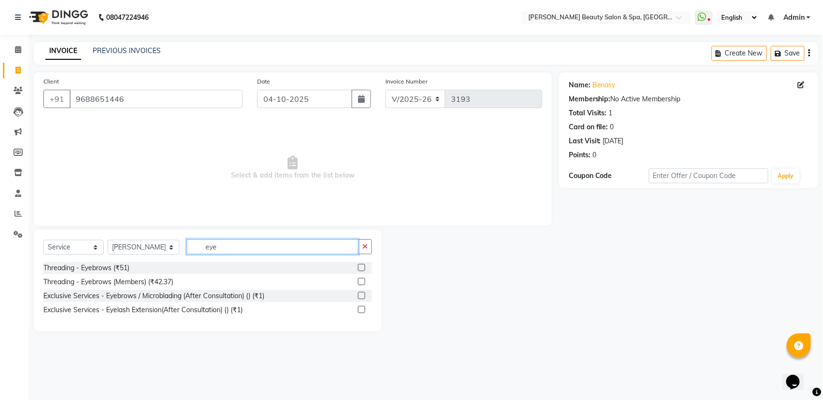
type input "eye"
click at [361, 264] on label at bounding box center [361, 267] width 7 height 7
click at [361, 265] on input "checkbox" at bounding box center [361, 268] width 6 height 6
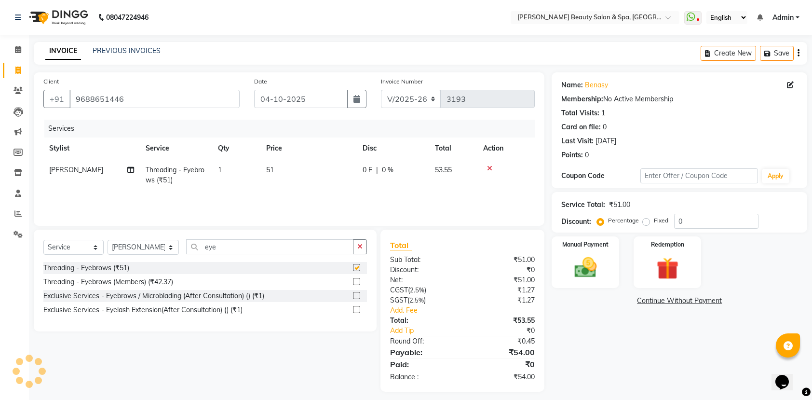
checkbox input "false"
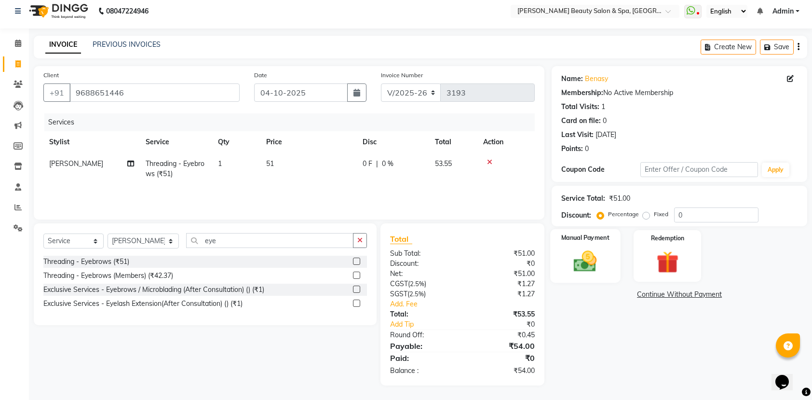
click at [581, 267] on img at bounding box center [586, 261] width 38 height 27
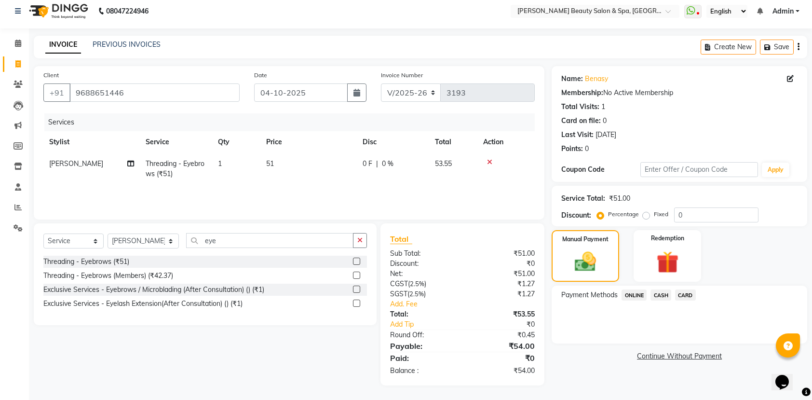
click at [640, 294] on span "ONLINE" at bounding box center [634, 294] width 25 height 11
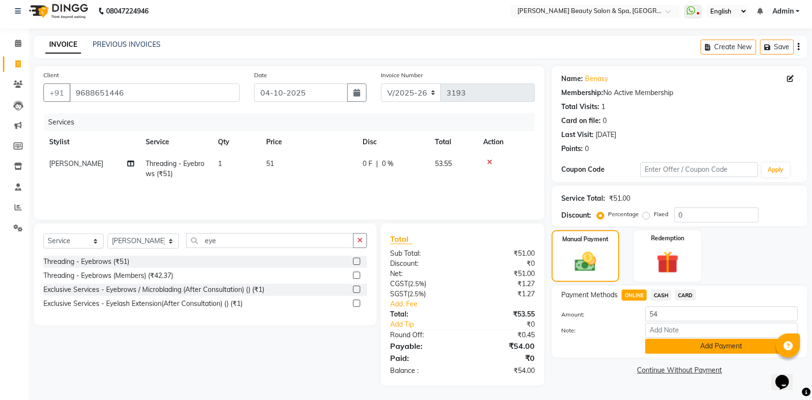
click at [691, 352] on button "Add Payment" at bounding box center [721, 346] width 152 height 15
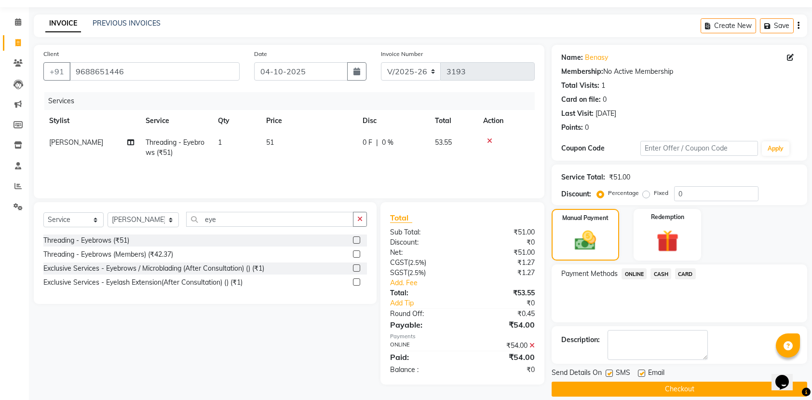
scroll to position [39, 0]
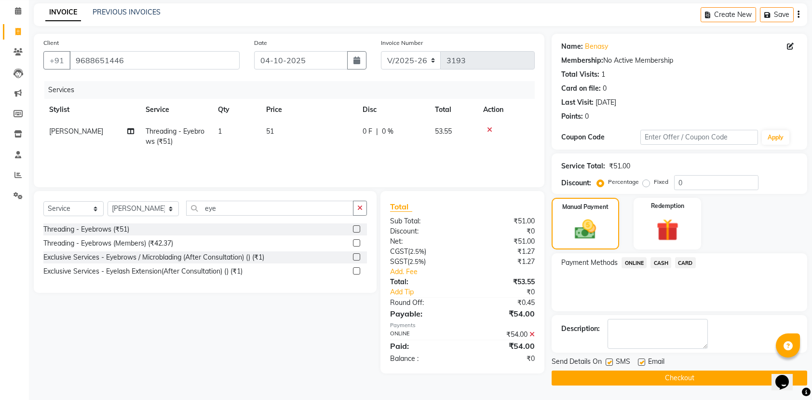
click at [640, 381] on button "Checkout" at bounding box center [680, 377] width 256 height 15
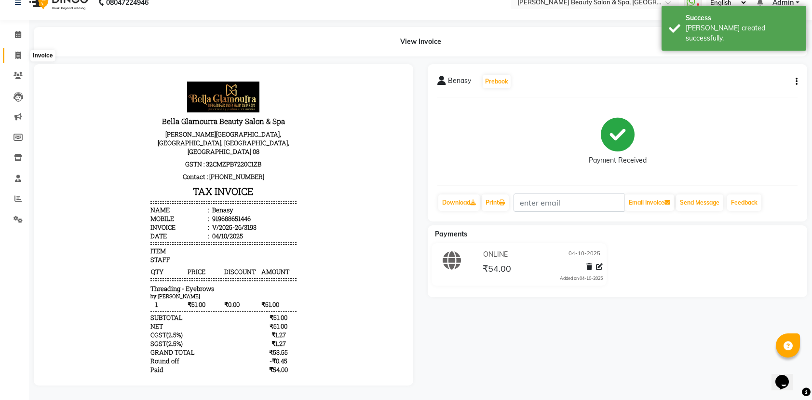
click at [20, 52] on icon at bounding box center [17, 55] width 5 height 7
select select "service"
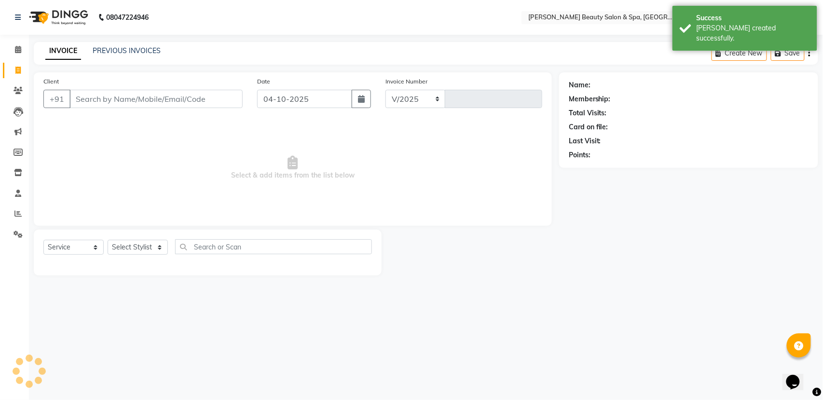
select select "7524"
type input "3194"
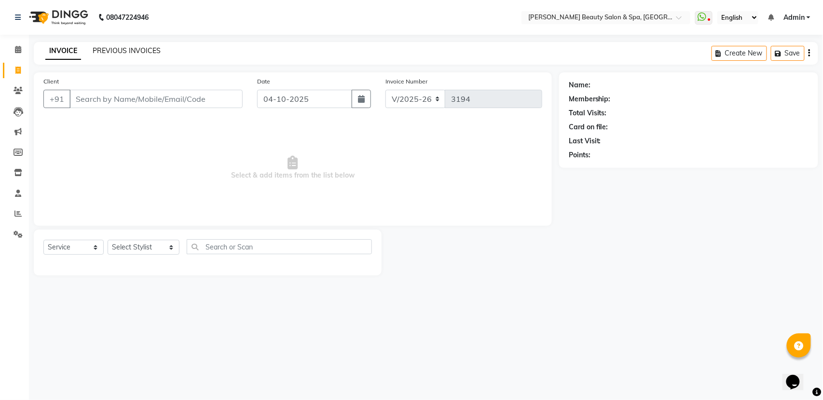
click at [122, 52] on link "PREVIOUS INVOICES" at bounding box center [127, 50] width 68 height 9
